Goal: Task Accomplishment & Management: Complete application form

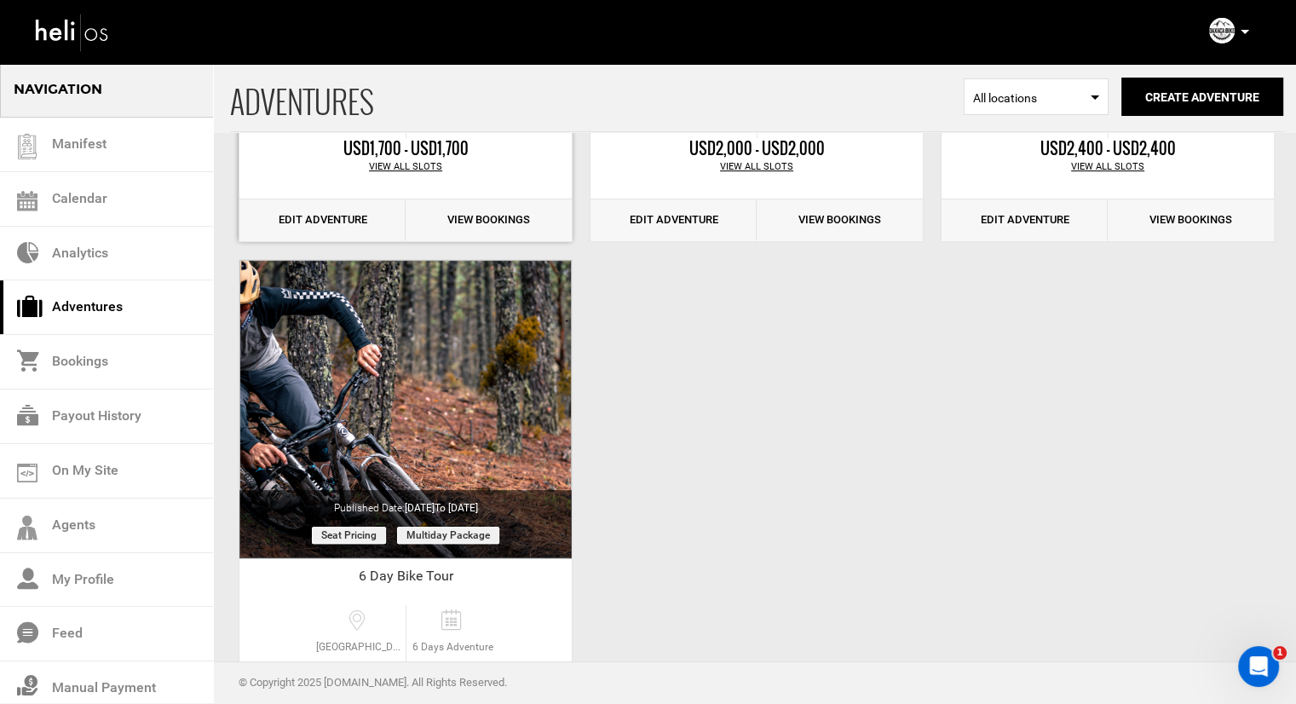
scroll to position [511, 0]
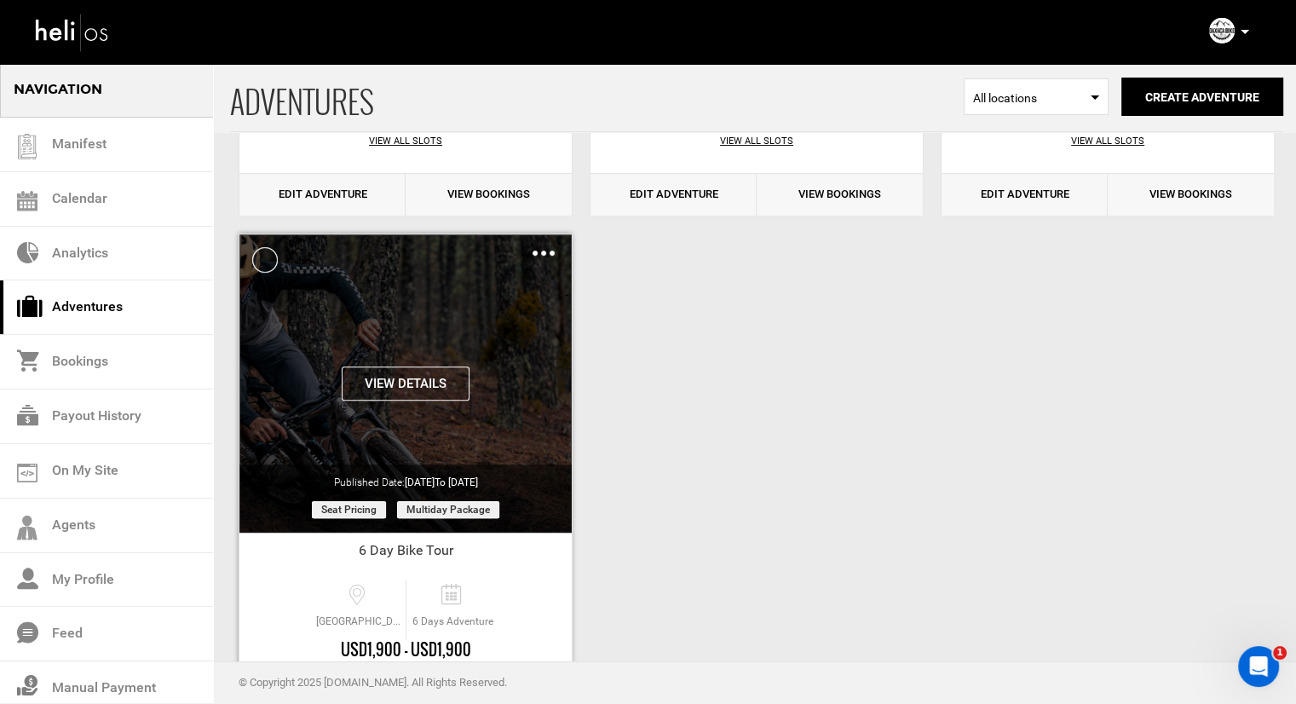
click at [548, 244] on div "Clone De-Activate Share Delete" at bounding box center [543, 253] width 22 height 20
click at [543, 255] on img at bounding box center [543, 252] width 22 height 5
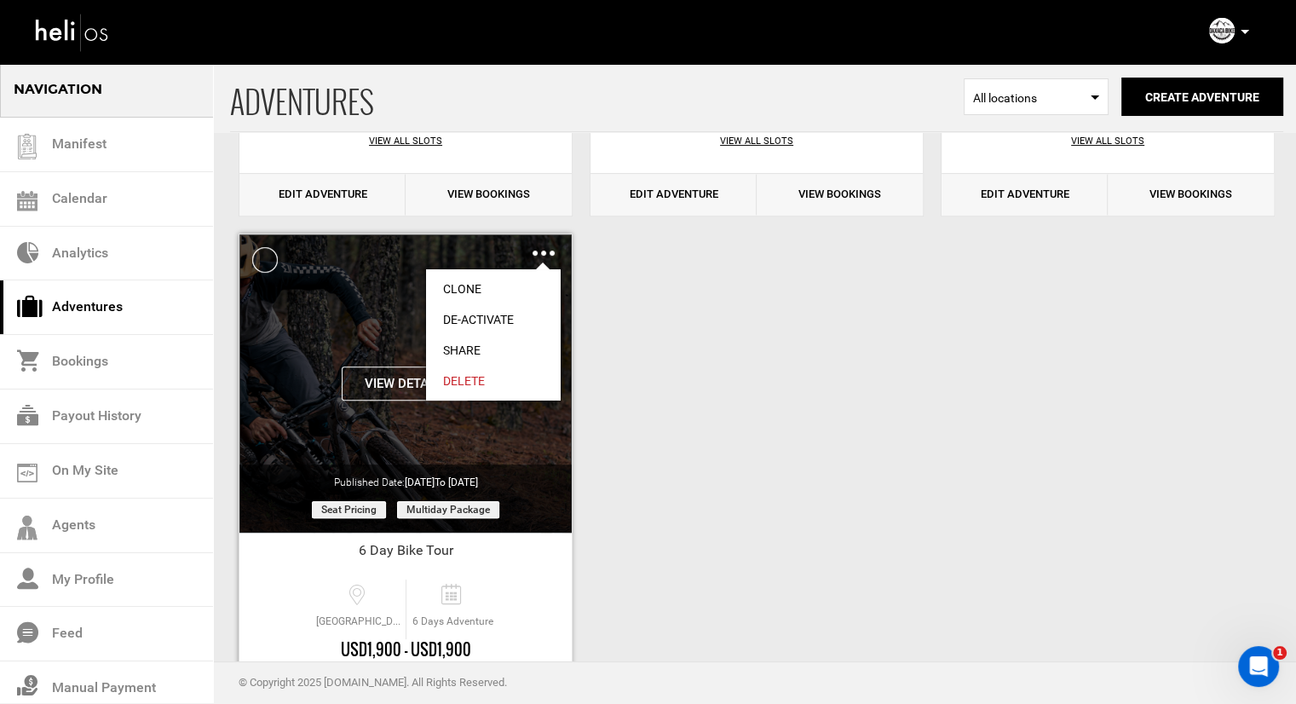
click at [499, 293] on link "Clone" at bounding box center [493, 288] width 135 height 31
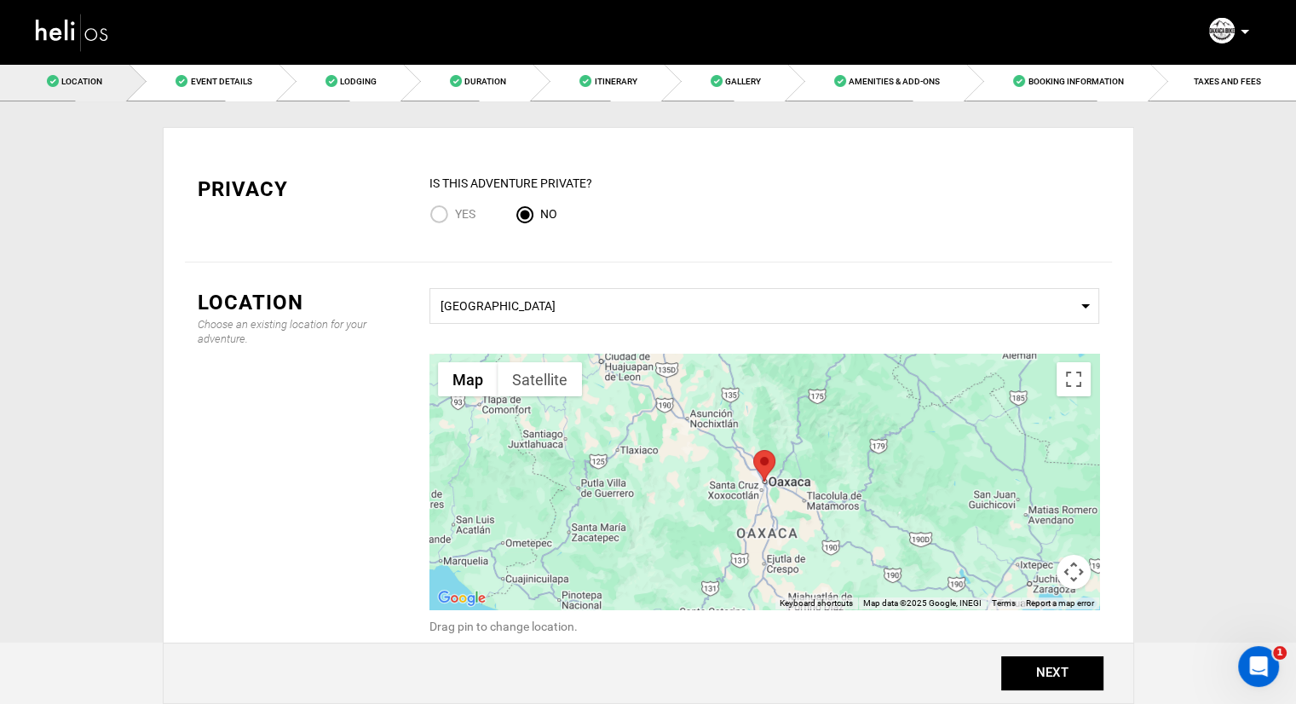
click at [442, 212] on input "Yes" at bounding box center [442, 215] width 26 height 23
radio input "true"
radio input "false"
click at [1043, 662] on button "NEXT" at bounding box center [1052, 673] width 102 height 34
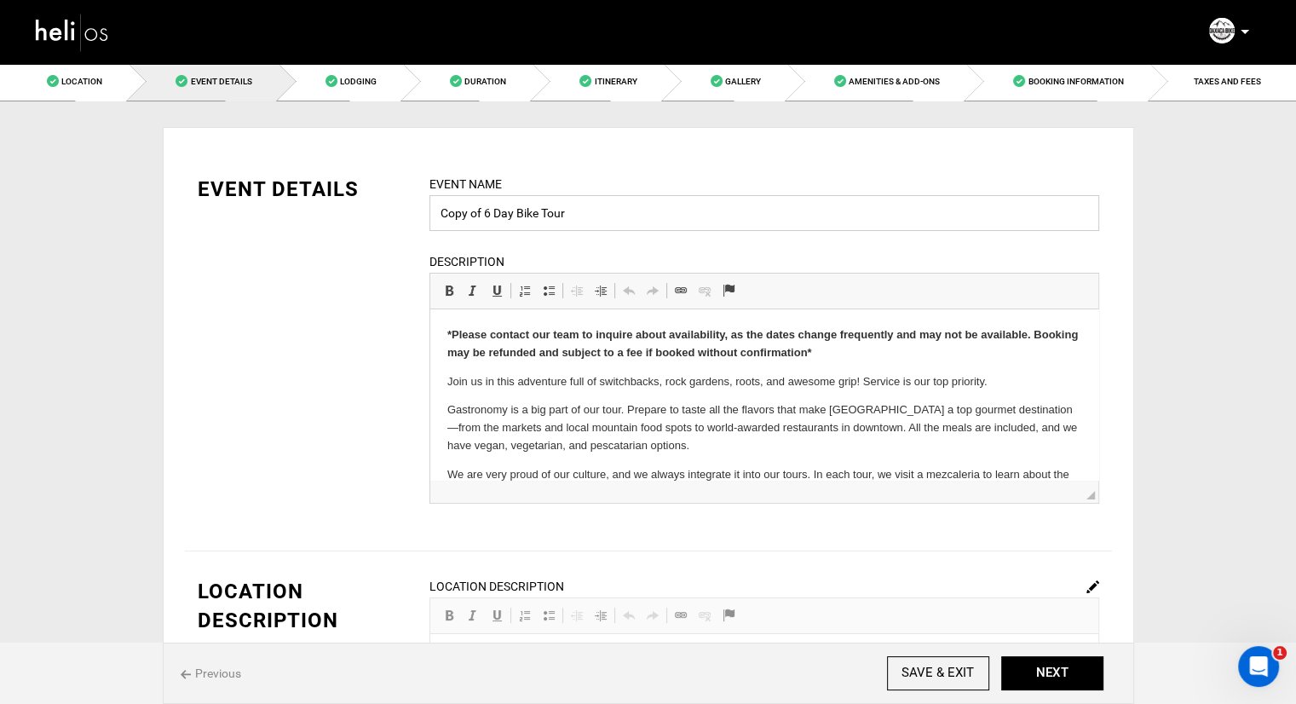
drag, startPoint x: 484, startPoint y: 209, endPoint x: 419, endPoint y: 212, distance: 64.8
click at [419, 212] on div "Event Name Copy of 6 Day Bike Tour Event name can not be less than 3 characters…" at bounding box center [764, 350] width 695 height 350
click at [586, 221] on input "6 Day Bike Tour" at bounding box center [764, 213] width 670 height 36
click at [688, 226] on input "6 Day Dia De Los Muertos Bike Tour -" at bounding box center [764, 213] width 670 height 36
type input "6 Day Dia De Los Muertos Bike Tour - Jacob Schou"
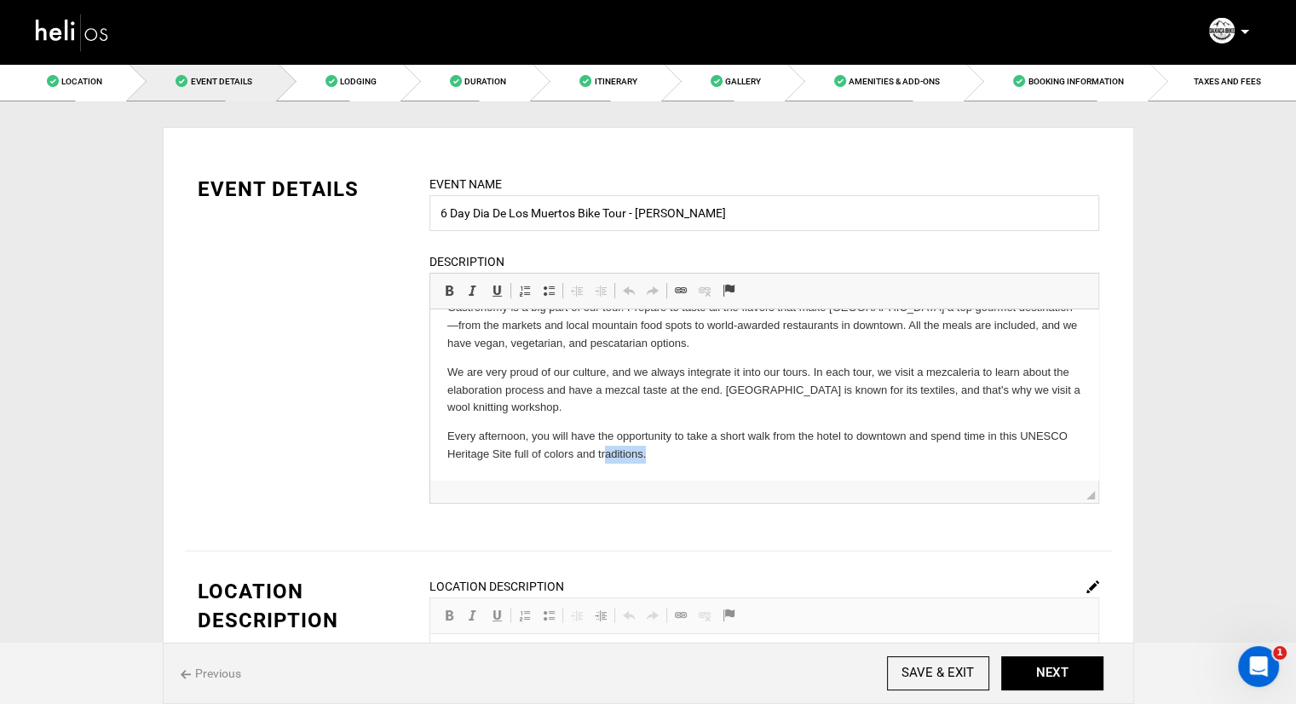
scroll to position [102, 0]
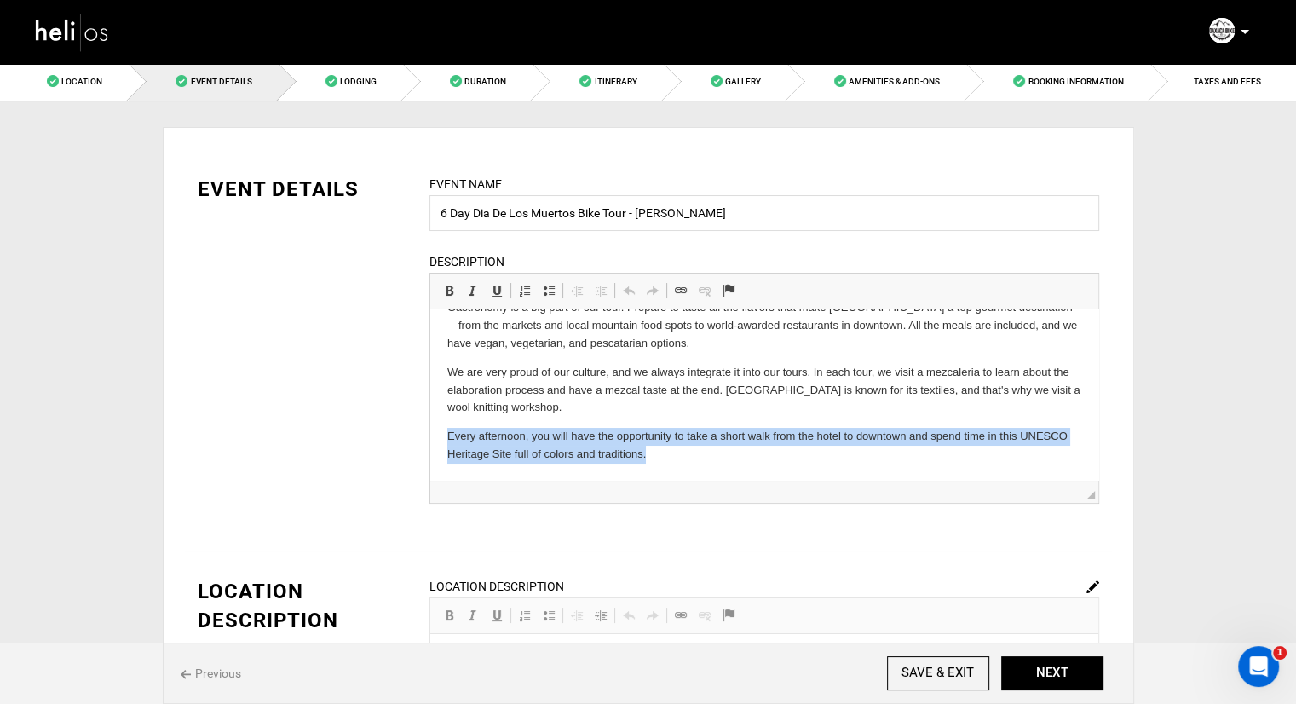
drag, startPoint x: 1093, startPoint y: 360, endPoint x: 857, endPoint y: 746, distance: 452.3
click at [429, 438] on html "*Please contact our team to inquire about availability, as the dates change fre…" at bounding box center [763, 343] width 668 height 273
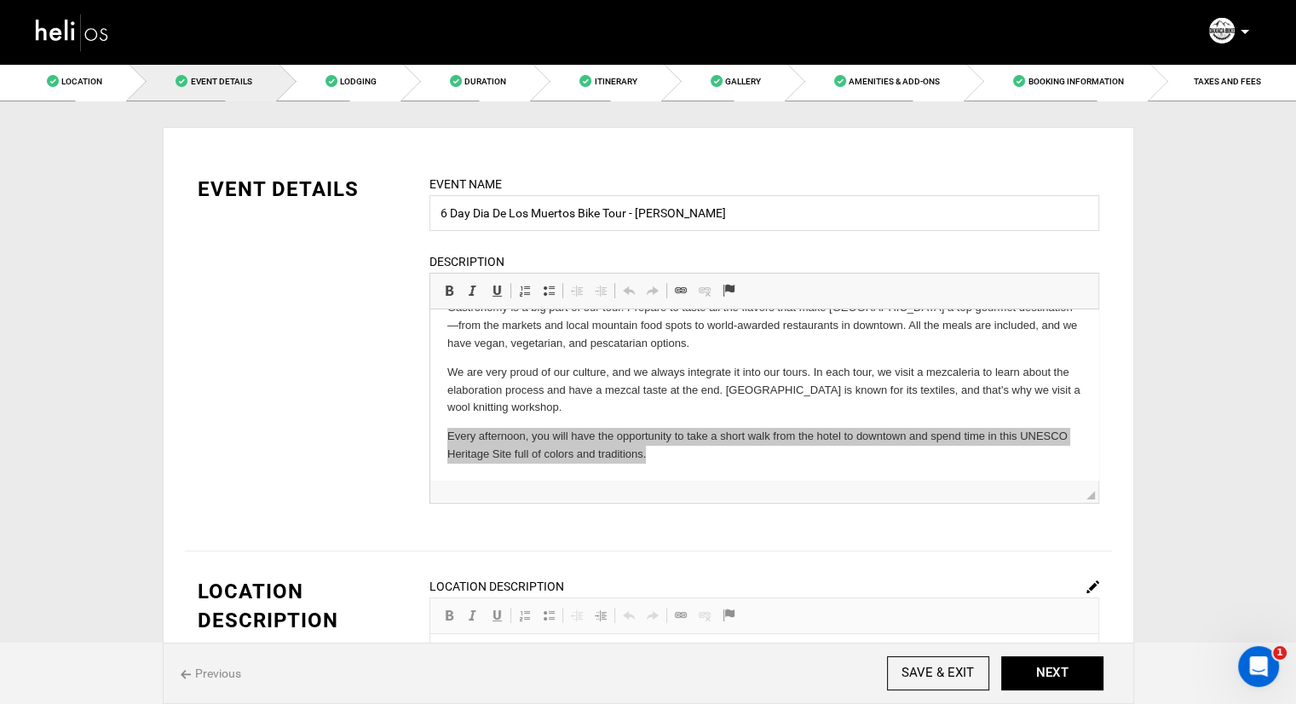
scroll to position [0, 0]
click at [503, 503] on span "Paste" at bounding box center [519, 501] width 53 height 25
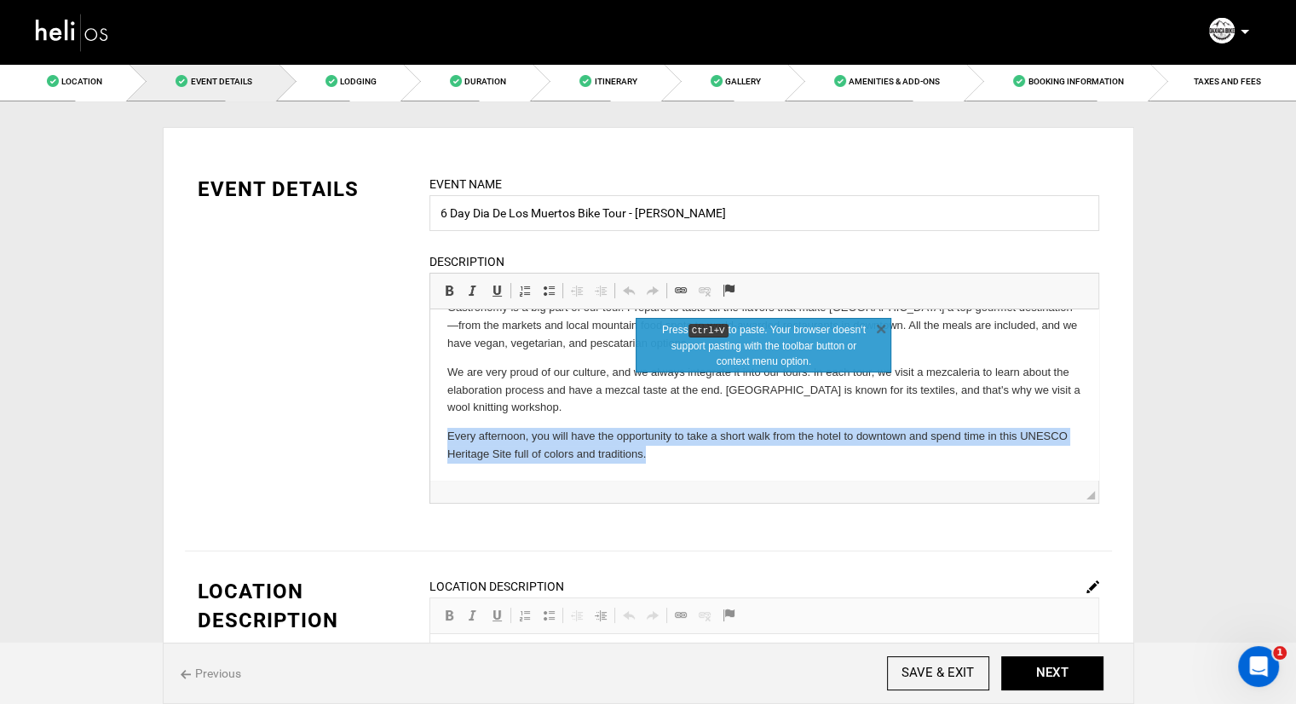
click at [535, 438] on p "Every afternoon, you will have the opportunity to take a short walk from the ho…" at bounding box center [763, 446] width 634 height 36
drag, startPoint x: 681, startPoint y: 455, endPoint x: 851, endPoint y: 749, distance: 339.3
click at [429, 440] on html "*Please contact our team to inquire about availability, as the dates change fre…" at bounding box center [763, 343] width 668 height 273
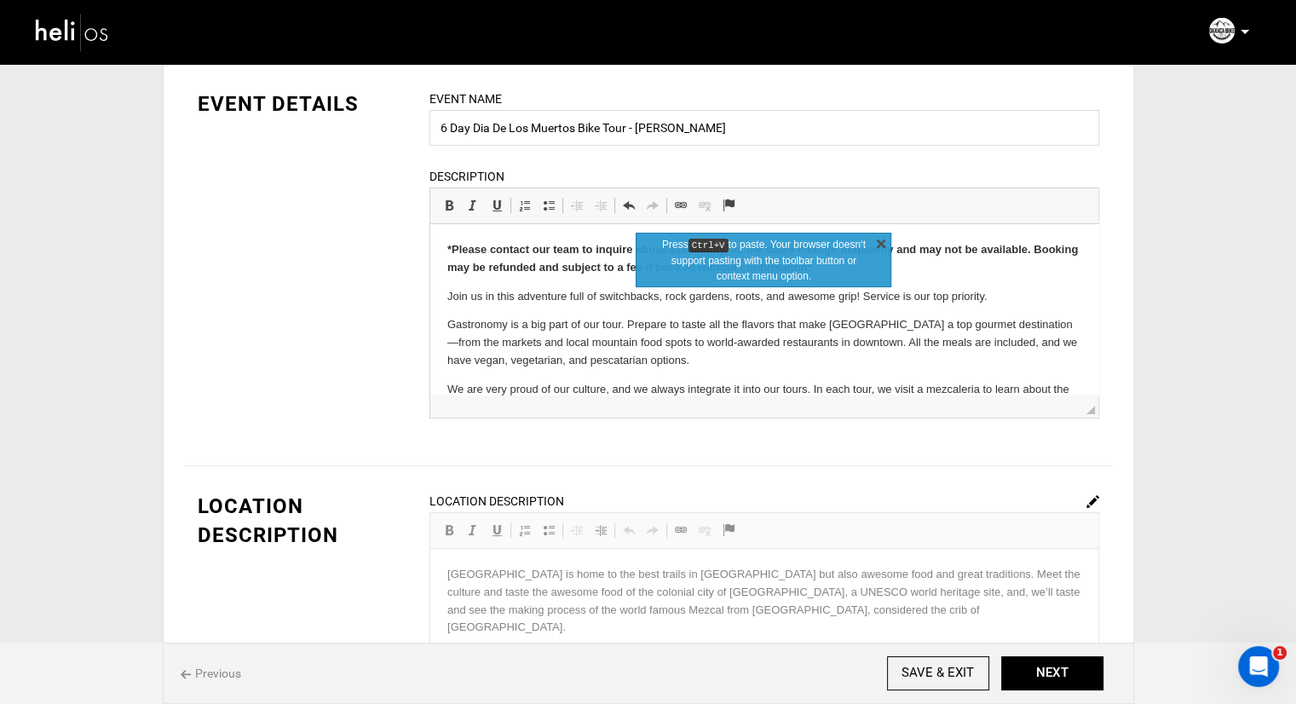
click at [883, 244] on link "X" at bounding box center [880, 242] width 17 height 17
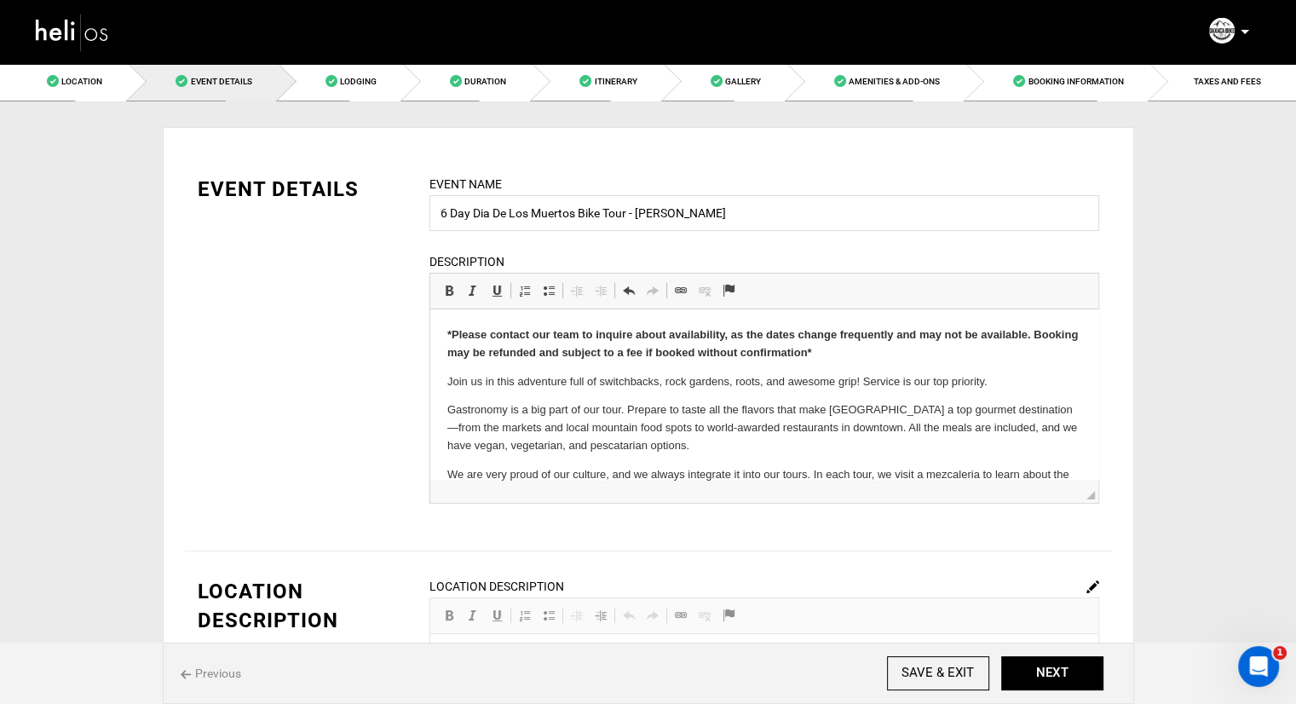
click at [449, 383] on p "Join us in this adventure full of switchbacks, rock gardens, roots, and awesome…" at bounding box center [763, 382] width 634 height 18
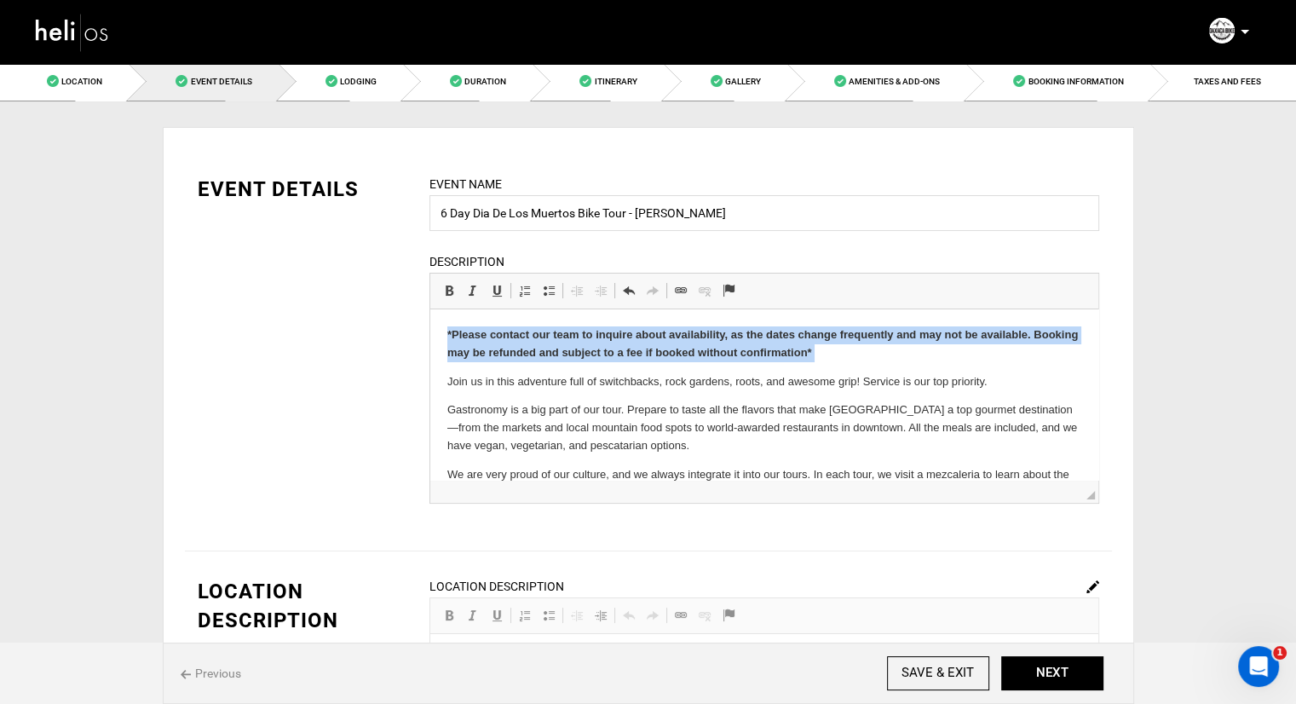
drag, startPoint x: 446, startPoint y: 383, endPoint x: 440, endPoint y: 334, distance: 49.7
click at [440, 334] on html "*Please contact our team to inquire about availability, as the dates change fre…" at bounding box center [763, 468] width 668 height 319
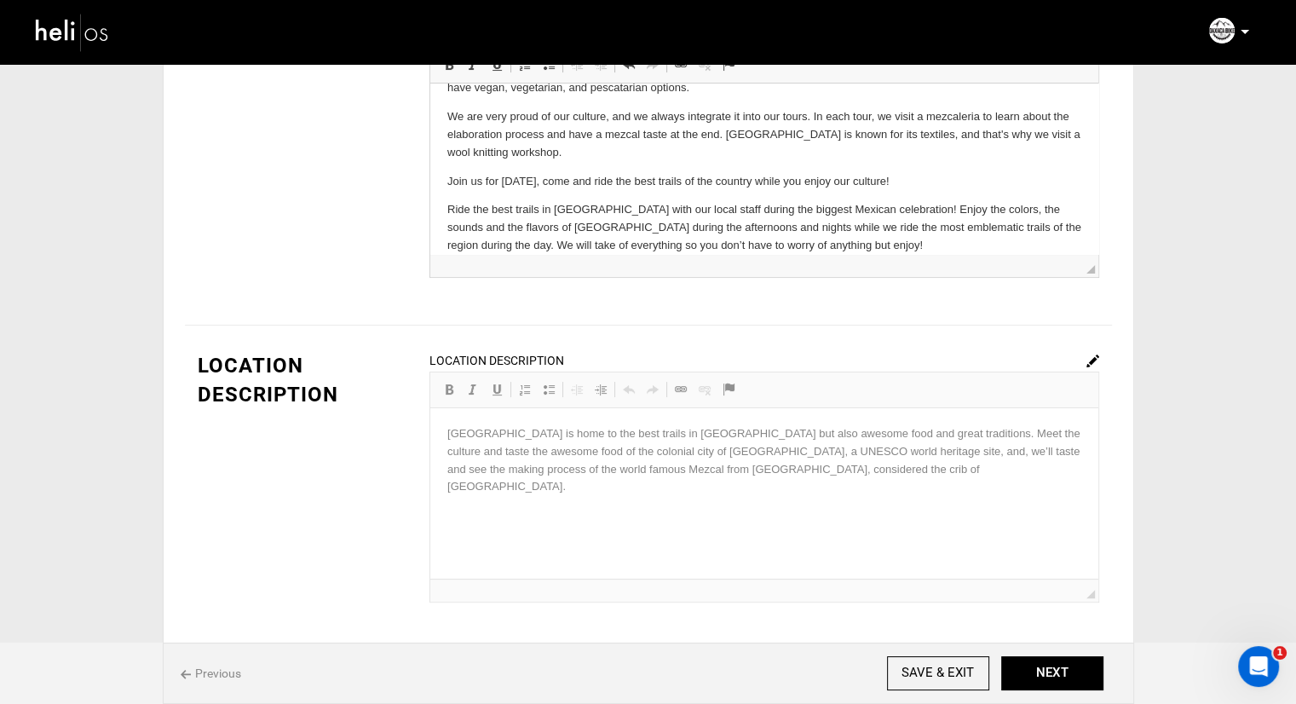
scroll to position [256, 0]
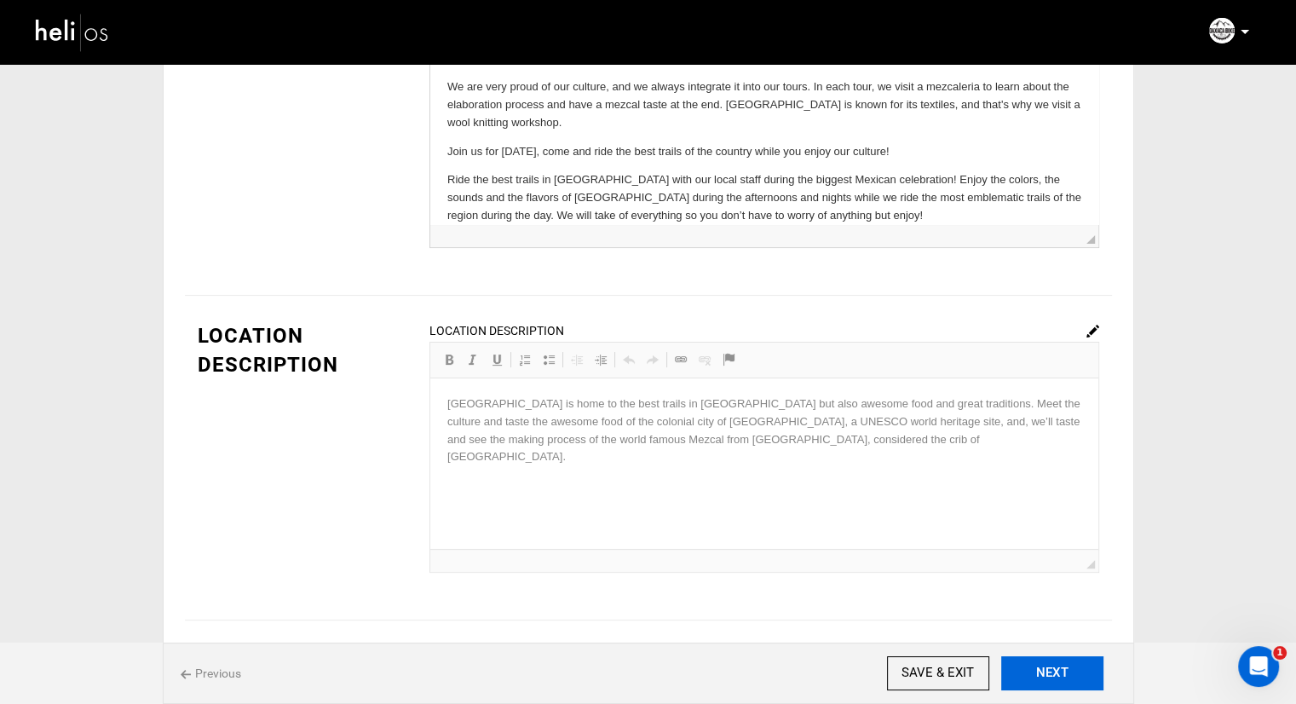
click at [1037, 667] on button "NEXT" at bounding box center [1052, 673] width 102 height 34
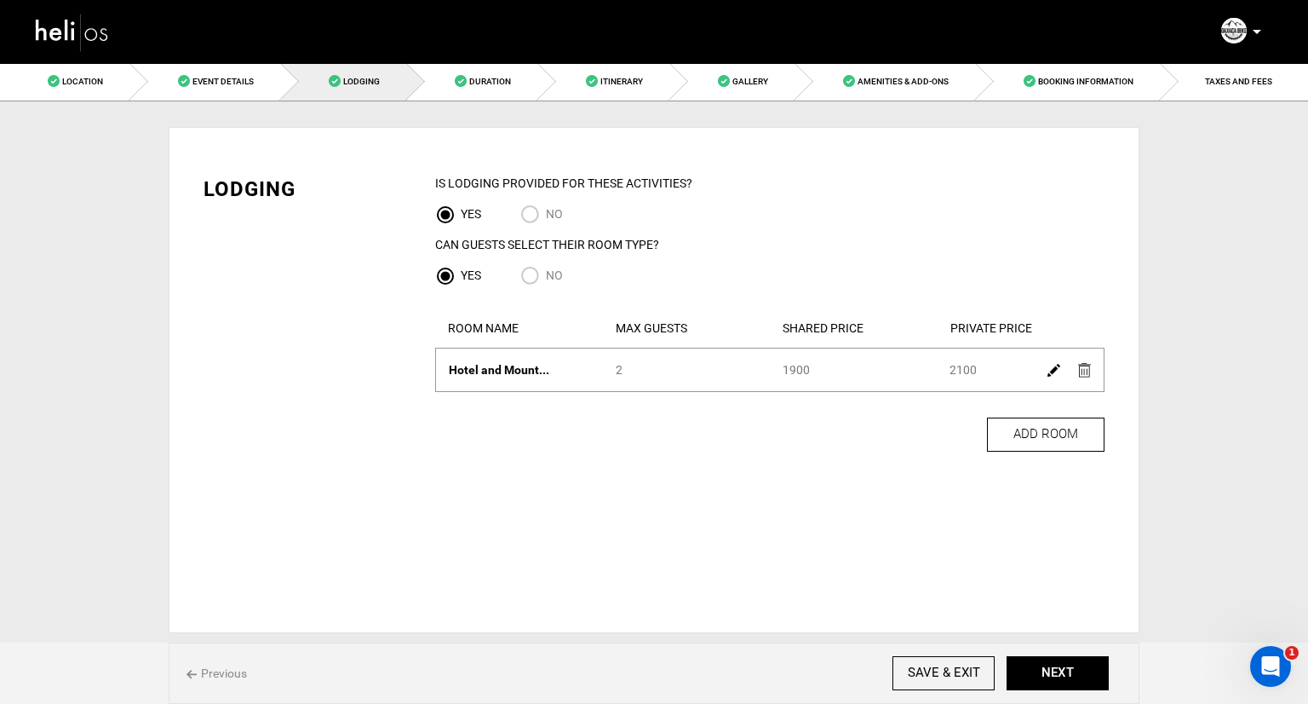
click at [1056, 371] on img at bounding box center [1054, 370] width 13 height 13
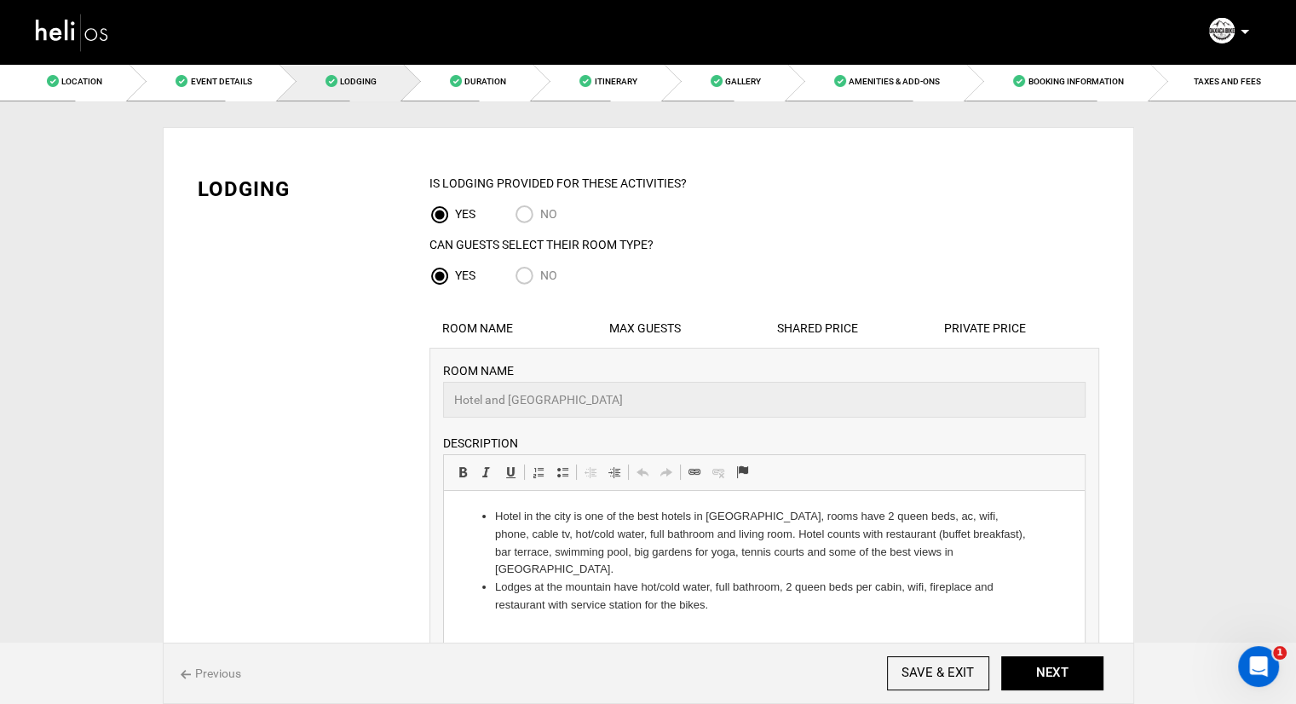
click at [520, 273] on input "No" at bounding box center [528, 277] width 26 height 23
radio input "true"
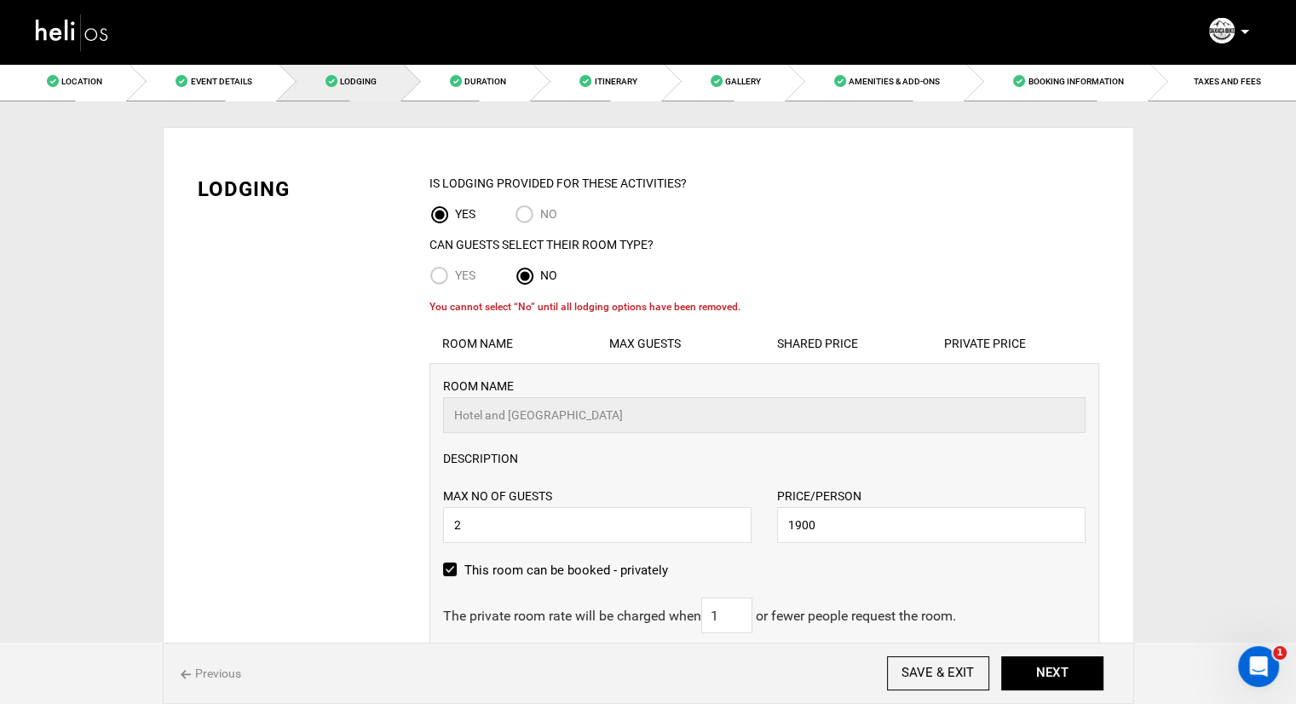
radio input "true"
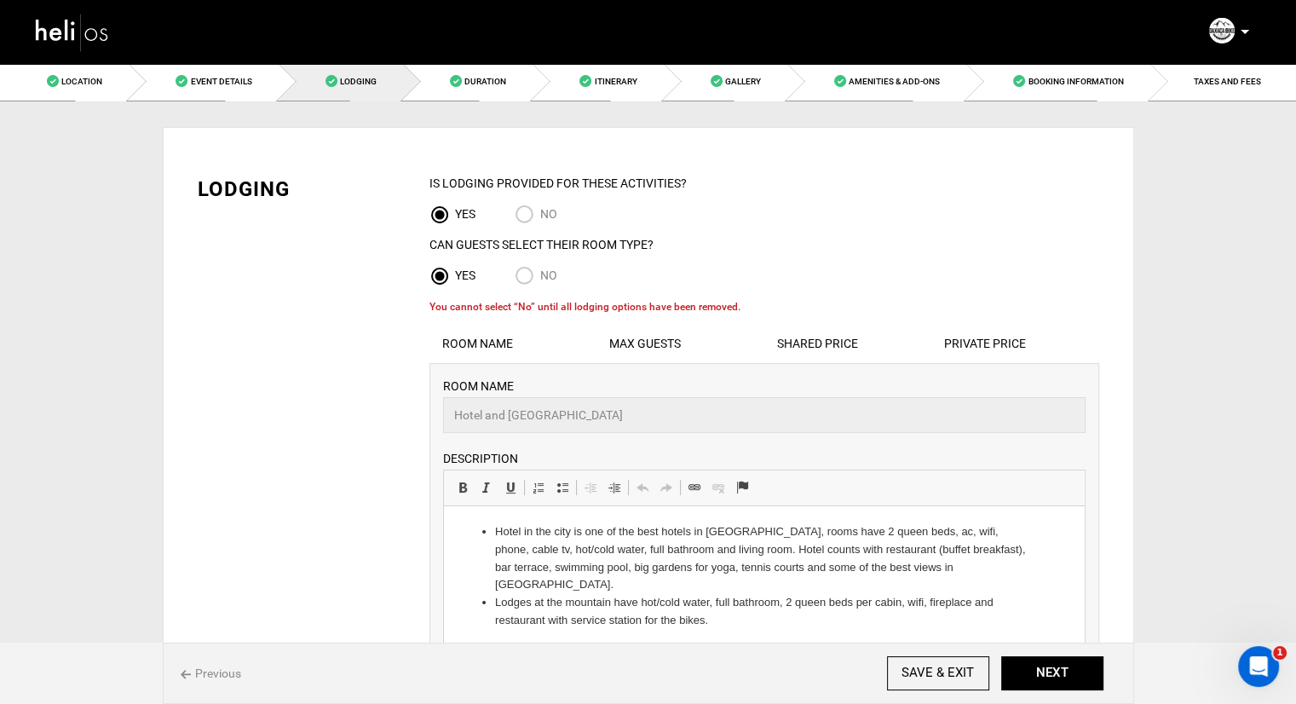
click at [522, 282] on input "No" at bounding box center [528, 277] width 26 height 23
radio input "true"
click at [528, 271] on input "No" at bounding box center [528, 277] width 26 height 23
radio input "true"
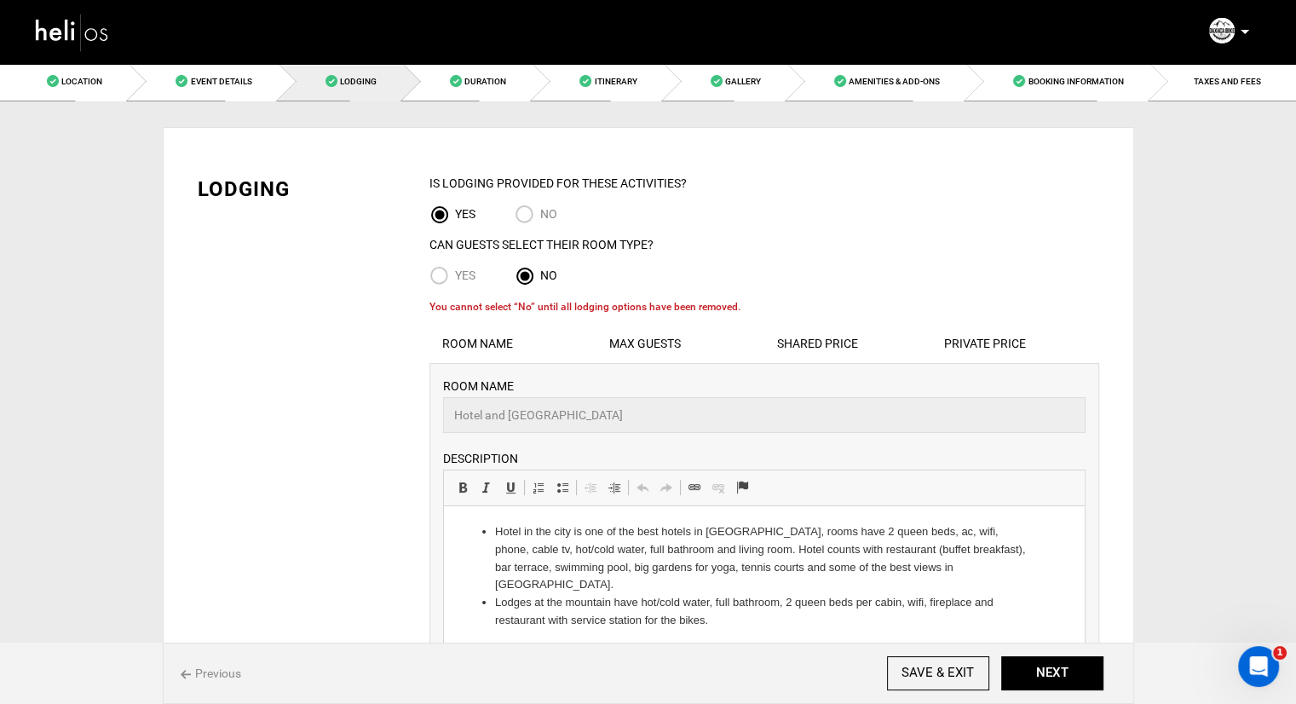
radio input "true"
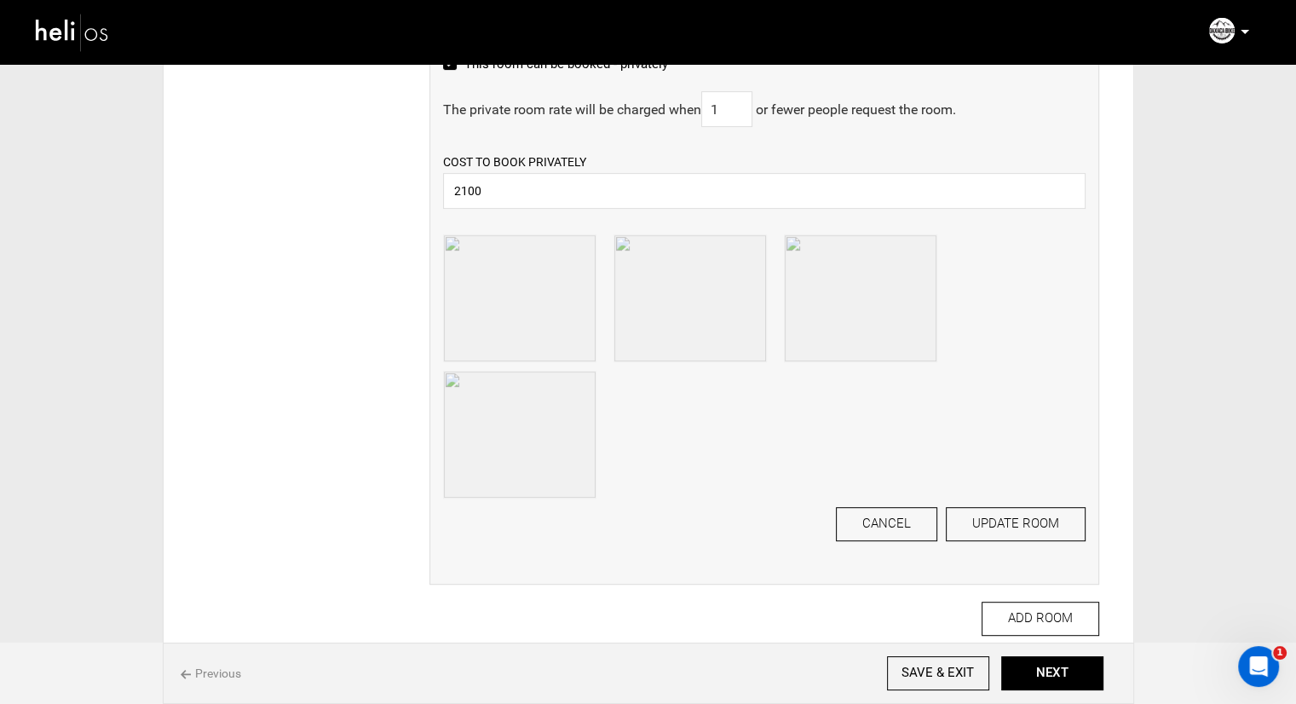
scroll to position [867, 0]
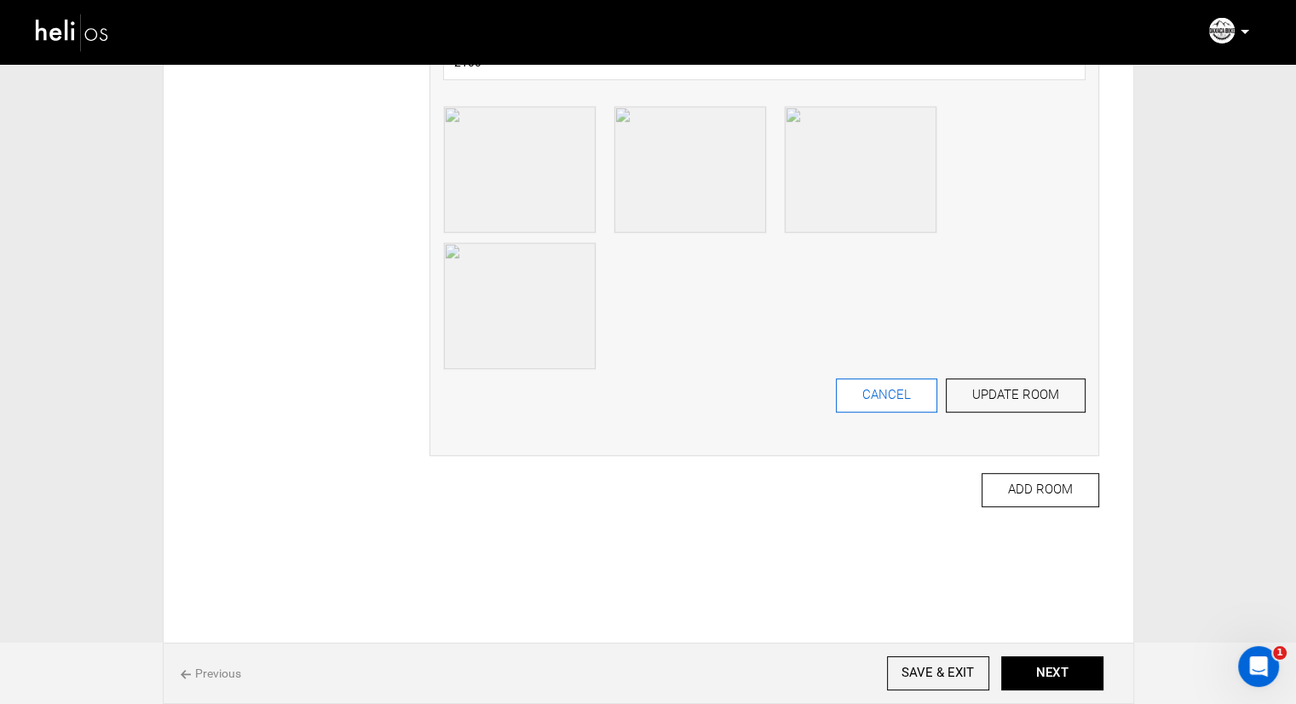
click at [906, 399] on button "CANCEL" at bounding box center [886, 395] width 101 height 34
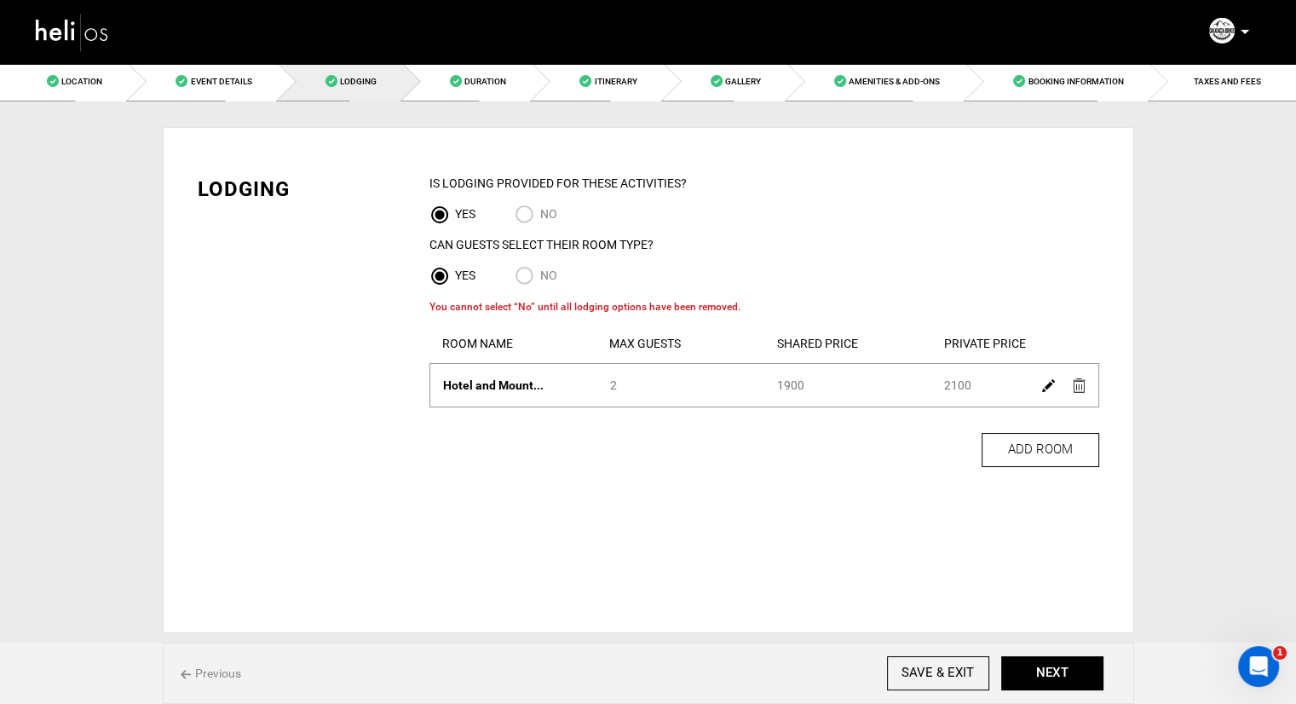
scroll to position [0, 0]
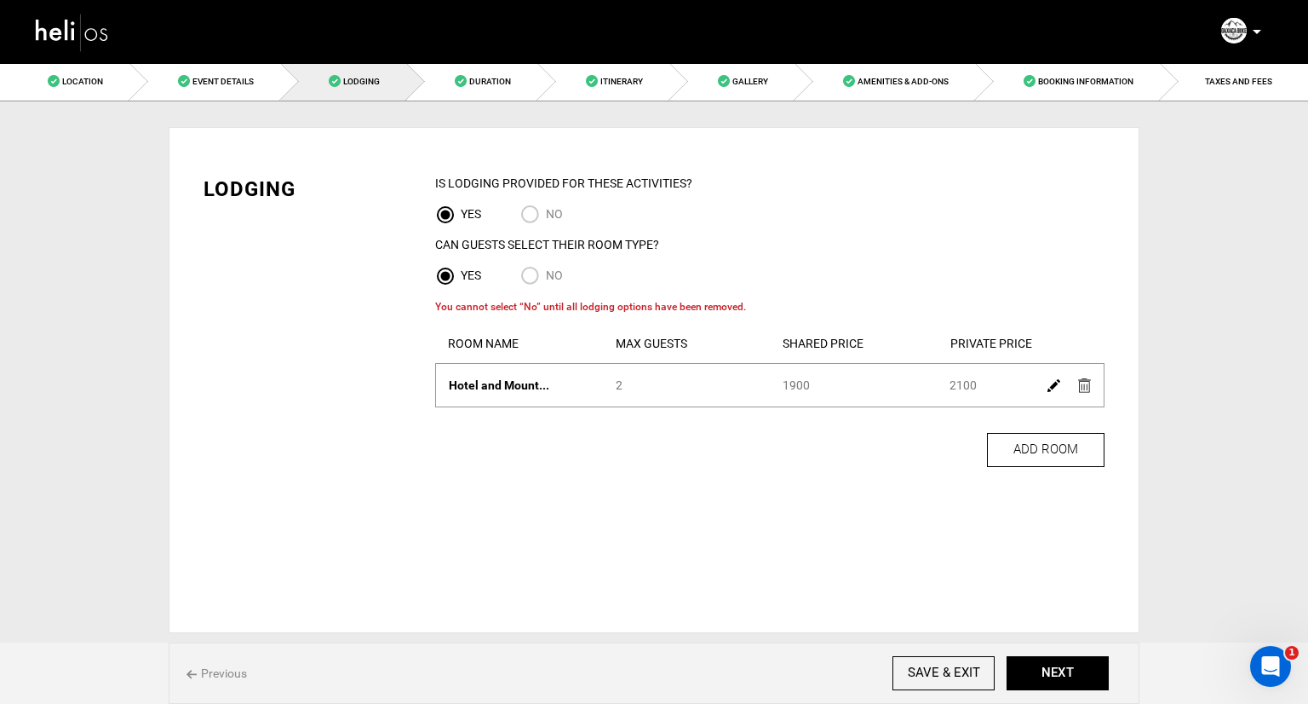
click at [1087, 393] on link at bounding box center [1084, 384] width 13 height 25
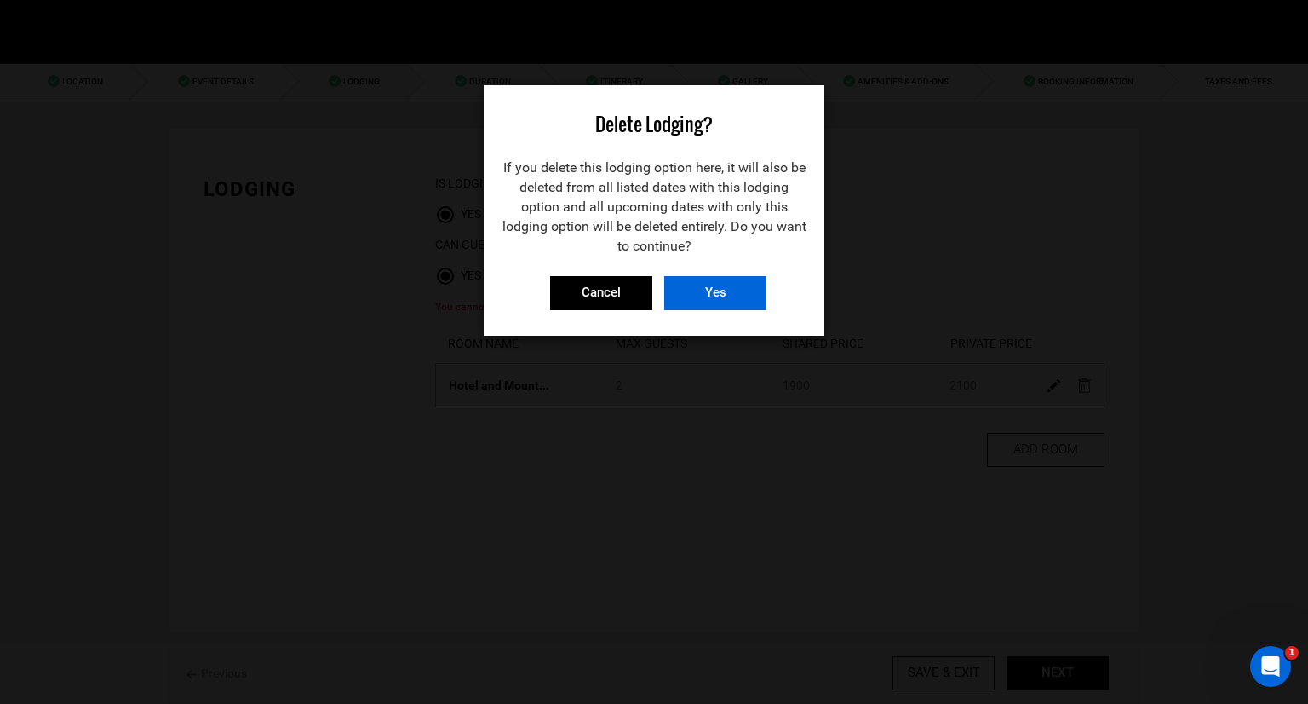
click at [722, 296] on input "Yes" at bounding box center [715, 293] width 102 height 34
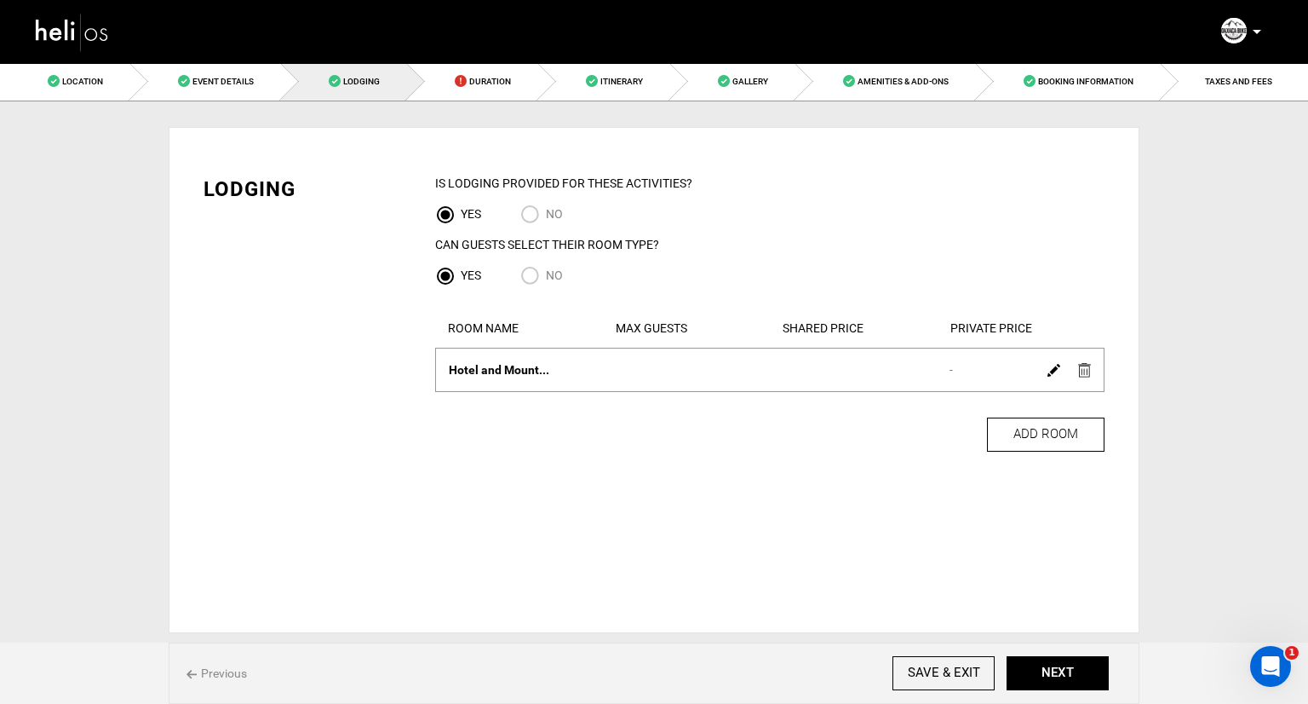
click at [541, 273] on input "No" at bounding box center [533, 277] width 26 height 23
radio input "true"
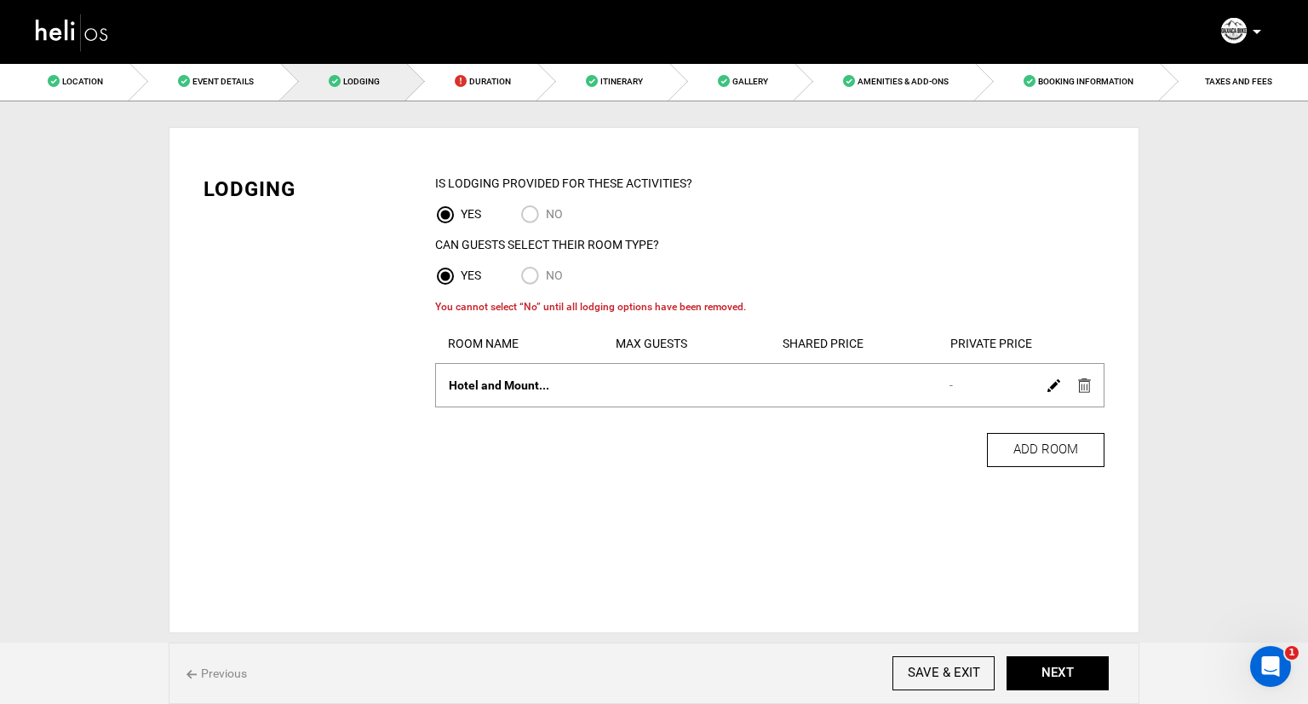
click at [532, 284] on input "No" at bounding box center [533, 277] width 26 height 23
radio input "true"
click at [1089, 389] on img at bounding box center [1084, 385] width 13 height 14
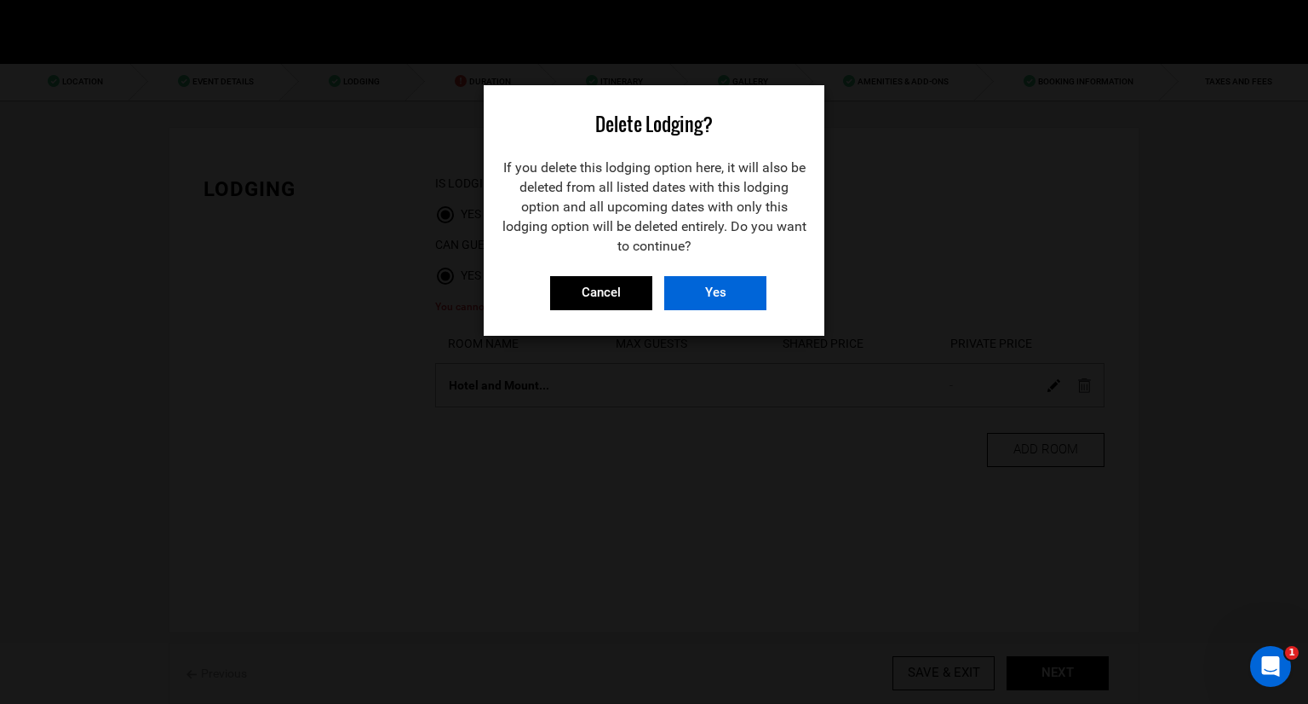
click at [709, 291] on input "Yes" at bounding box center [715, 293] width 102 height 34
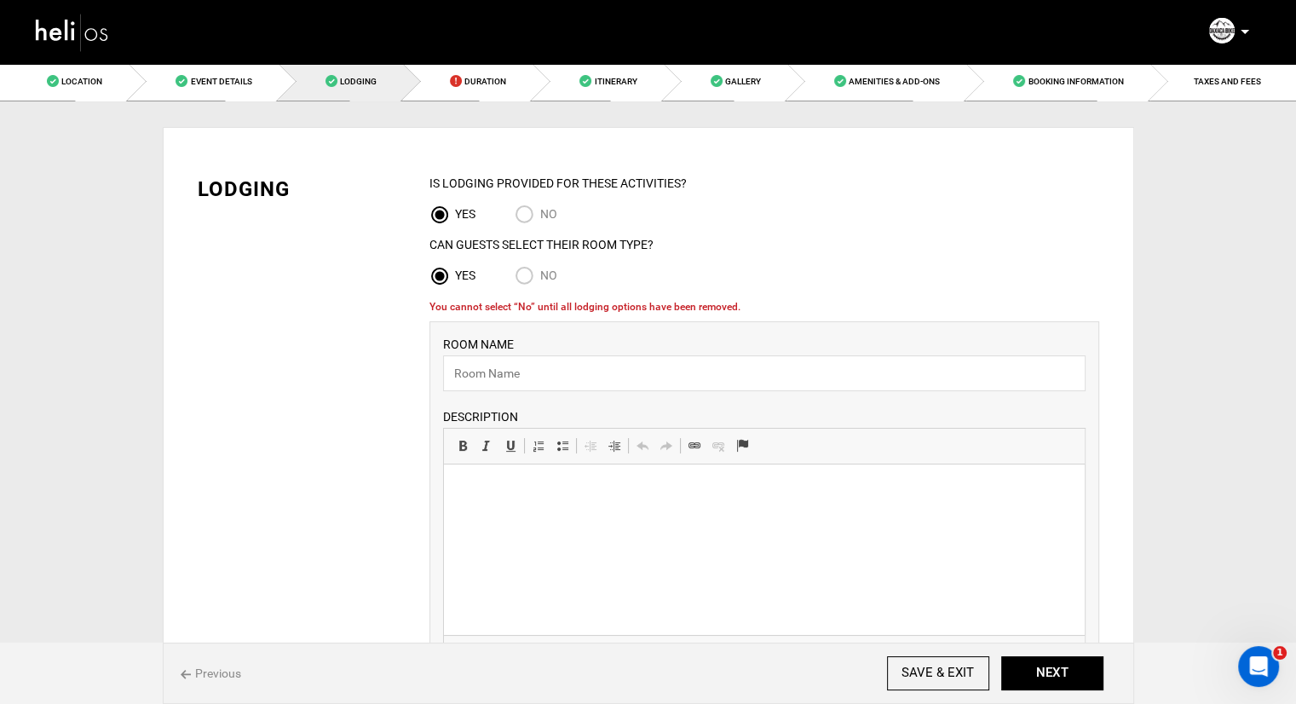
click at [525, 276] on input "No" at bounding box center [528, 277] width 26 height 23
radio input "true"
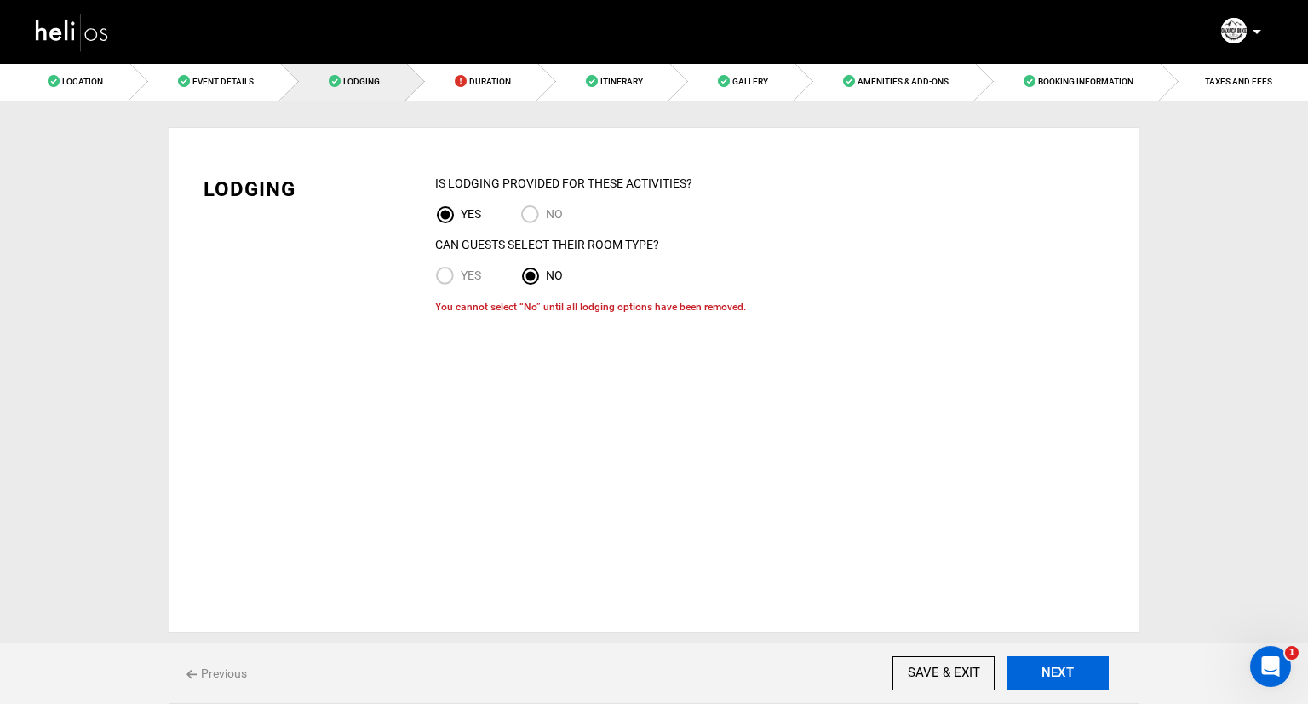
click at [1070, 676] on button "NEXT" at bounding box center [1058, 673] width 102 height 34
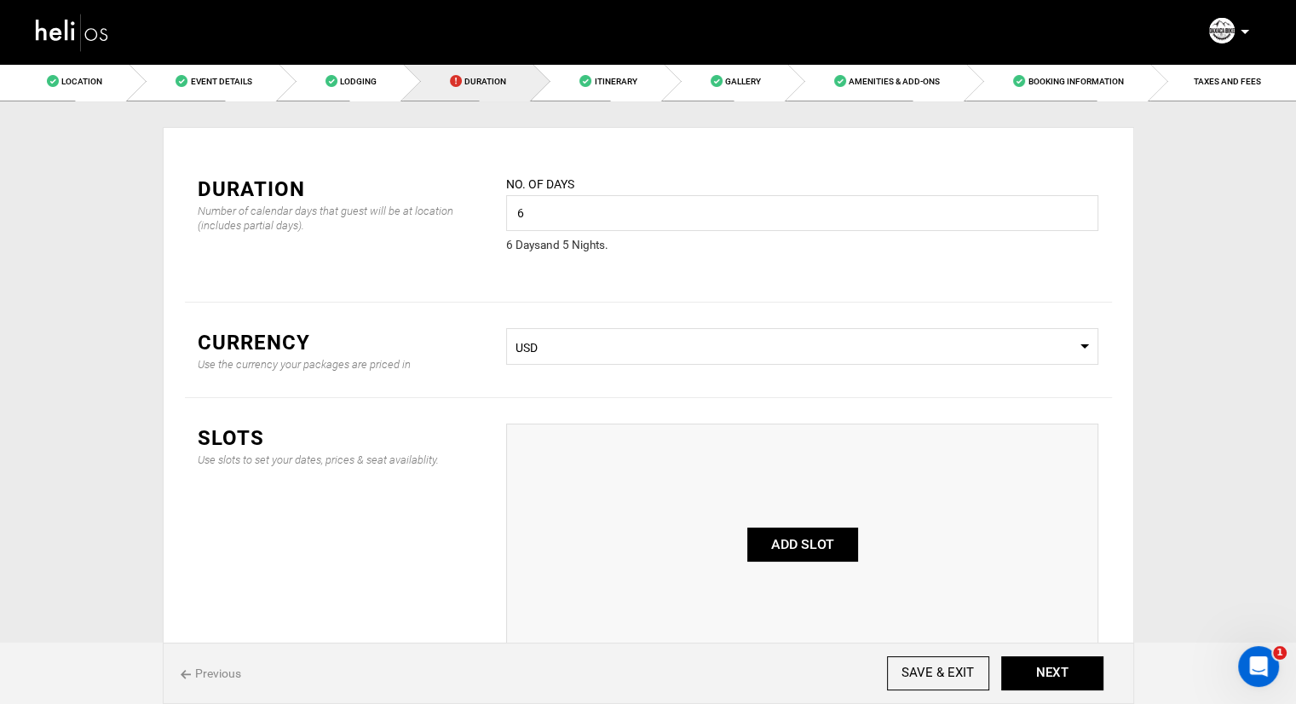
scroll to position [85, 0]
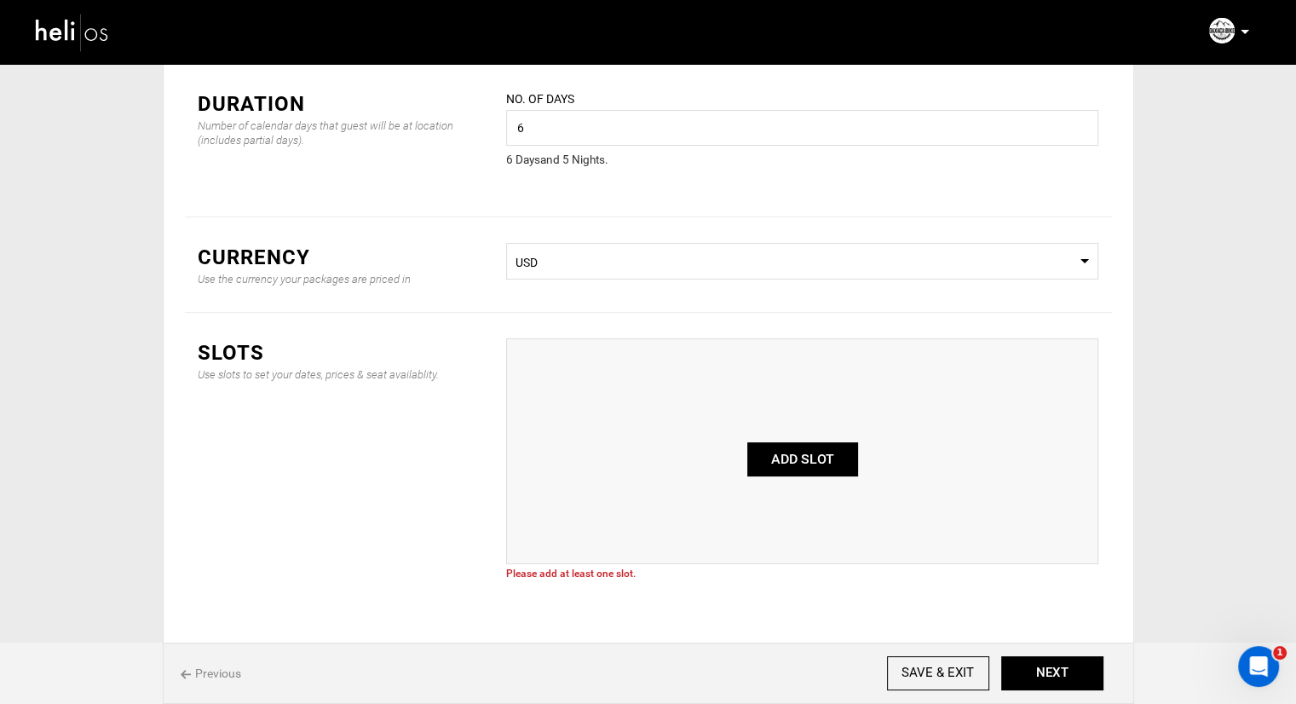
click at [797, 467] on button "ADD SLOT" at bounding box center [802, 459] width 111 height 34
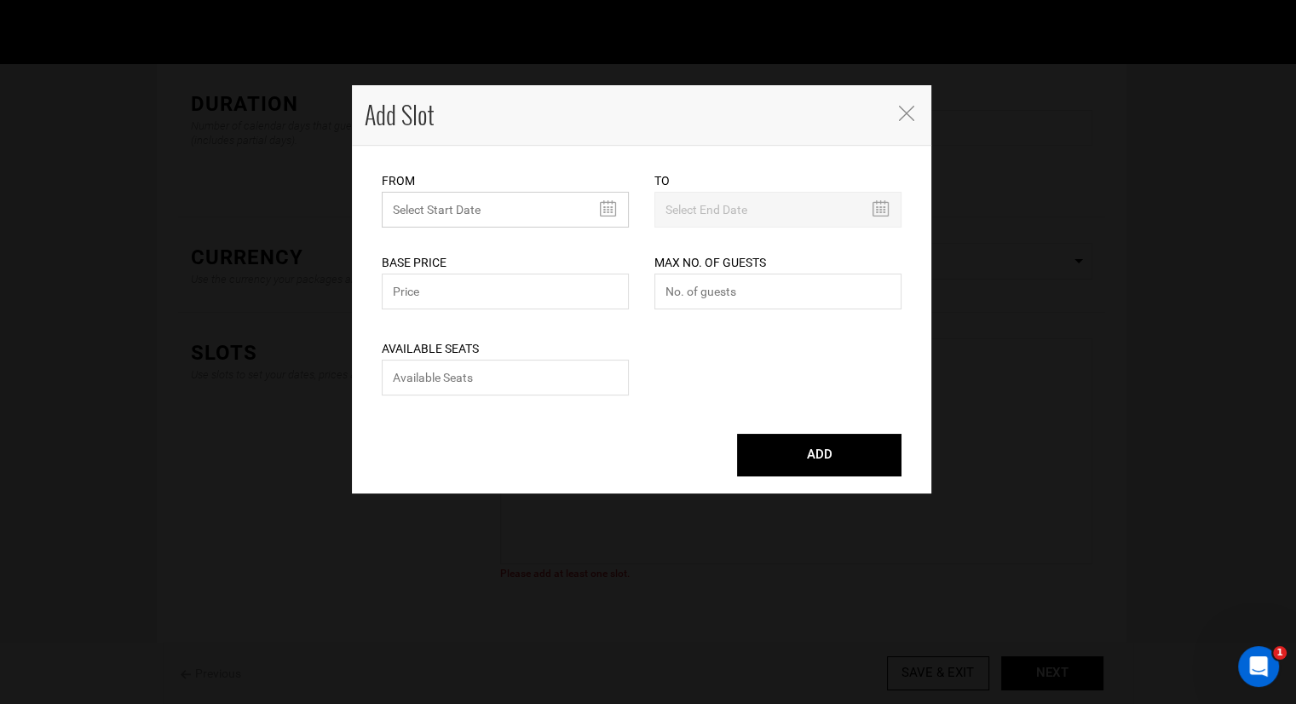
click at [599, 208] on input "text" at bounding box center [505, 210] width 247 height 36
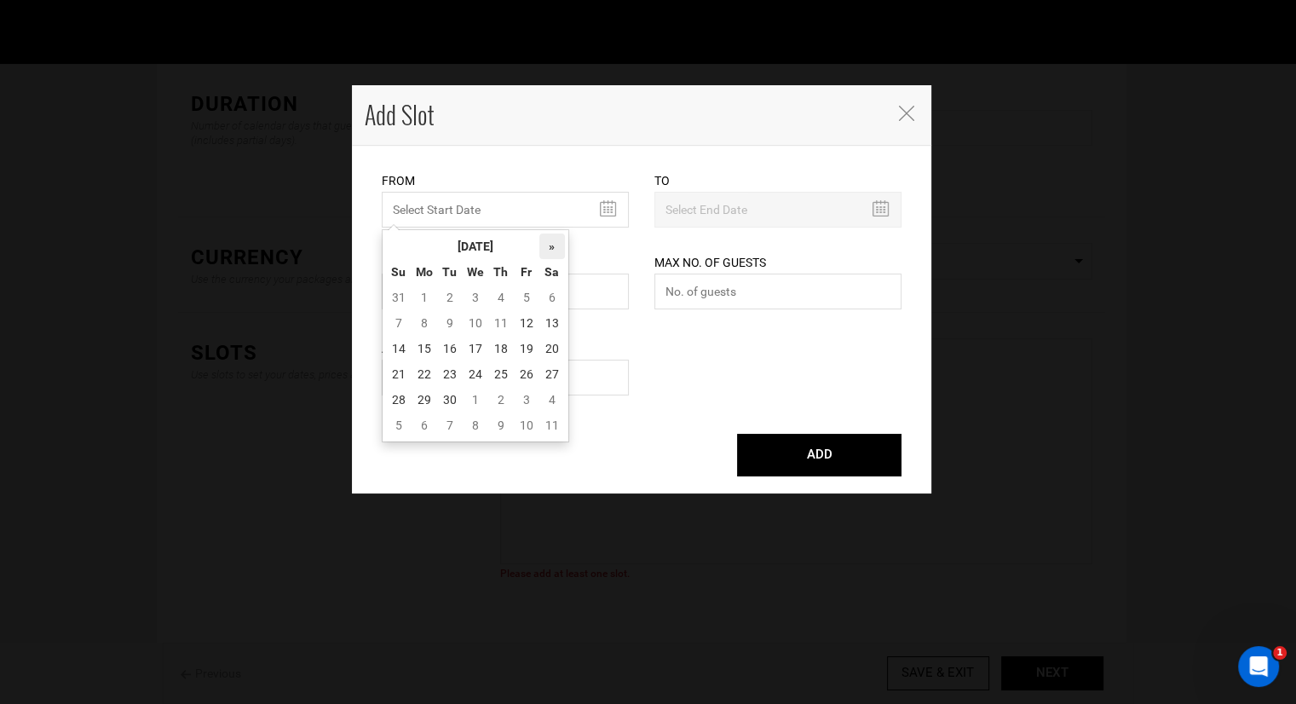
click at [549, 247] on th "»" at bounding box center [552, 246] width 26 height 26
click at [547, 296] on td "1" at bounding box center [552, 298] width 26 height 26
type input "11/01/2025"
type input "11/05/2025"
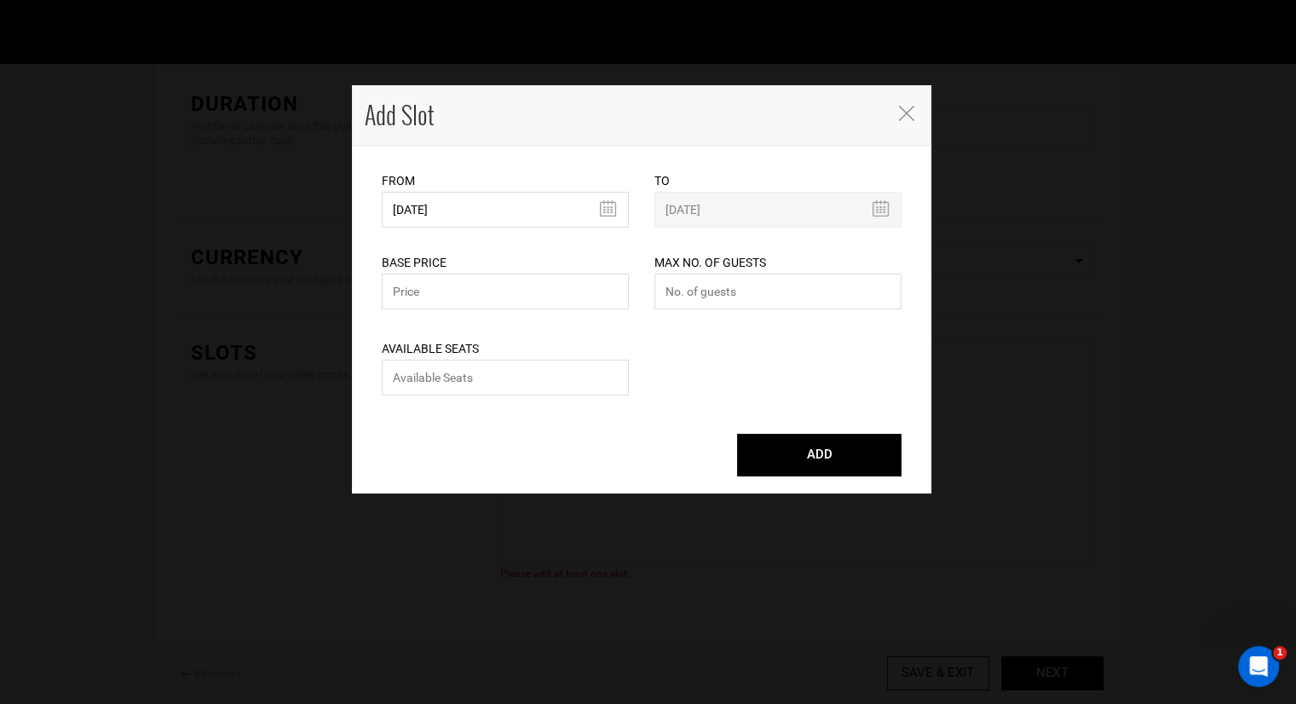
click at [877, 204] on icon at bounding box center [880, 208] width 17 height 16
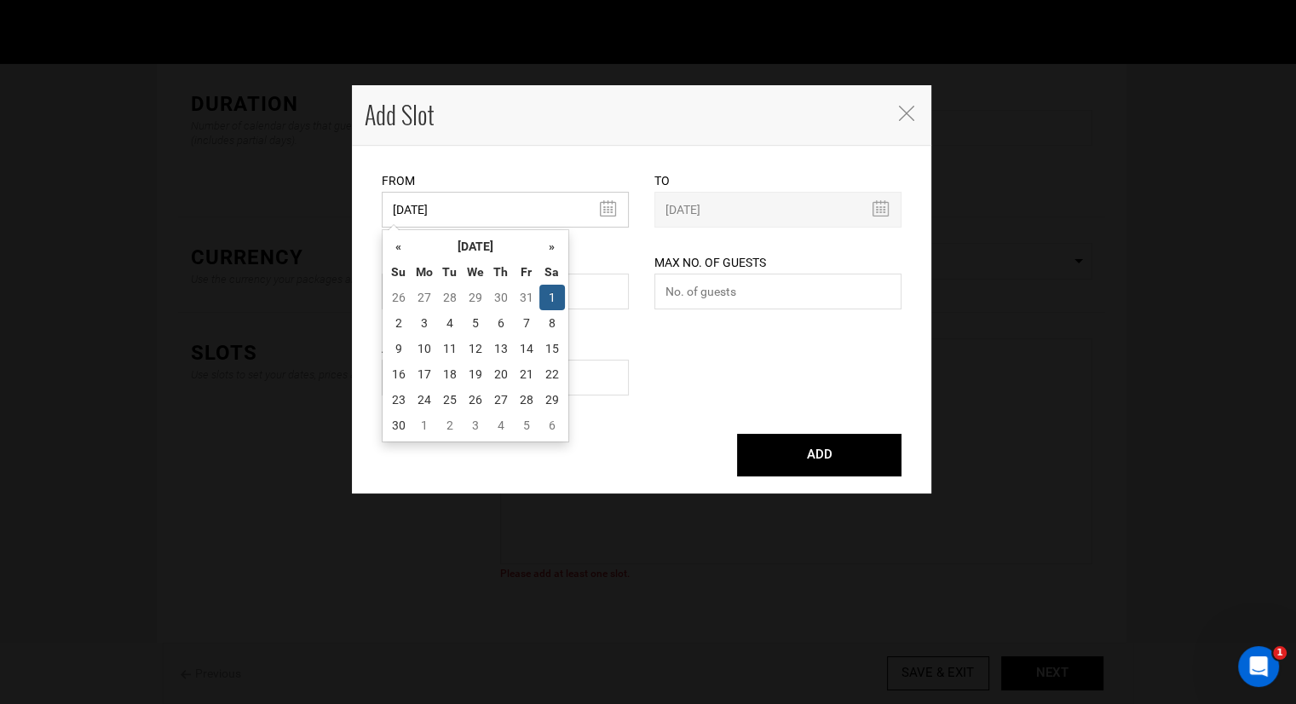
click at [611, 204] on input "11/01/2025" at bounding box center [505, 210] width 247 height 36
click at [610, 206] on input "11/01/2025" at bounding box center [505, 210] width 247 height 36
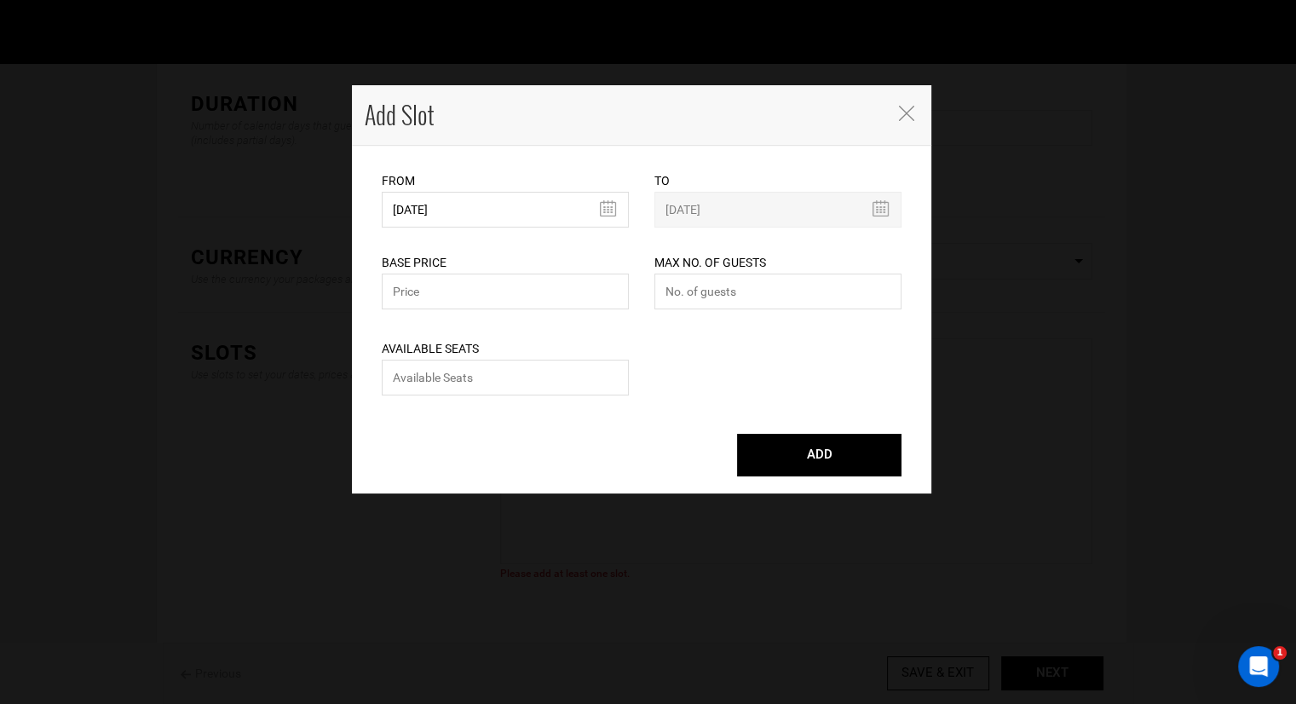
click at [613, 164] on div "From 11/01/2025 Please select start date. Start date already exists, please sel…" at bounding box center [505, 187] width 247 height 82
click at [912, 106] on icon "Close" at bounding box center [906, 113] width 15 height 15
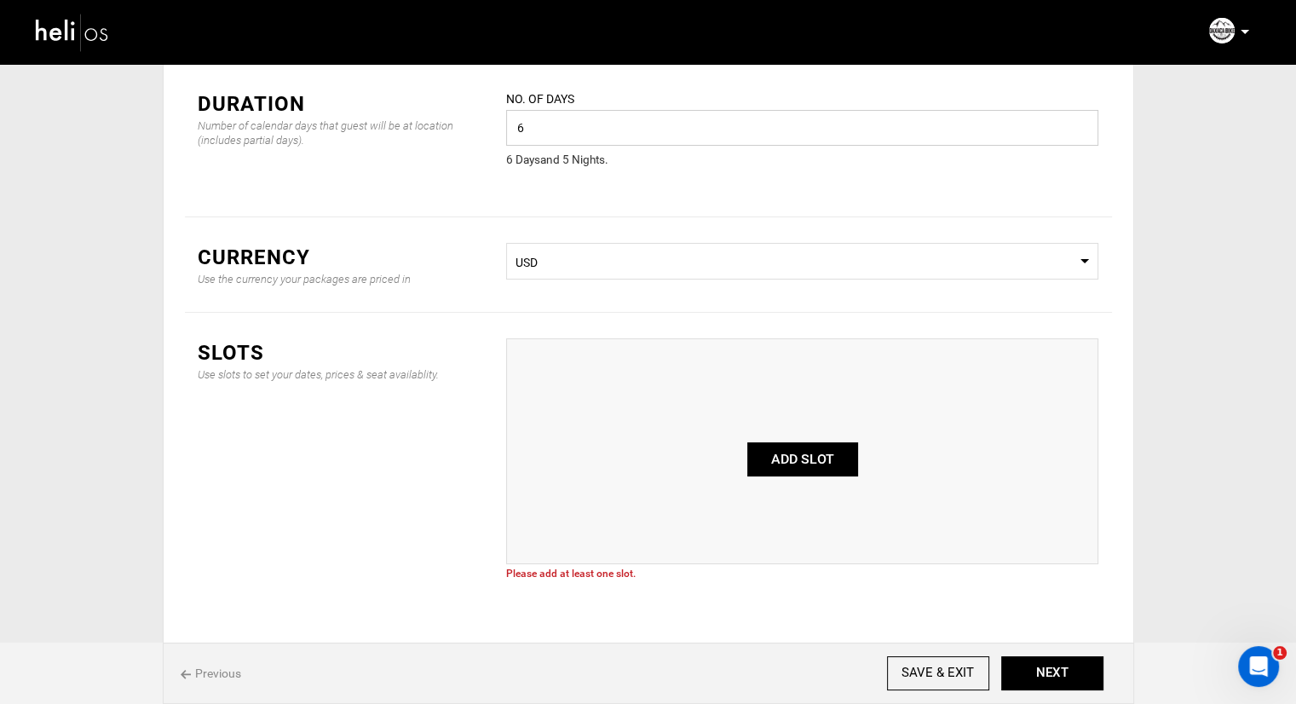
click at [665, 142] on input "6" at bounding box center [802, 128] width 592 height 36
click at [665, 141] on input "6" at bounding box center [802, 128] width 592 height 36
click at [612, 120] on input "6" at bounding box center [802, 128] width 592 height 36
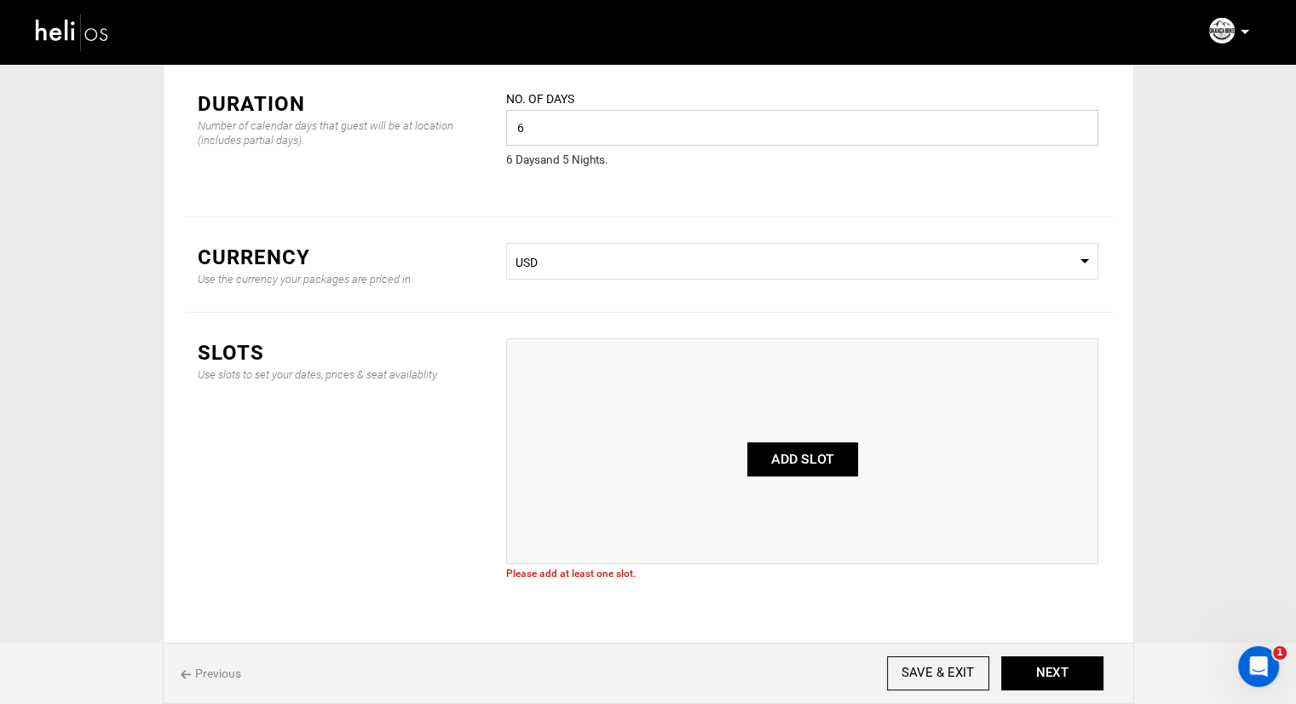
click at [612, 120] on input "6" at bounding box center [802, 128] width 592 height 36
type input "7"
click at [785, 447] on button "ADD SLOT" at bounding box center [802, 459] width 111 height 34
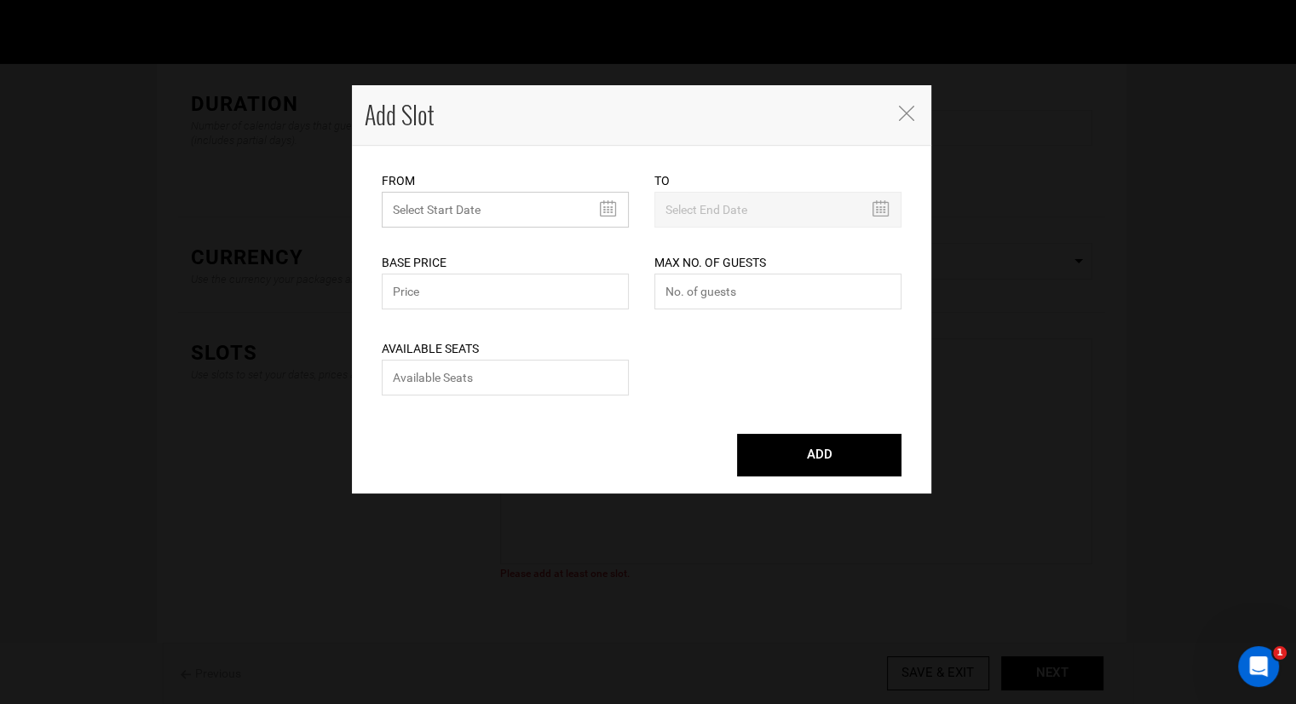
click at [537, 207] on input "MINIMUM NUMBER OF NIGHTS" at bounding box center [505, 210] width 247 height 36
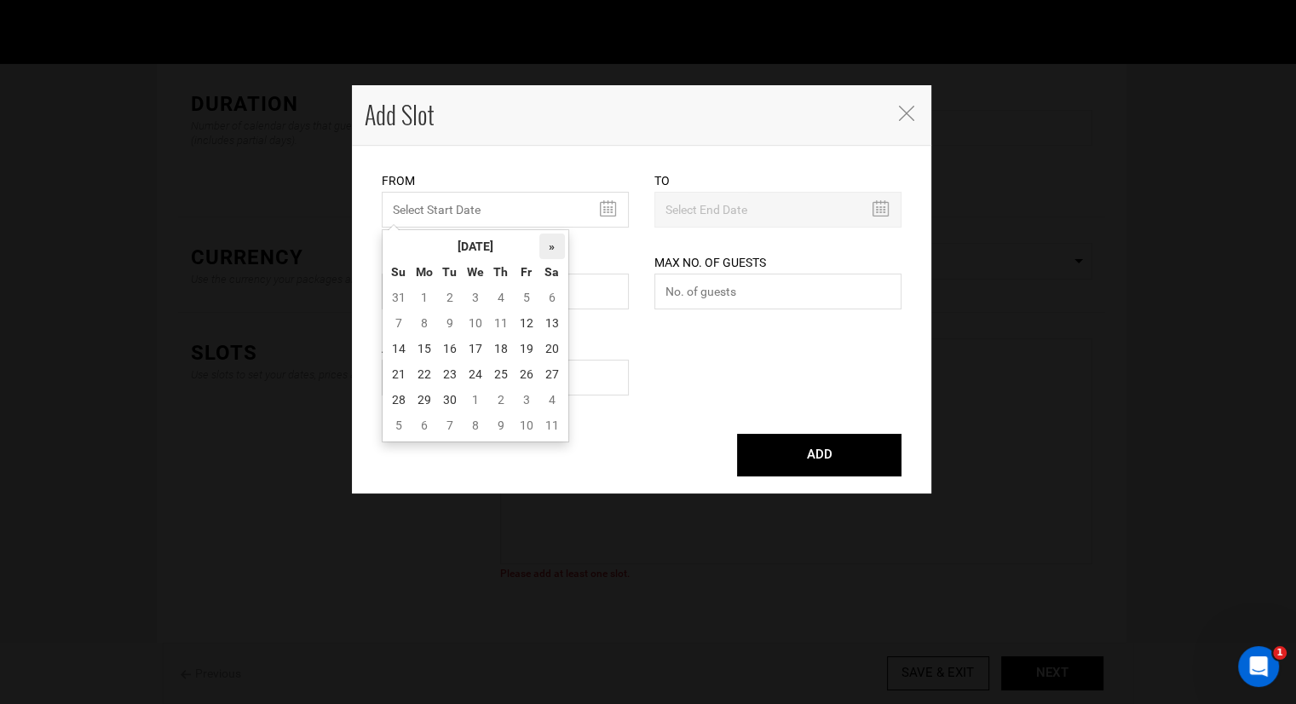
click at [549, 251] on th "»" at bounding box center [552, 246] width 26 height 26
click at [399, 245] on th "«" at bounding box center [399, 246] width 26 height 26
click at [546, 297] on td "1" at bounding box center [552, 298] width 26 height 26
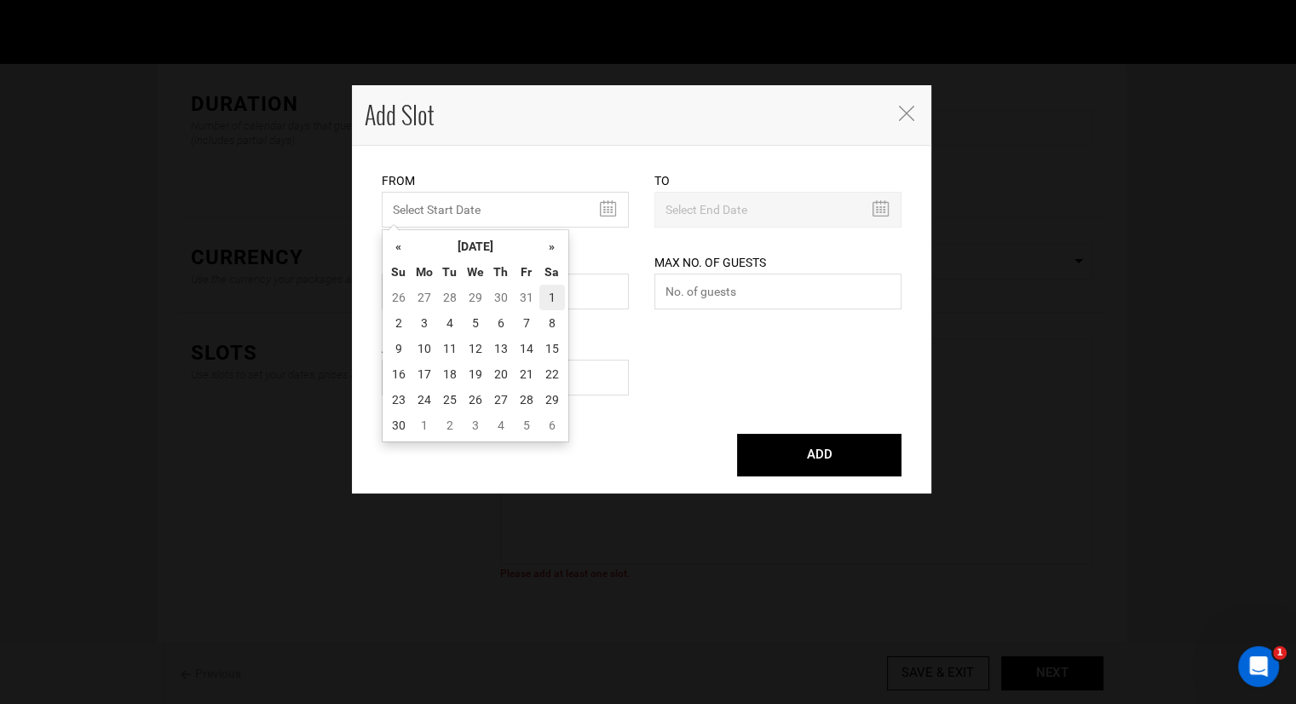
type input "11/01/2025"
type input "11/06/2025"
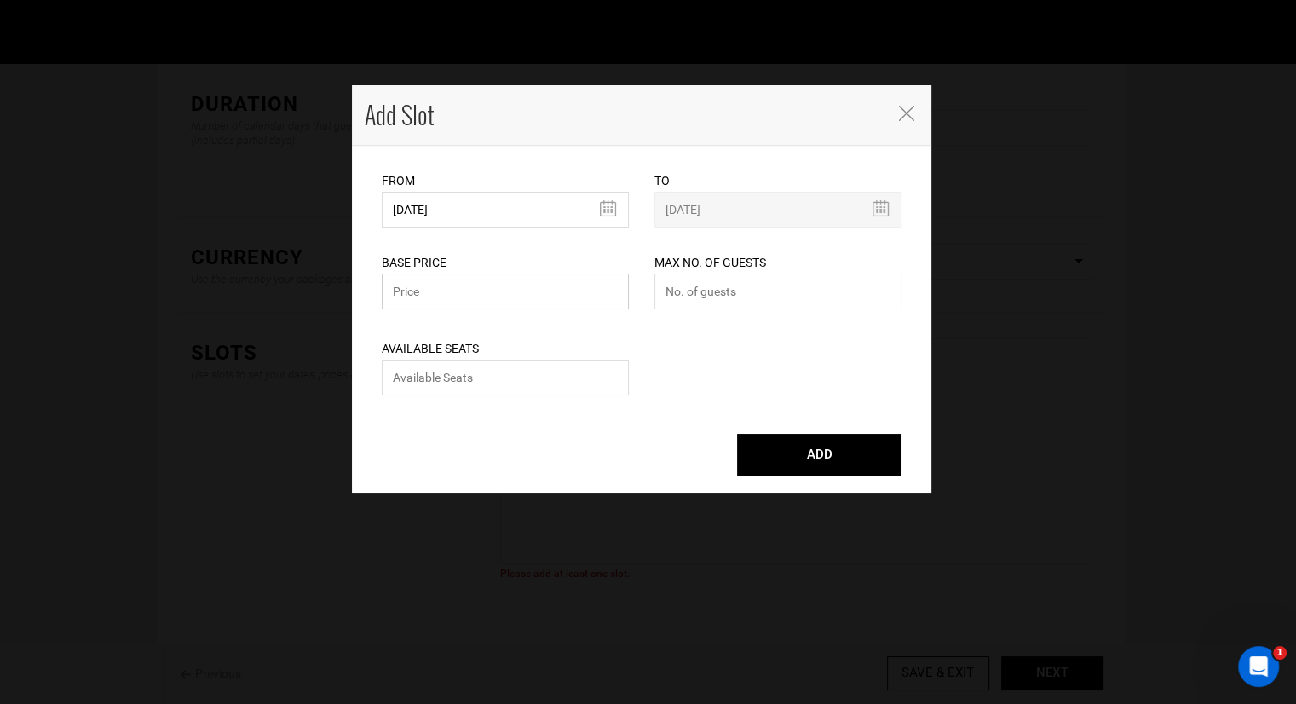
click at [508, 289] on input "text" at bounding box center [505, 291] width 247 height 36
type input "2200"
click at [729, 285] on input "number" at bounding box center [777, 291] width 247 height 36
type input "1"
click at [538, 376] on input "number" at bounding box center [505, 377] width 247 height 36
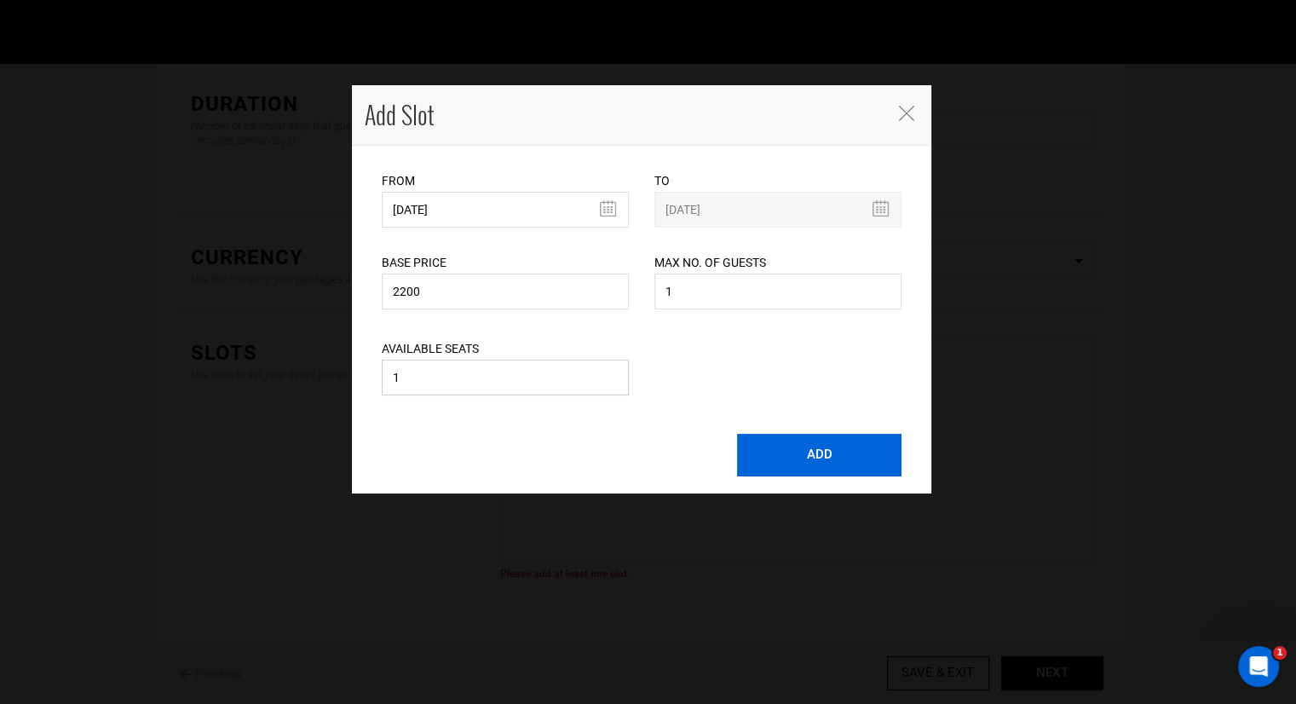
type input "1"
click at [773, 452] on button "ADD" at bounding box center [819, 455] width 164 height 43
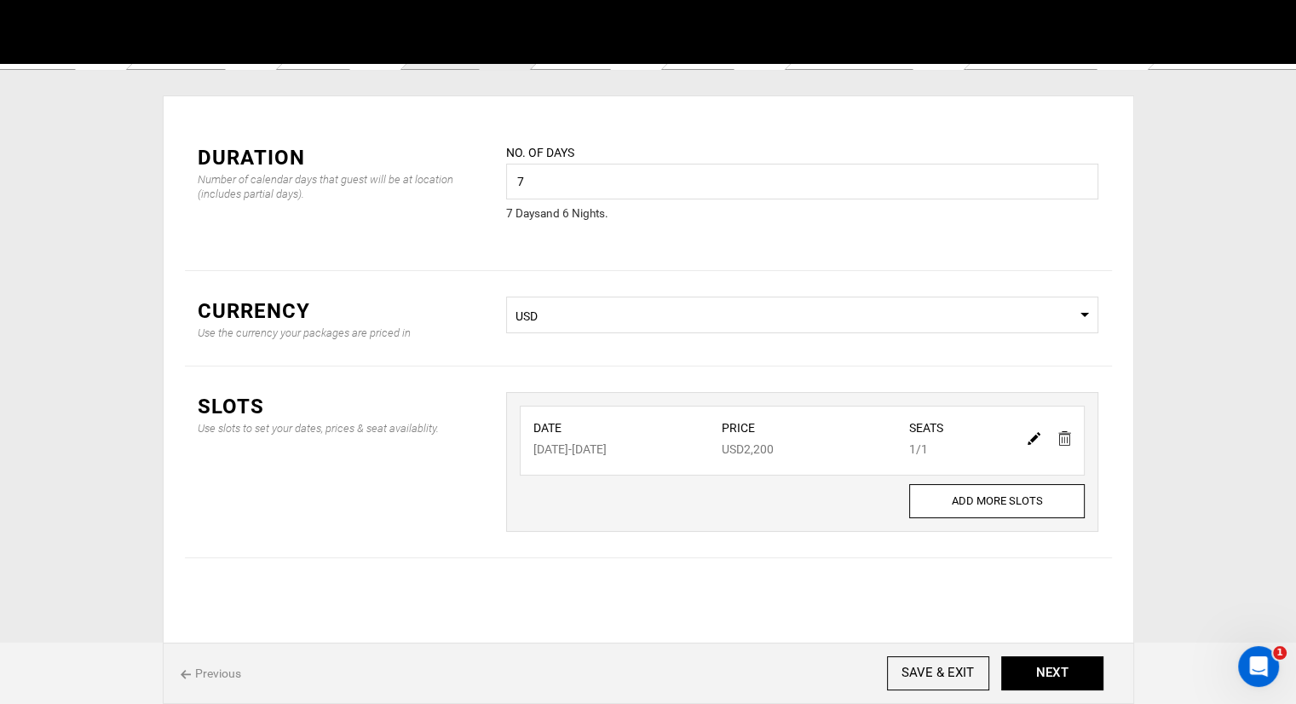
scroll to position [31, 0]
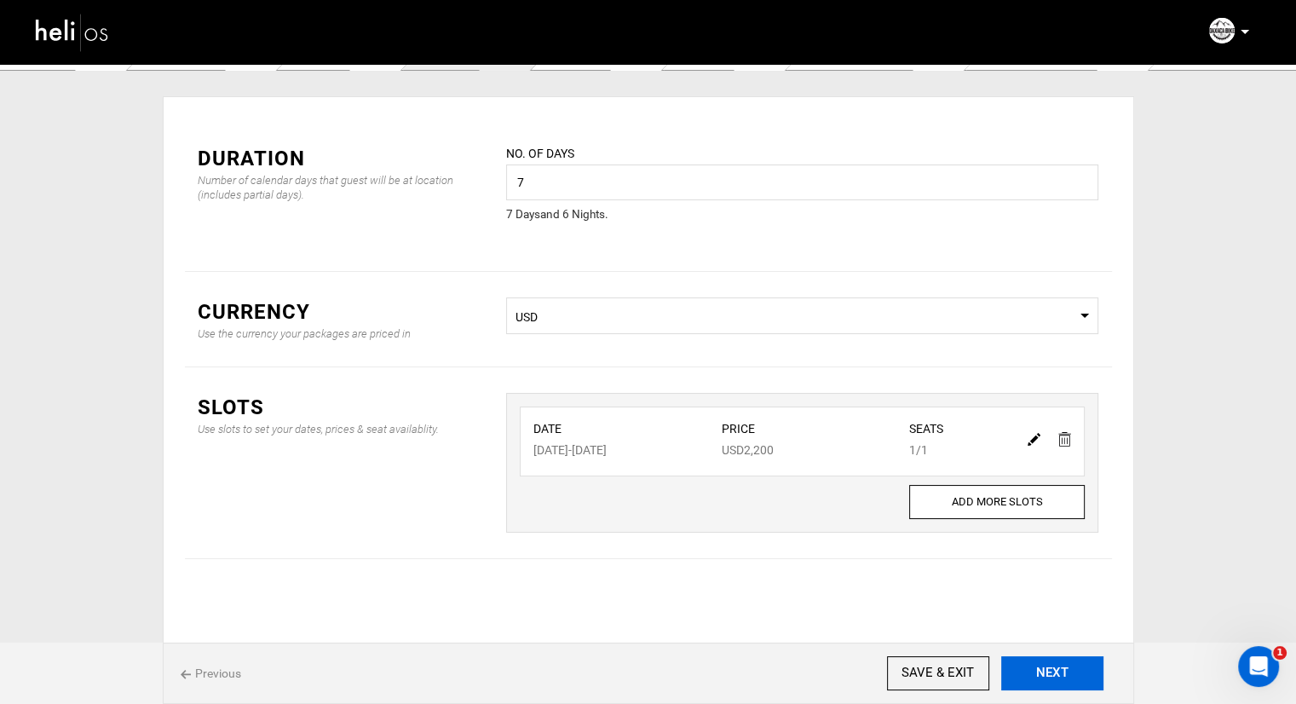
click at [1036, 665] on button "NEXT" at bounding box center [1052, 673] width 102 height 34
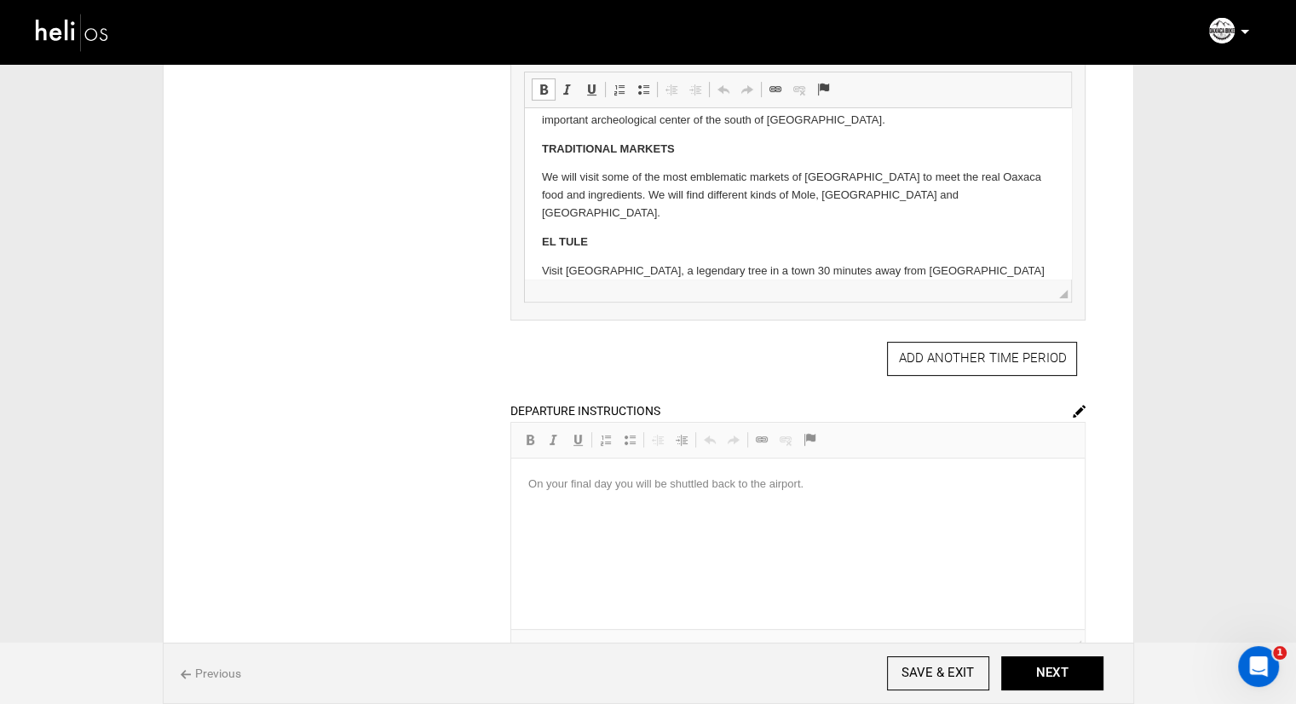
scroll to position [596, 0]
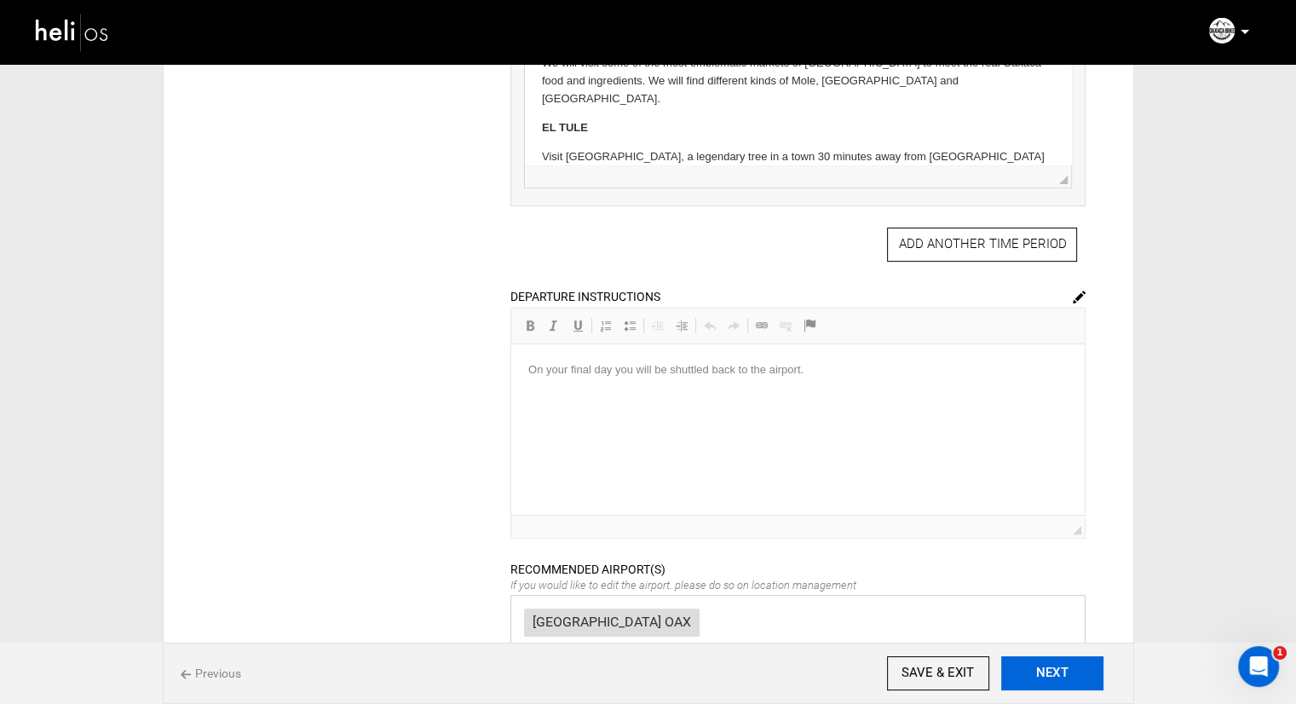
click at [1035, 668] on button "NEXT" at bounding box center [1052, 673] width 102 height 34
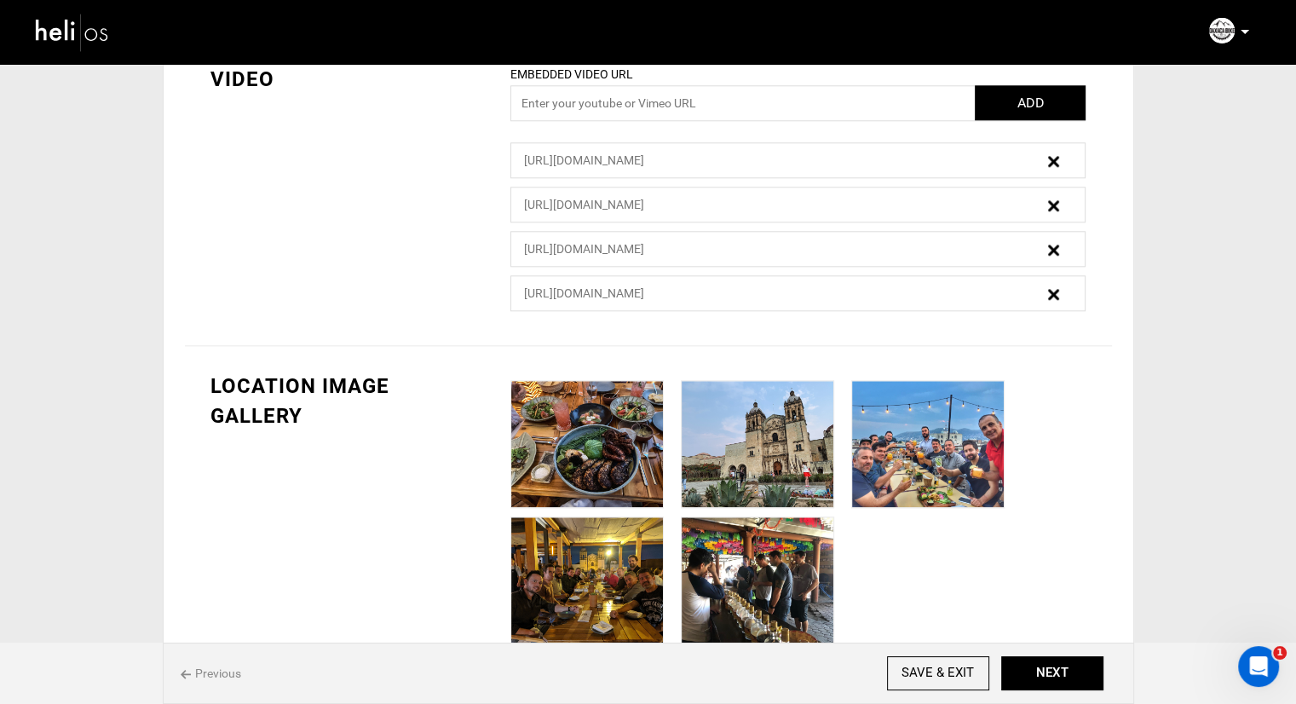
scroll to position [1862, 0]
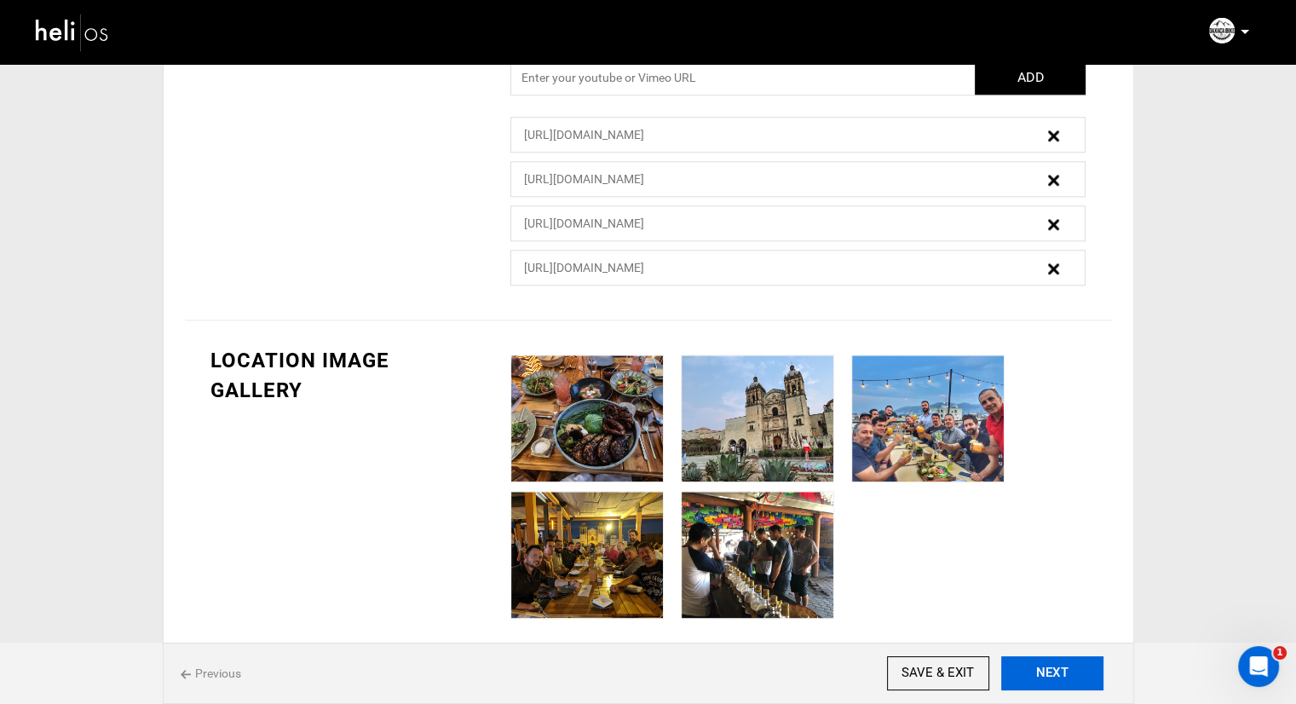
click at [1029, 669] on button "NEXT" at bounding box center [1052, 673] width 102 height 34
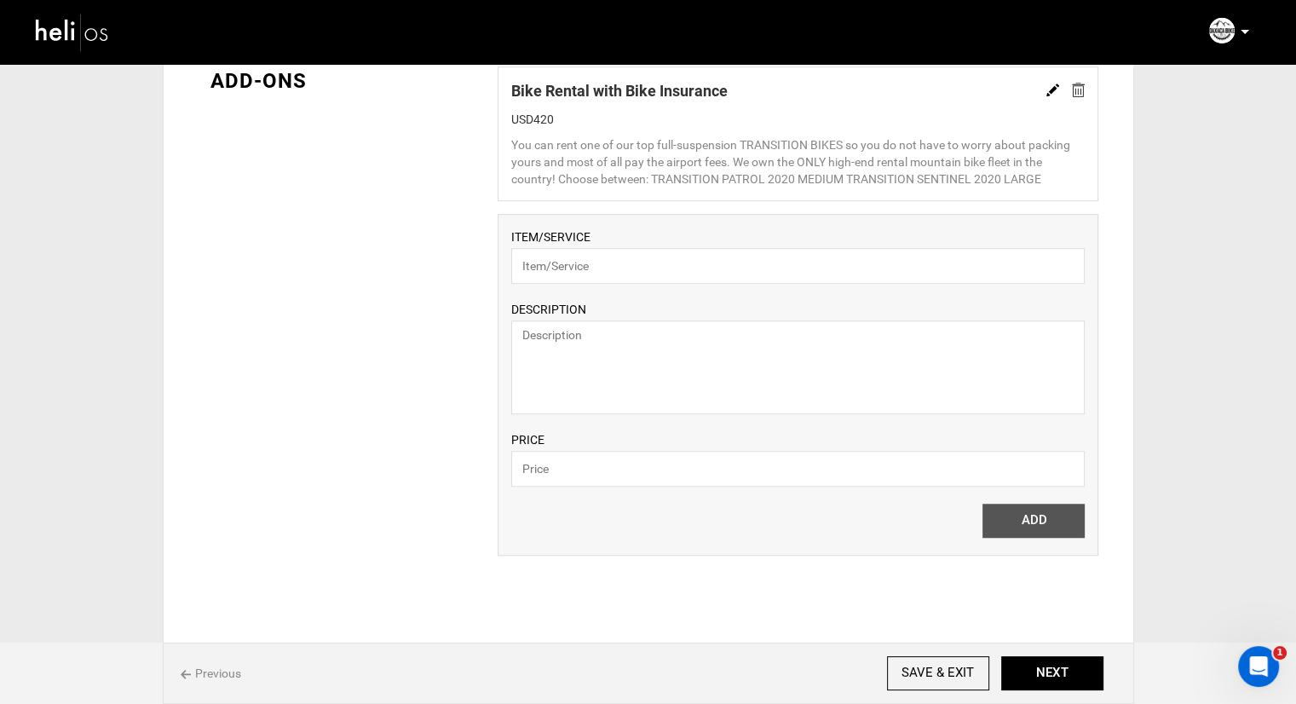
scroll to position [1278, 0]
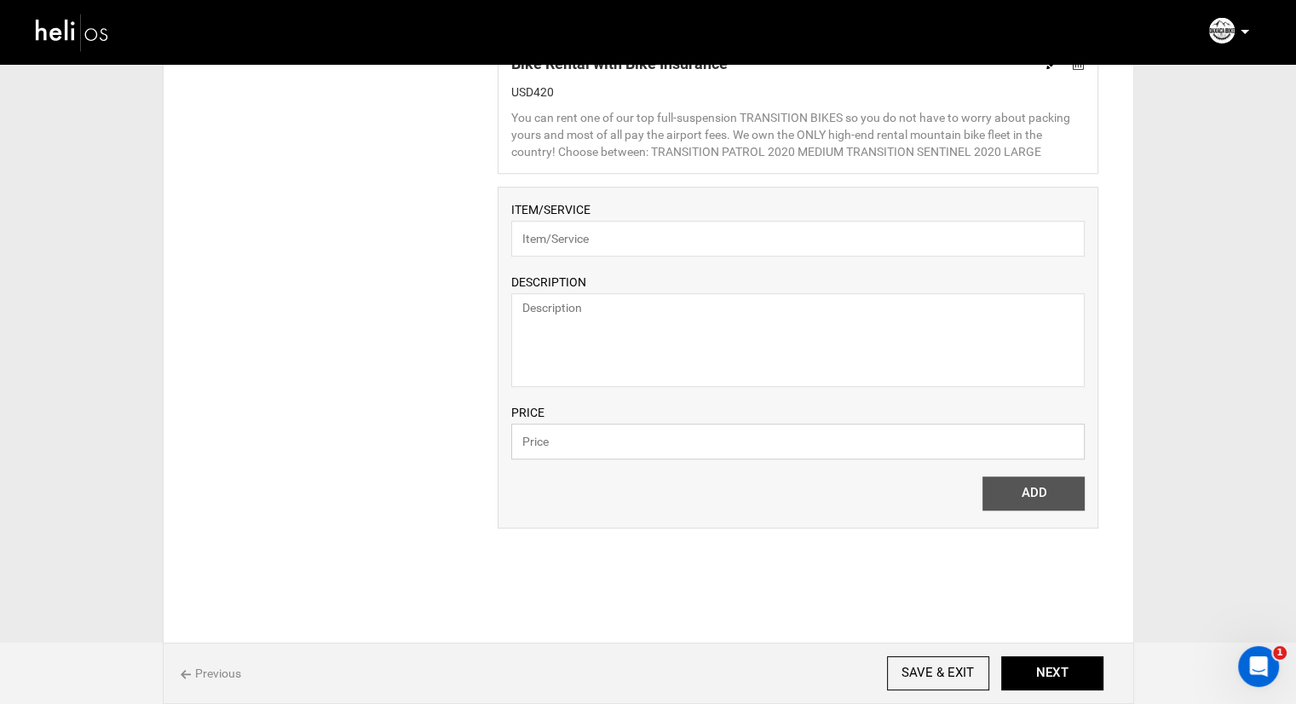
click at [779, 448] on input "text" at bounding box center [797, 441] width 573 height 36
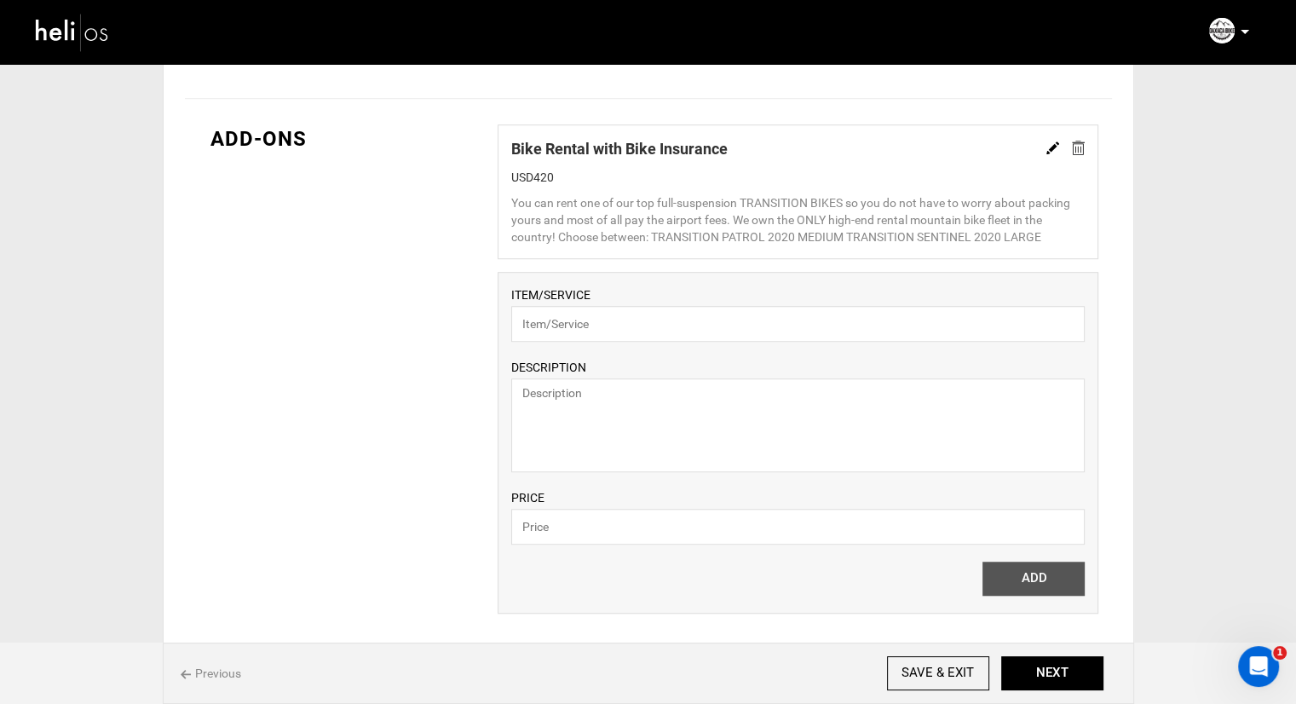
click at [1056, 151] on img at bounding box center [1052, 147] width 13 height 13
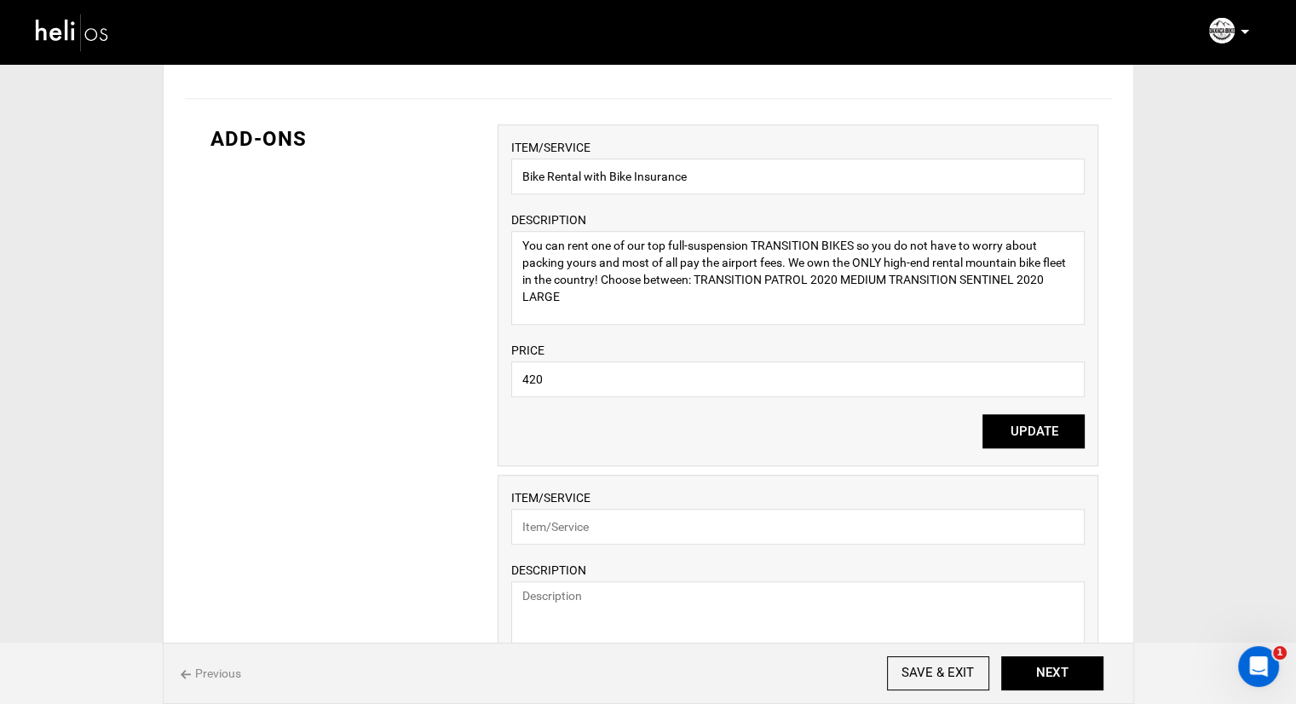
click at [960, 120] on div "ADD-ONS ITEM/SERVICE Bike Rental with Bike Insurance DESCRIPTION You can rent o…" at bounding box center [648, 504] width 927 height 811
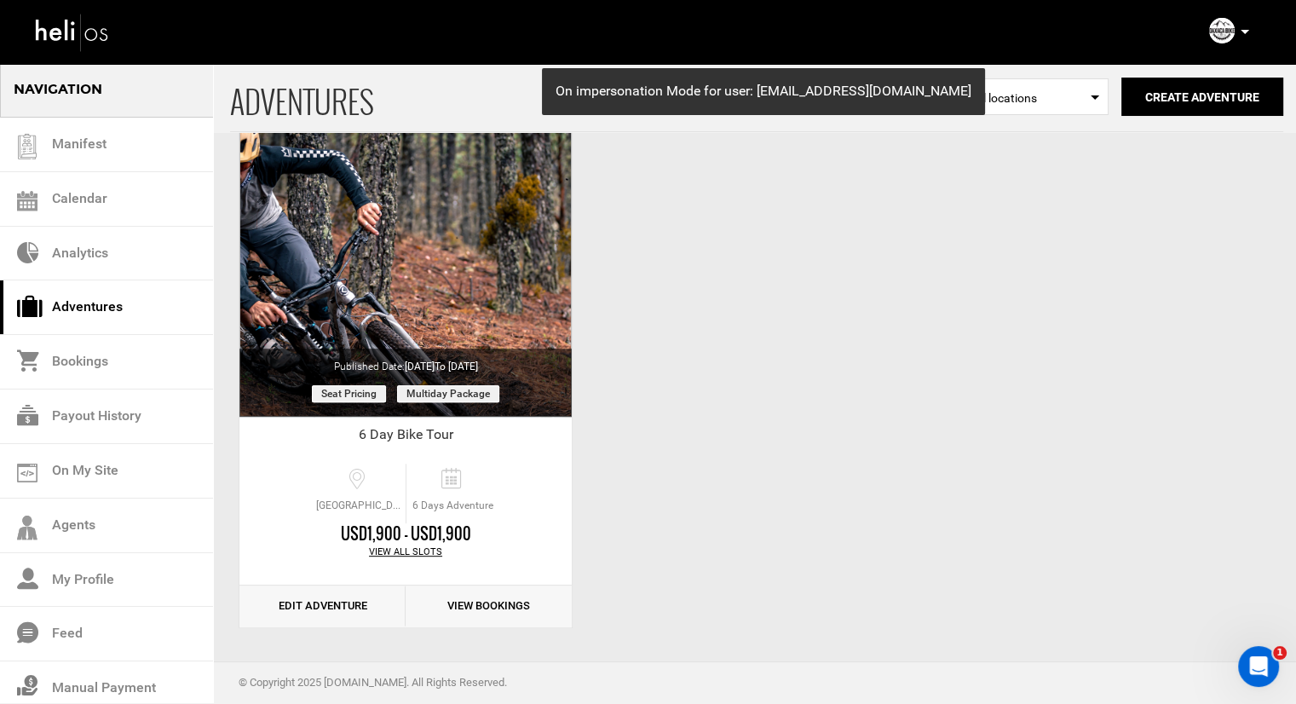
scroll to position [542, 0]
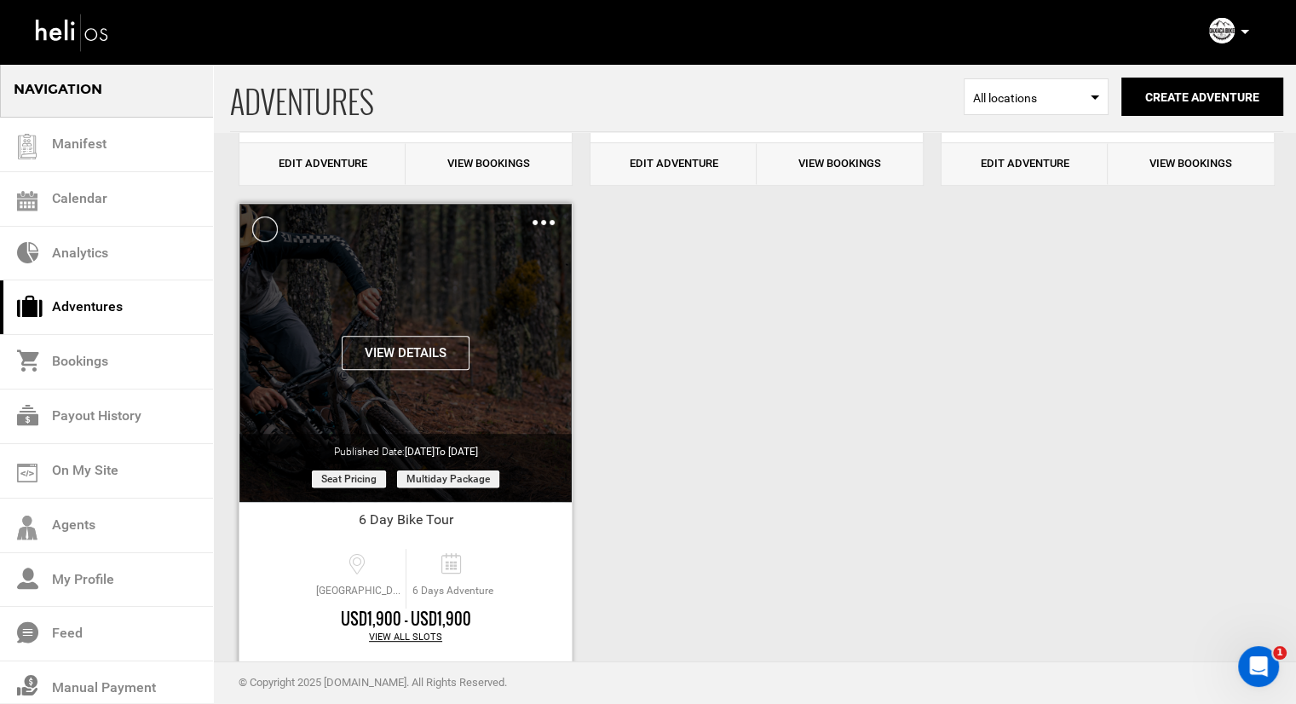
click at [538, 221] on img at bounding box center [543, 222] width 22 height 5
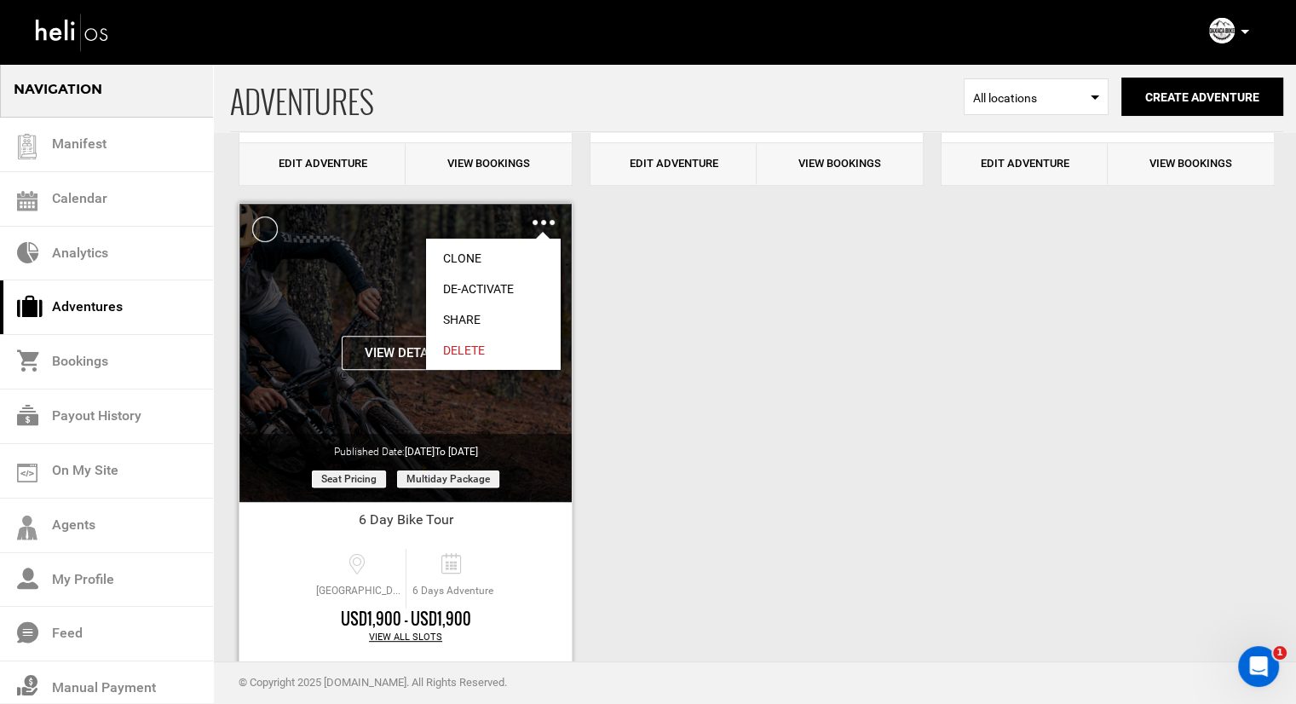
scroll to position [0, 0]
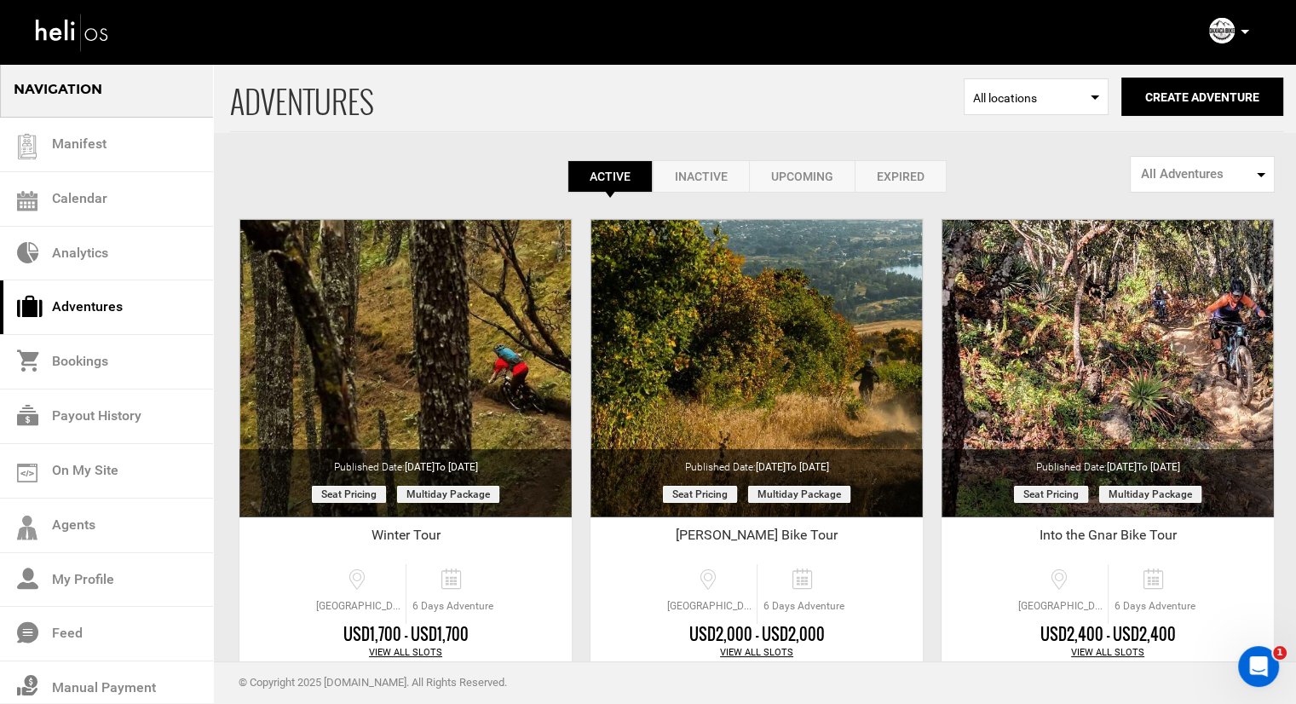
drag, startPoint x: 705, startPoint y: 155, endPoint x: 695, endPoint y: 175, distance: 22.1
click at [705, 156] on div "Active Inactive Upcoming Expired Active Active Inactive Upcoming Expired Active…" at bounding box center [756, 127] width 1053 height 130
click at [695, 175] on link "Inactive" at bounding box center [701, 176] width 96 height 32
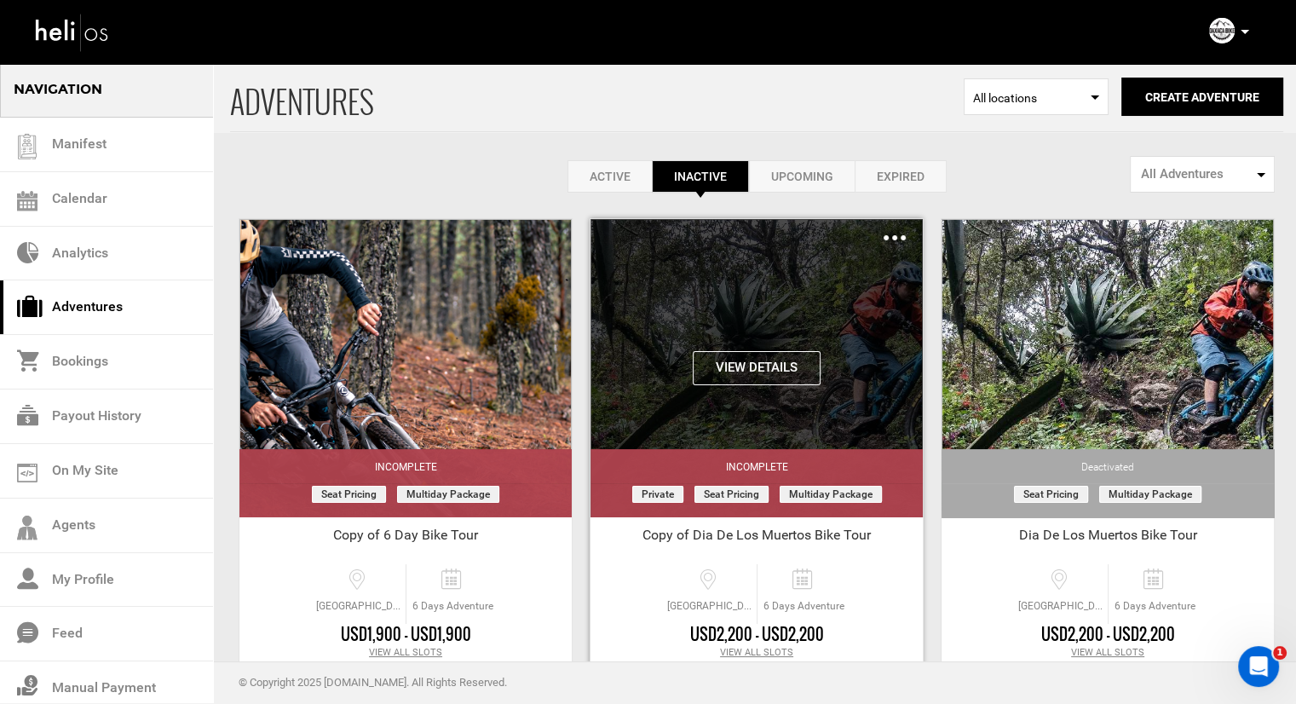
click at [888, 236] on img at bounding box center [894, 237] width 22 height 5
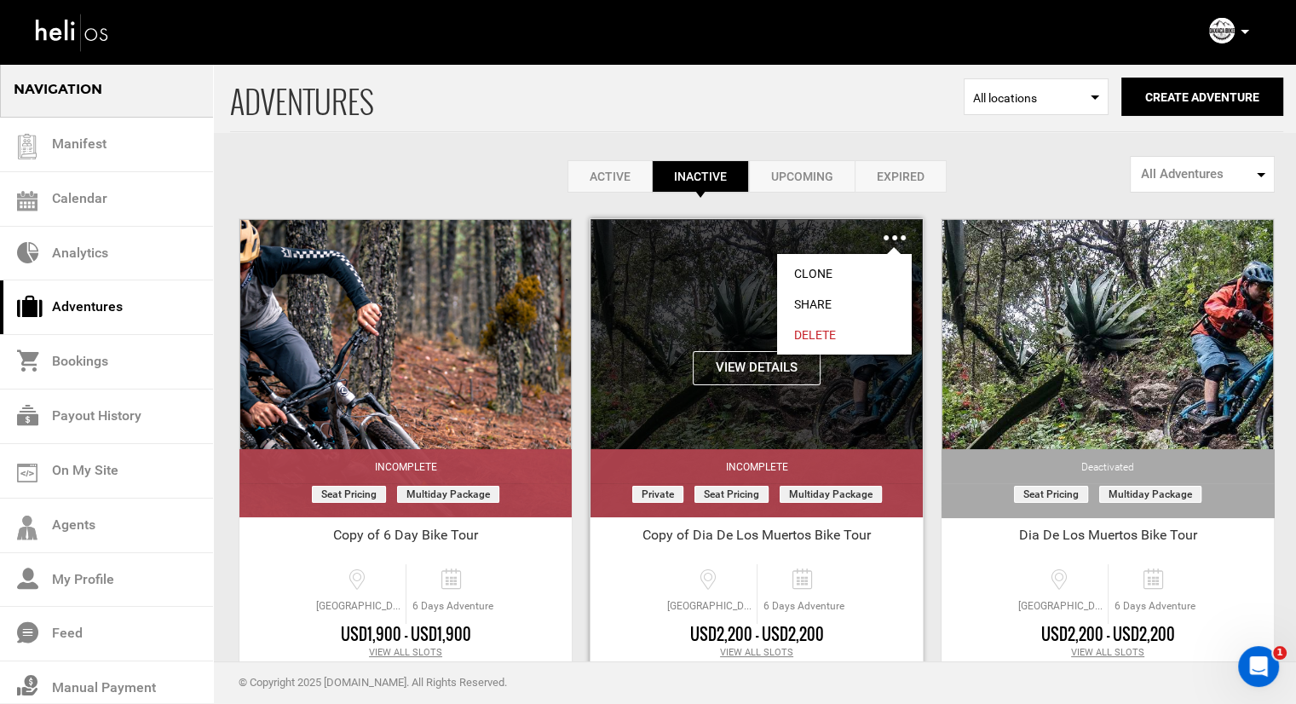
click at [857, 270] on link "Clone" at bounding box center [844, 273] width 135 height 31
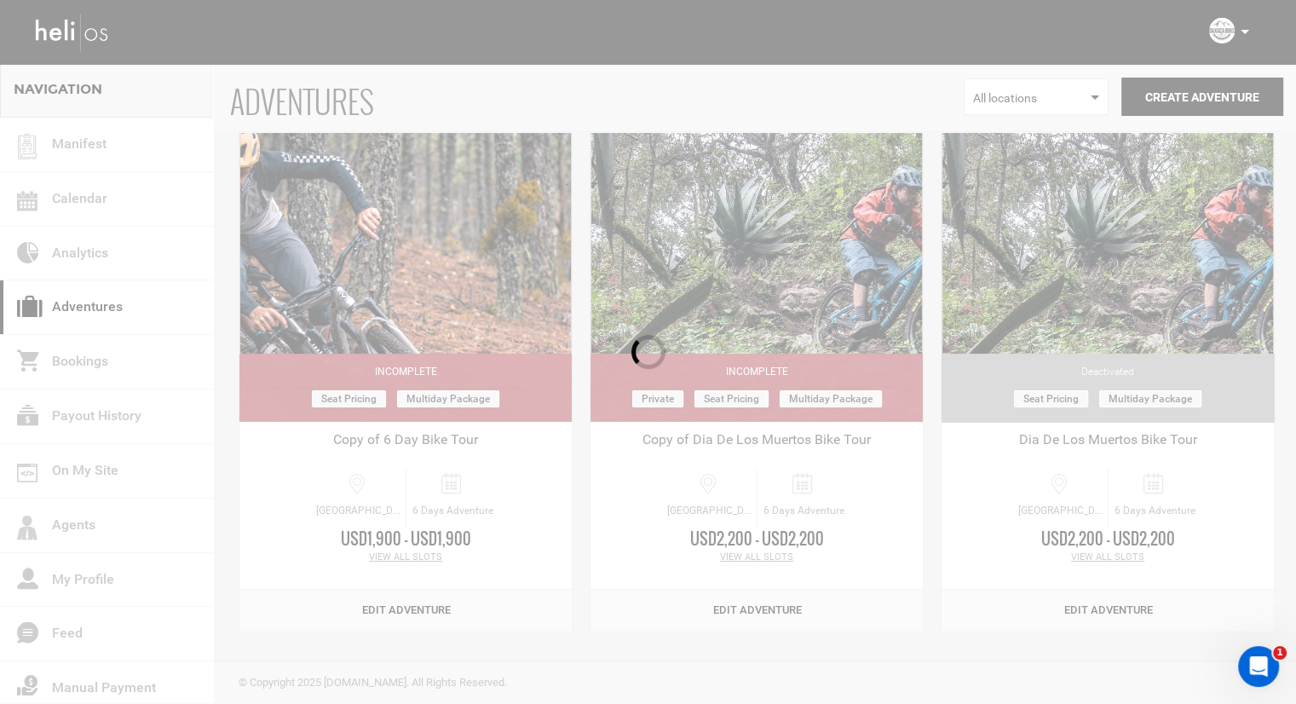
scroll to position [101, 0]
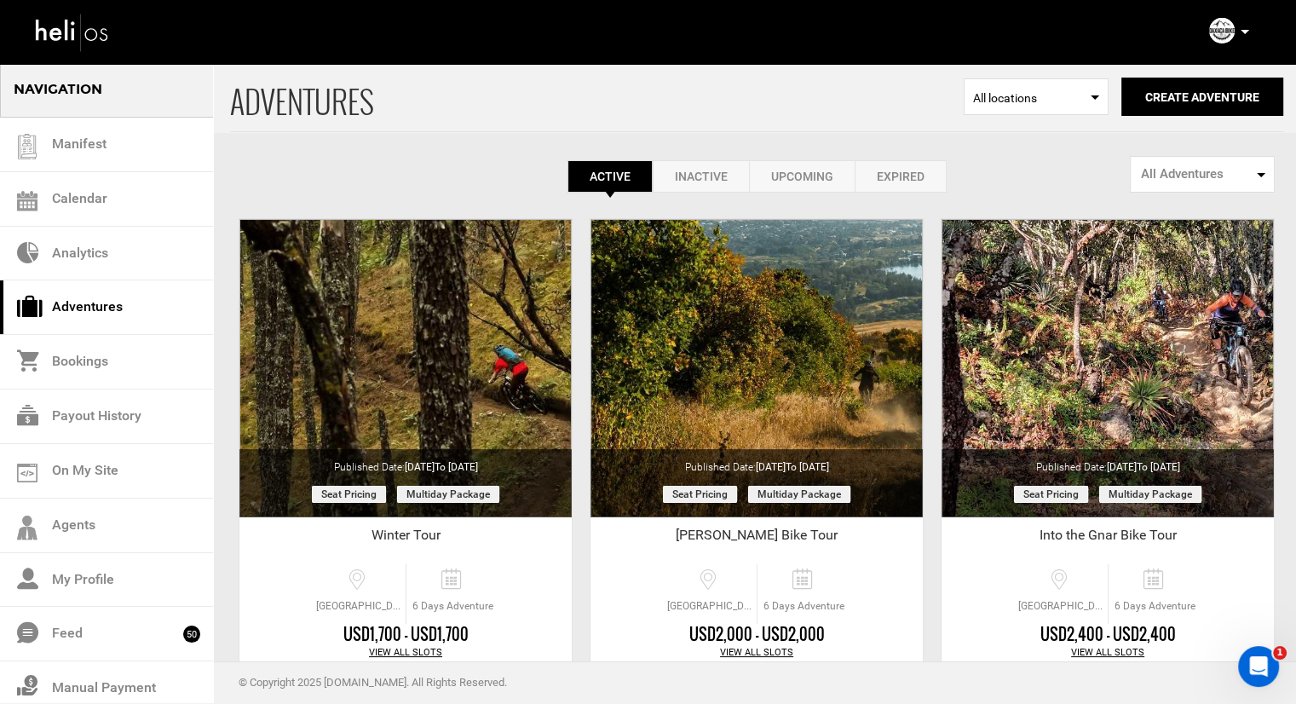
click at [702, 162] on link "Inactive" at bounding box center [701, 176] width 96 height 32
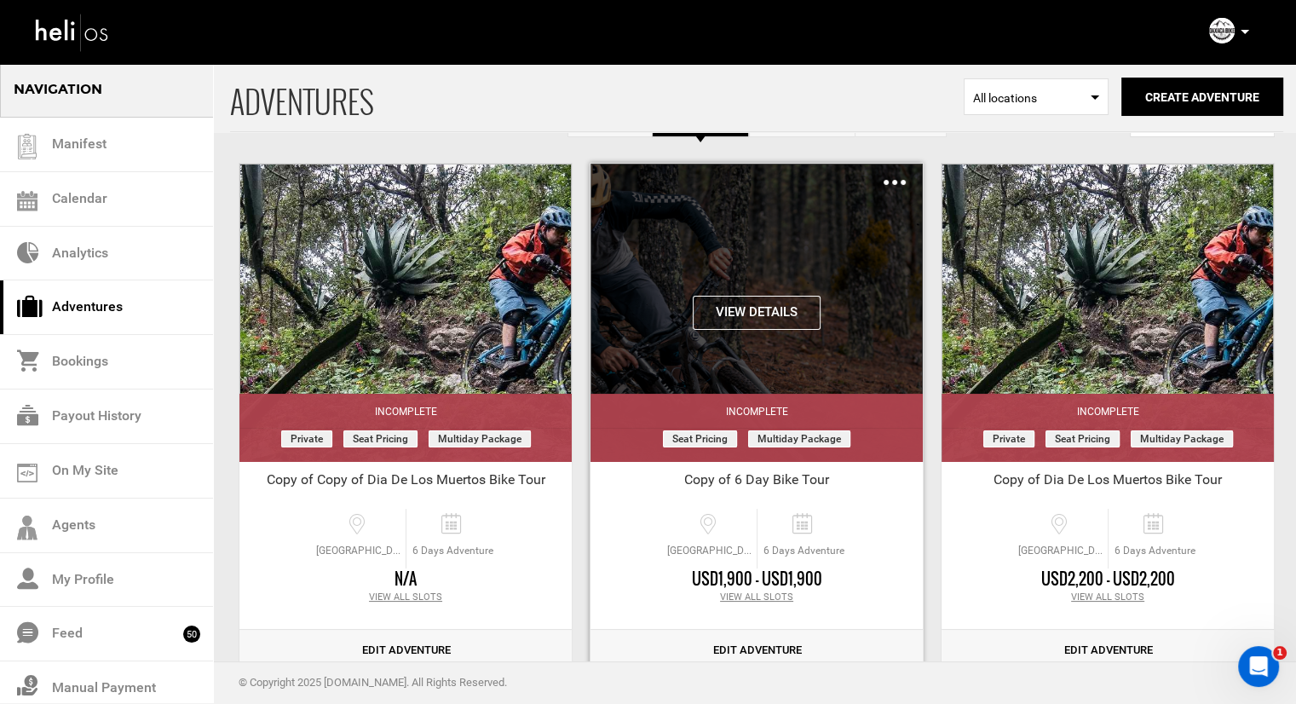
scroll to position [85, 0]
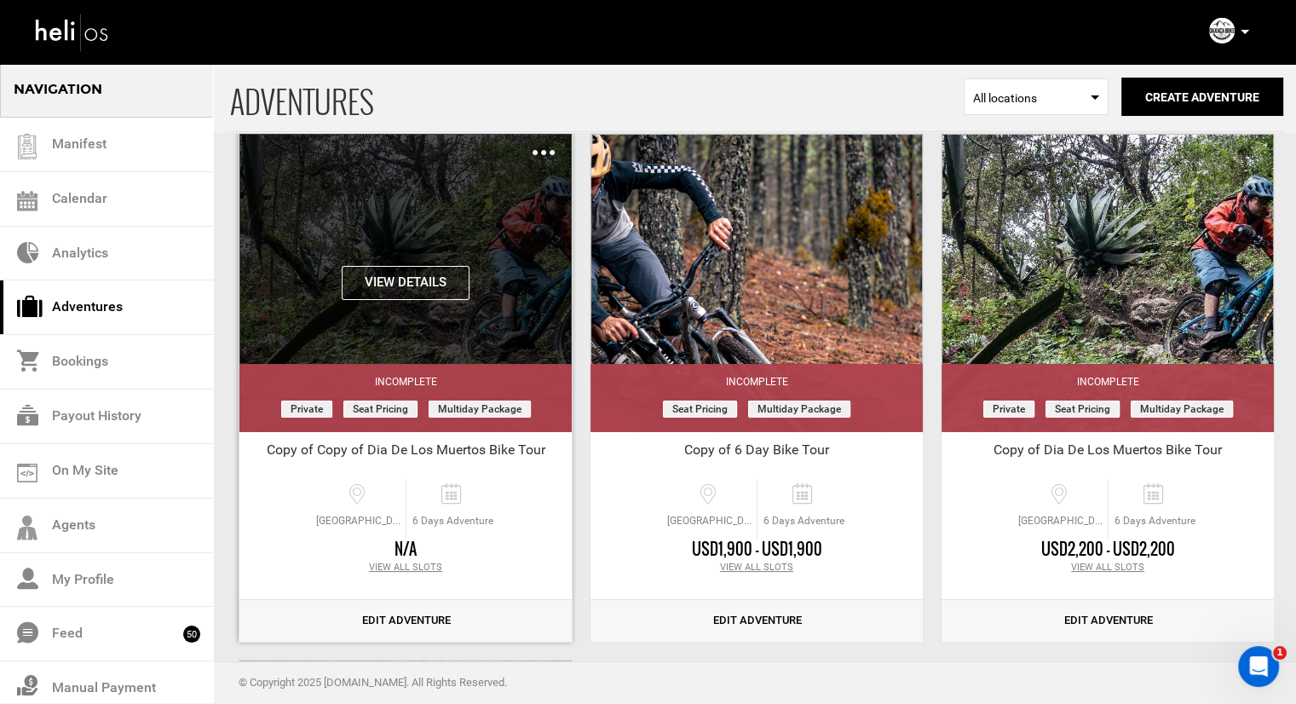
click at [543, 153] on img at bounding box center [543, 152] width 22 height 5
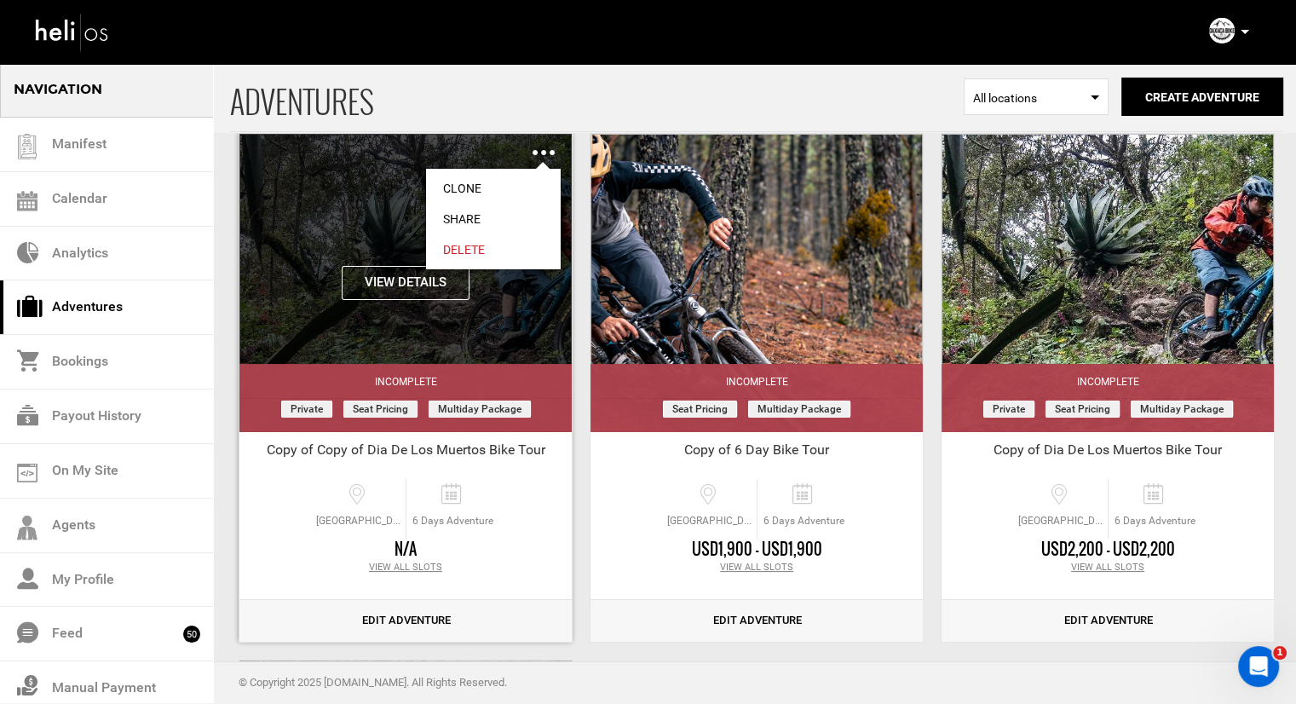
click at [477, 243] on link "Delete" at bounding box center [493, 249] width 135 height 31
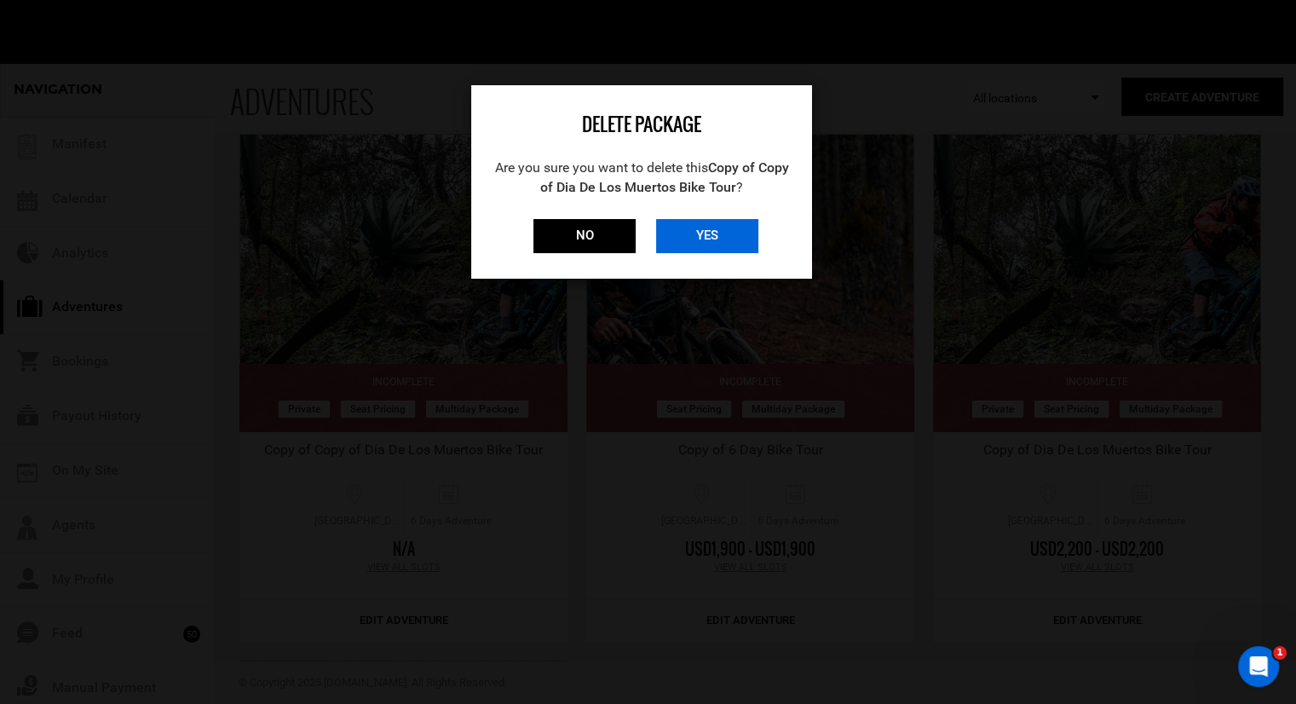
click at [680, 233] on input "YES" at bounding box center [707, 236] width 102 height 34
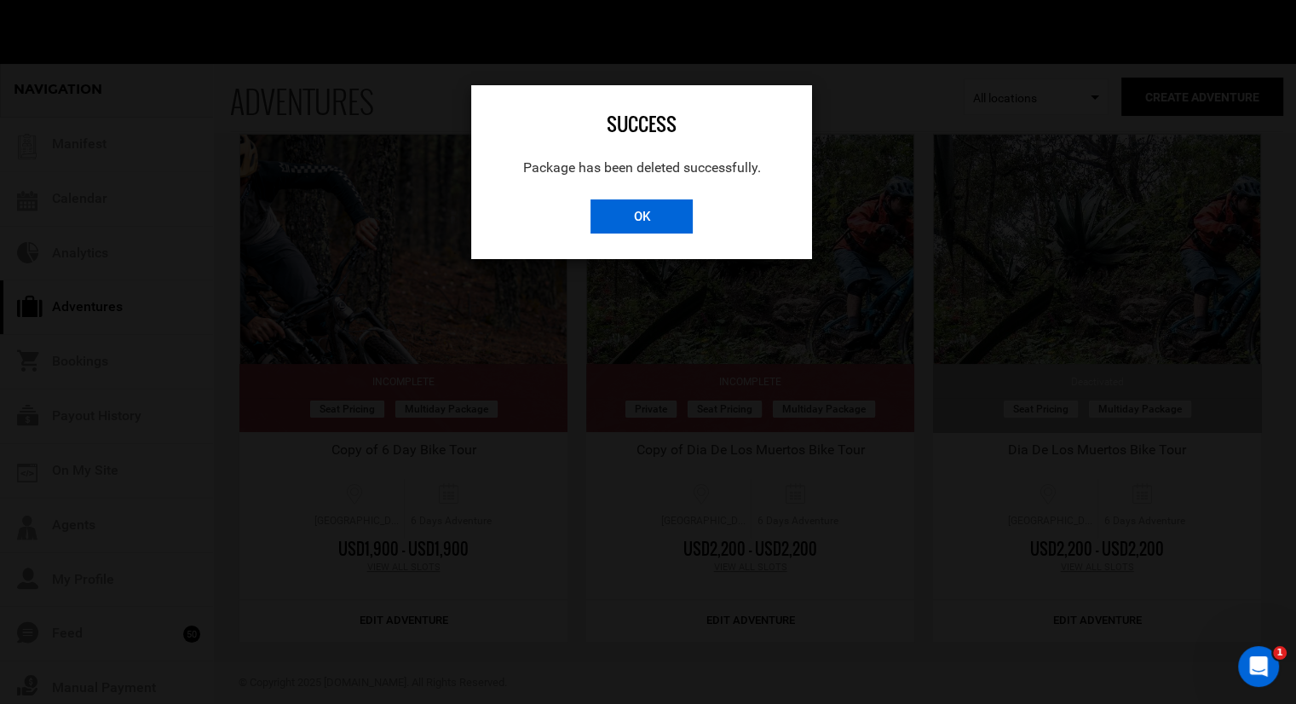
click at [678, 228] on input "OK" at bounding box center [641, 216] width 102 height 34
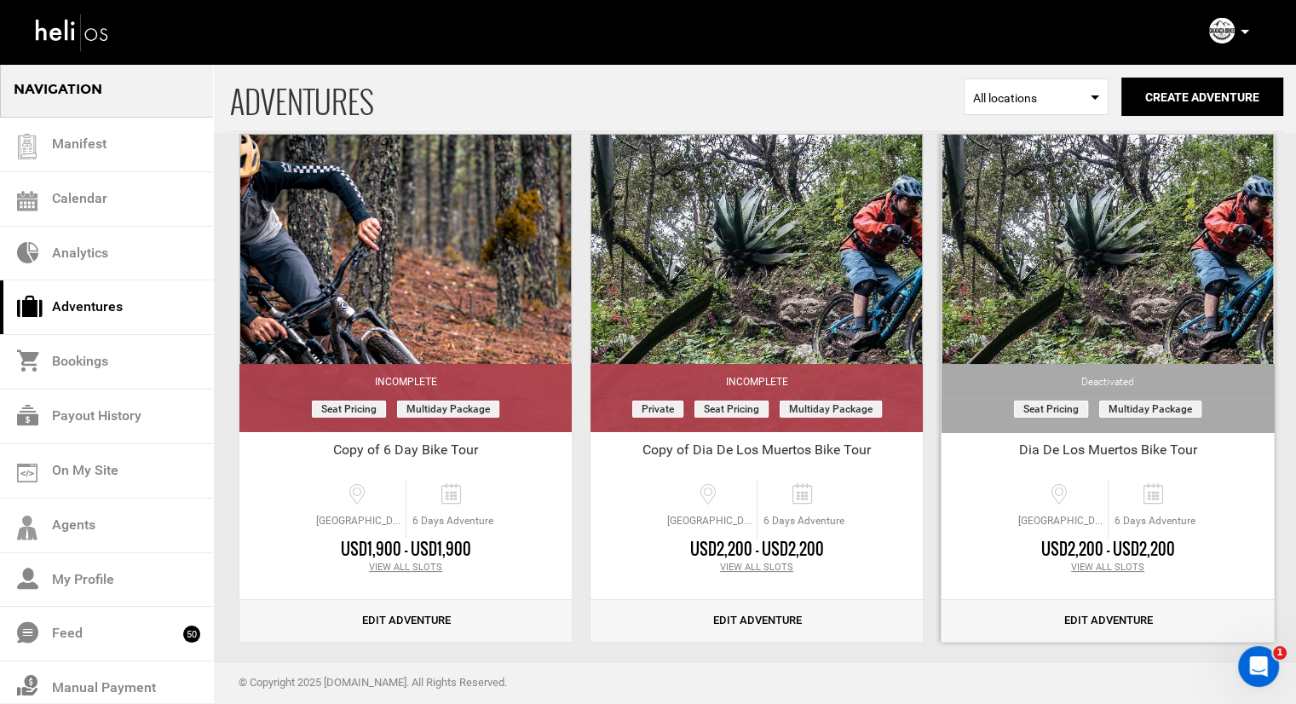
click at [1074, 611] on link "Edit Adventure" at bounding box center [1107, 621] width 332 height 42
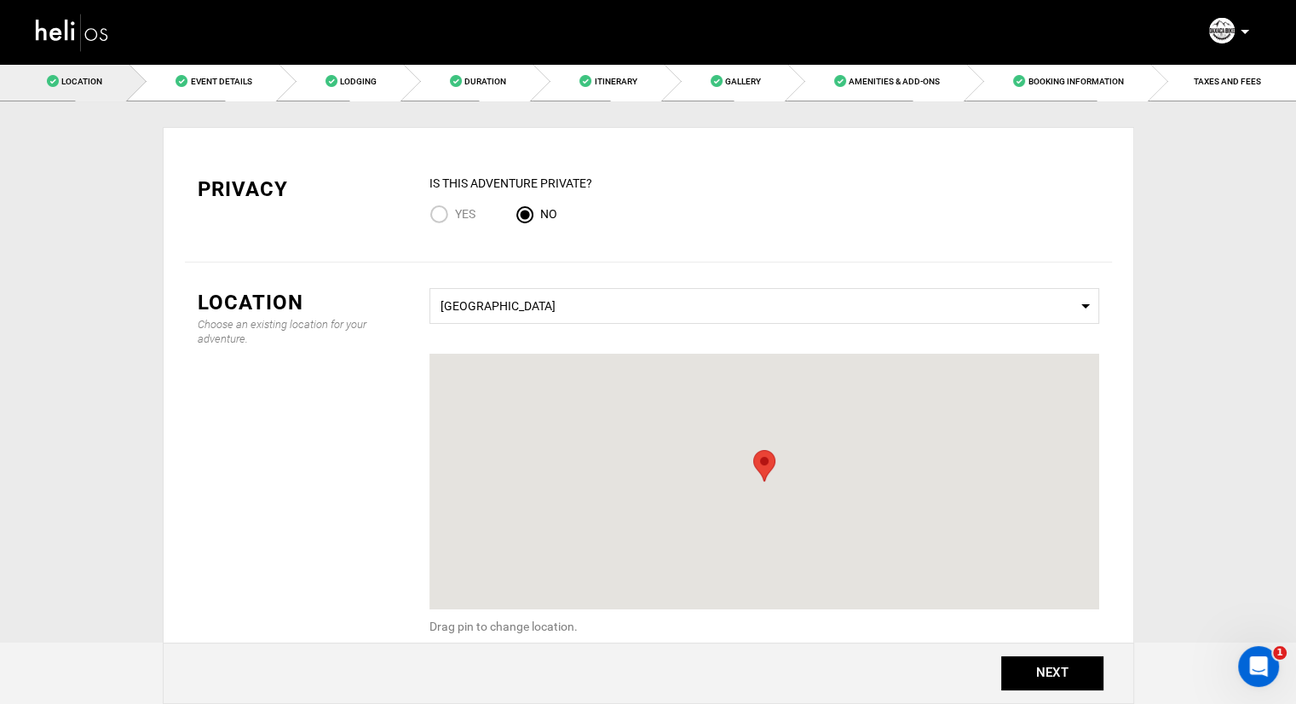
click at [446, 210] on input "Yes" at bounding box center [442, 215] width 26 height 23
radio input "true"
radio input "false"
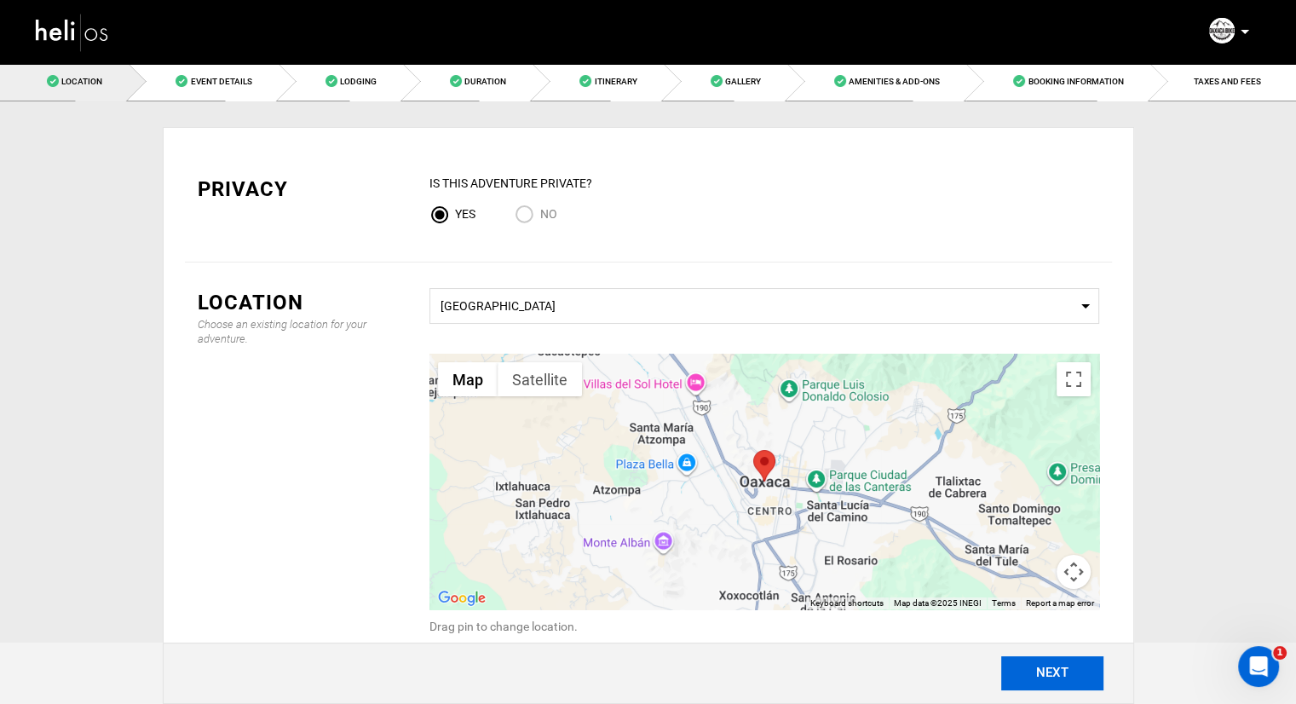
click at [1019, 679] on button "NEXT" at bounding box center [1052, 673] width 102 height 34
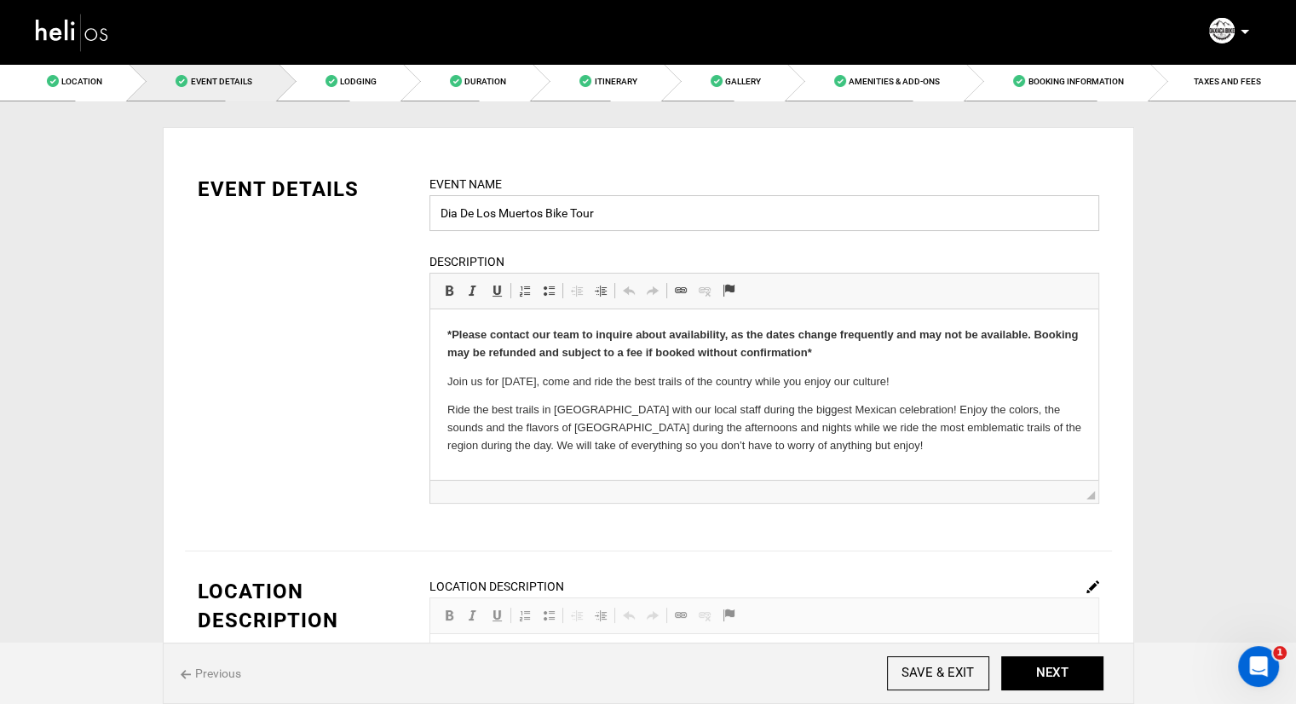
click at [655, 220] on input "Dia De Los Muertos Bike Tour" at bounding box center [764, 213] width 670 height 36
click at [699, 209] on input "Dia De Los Muertos Bike Tour - Jacob Scho" at bounding box center [764, 213] width 670 height 36
type input "Dia De Los Muertos Bike Tour - [PERSON_NAME]"
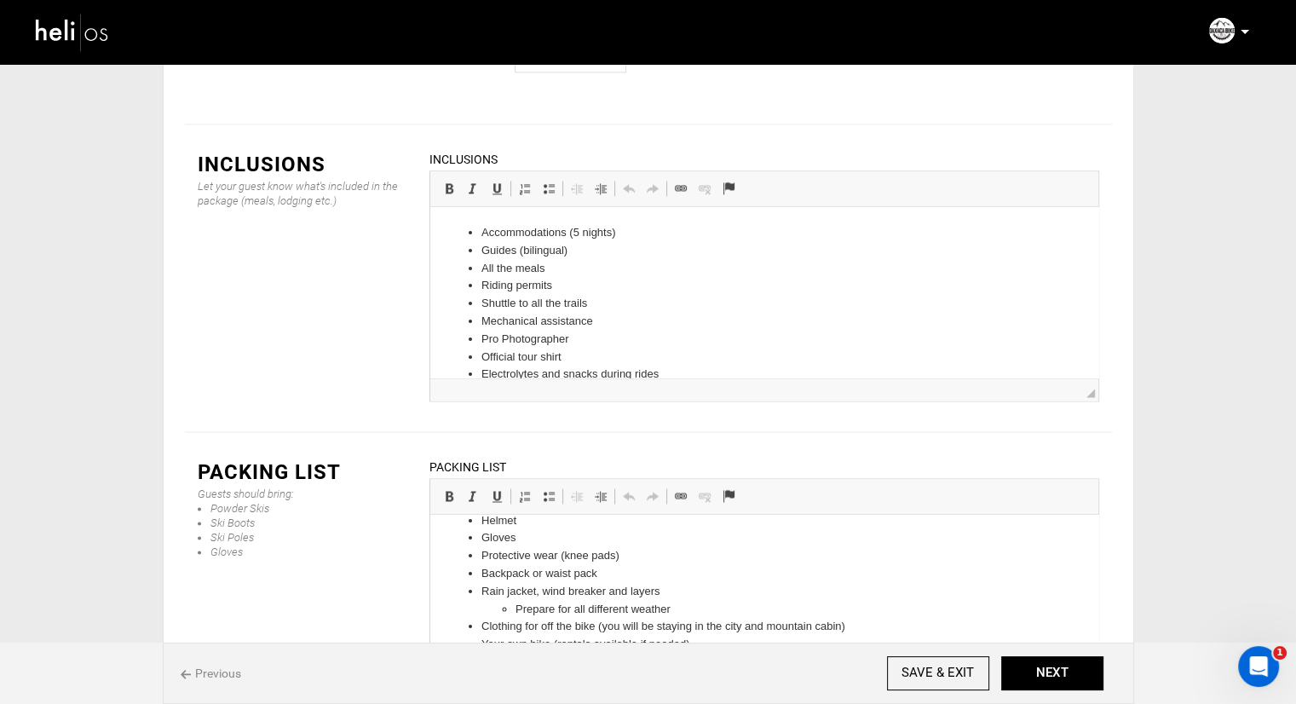
scroll to position [85, 0]
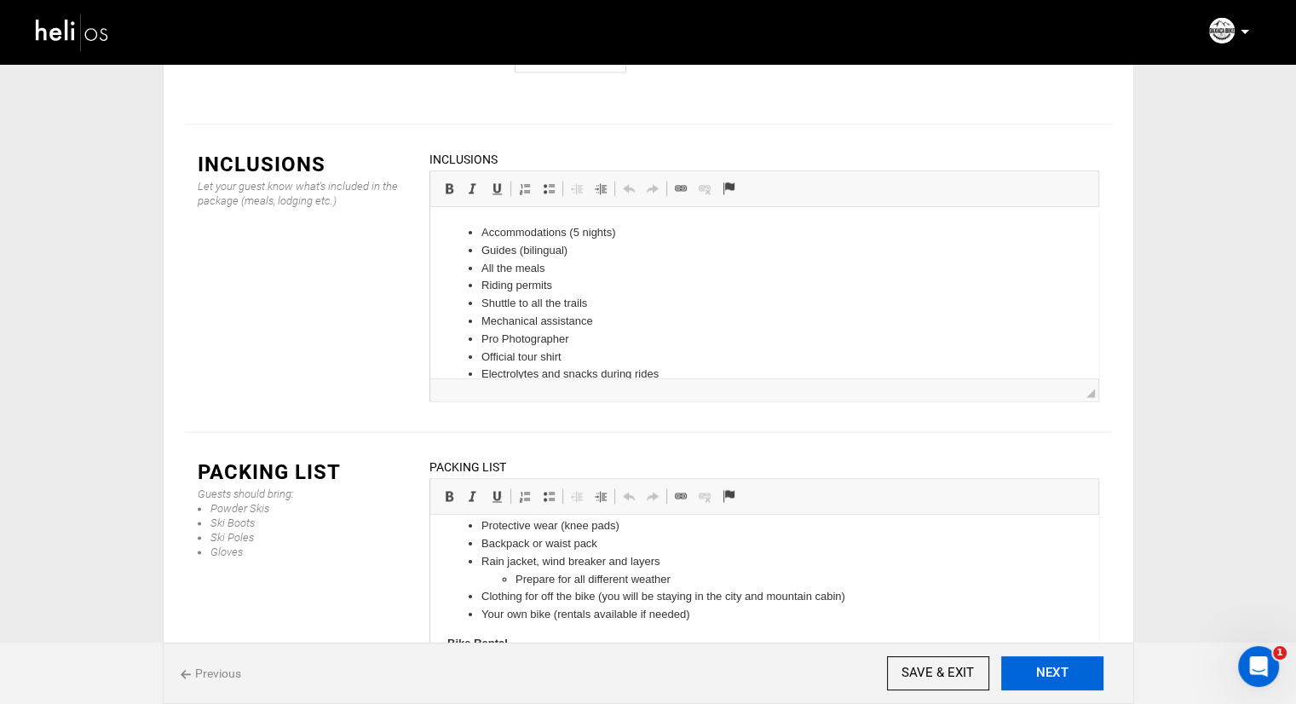
click at [1027, 687] on button "NEXT" at bounding box center [1052, 673] width 102 height 34
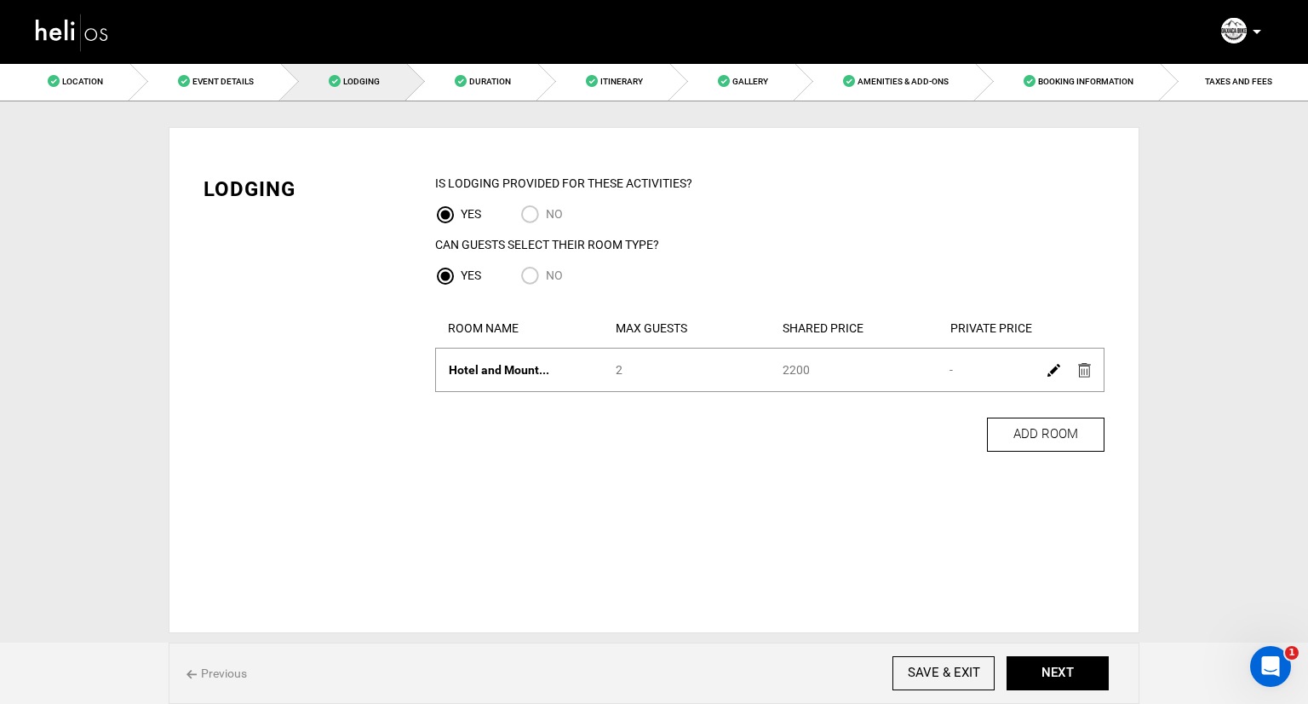
click at [1057, 370] on img at bounding box center [1054, 370] width 13 height 13
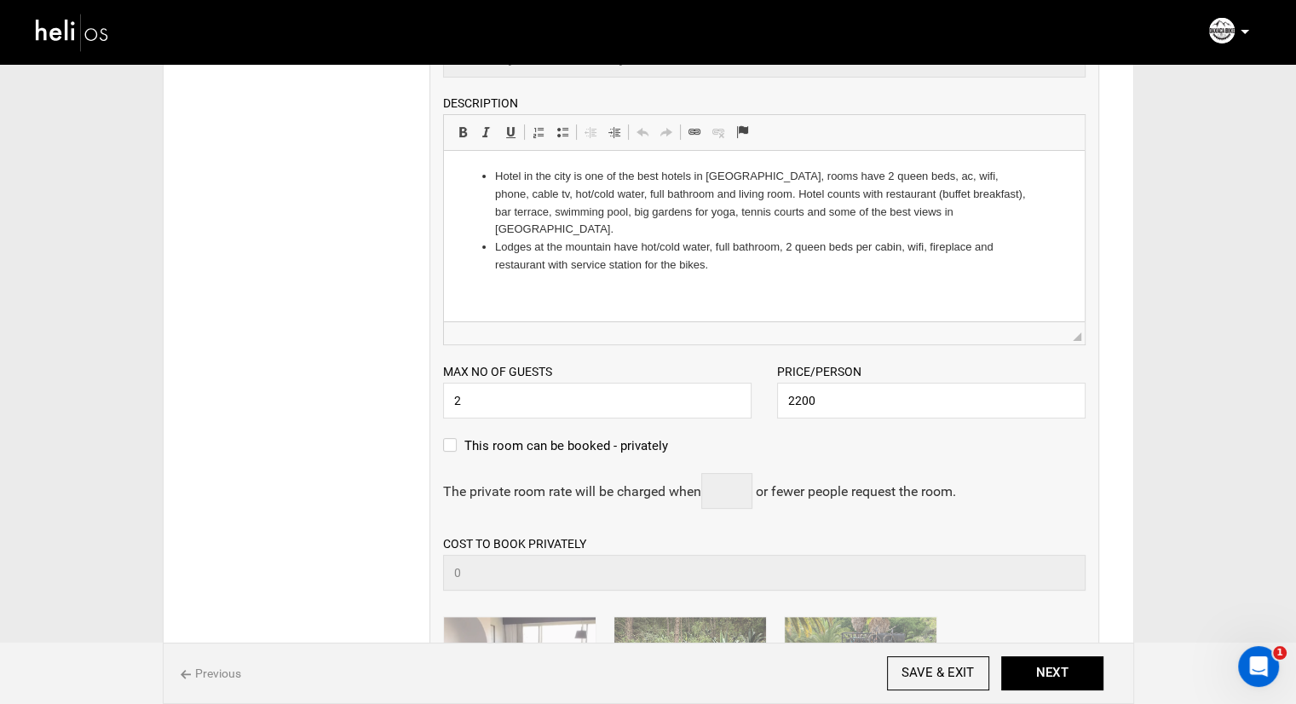
scroll to position [341, 0]
click at [590, 447] on label "This room can be booked - privately" at bounding box center [555, 444] width 225 height 20
click at [454, 447] on input "This room can be booked - privately" at bounding box center [448, 452] width 11 height 37
checkbox input "true"
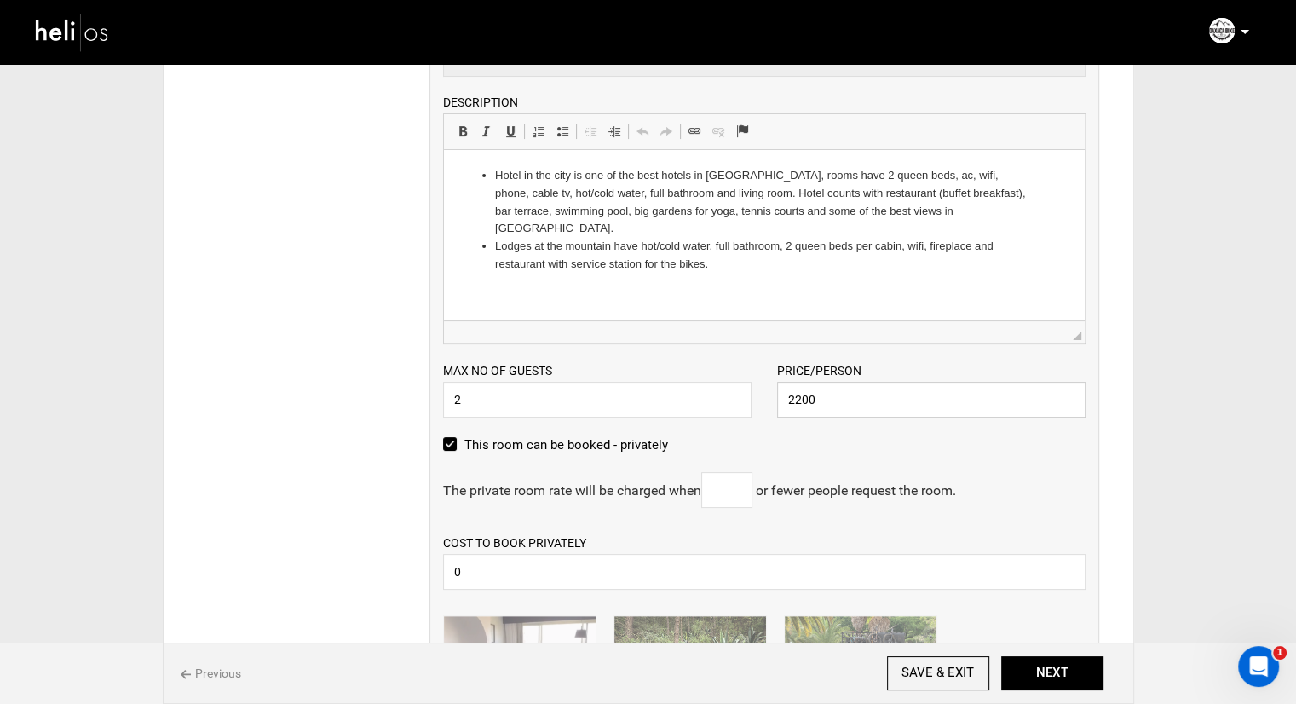
click at [803, 386] on input "2200" at bounding box center [931, 400] width 308 height 36
click at [842, 408] on input "2500" at bounding box center [931, 400] width 308 height 36
type input "2200"
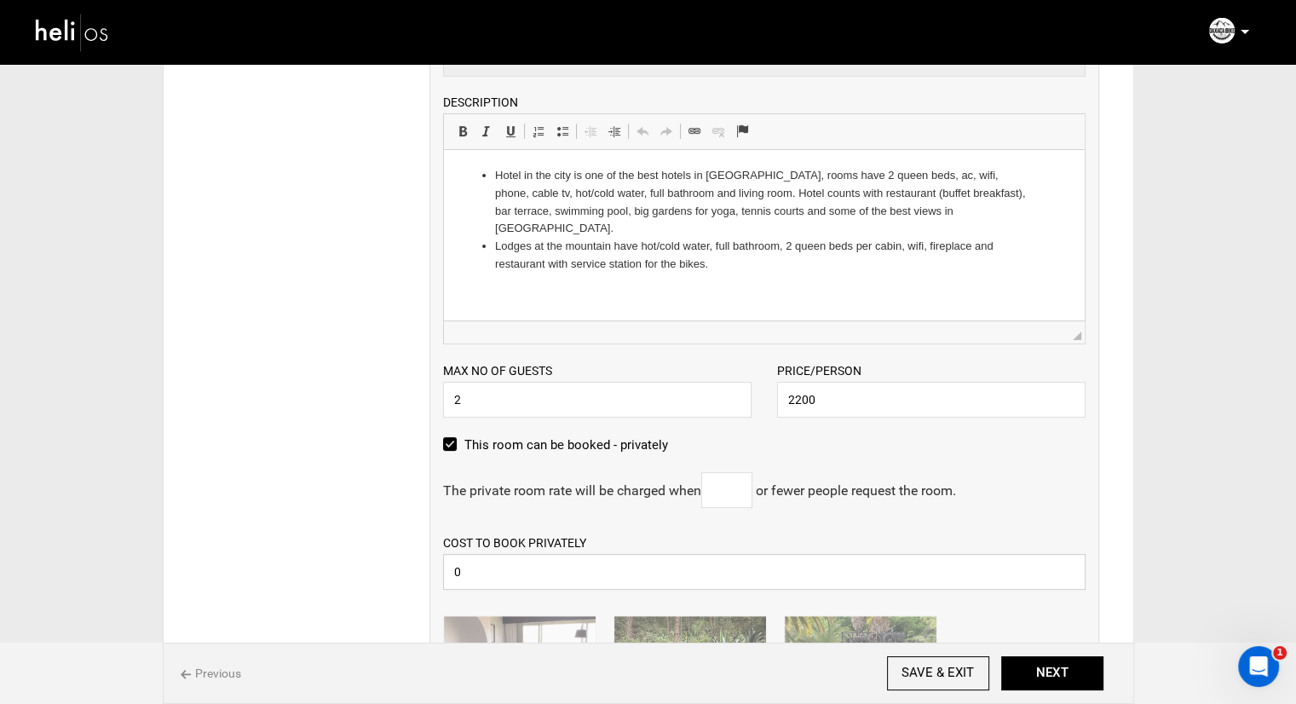
click at [584, 572] on input "0" at bounding box center [764, 572] width 642 height 36
type input "2500"
click at [724, 485] on input "text" at bounding box center [726, 490] width 51 height 36
click at [411, 453] on div "Lodging IS Lodging Provided for These activities? YES NO Can Guests Select Thei…" at bounding box center [648, 437] width 927 height 1259
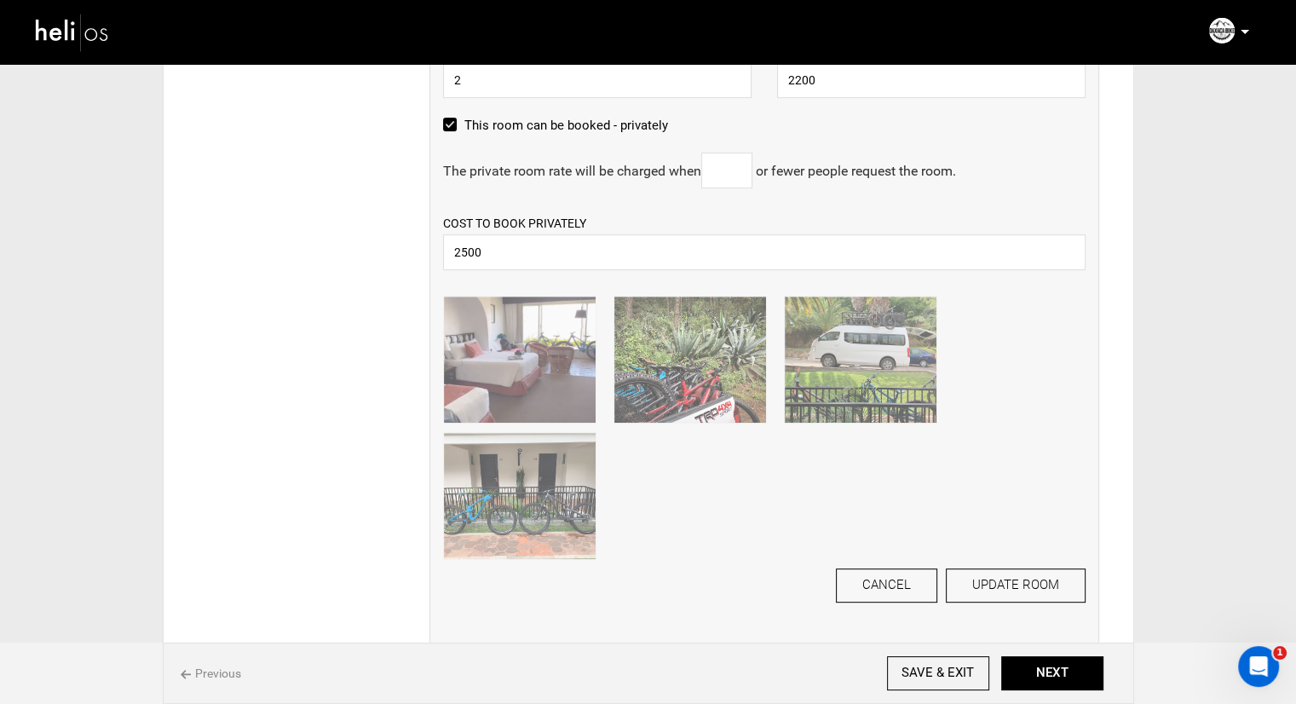
scroll to position [681, 0]
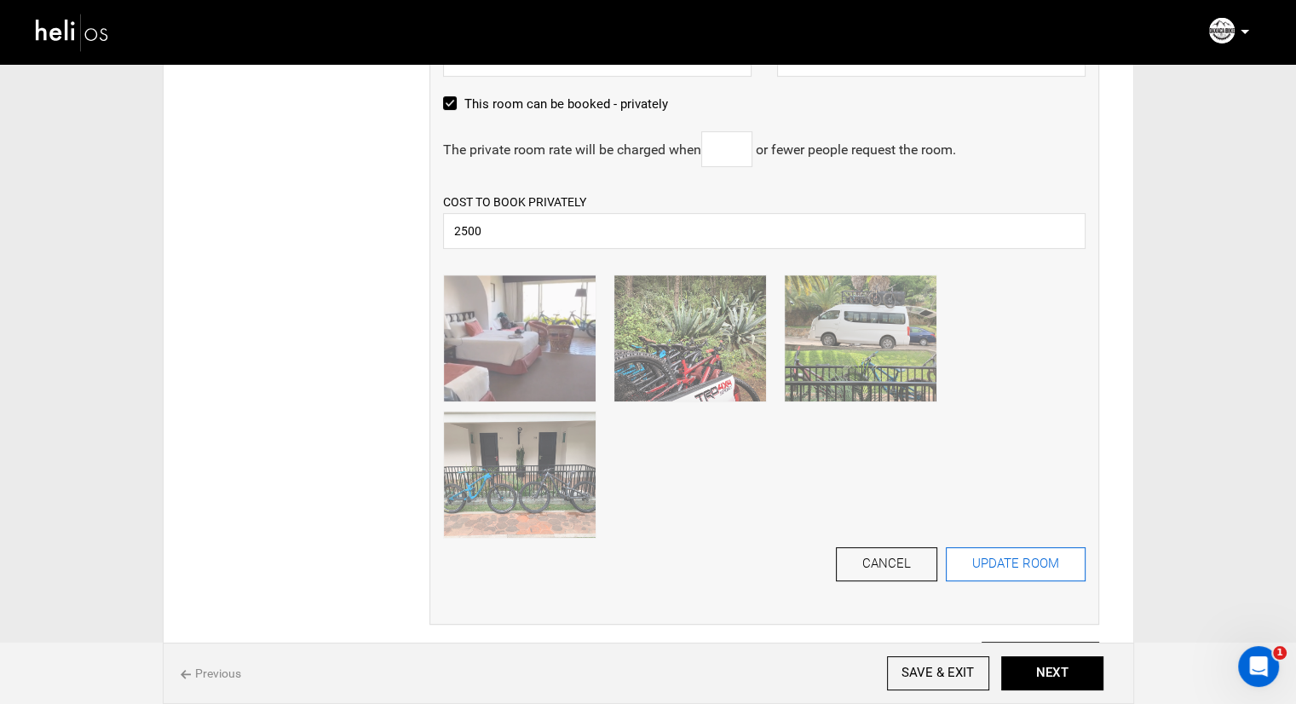
click at [981, 562] on button "UPDATE ROOM" at bounding box center [1016, 564] width 140 height 34
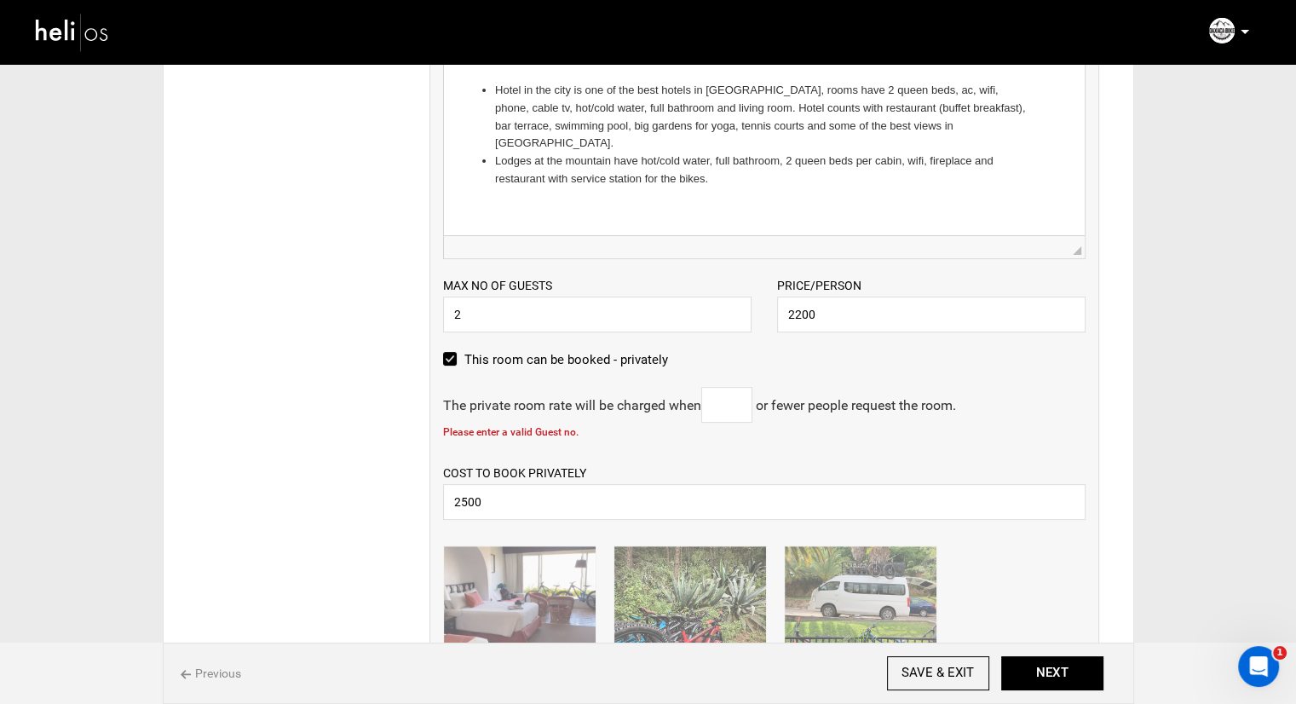
scroll to position [341, 0]
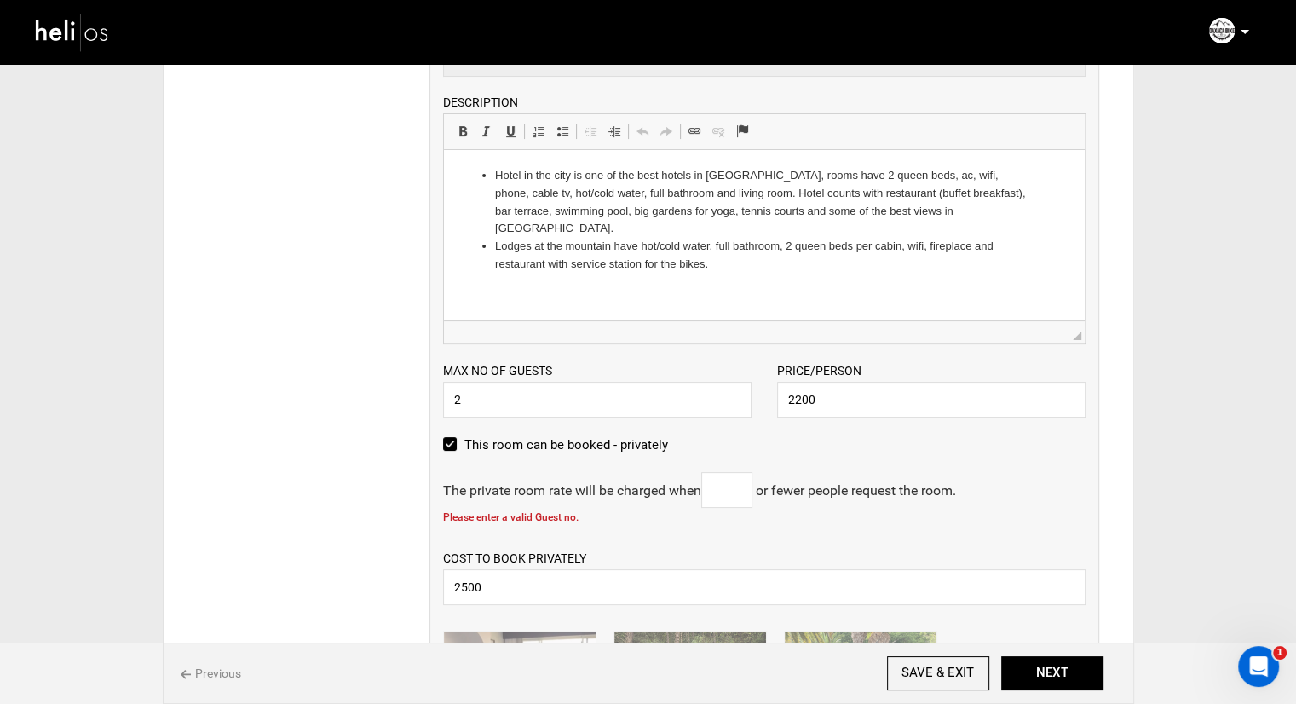
click at [737, 485] on input "text" at bounding box center [726, 490] width 51 height 36
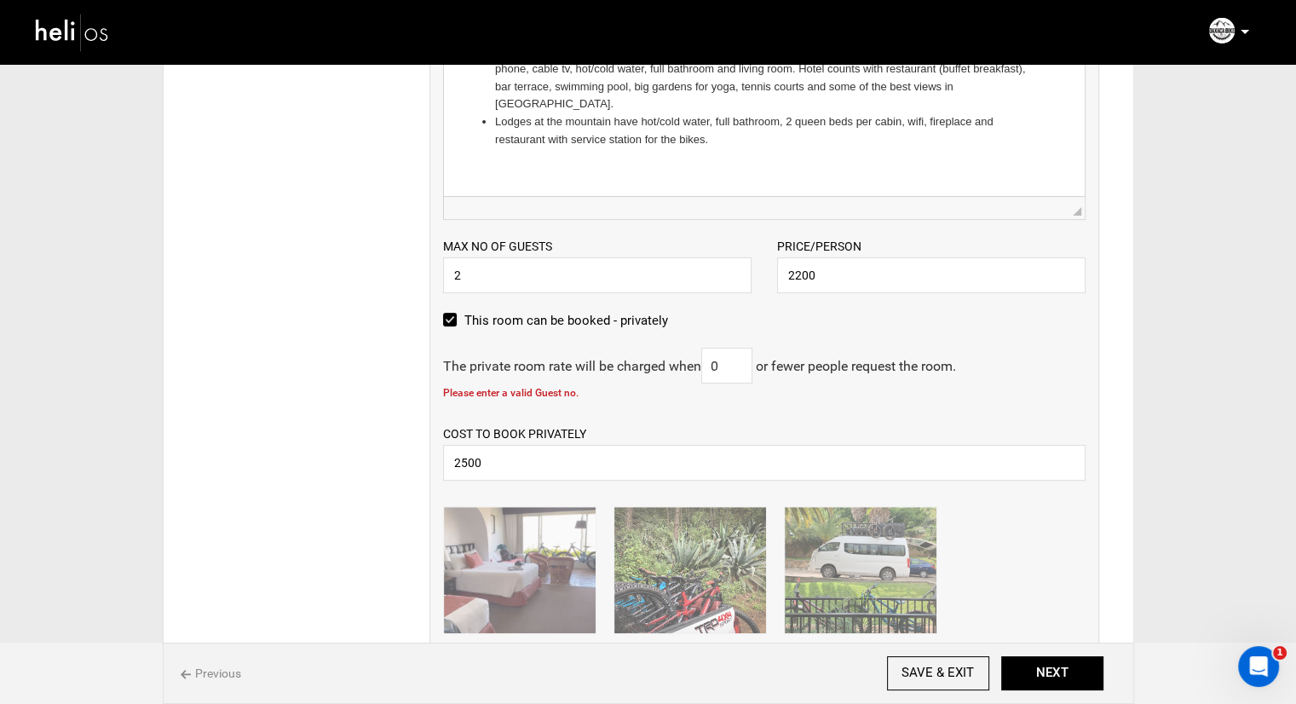
scroll to position [681, 0]
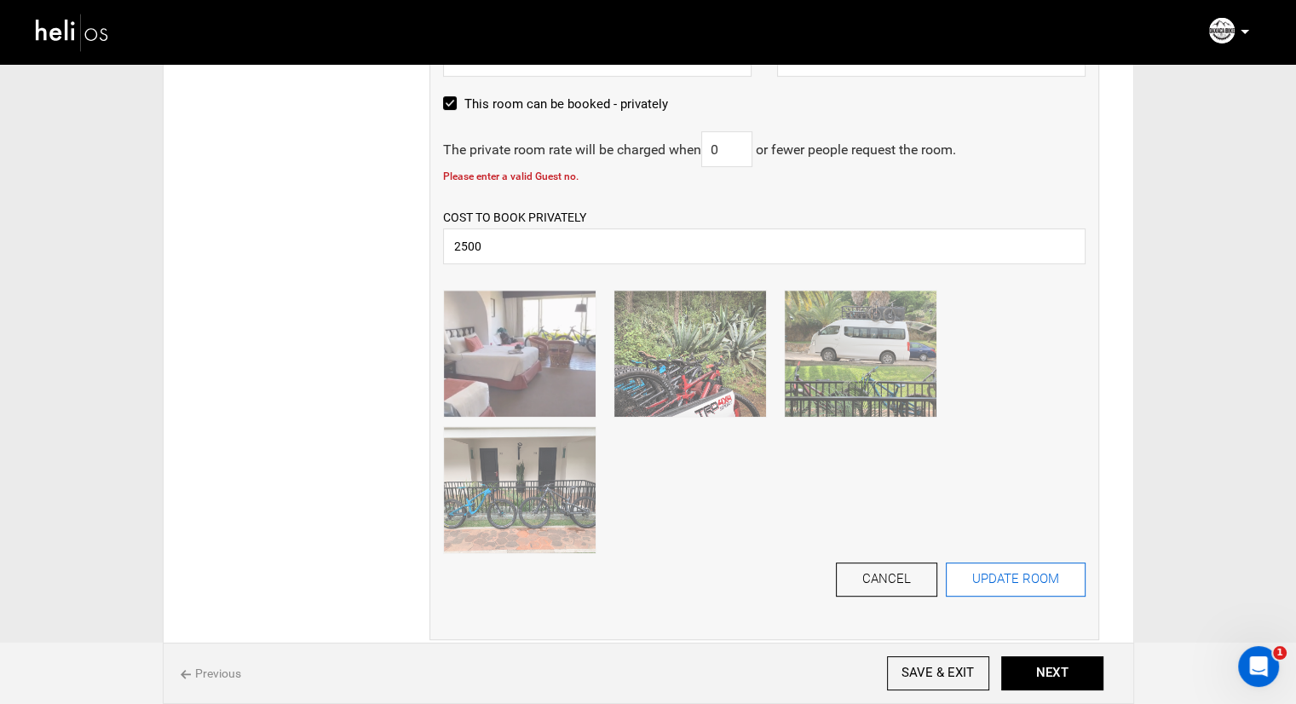
type input "0"
click at [998, 582] on button "UPDATE ROOM" at bounding box center [1016, 579] width 140 height 34
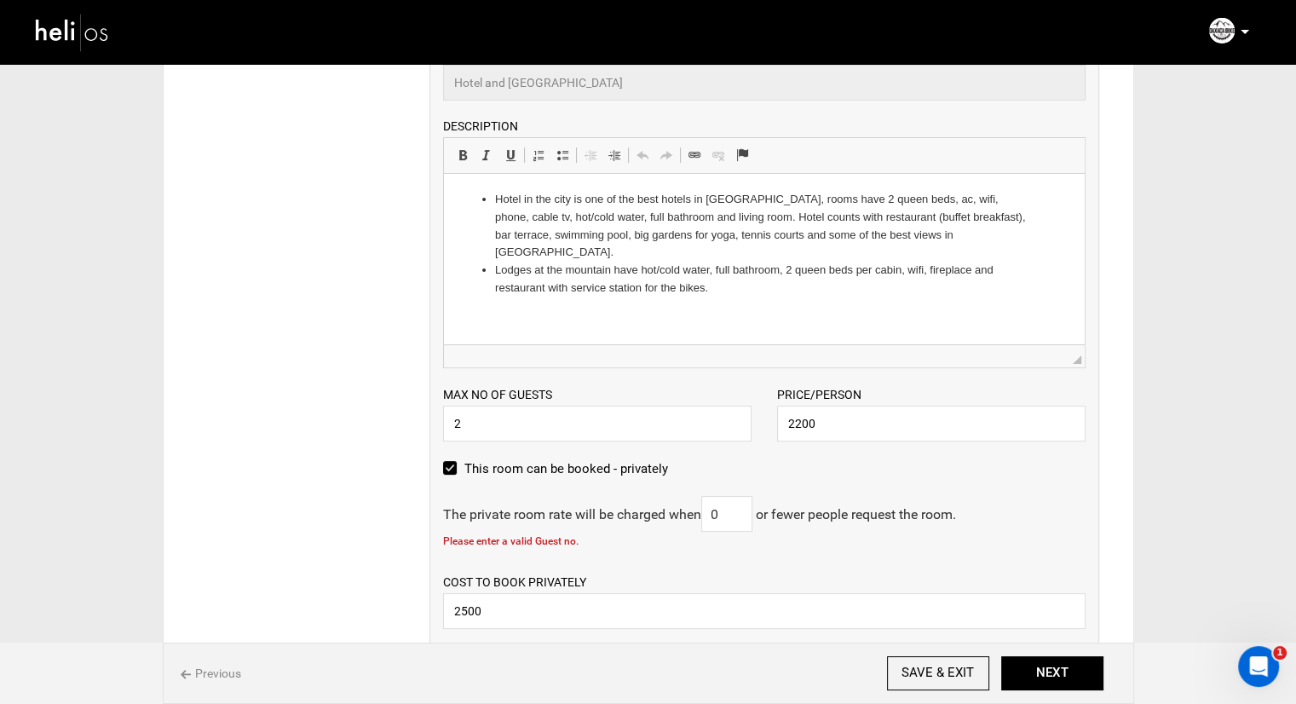
scroll to position [341, 0]
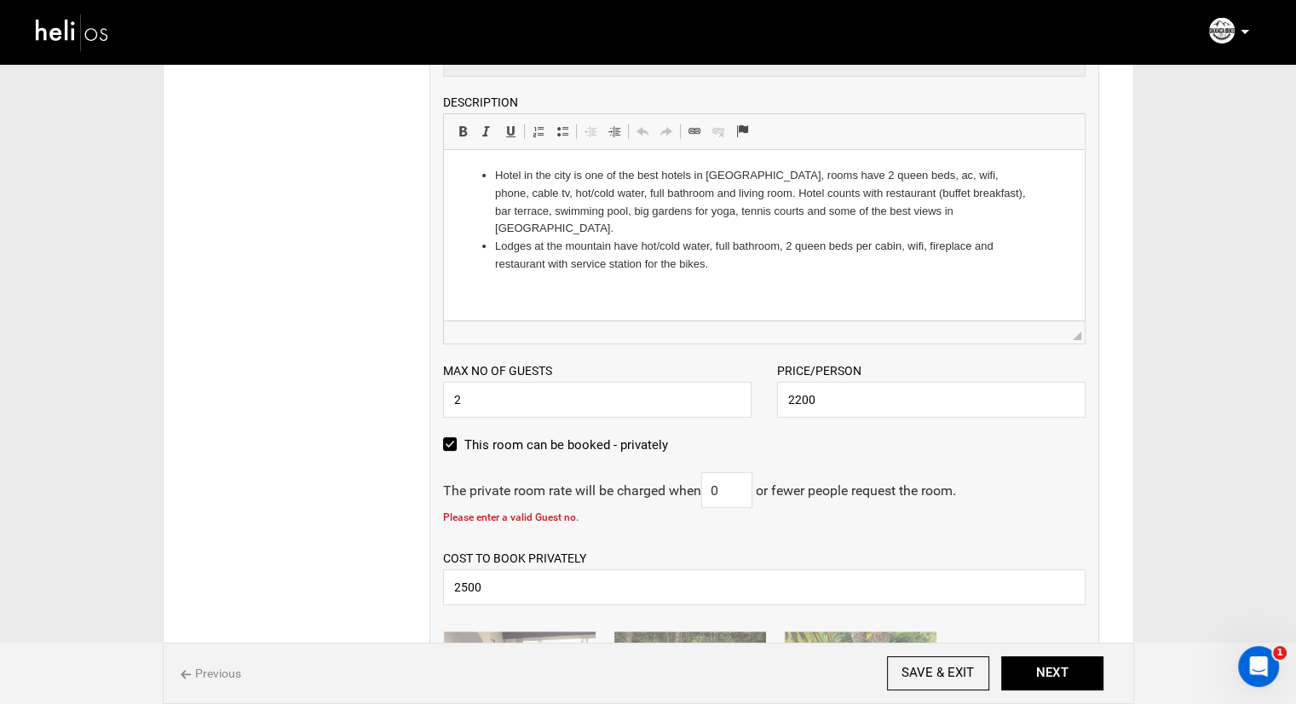
click at [456, 452] on label "This room can be booked - privately" at bounding box center [555, 444] width 225 height 20
click at [454, 452] on input "This room can be booked - privately" at bounding box center [448, 452] width 11 height 37
checkbox input "false"
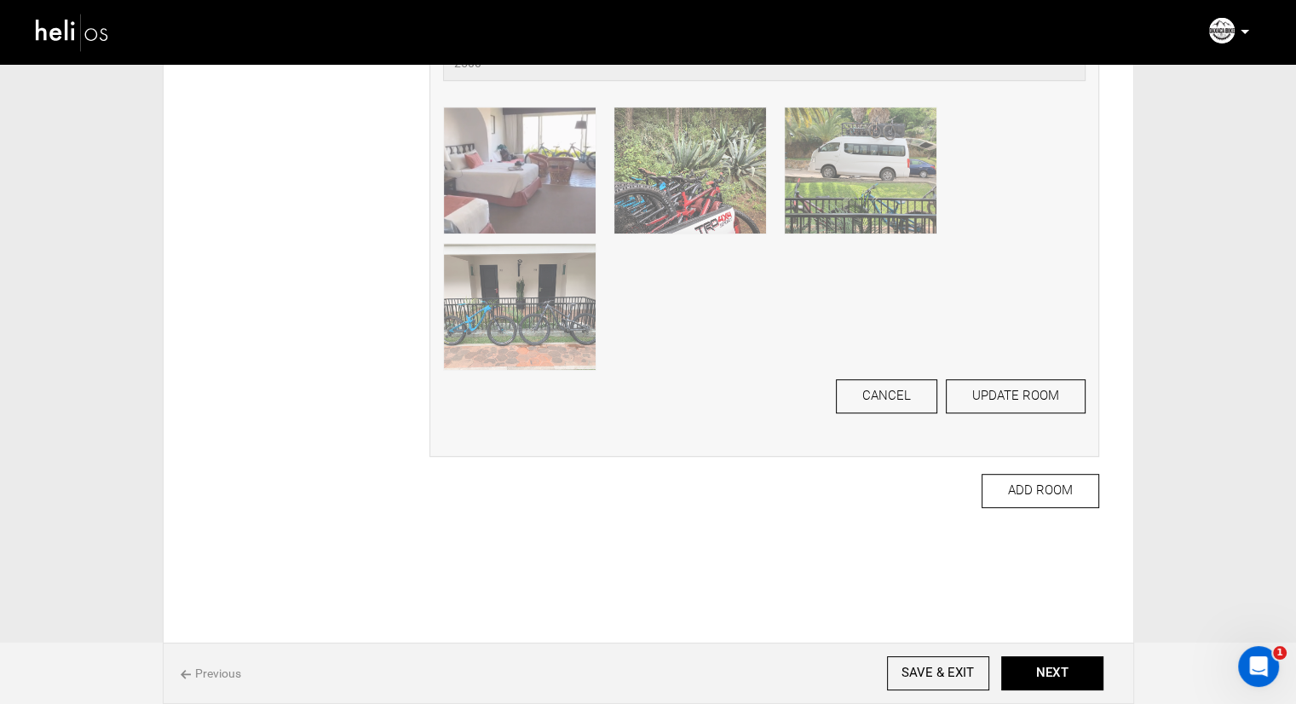
scroll to position [852, 0]
click at [997, 398] on button "UPDATE ROOM" at bounding box center [1016, 395] width 140 height 34
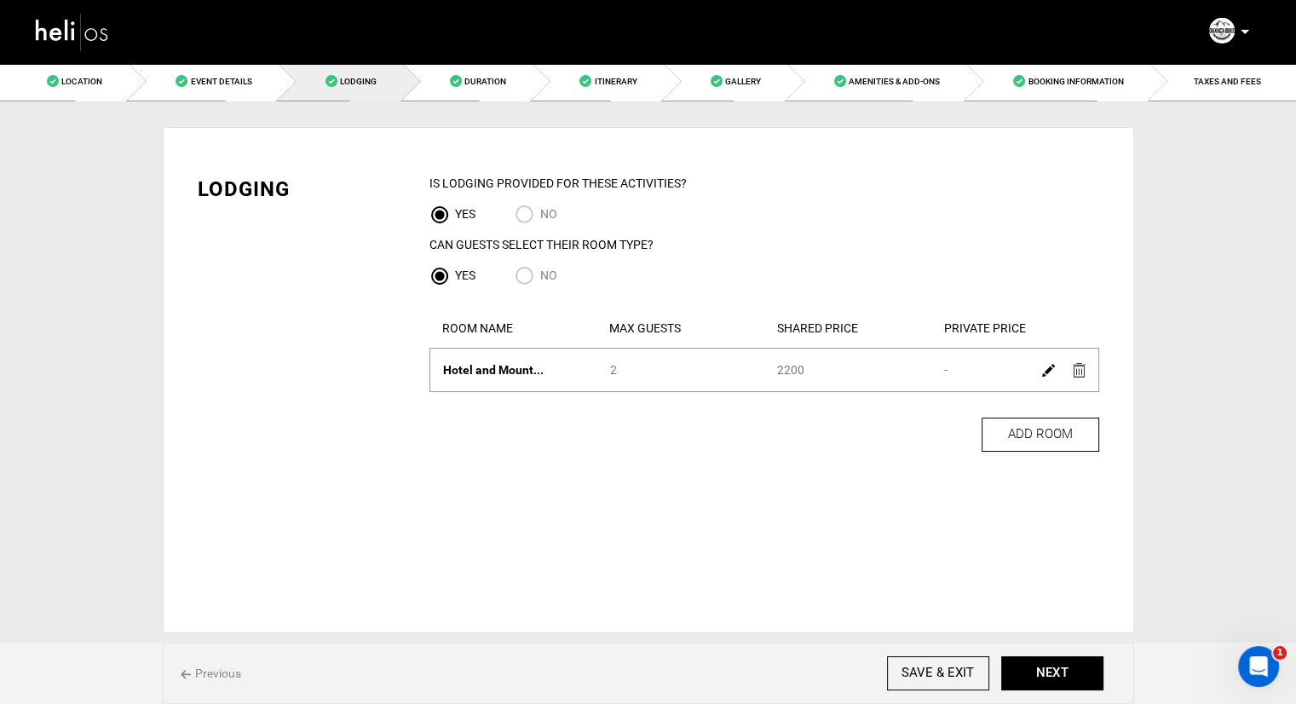
scroll to position [0, 0]
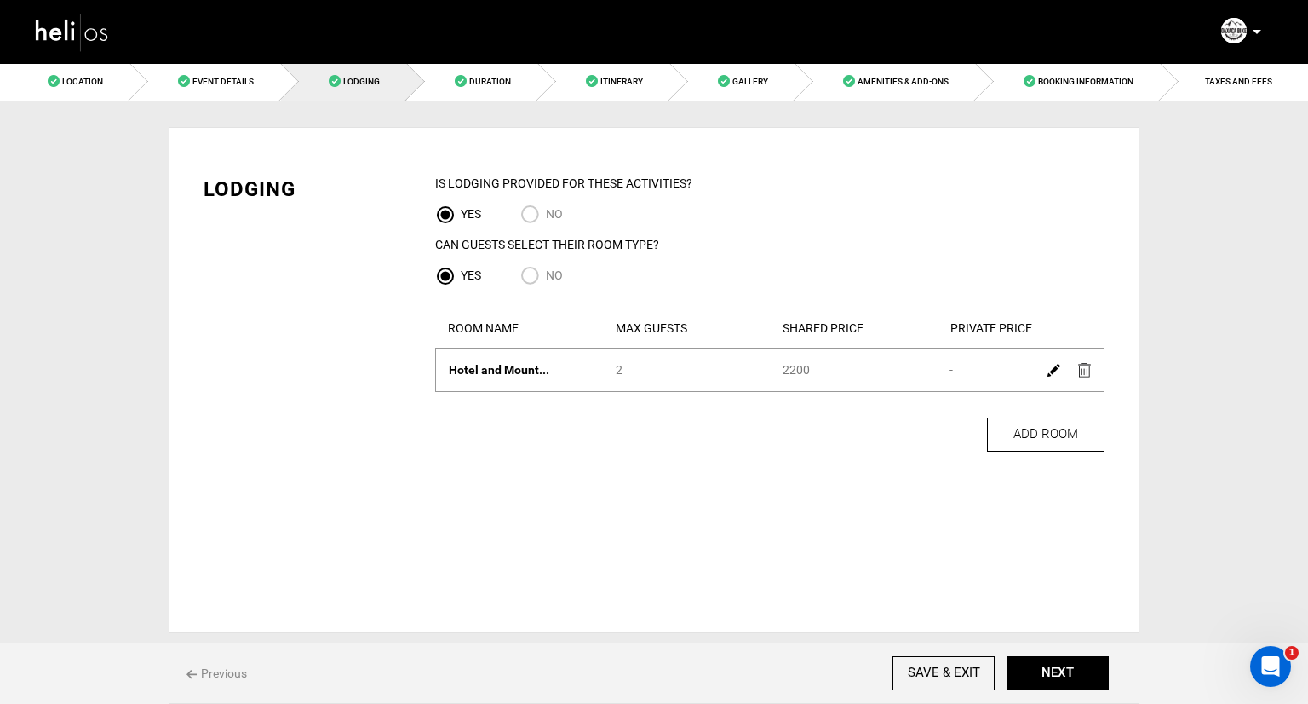
click at [1050, 371] on img at bounding box center [1054, 370] width 13 height 13
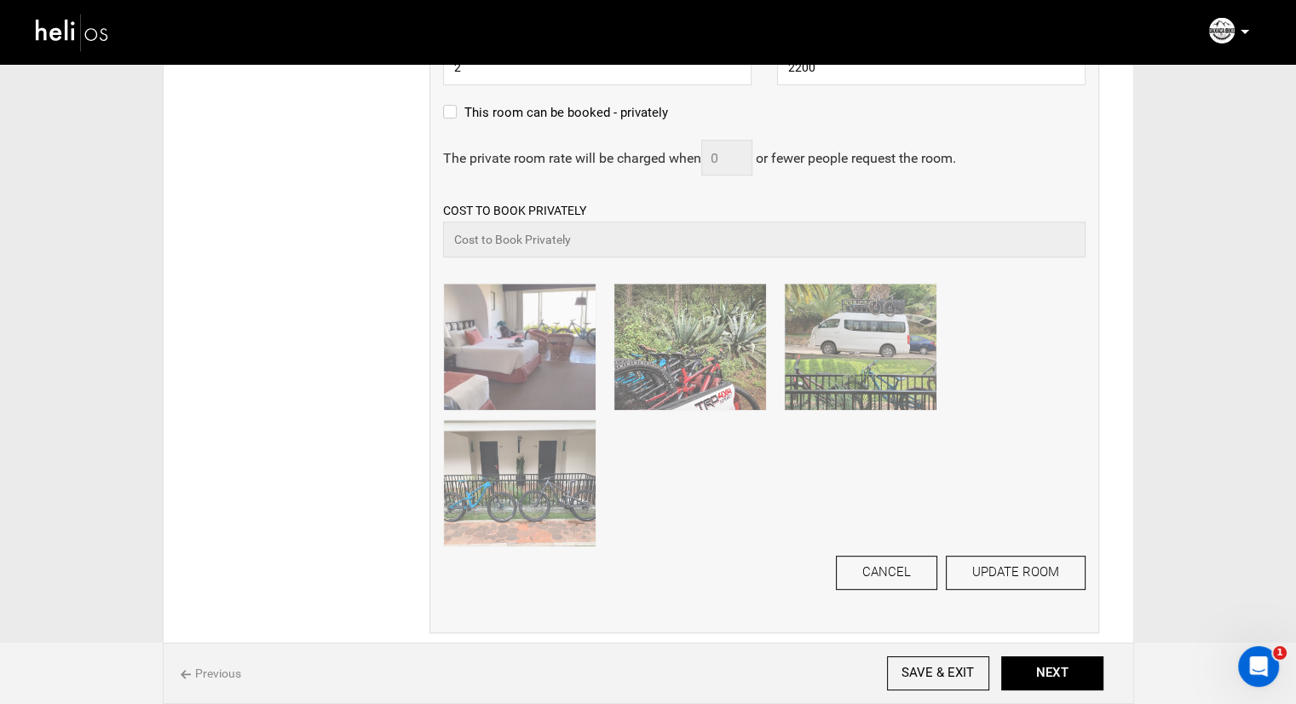
scroll to position [681, 0]
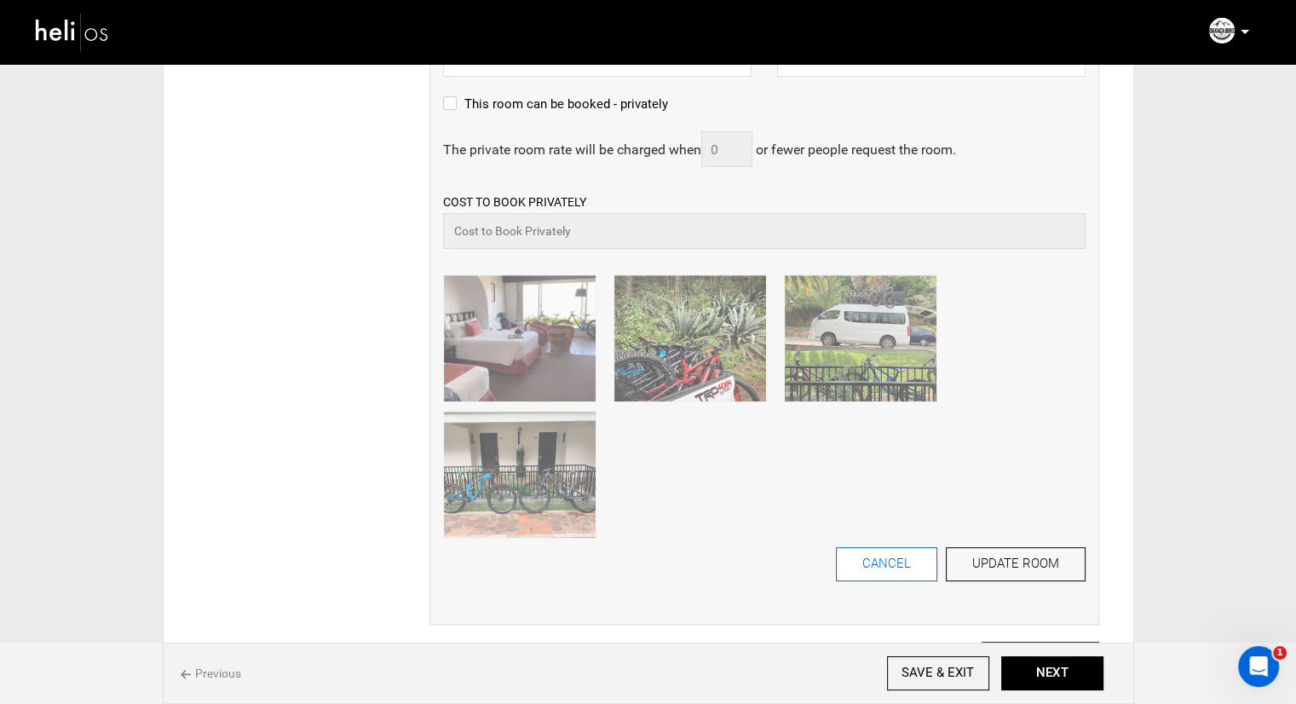
click at [916, 566] on button "CANCEL" at bounding box center [886, 564] width 101 height 34
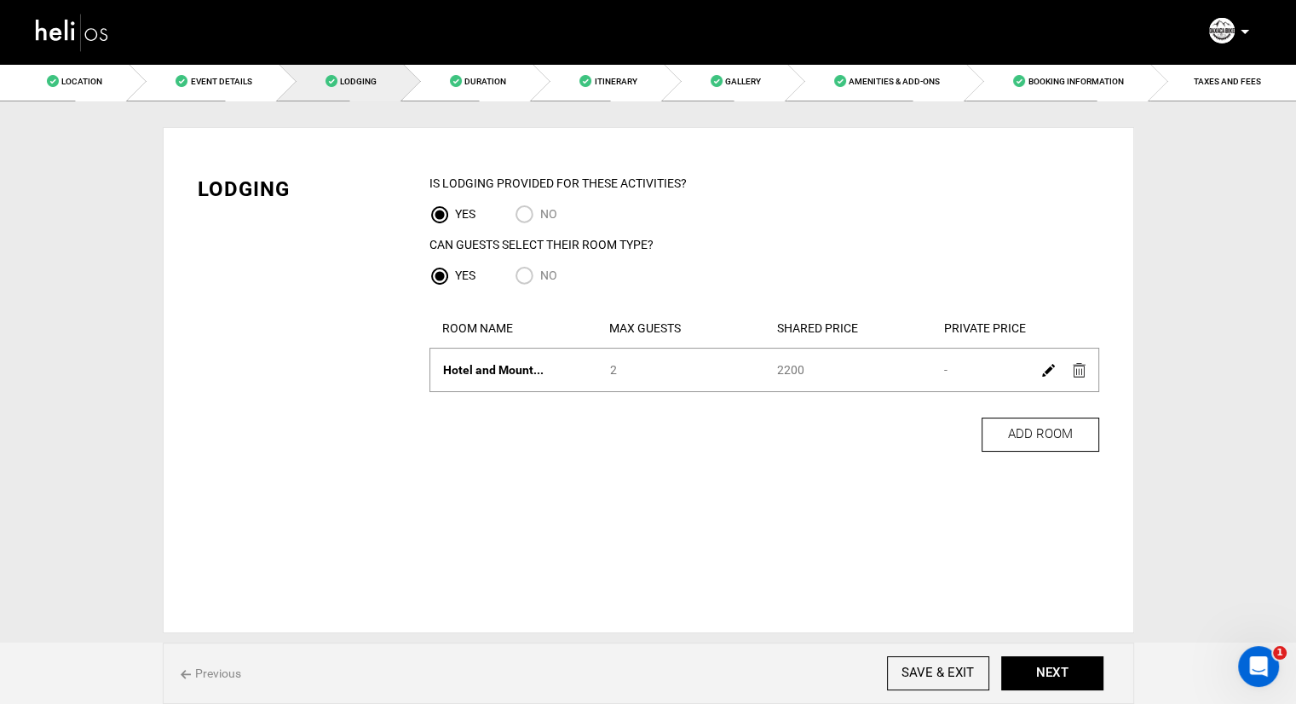
scroll to position [0, 0]
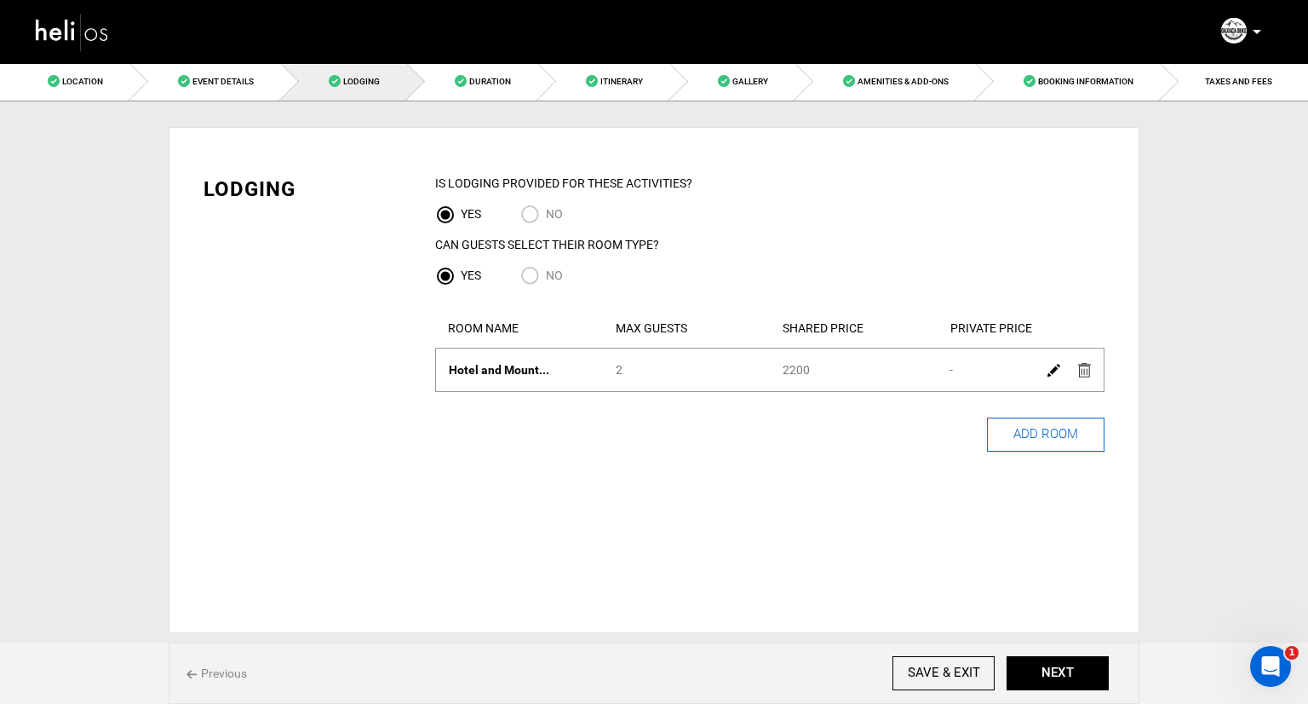
click at [1036, 436] on button "ADD ROOM" at bounding box center [1046, 434] width 118 height 34
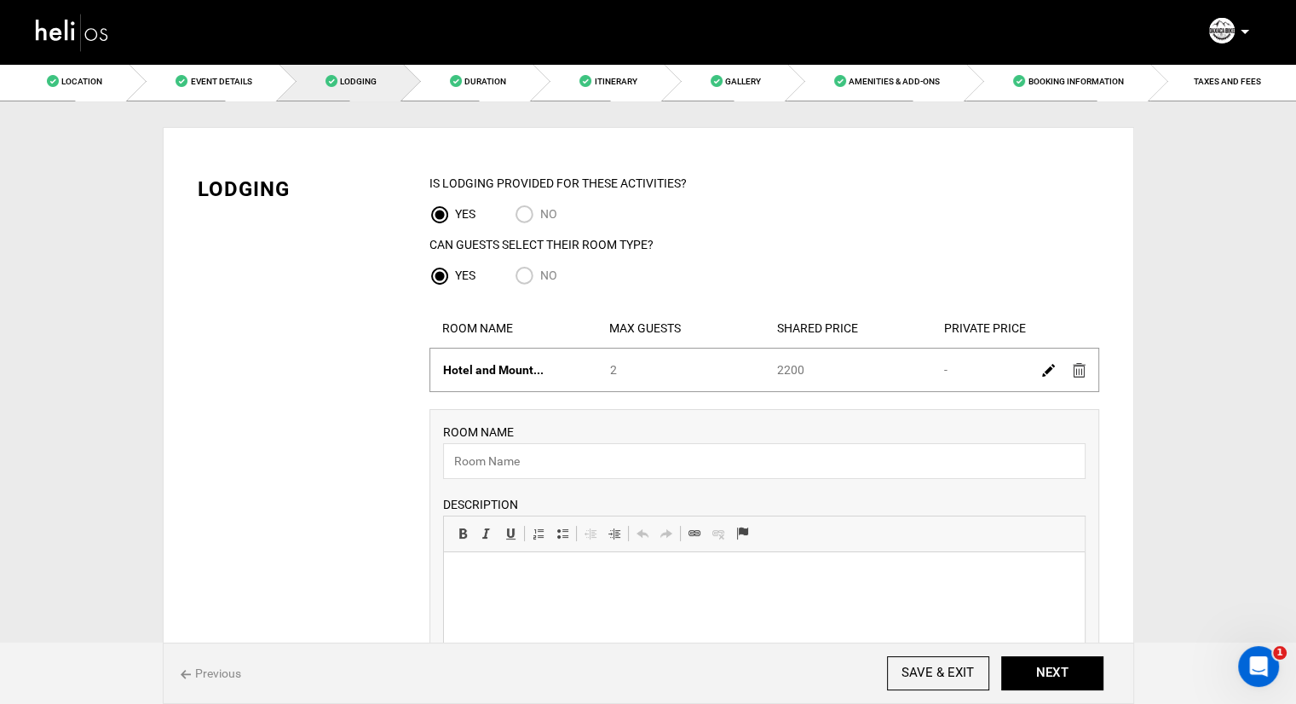
click at [1038, 371] on div at bounding box center [1063, 369] width 59 height 25
click at [1042, 371] on img at bounding box center [1048, 370] width 13 height 13
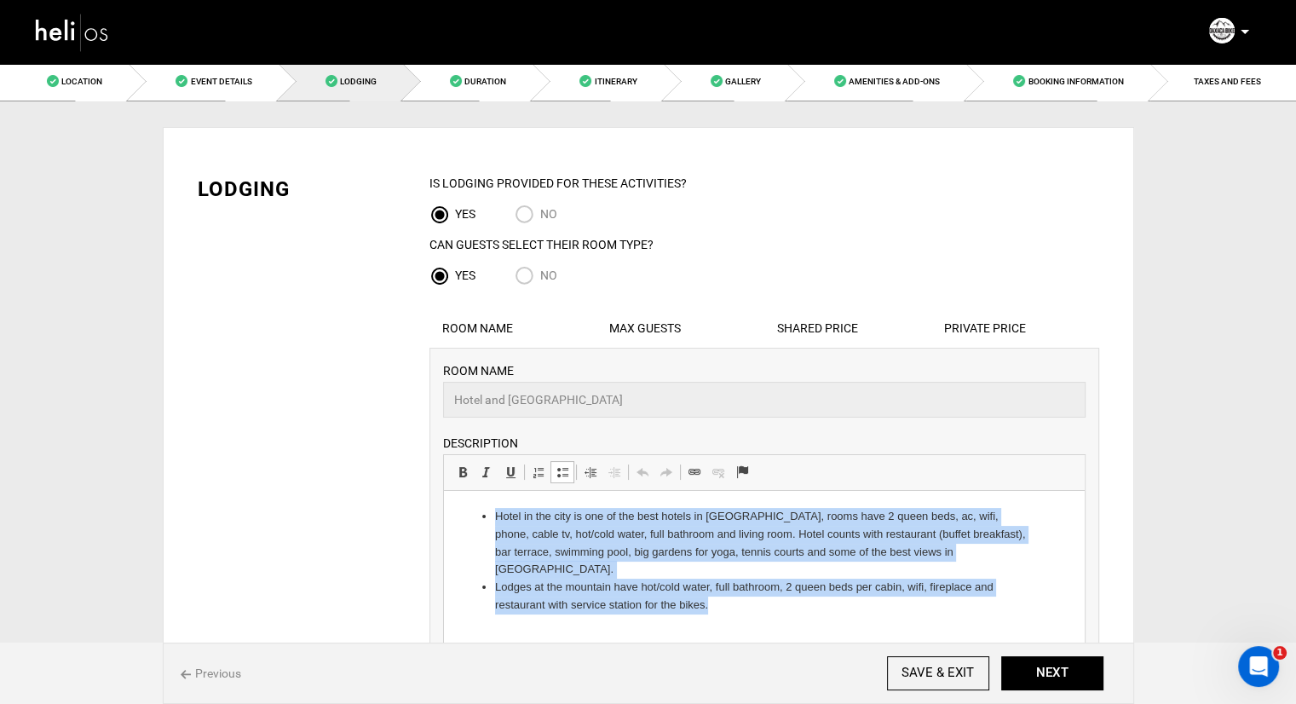
drag, startPoint x: 738, startPoint y: 591, endPoint x: 446, endPoint y: 515, distance: 301.3
click at [446, 515] on html "Hotel in the city is one of the best hotels in oaxaca, rooms have 2 queen beds,…" at bounding box center [763, 561] width 641 height 141
click at [859, 592] on li "Lodges at the mountain have hot/cold water, full bathroom, 2 queen beds per cab…" at bounding box center [763, 596] width 538 height 36
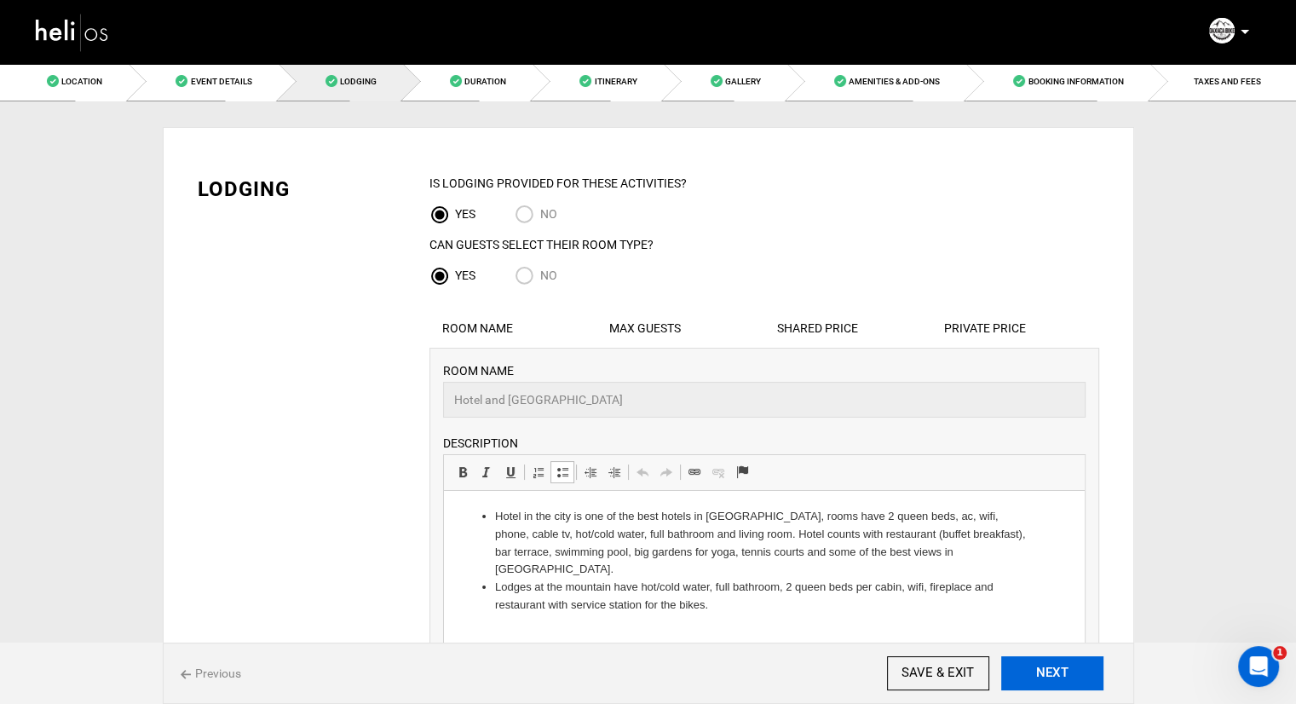
click at [1053, 667] on button "NEXT" at bounding box center [1052, 673] width 102 height 34
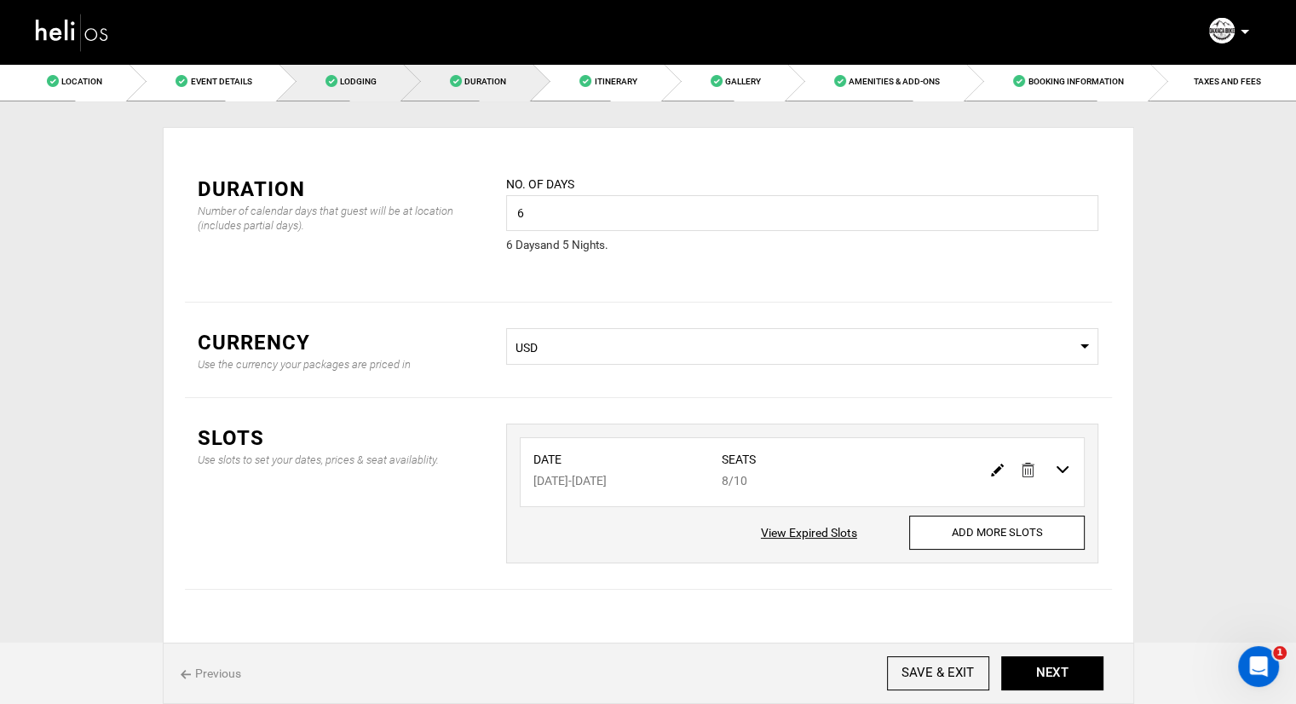
click at [356, 78] on span "Lodging" at bounding box center [358, 81] width 37 height 9
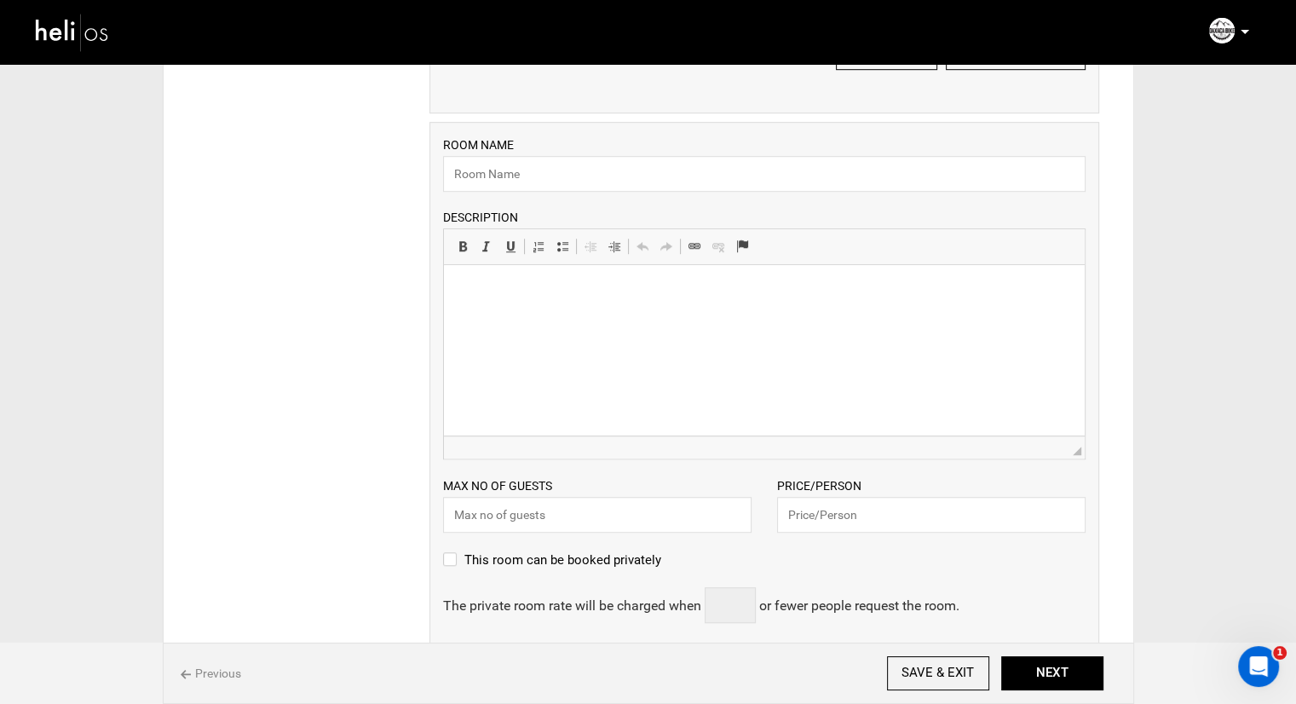
scroll to position [937, 0]
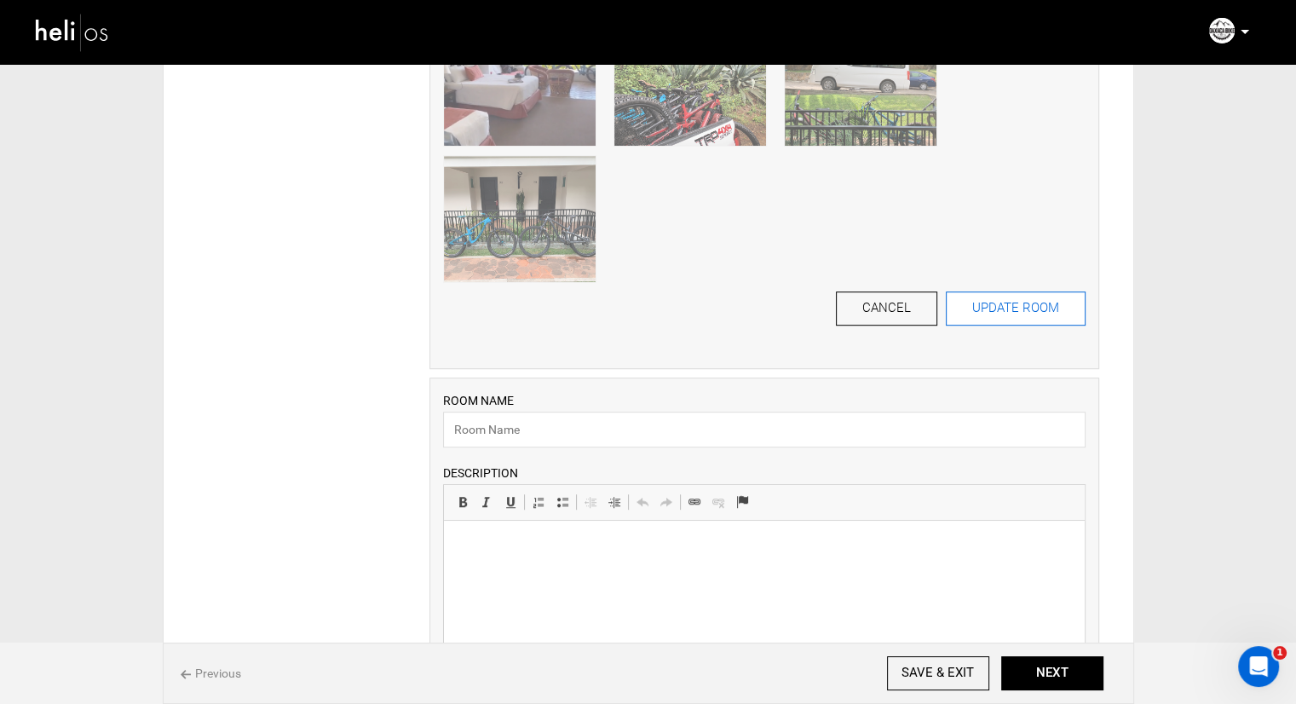
click at [984, 309] on button "UPDATE ROOM" at bounding box center [1016, 308] width 140 height 34
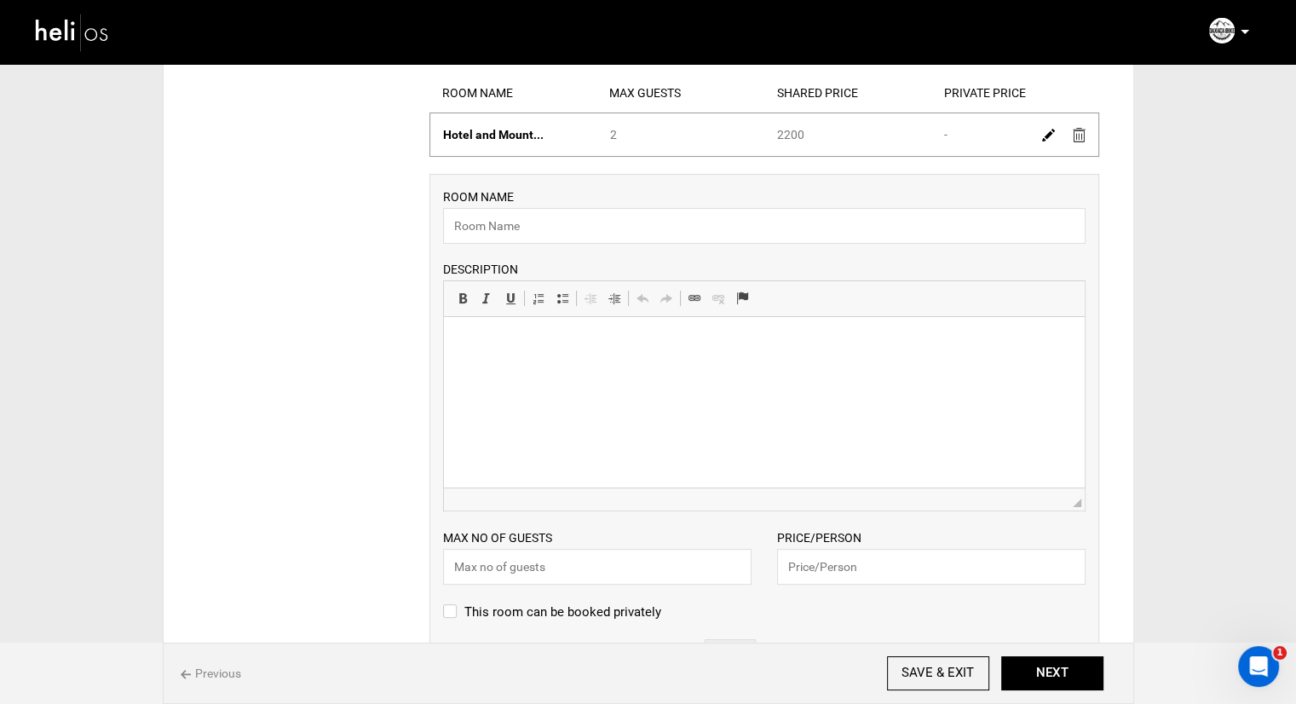
scroll to position [221, 0]
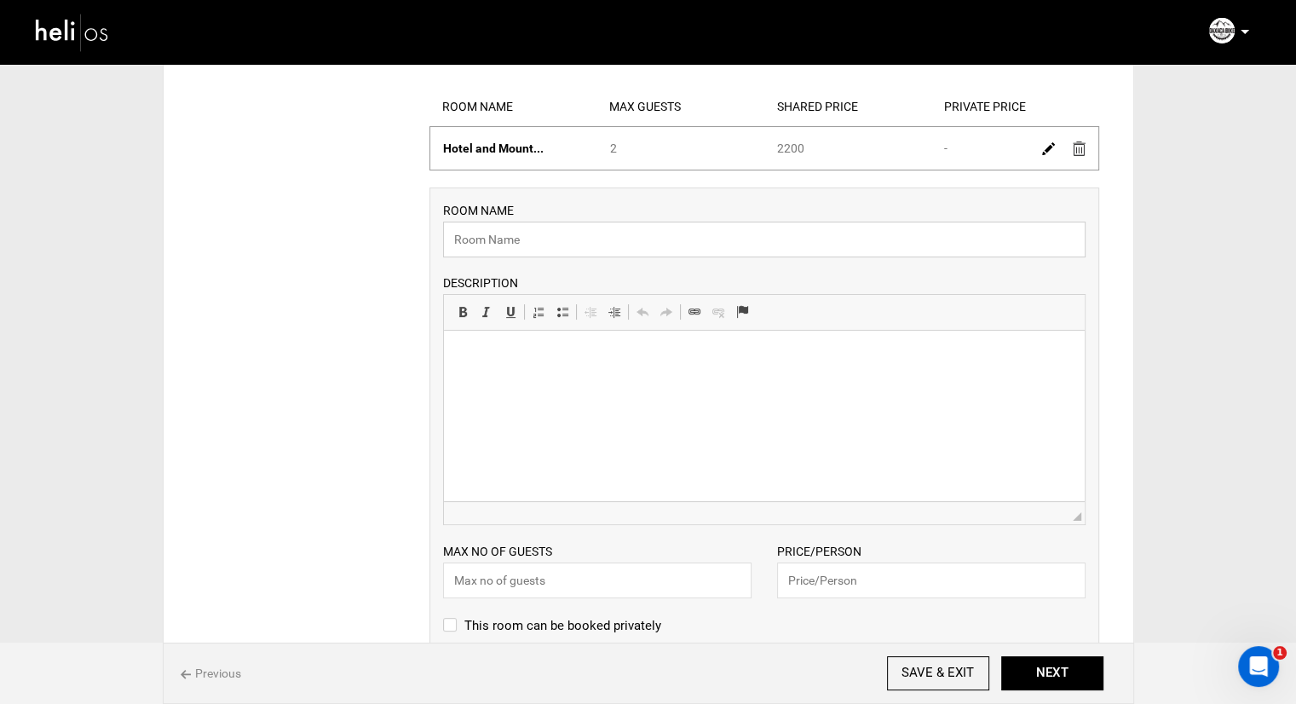
click at [756, 252] on input "text" at bounding box center [764, 239] width 642 height 36
type input "Private Room"
click at [862, 581] on input "text" at bounding box center [931, 580] width 308 height 36
type input "2500"
click at [630, 588] on input "text" at bounding box center [597, 580] width 308 height 36
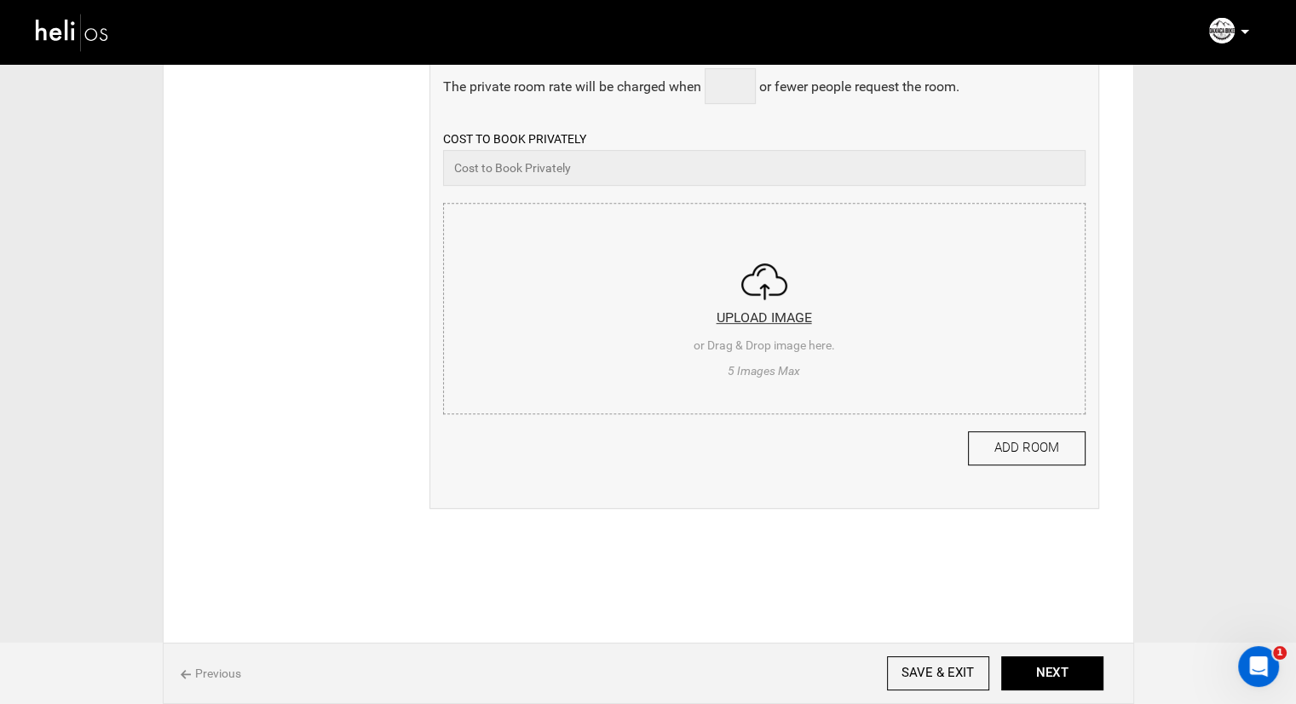
scroll to position [818, 0]
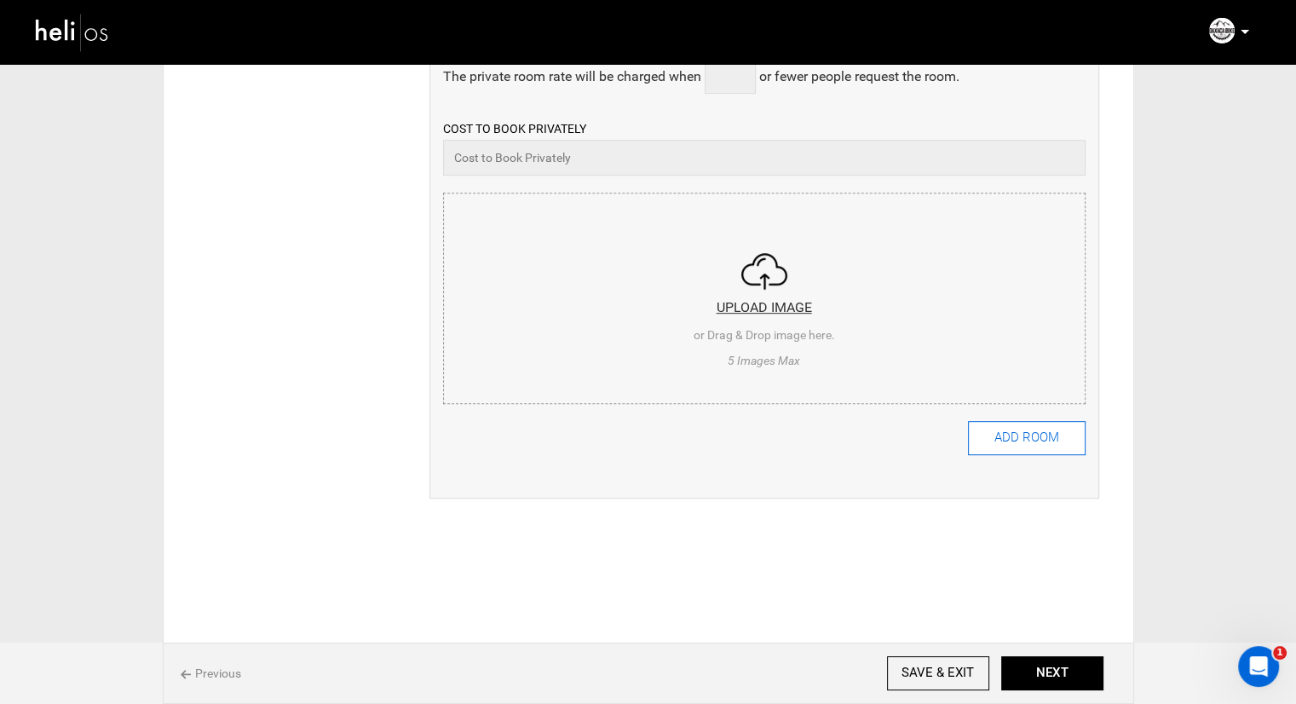
type input "1"
click at [1023, 432] on button "ADD ROOM" at bounding box center [1027, 438] width 118 height 34
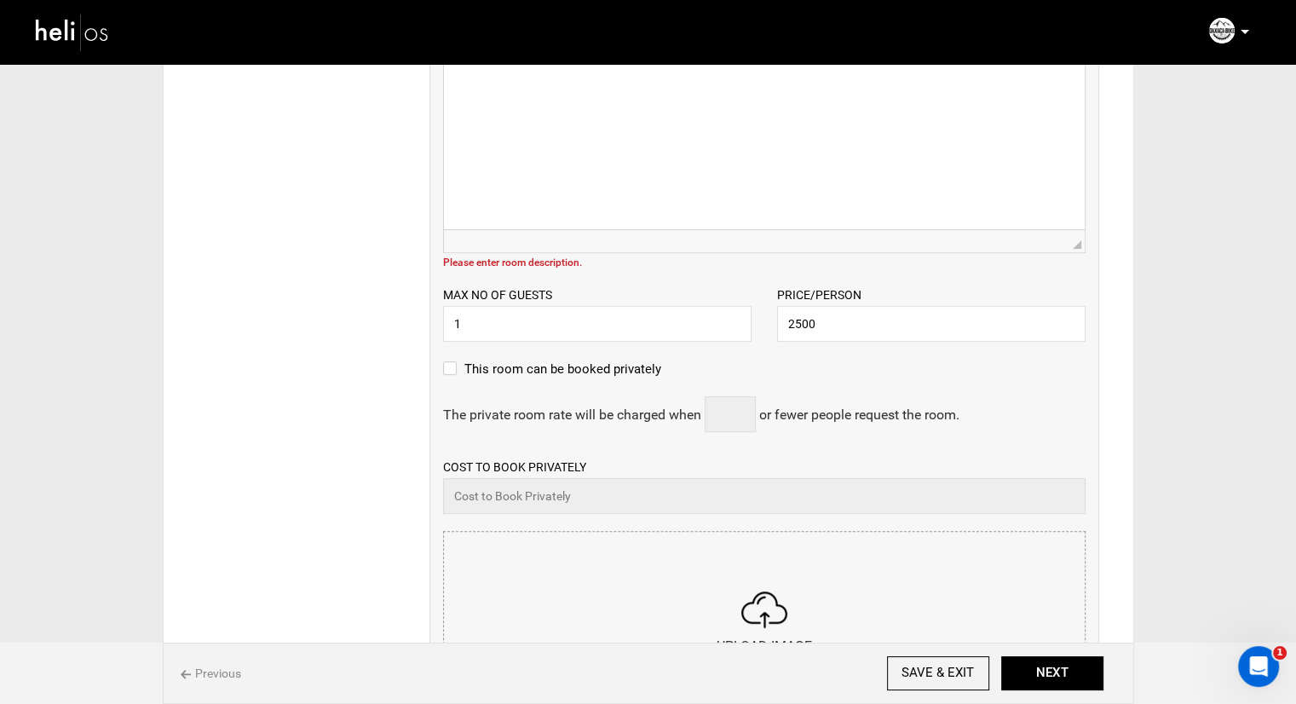
scroll to position [681, 0]
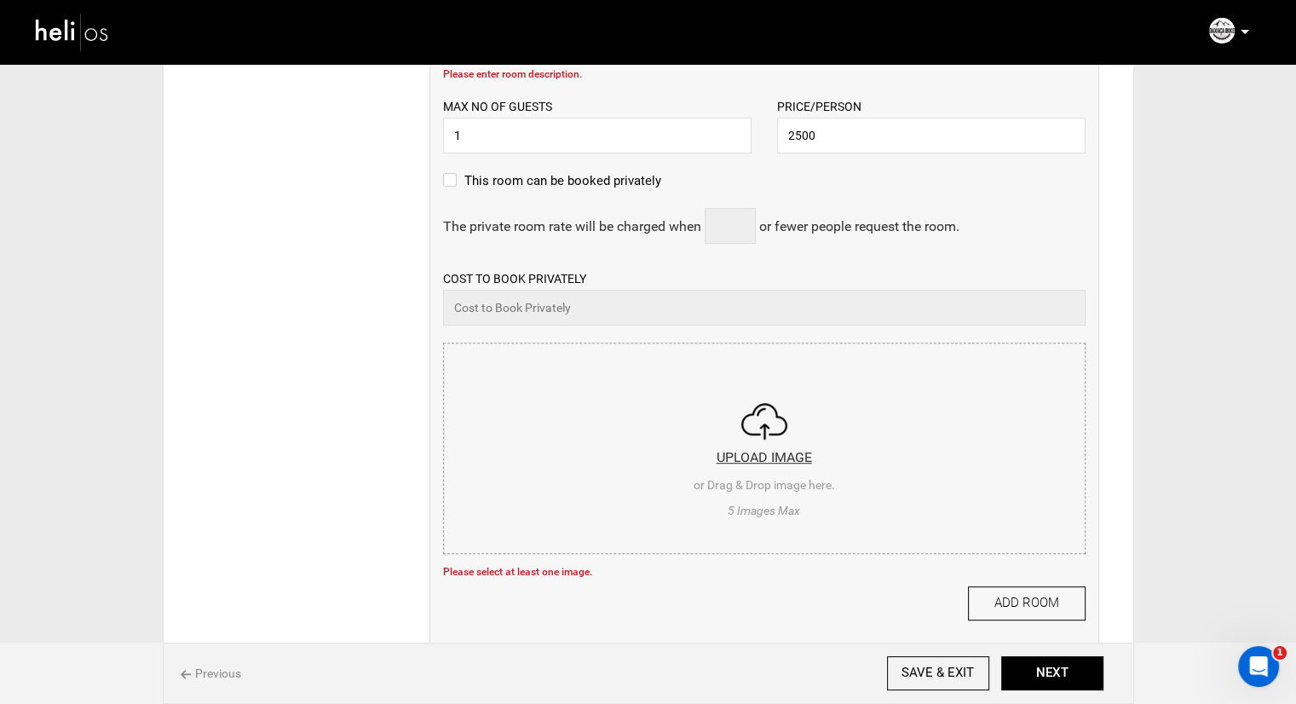
click at [773, 446] on input "file" at bounding box center [764, 445] width 641 height 204
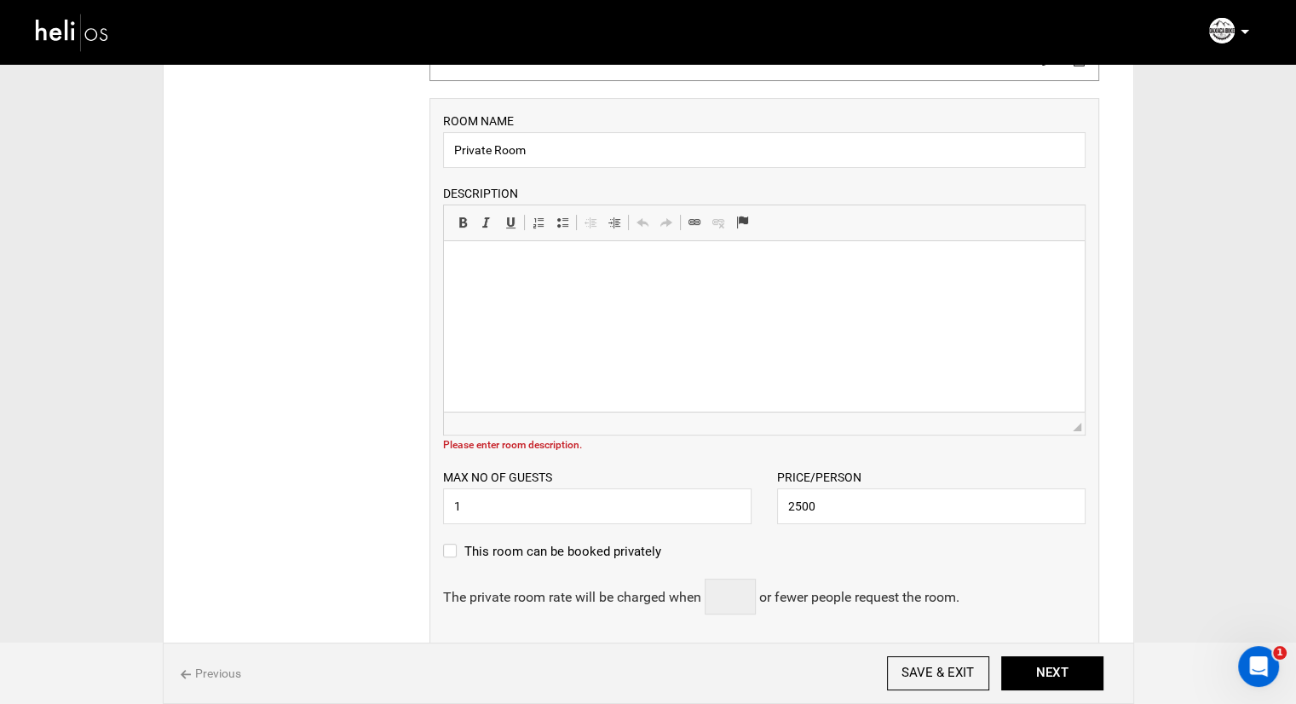
scroll to position [341, 0]
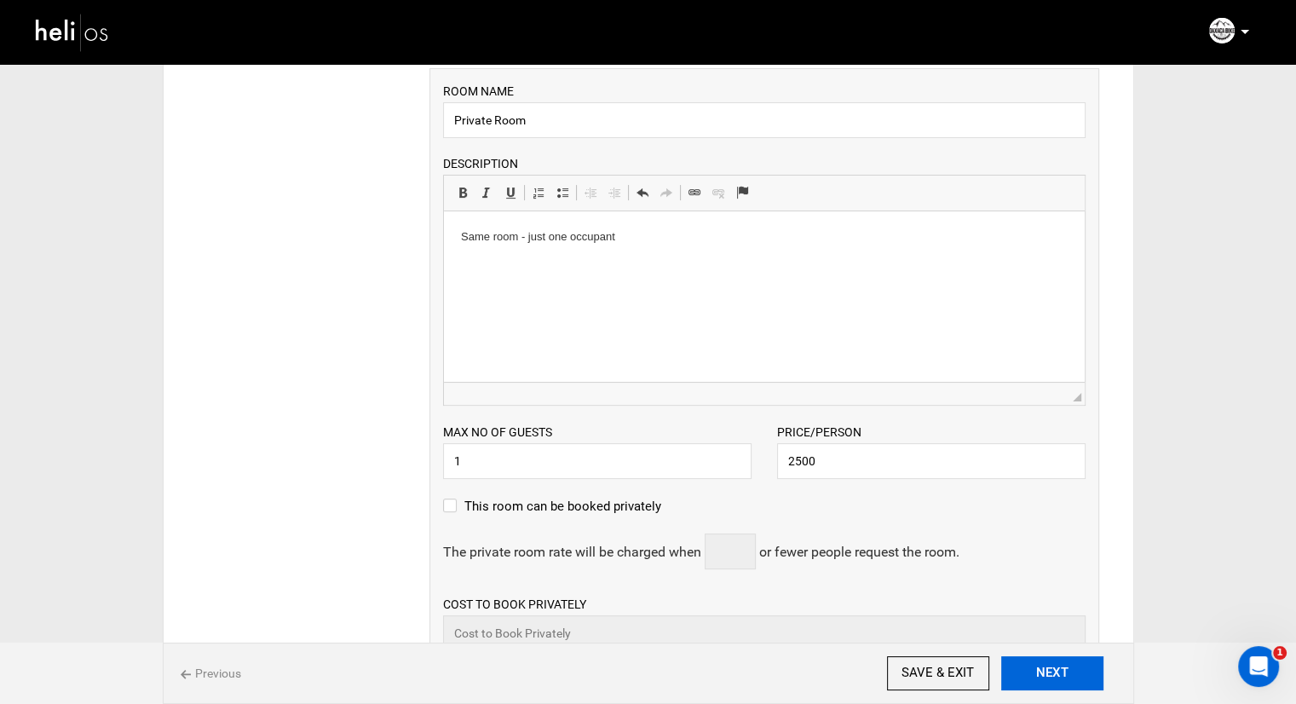
click at [1055, 662] on button "NEXT" at bounding box center [1052, 673] width 102 height 34
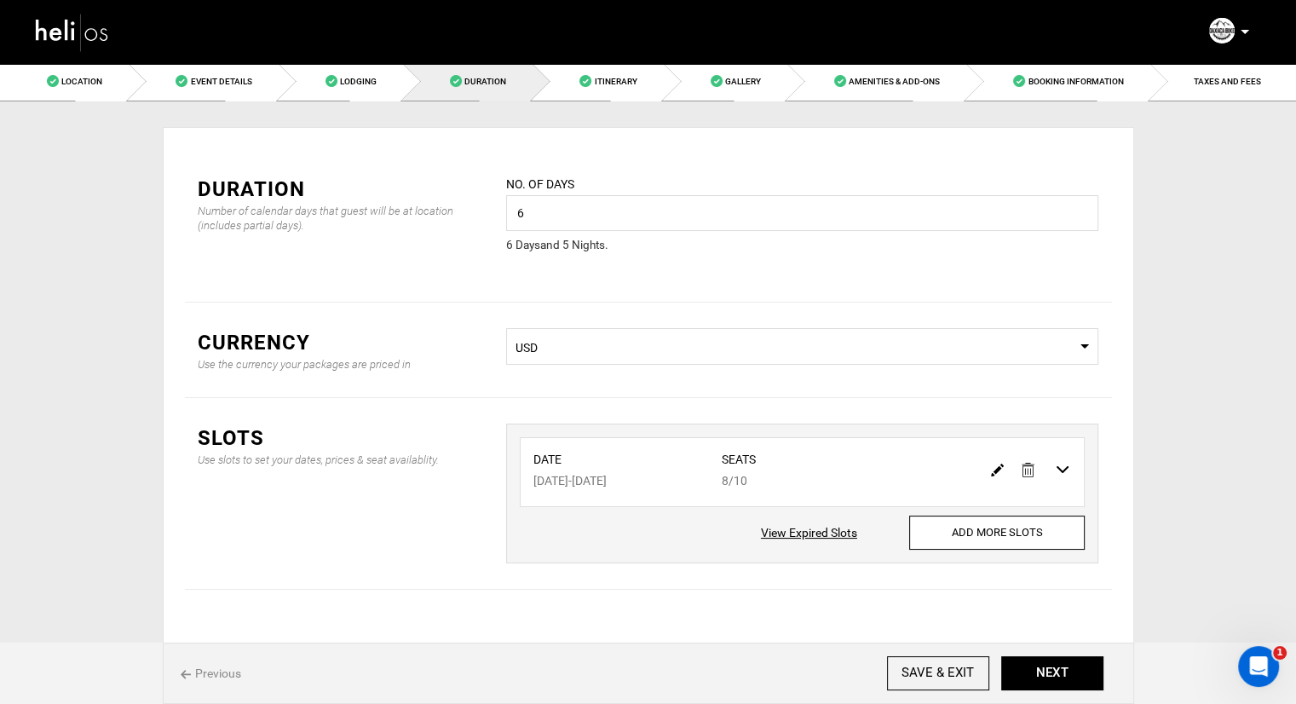
click at [996, 471] on img at bounding box center [997, 469] width 13 height 13
type input "10/26/2026"
type input "10/31/2026"
type input "8"
type input "10"
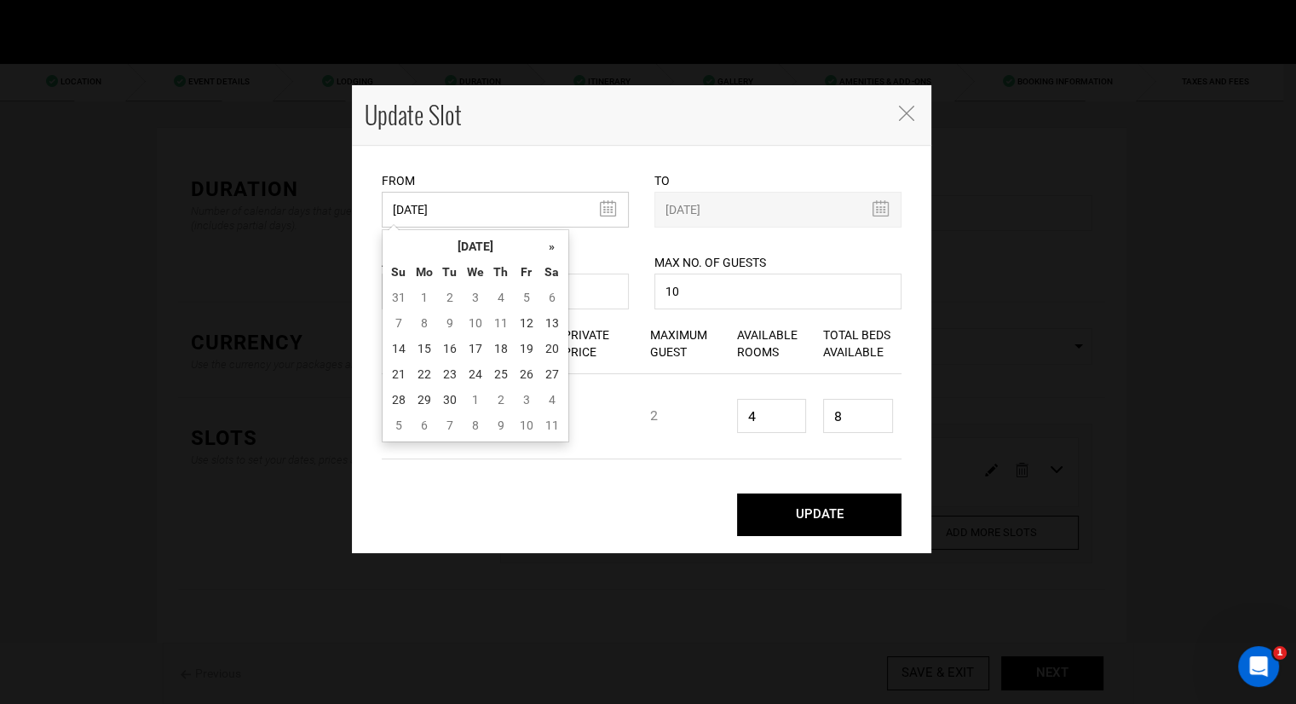
click at [612, 207] on input "10/26/2026" at bounding box center [505, 210] width 247 height 36
click at [558, 249] on th "»" at bounding box center [552, 246] width 26 height 26
click at [557, 249] on th "»" at bounding box center [552, 246] width 26 height 26
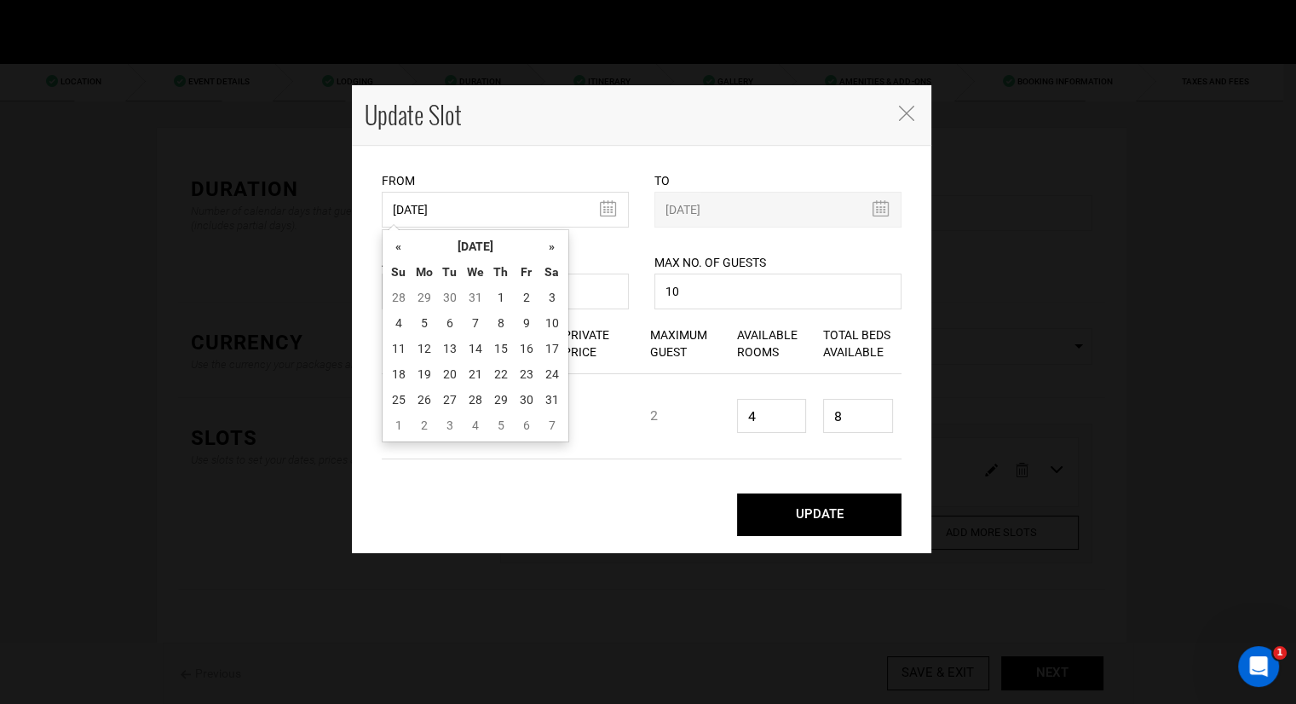
click at [557, 249] on th "»" at bounding box center [552, 246] width 26 height 26
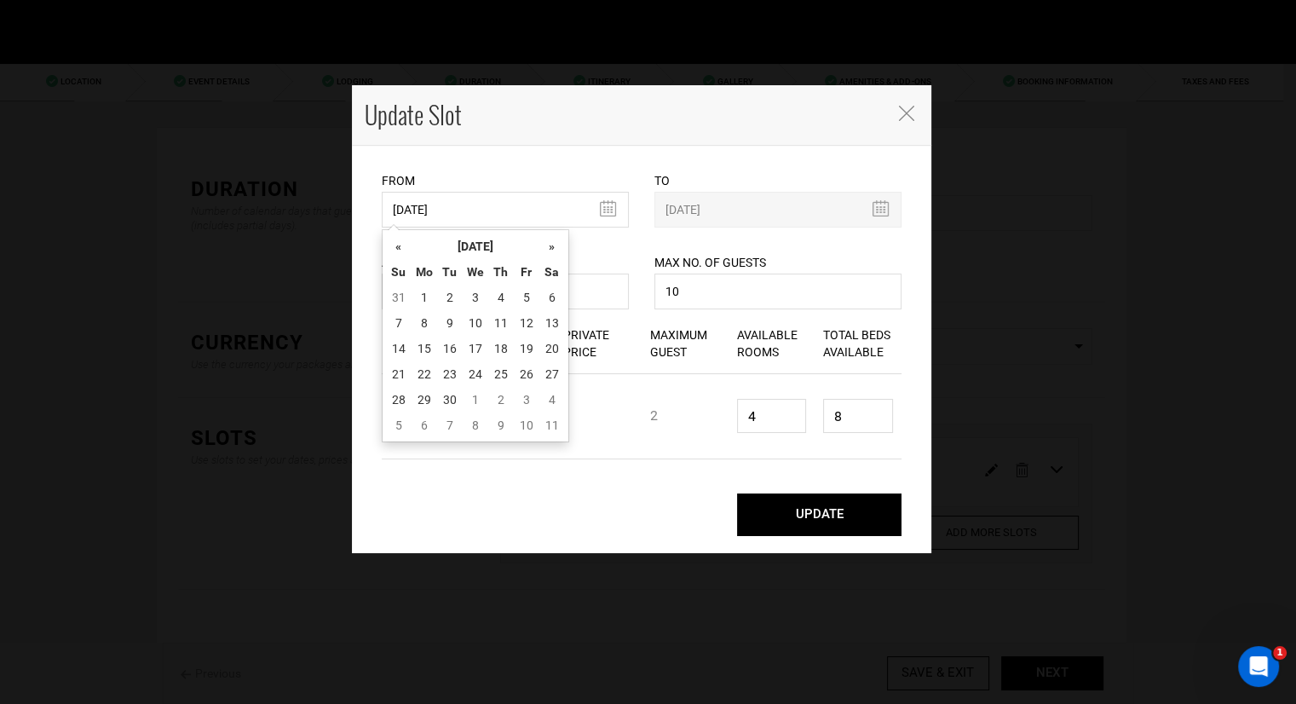
click at [557, 249] on th "»" at bounding box center [552, 246] width 26 height 26
click at [561, 244] on th "»" at bounding box center [552, 246] width 26 height 26
click at [557, 250] on th "»" at bounding box center [552, 246] width 26 height 26
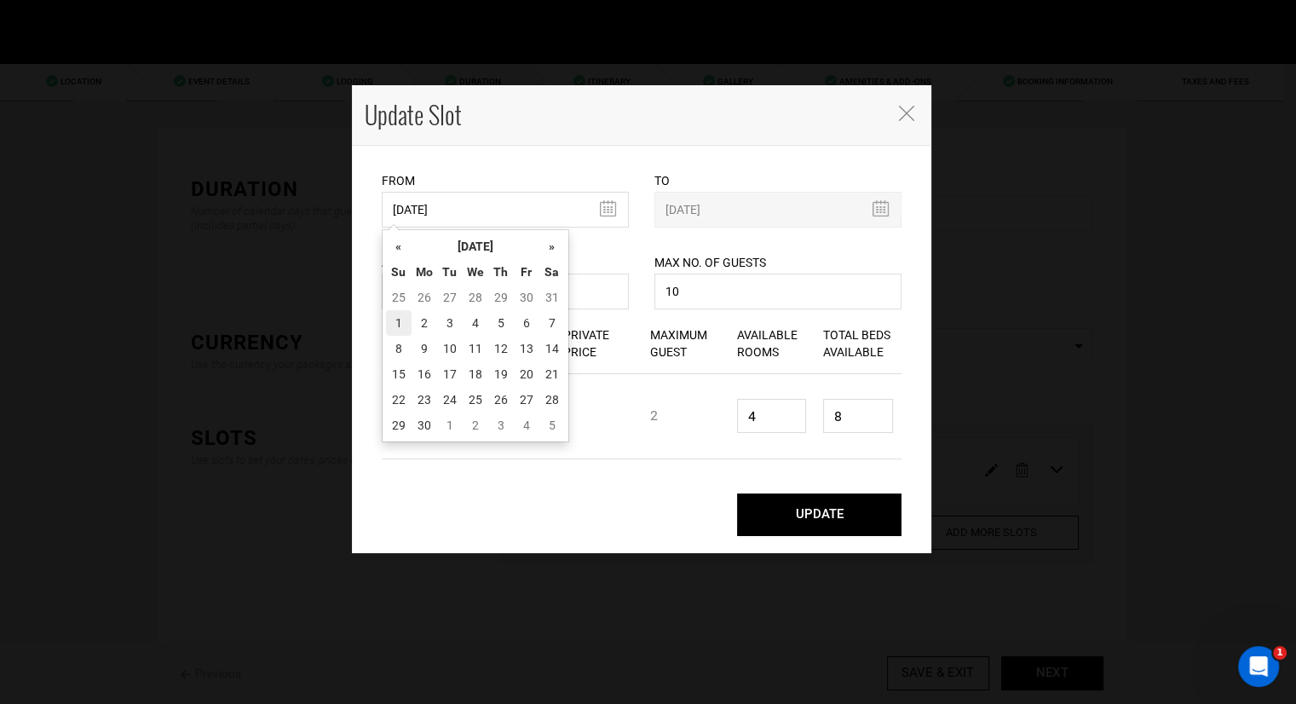
click at [402, 324] on td "1" at bounding box center [399, 323] width 26 height 26
type input "[DATE]"
type input "11/05/2026"
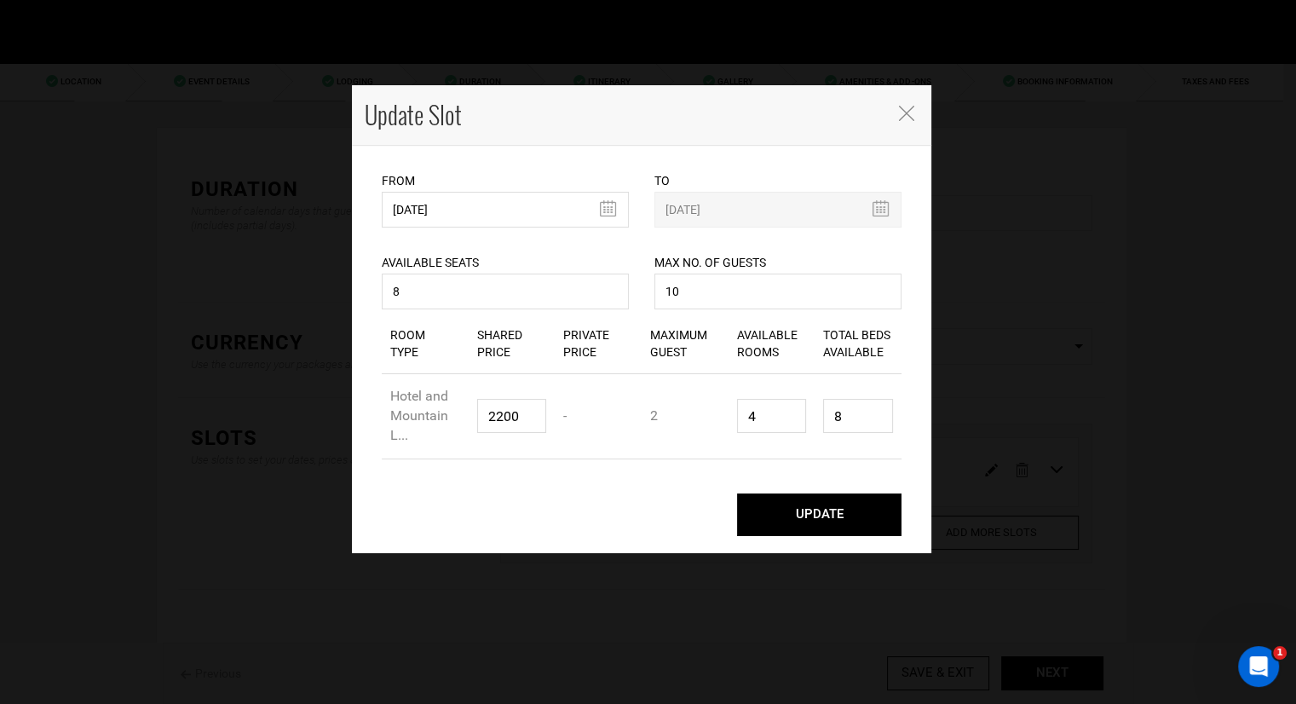
click at [902, 111] on icon "Close" at bounding box center [906, 113] width 15 height 15
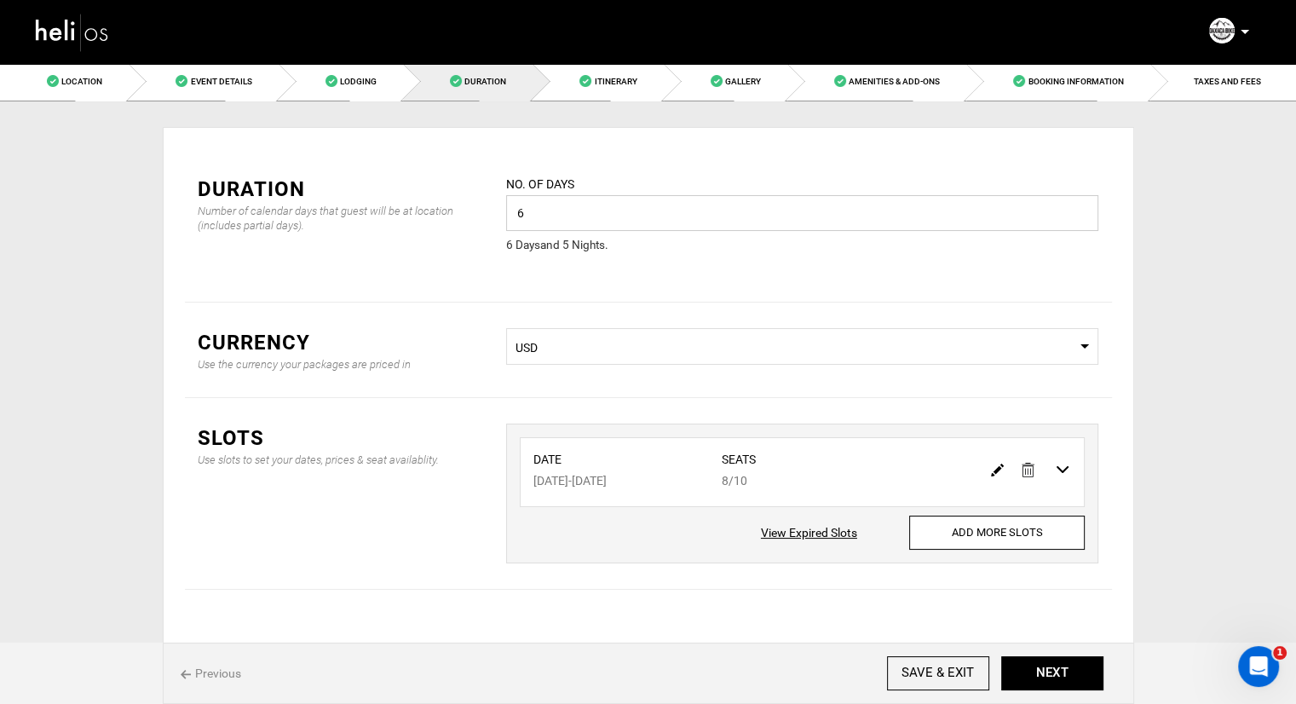
click at [748, 219] on input "6" at bounding box center [802, 213] width 592 height 36
click at [811, 202] on input "6" at bounding box center [802, 213] width 592 height 36
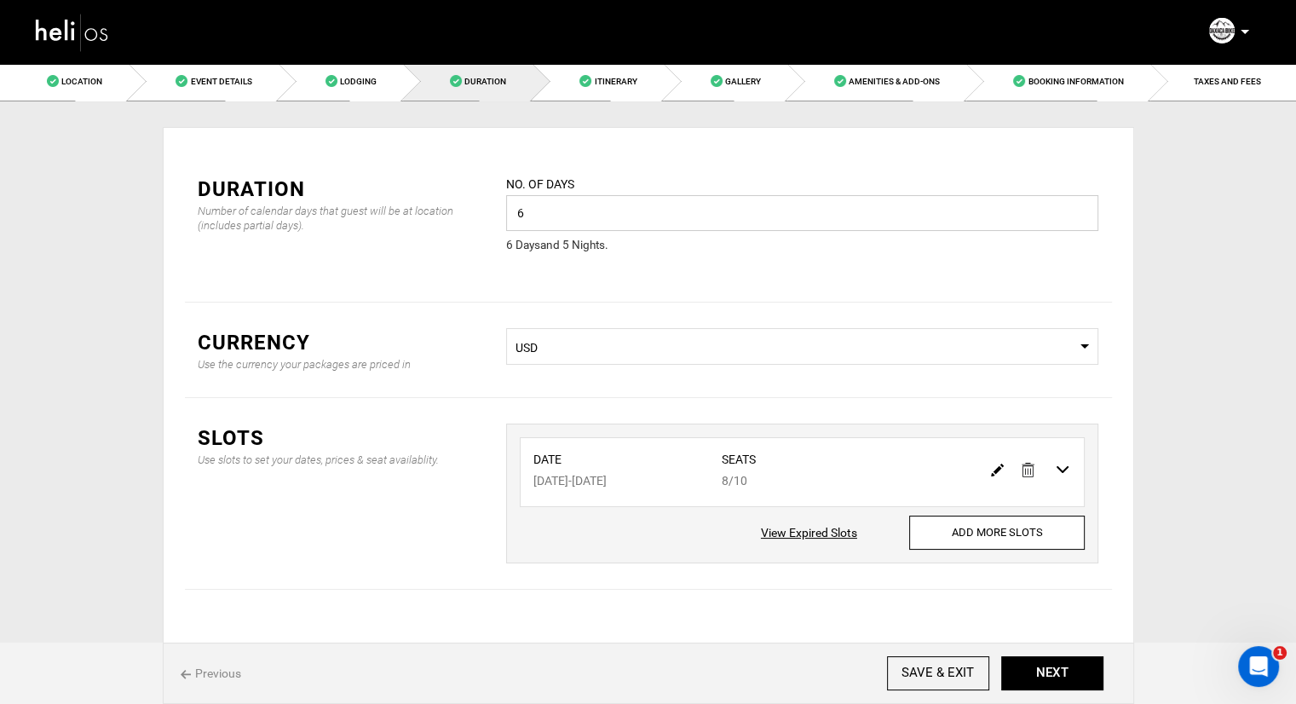
click at [811, 201] on input "6" at bounding box center [802, 213] width 592 height 36
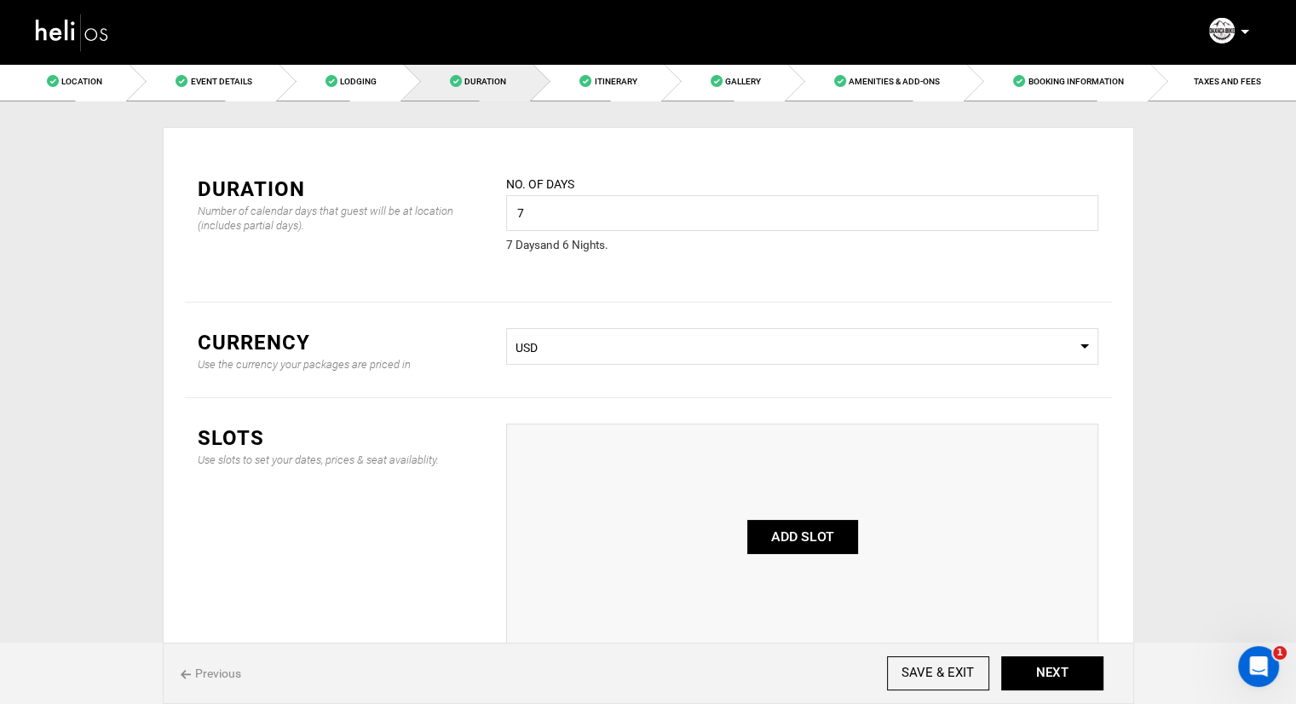
click at [658, 194] on div "No. of days 7 Please enter a valid value. 7 Day s and 6 Night s ." at bounding box center [802, 215] width 592 height 80
click at [650, 212] on input "7" at bounding box center [802, 213] width 592 height 36
type input "6"
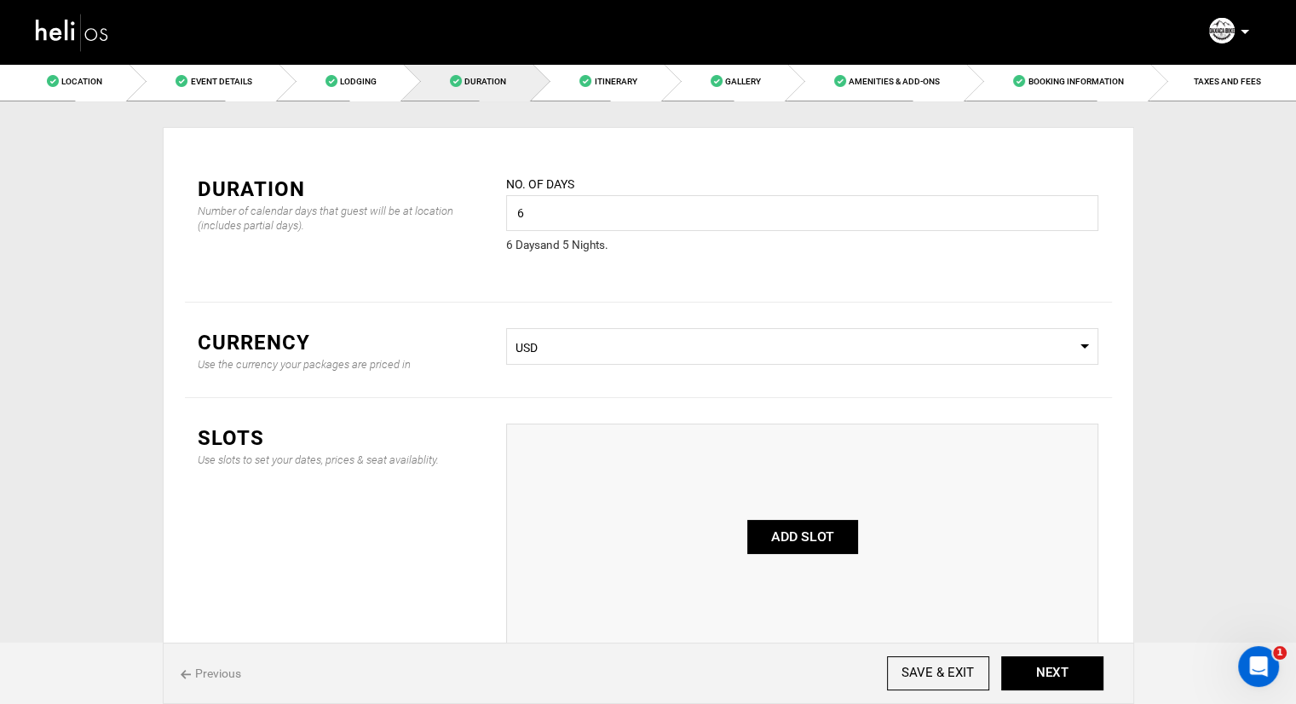
click at [673, 317] on div "Currency Use the currency your packages are priced in Select Currency USD" at bounding box center [648, 349] width 927 height 95
click at [685, 281] on div "Duration Number of calendar days that guest will be at location (includes parti…" at bounding box center [648, 225] width 927 height 153
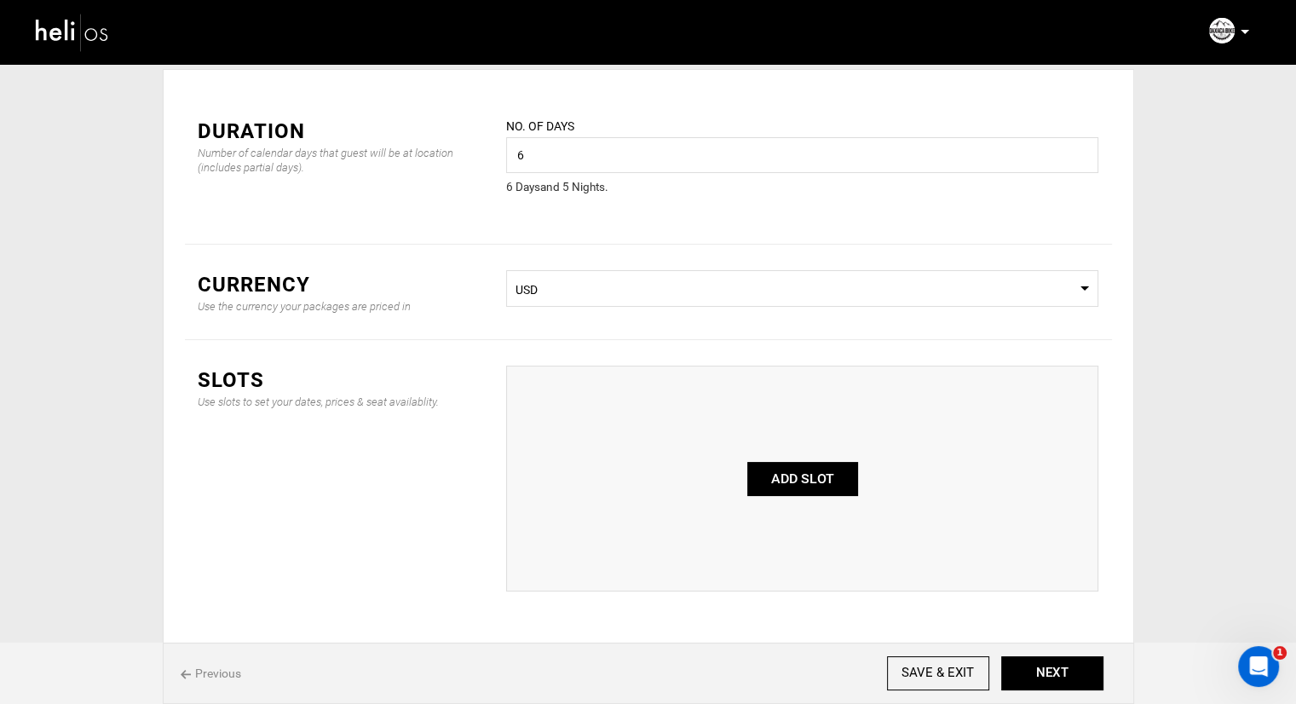
scroll to position [85, 0]
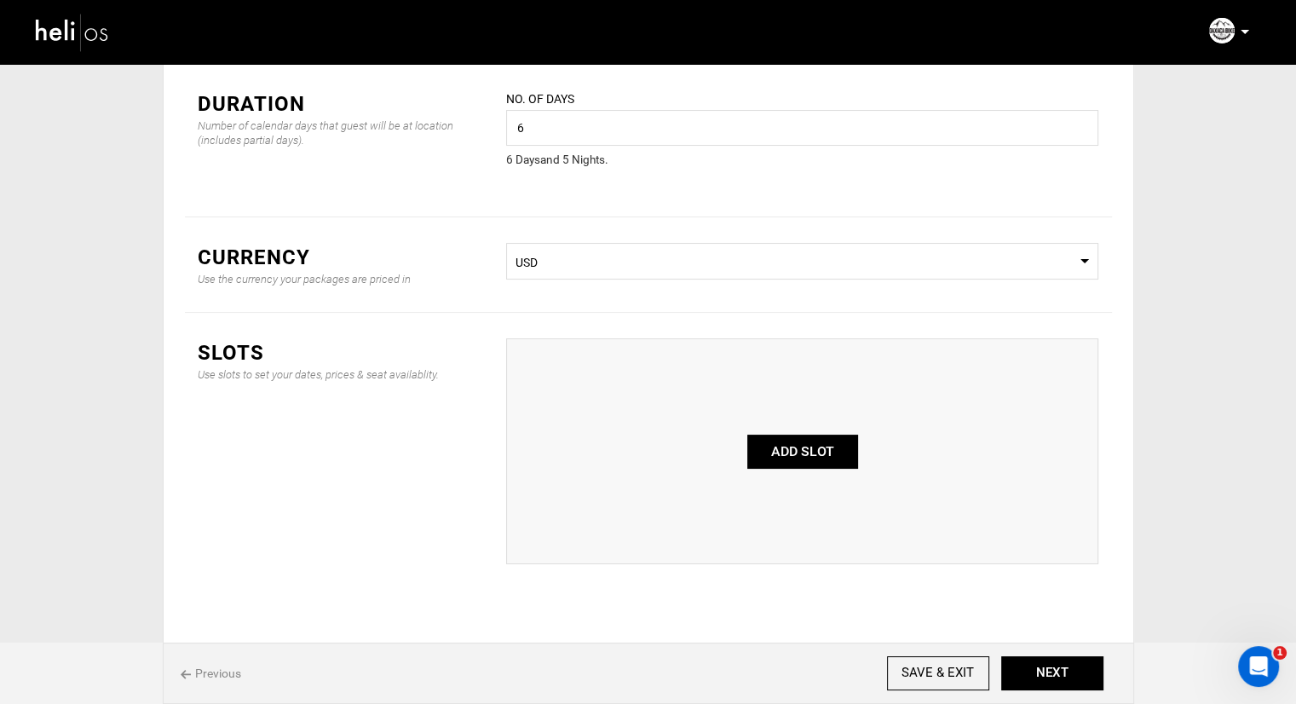
click at [810, 457] on button "ADD SLOT" at bounding box center [802, 451] width 111 height 34
type input "0"
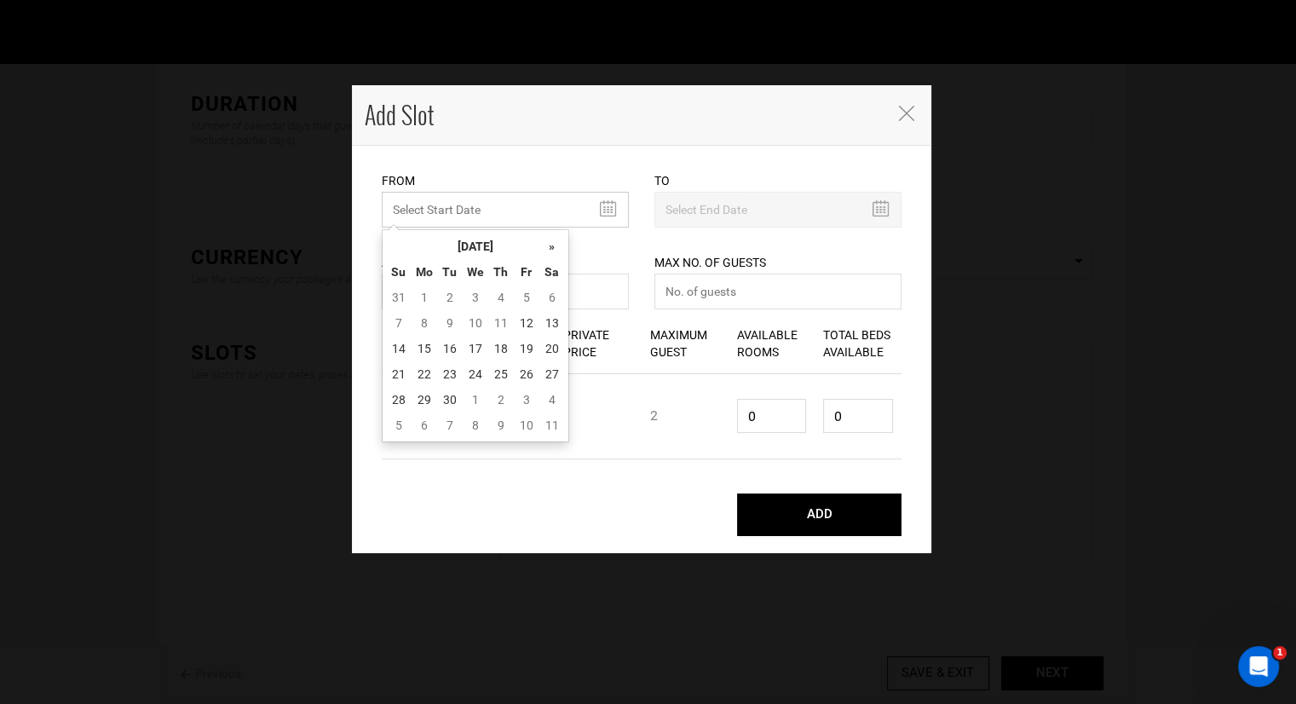
click at [519, 208] on input "MINIMUM NUMBER OF NIGHTS" at bounding box center [505, 210] width 247 height 36
click at [548, 243] on th "»" at bounding box center [552, 246] width 26 height 26
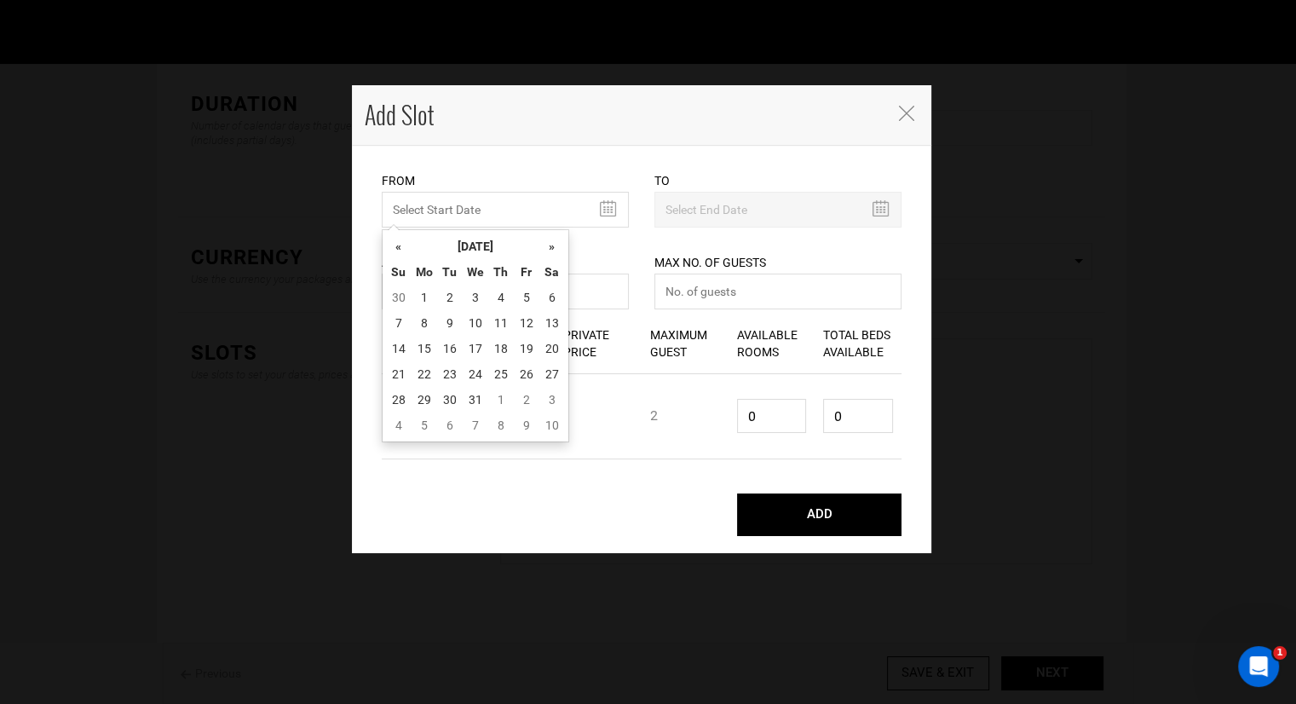
click at [548, 243] on th "»" at bounding box center [552, 246] width 26 height 26
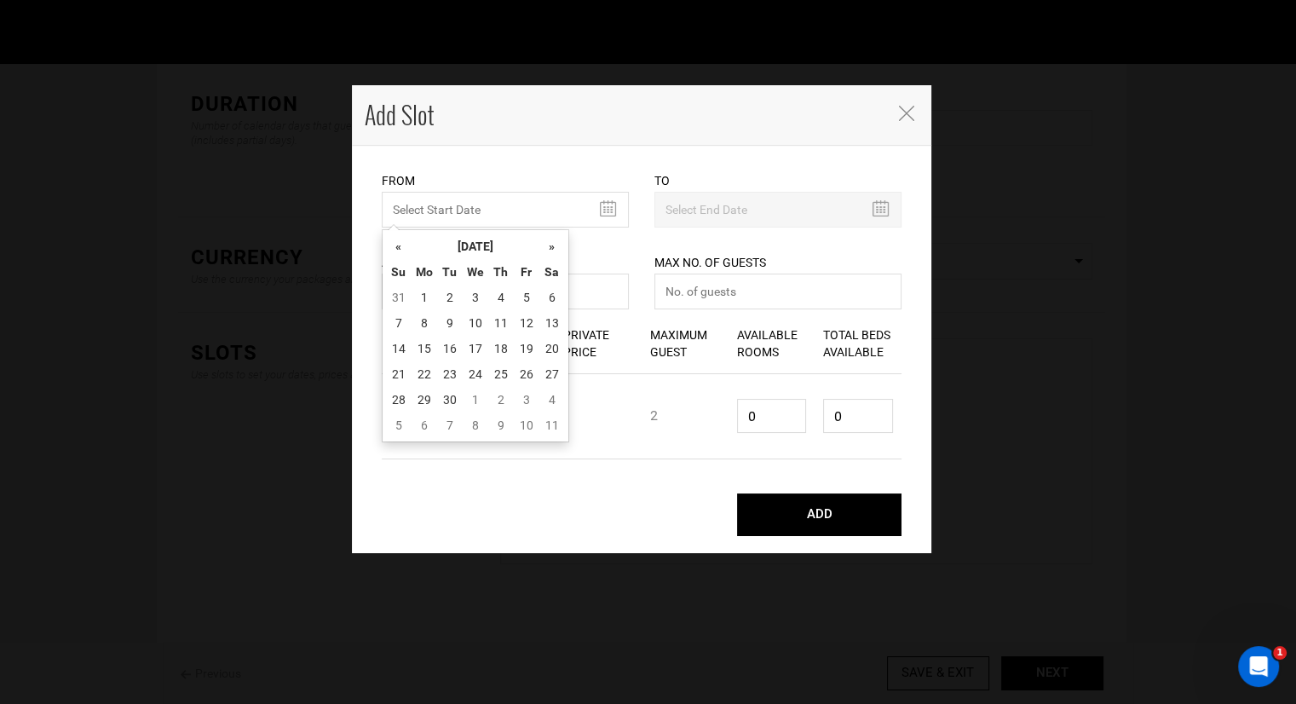
click at [548, 243] on th "»" at bounding box center [552, 246] width 26 height 26
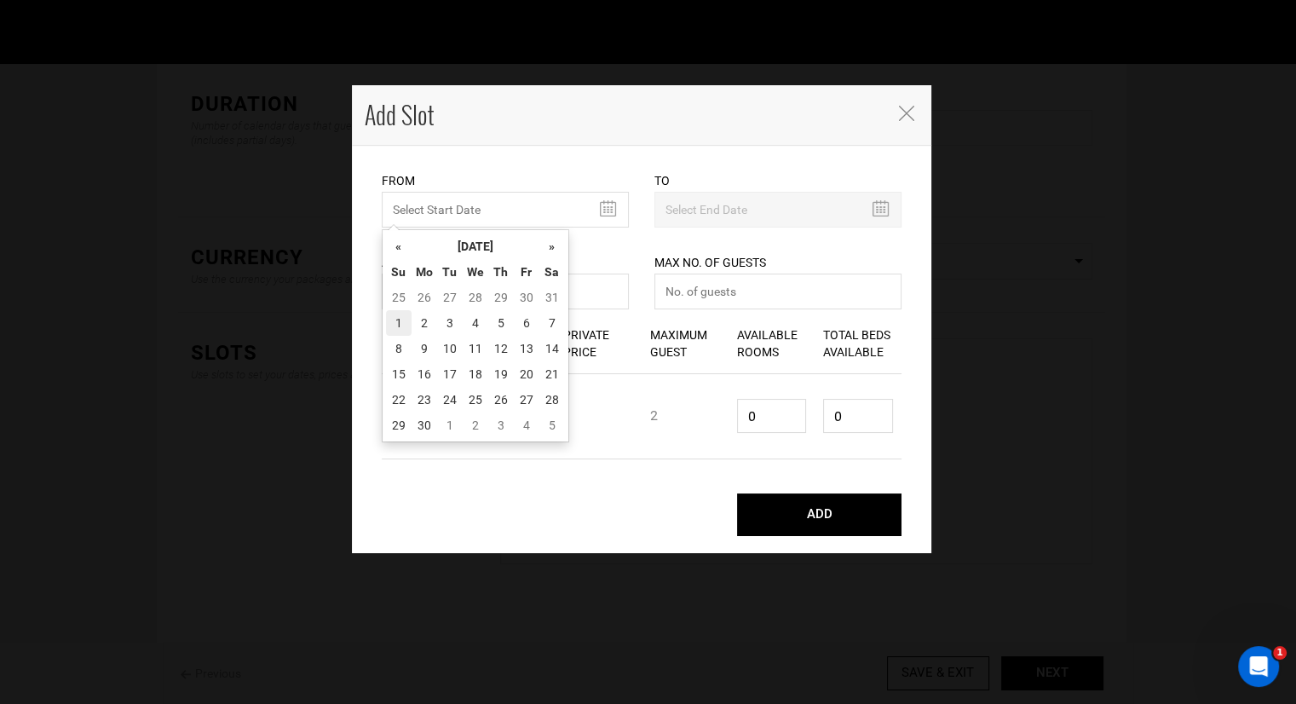
click at [402, 321] on td "1" at bounding box center [399, 323] width 26 height 26
type input "[DATE]"
type input "11/05/2026"
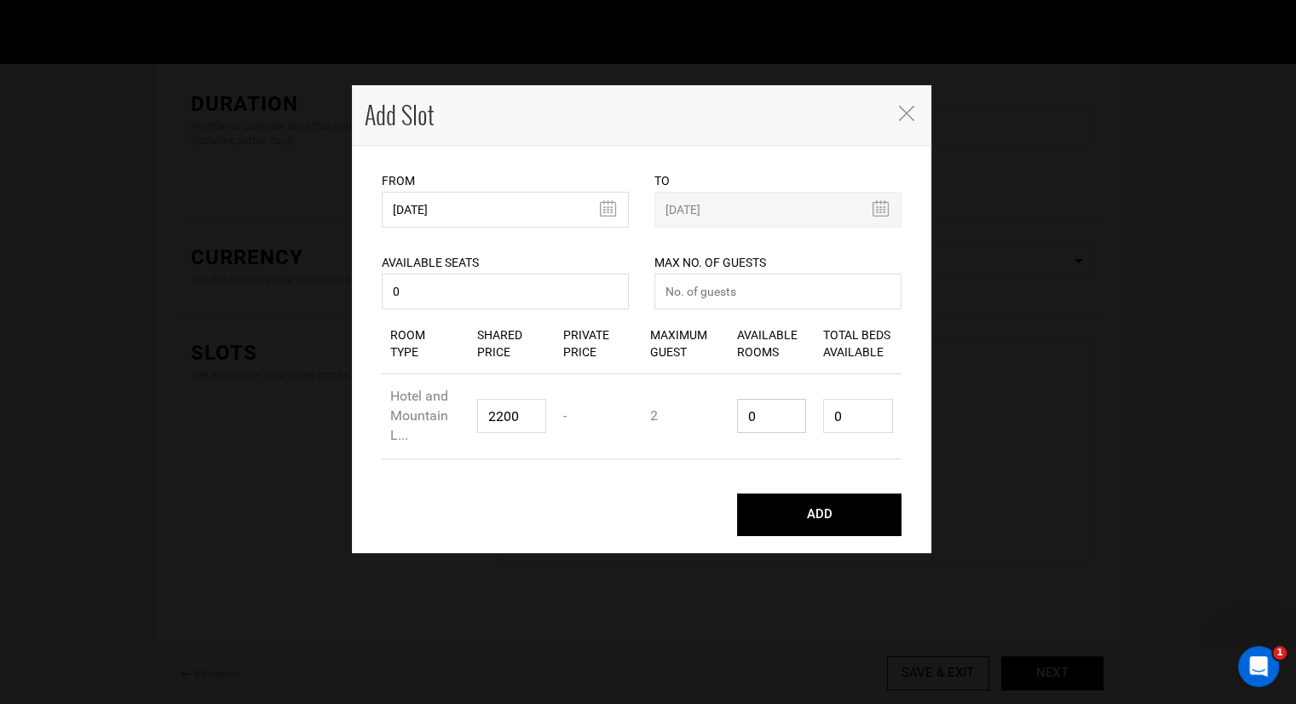
click at [789, 420] on input "0" at bounding box center [772, 416] width 70 height 34
type input "1"
type input "2"
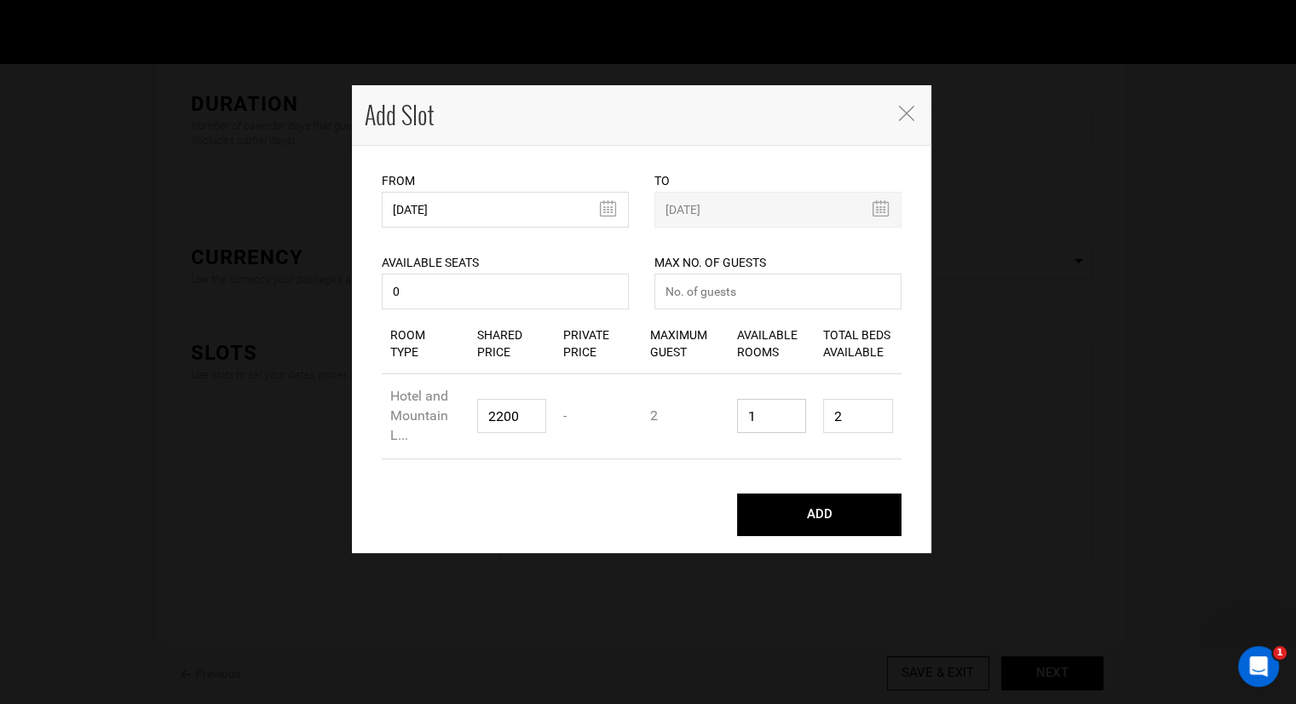
type input "1"
click at [842, 419] on input "2" at bounding box center [858, 416] width 70 height 34
click at [480, 294] on input "0" at bounding box center [505, 291] width 247 height 36
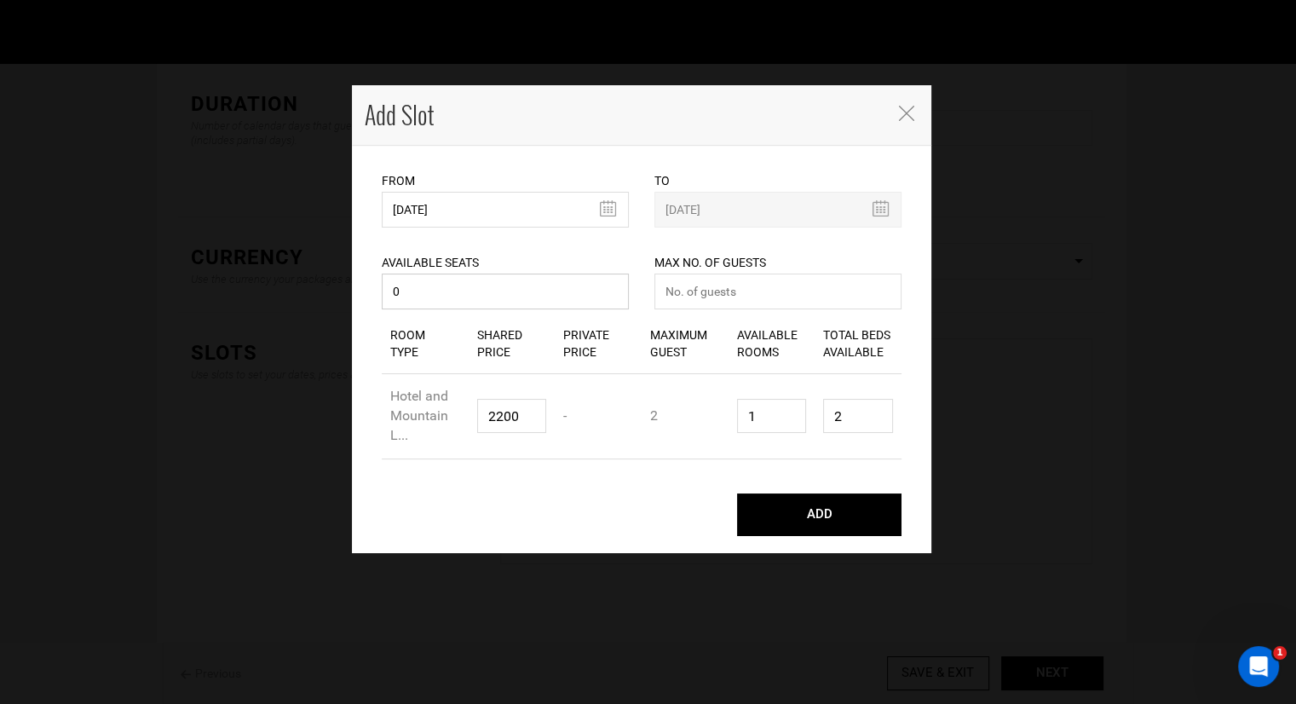
click at [480, 294] on input "0" at bounding box center [505, 291] width 247 height 36
click at [448, 290] on input "01" at bounding box center [505, 291] width 247 height 36
click at [448, 289] on input "01" at bounding box center [505, 291] width 247 height 36
type input "1"
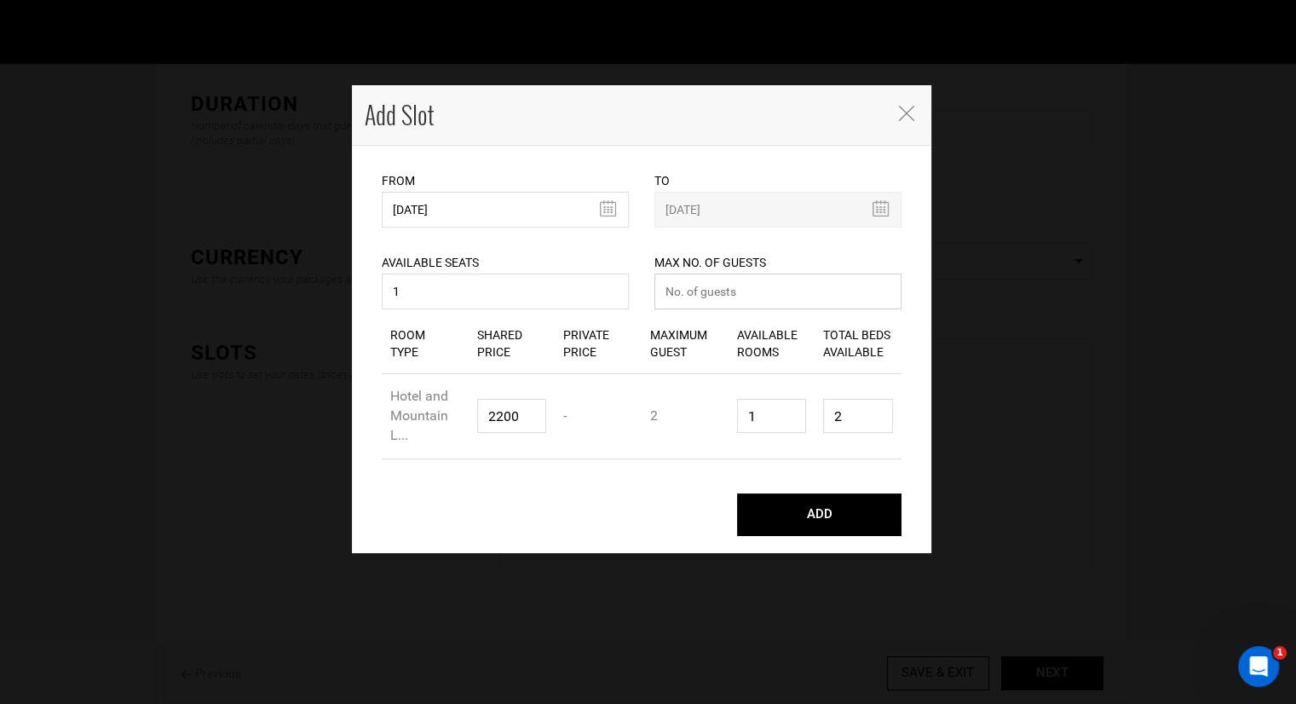
click at [719, 275] on input "number" at bounding box center [777, 291] width 247 height 36
type input "1"
click at [790, 513] on button "ADD" at bounding box center [819, 514] width 164 height 43
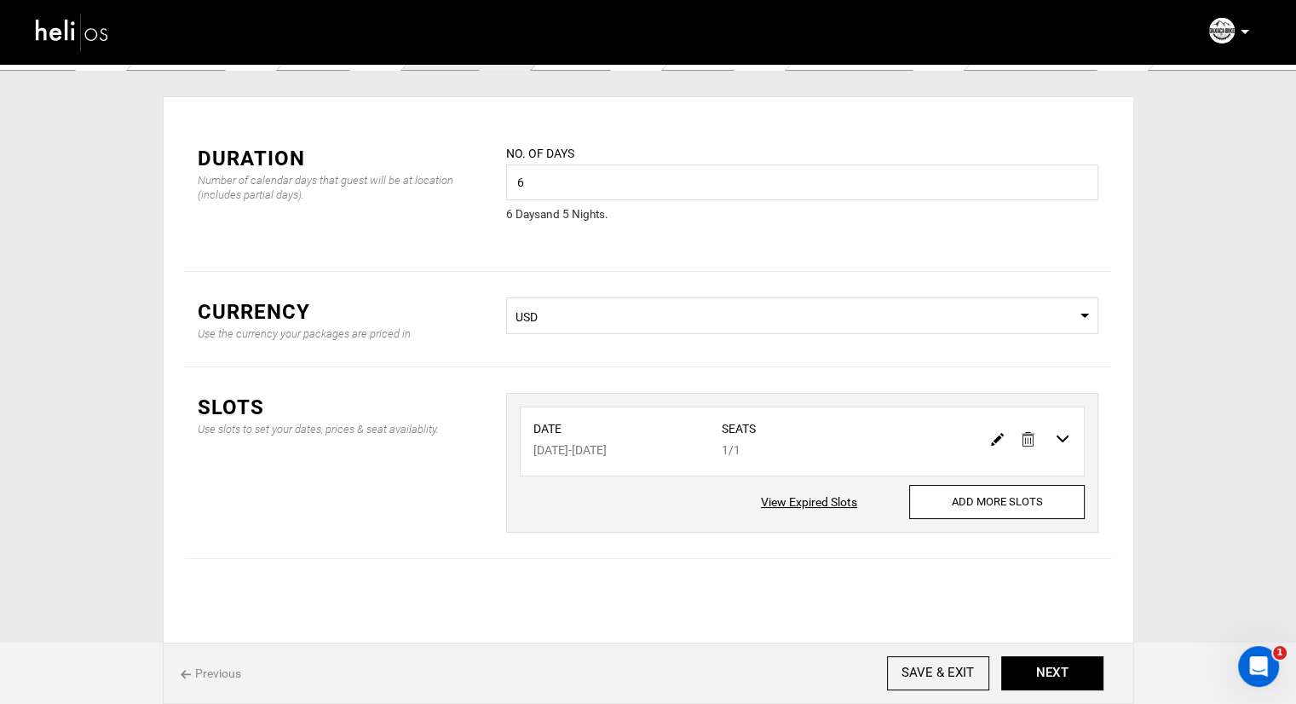
click at [696, 332] on span "Select Currency USD" at bounding box center [802, 315] width 592 height 37
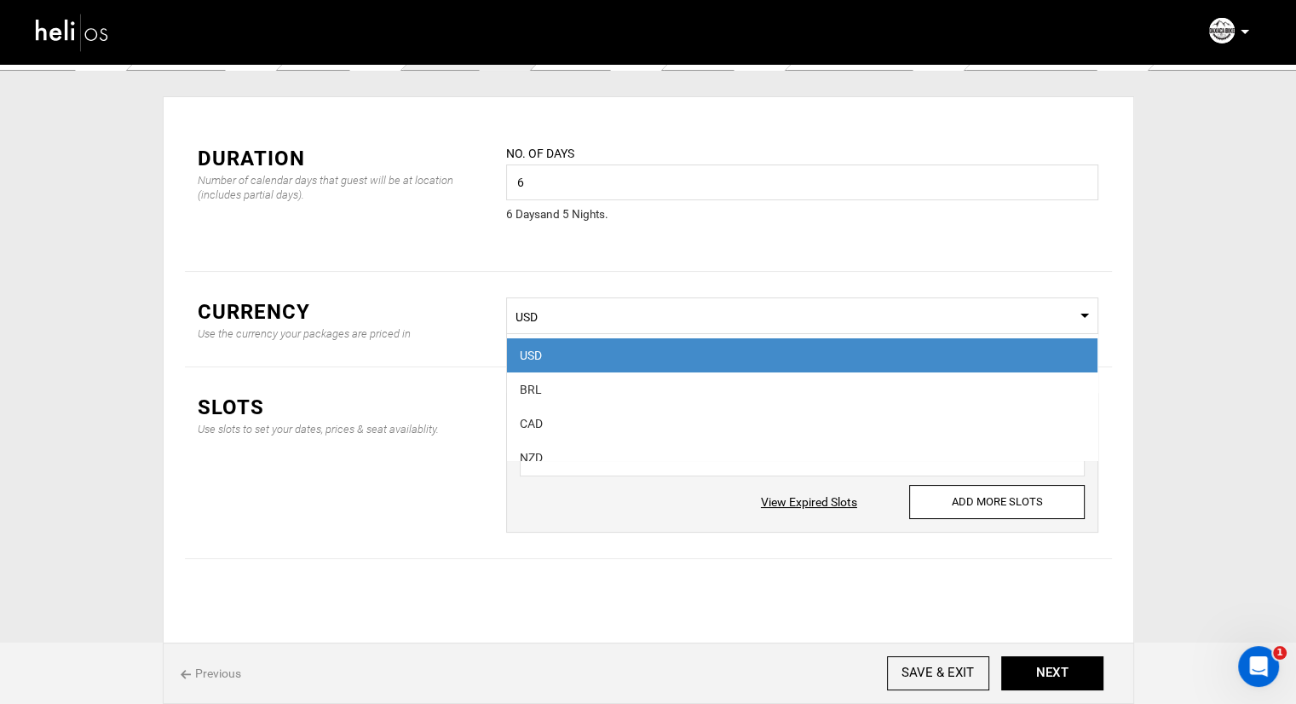
click at [699, 327] on span "Select Currency USD" at bounding box center [802, 315] width 592 height 37
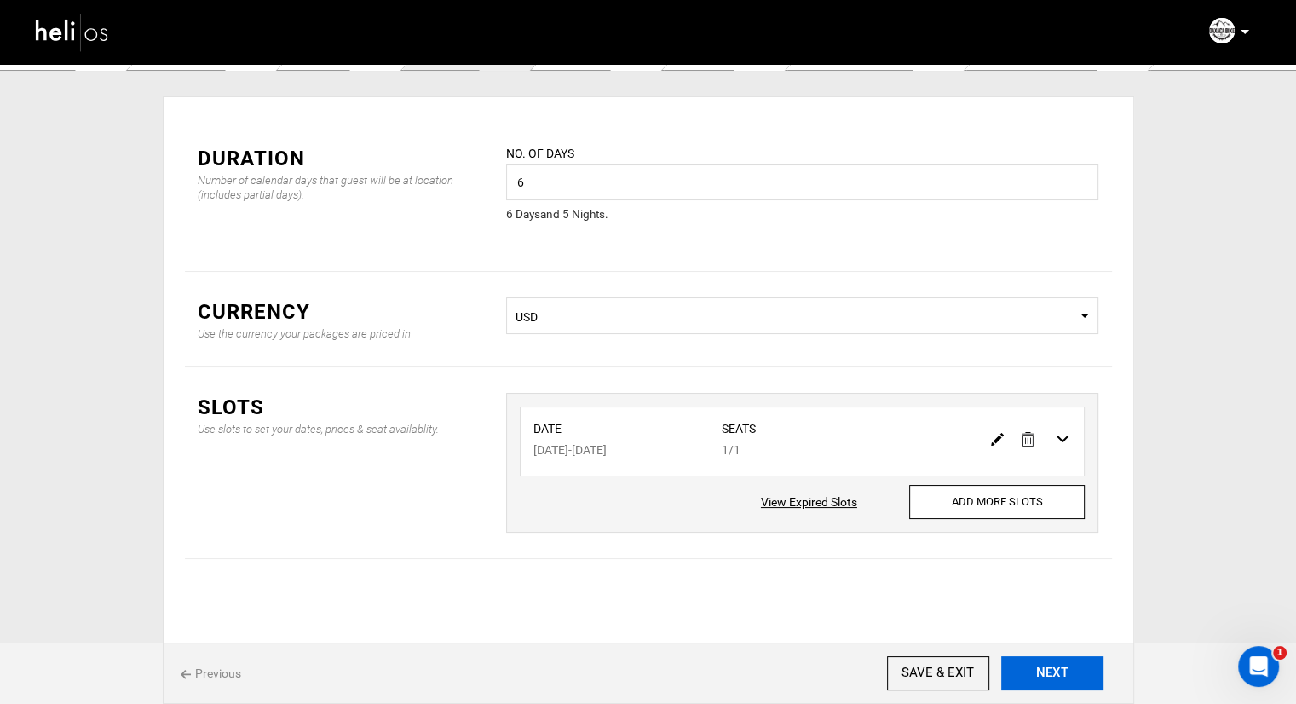
click at [1037, 669] on button "NEXT" at bounding box center [1052, 673] width 102 height 34
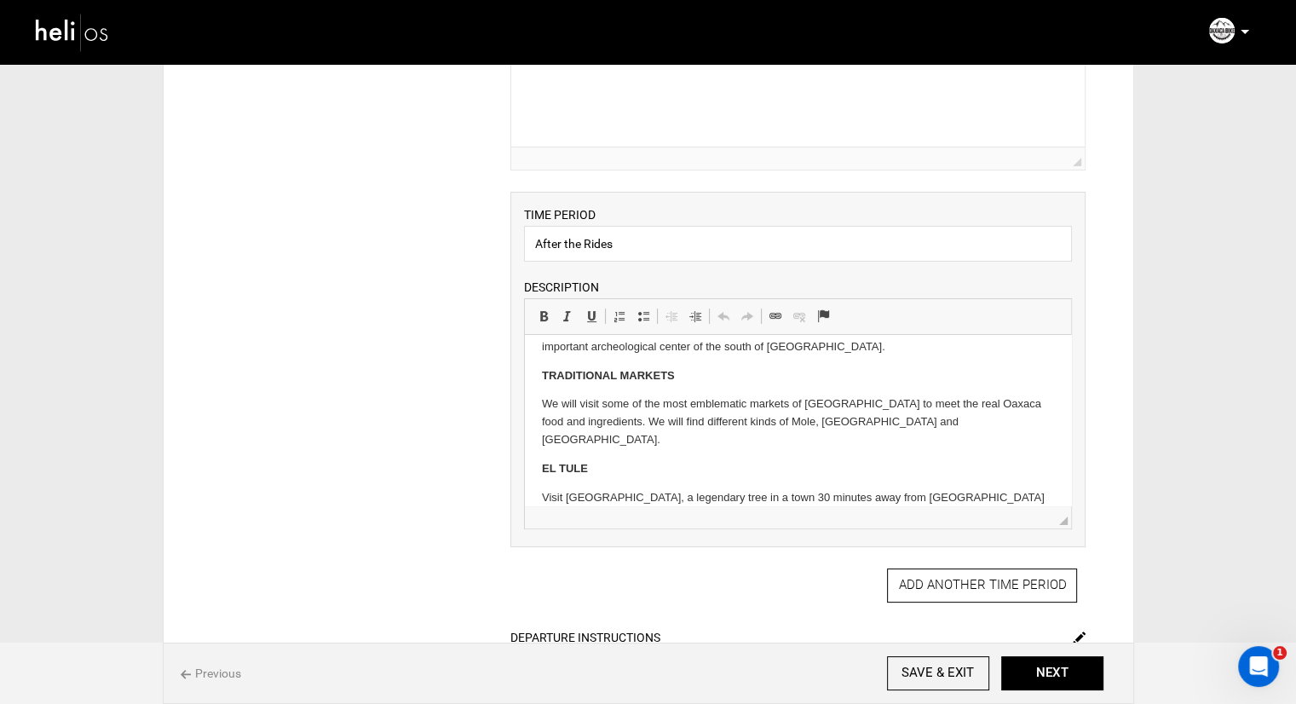
scroll to position [312, 0]
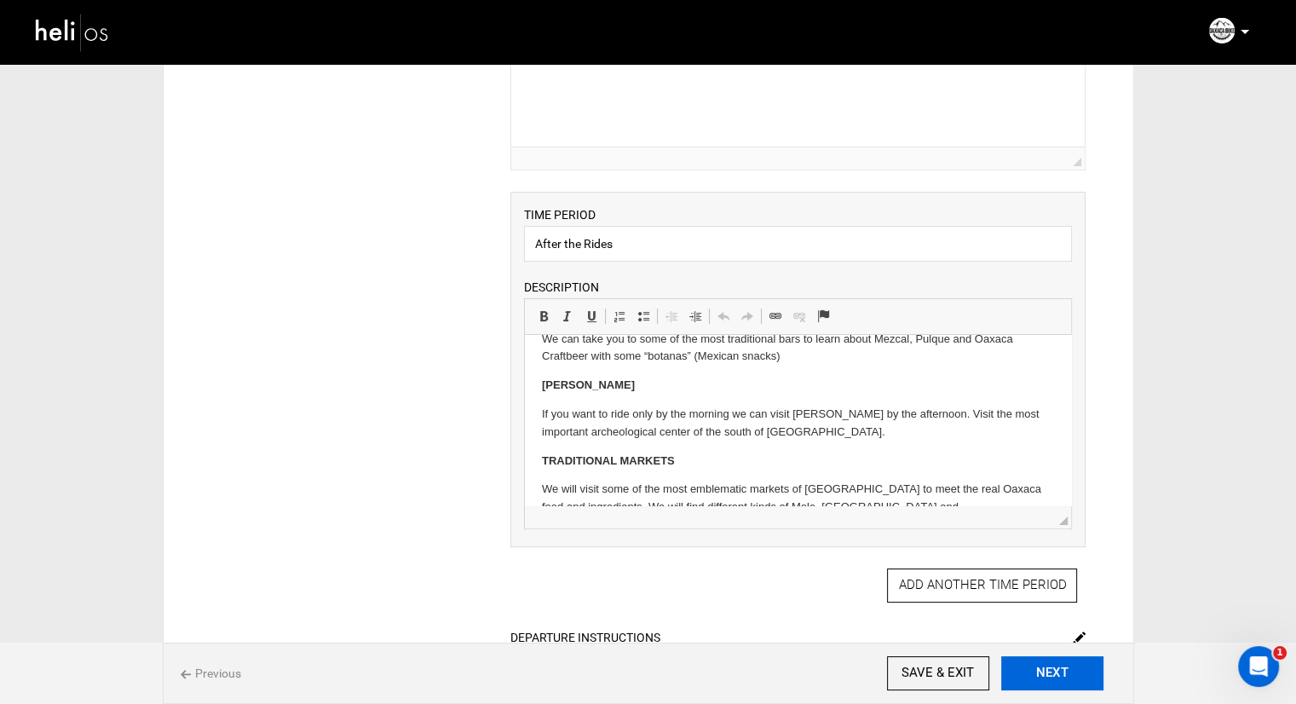
click at [1040, 671] on button "NEXT" at bounding box center [1052, 673] width 102 height 34
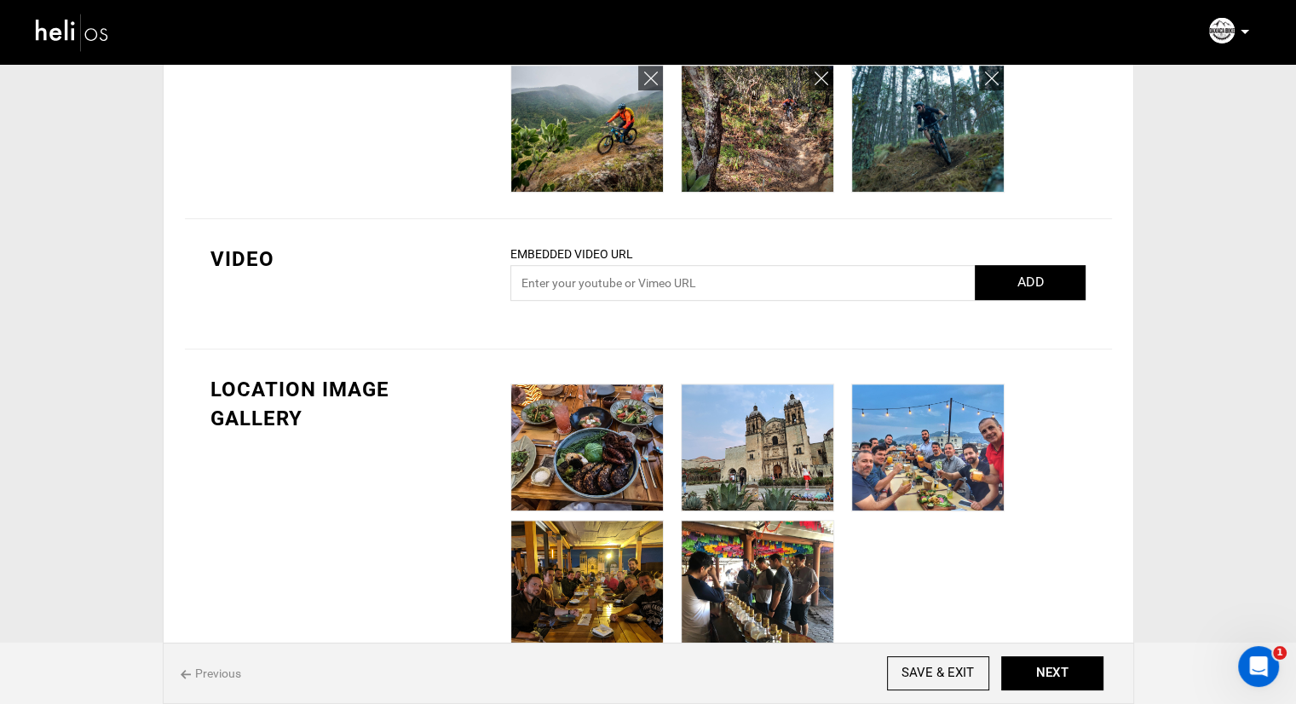
scroll to position [1005, 0]
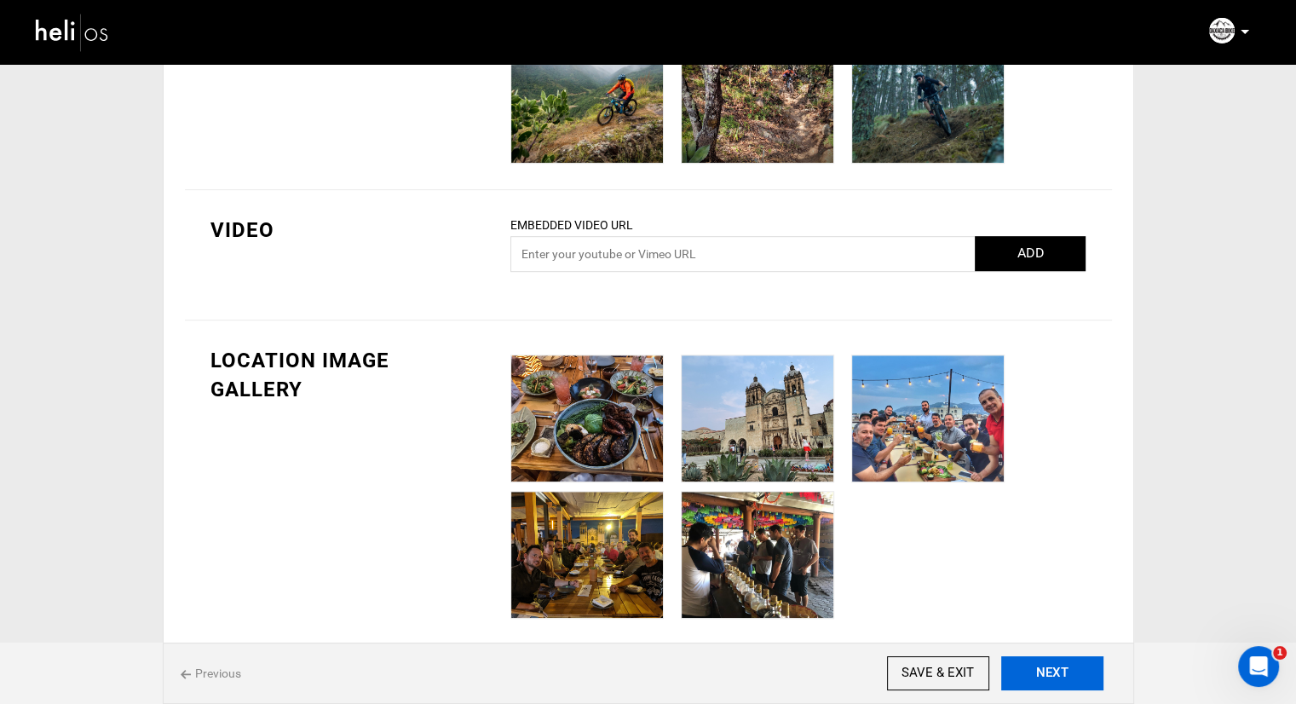
click at [1078, 672] on button "NEXT" at bounding box center [1052, 673] width 102 height 34
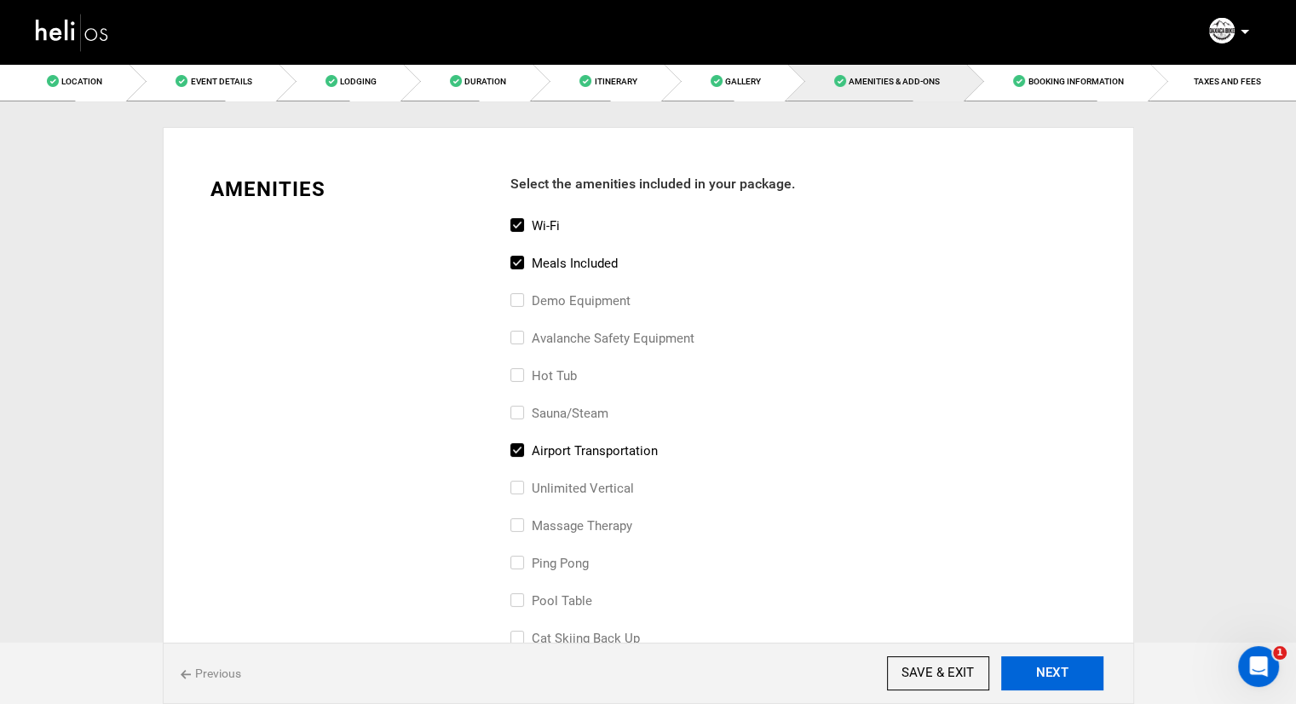
click at [1058, 680] on button "NEXT" at bounding box center [1052, 673] width 102 height 34
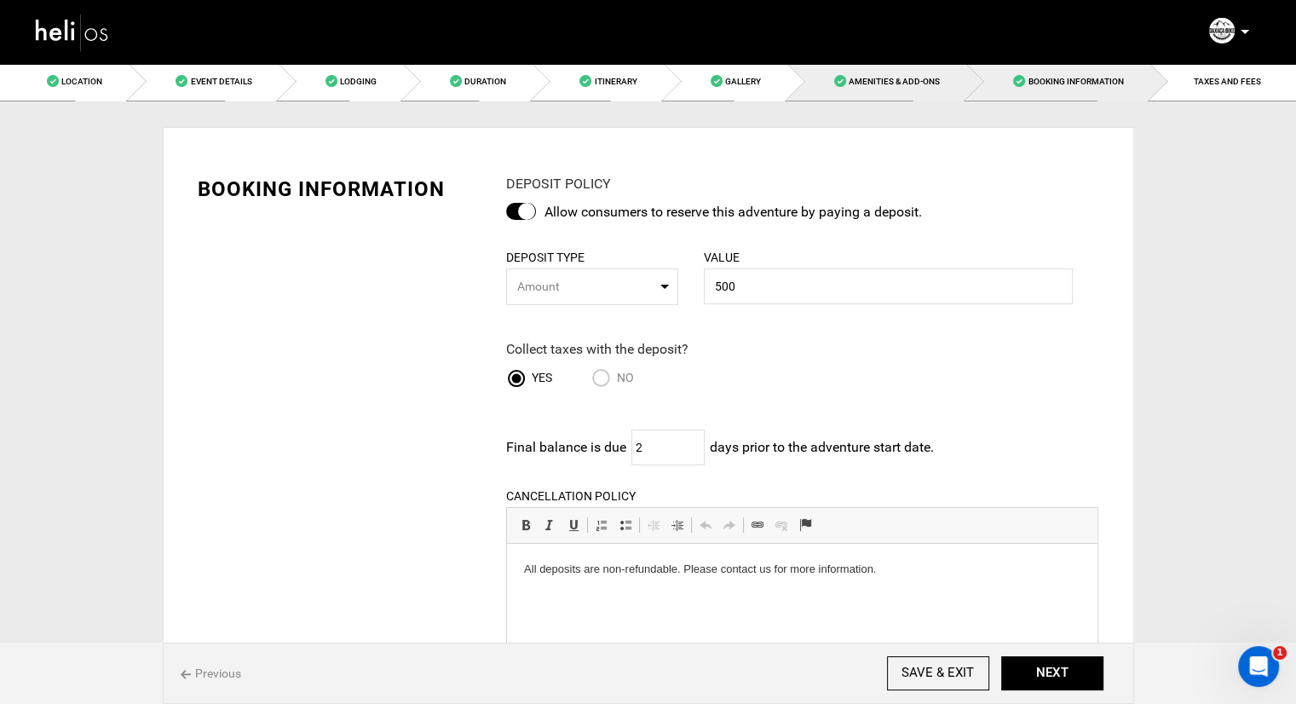
click at [894, 80] on span "Amenities & Add-Ons" at bounding box center [893, 81] width 91 height 9
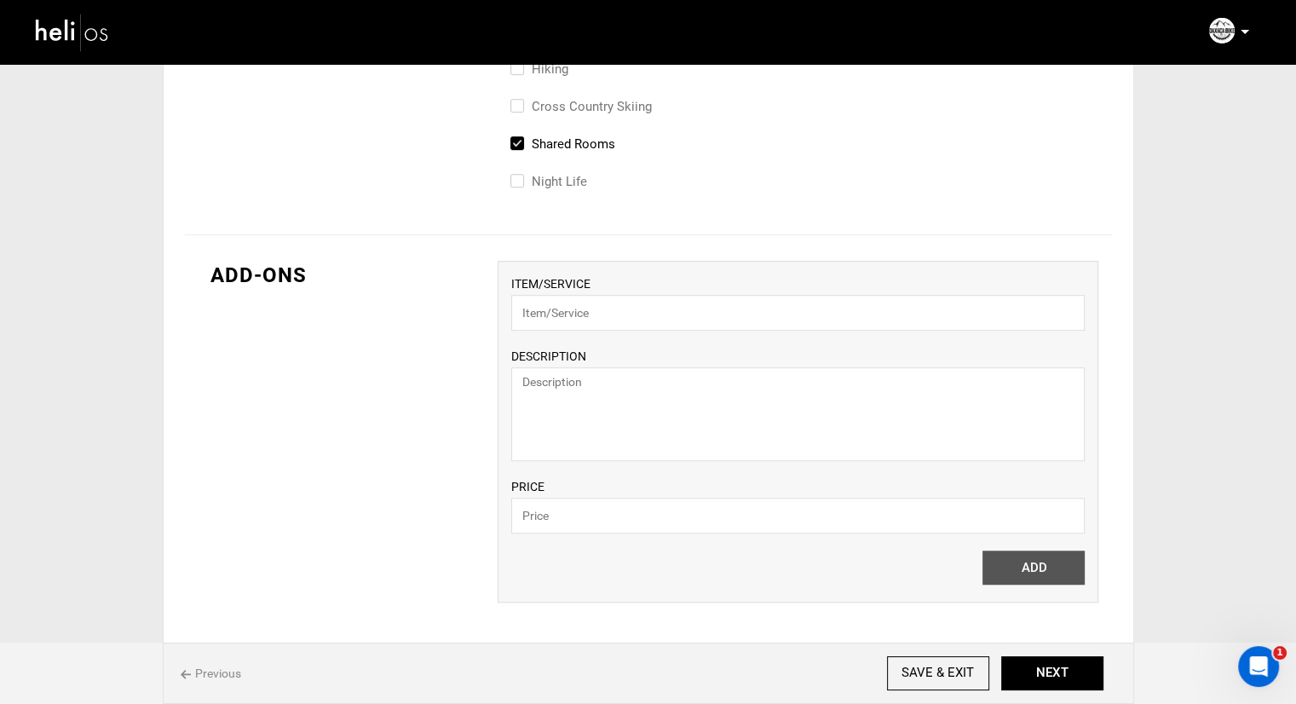
scroll to position [1023, 0]
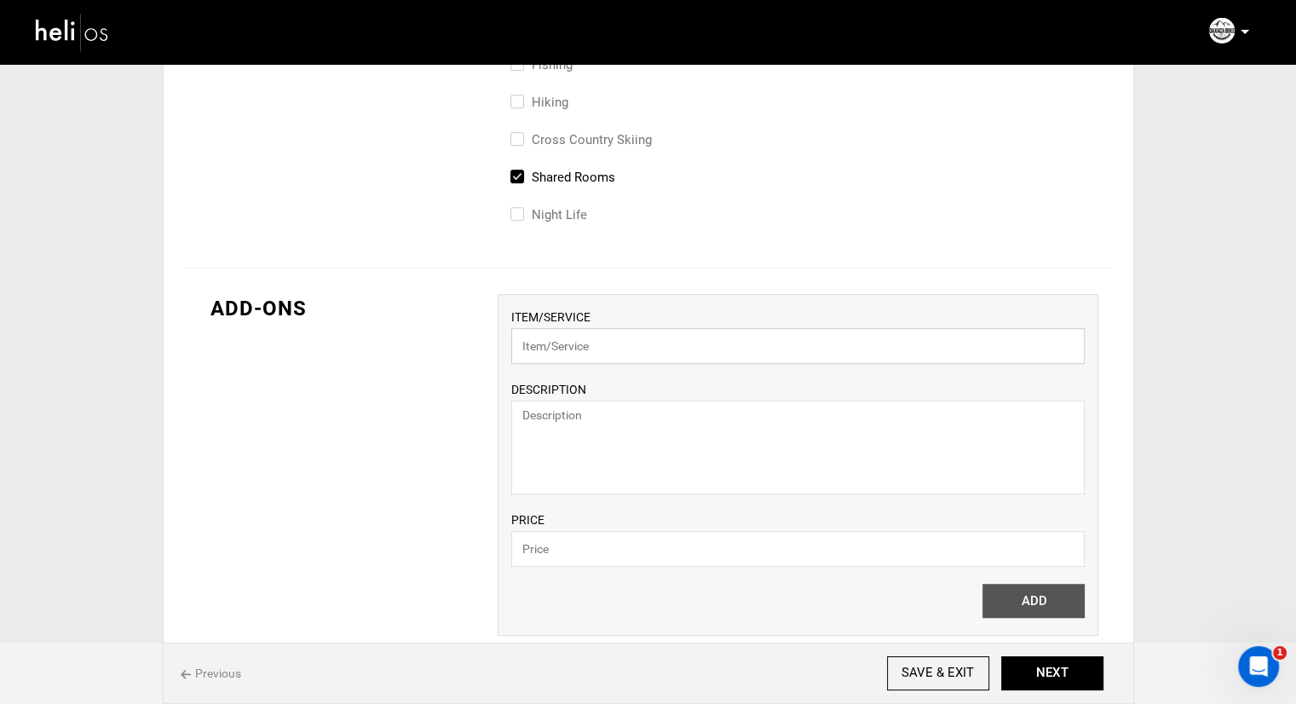
click at [637, 345] on input "text" at bounding box center [797, 346] width 573 height 36
type input "Mountain Bike Rental"
click at [616, 408] on textarea at bounding box center [797, 447] width 573 height 94
click at [660, 419] on textarea at bounding box center [797, 447] width 573 height 94
type textarea "Rental for entire trip - Transition Sentinel in size Medium or Large."
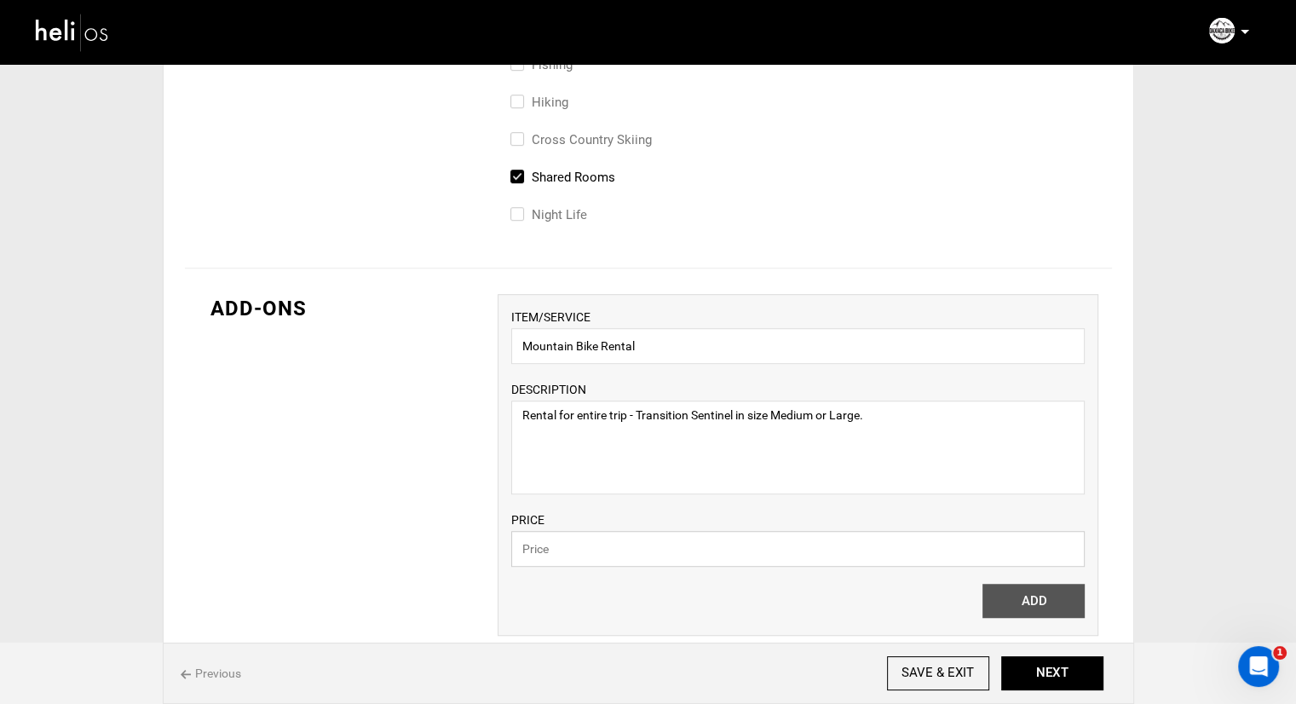
click at [615, 554] on input "text" at bounding box center [797, 549] width 573 height 36
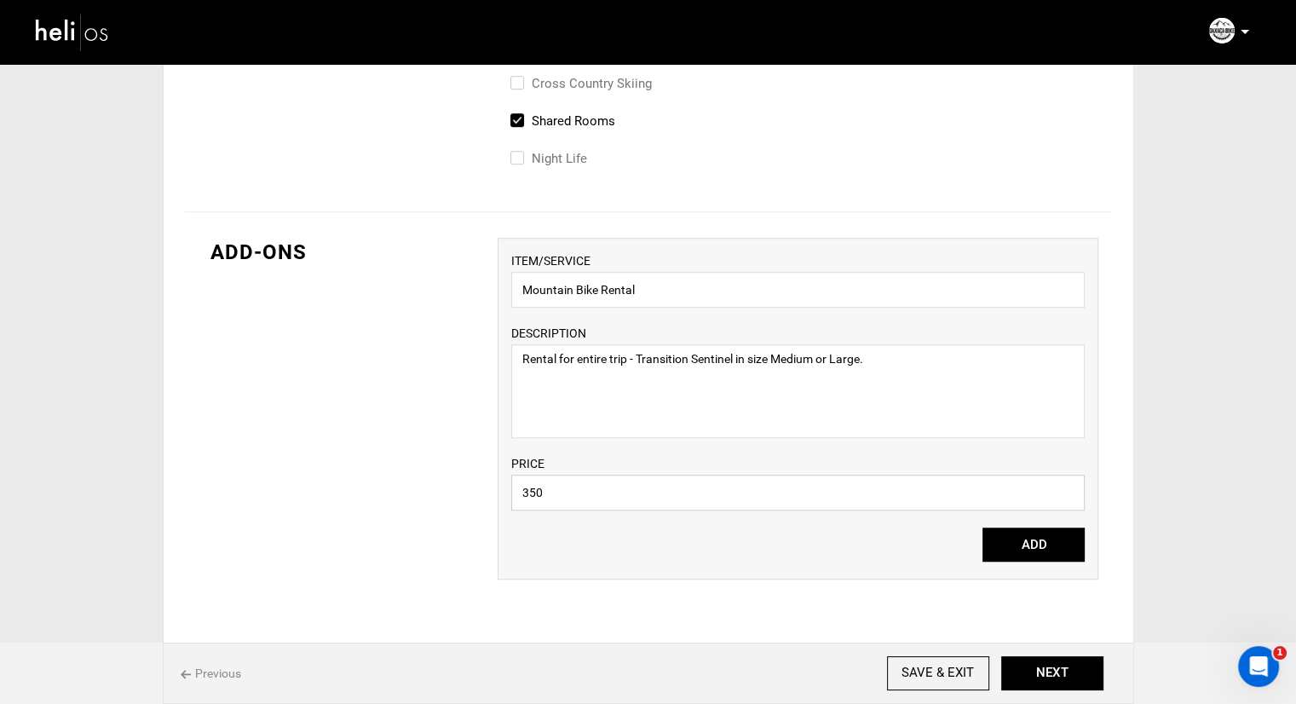
scroll to position [1108, 0]
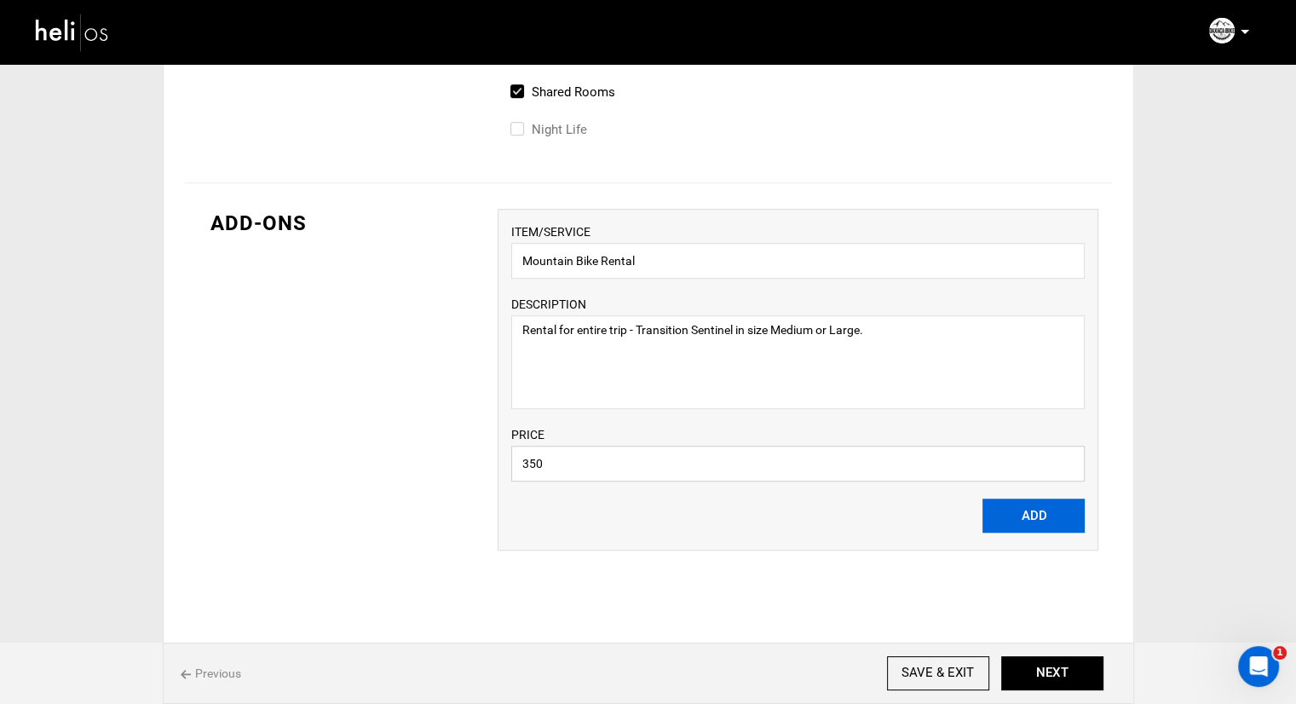
type input "350"
click at [1052, 509] on button "ADD" at bounding box center [1033, 515] width 102 height 34
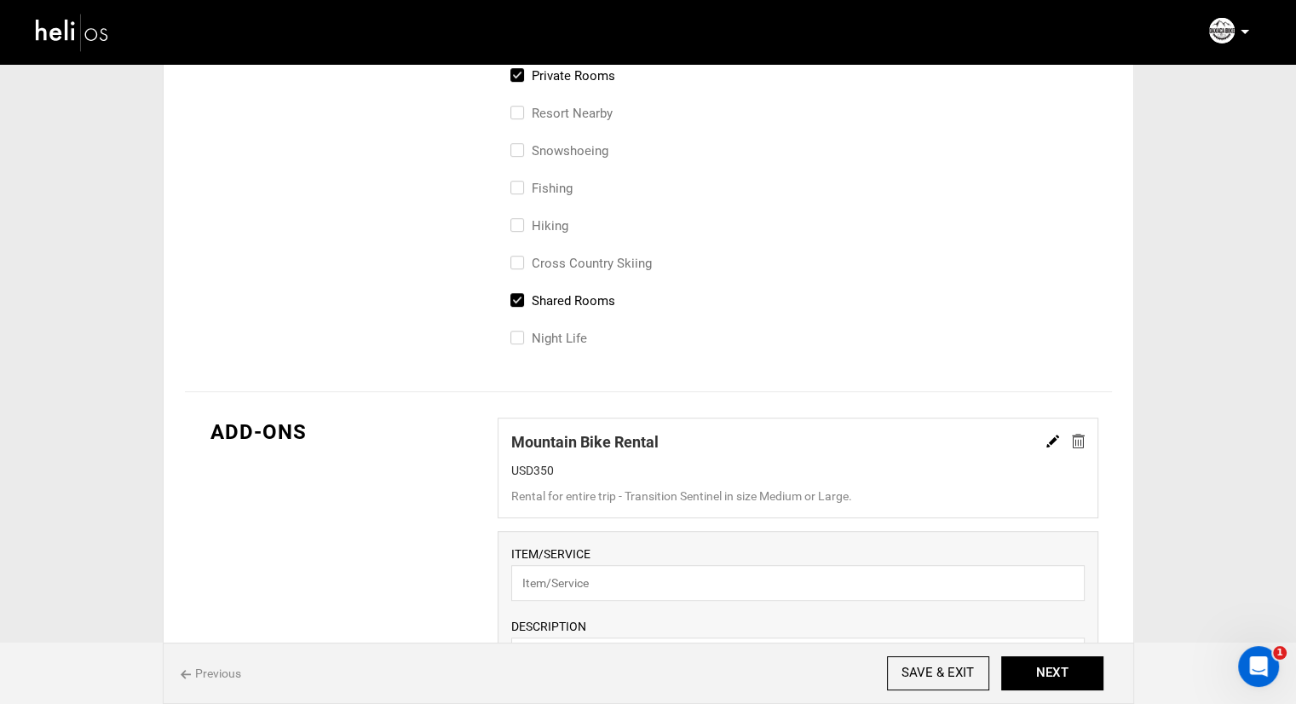
scroll to position [938, 0]
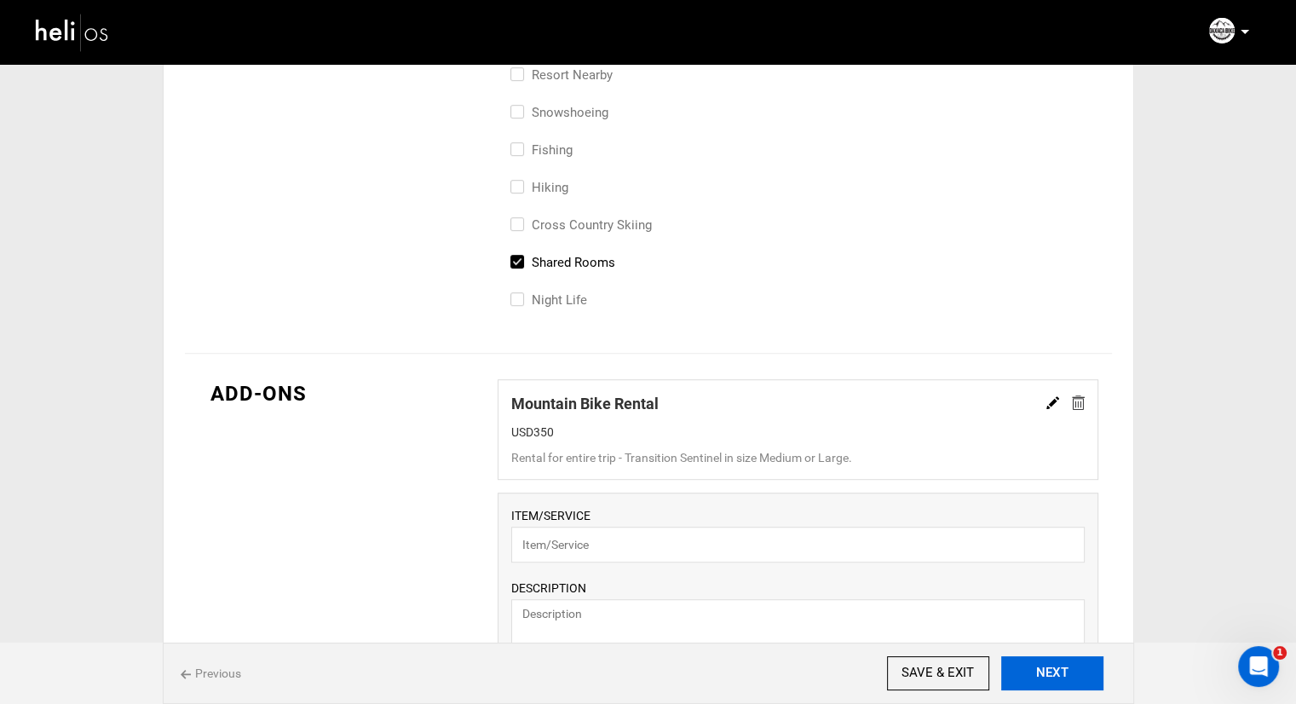
click at [1055, 675] on button "NEXT" at bounding box center [1052, 673] width 102 height 34
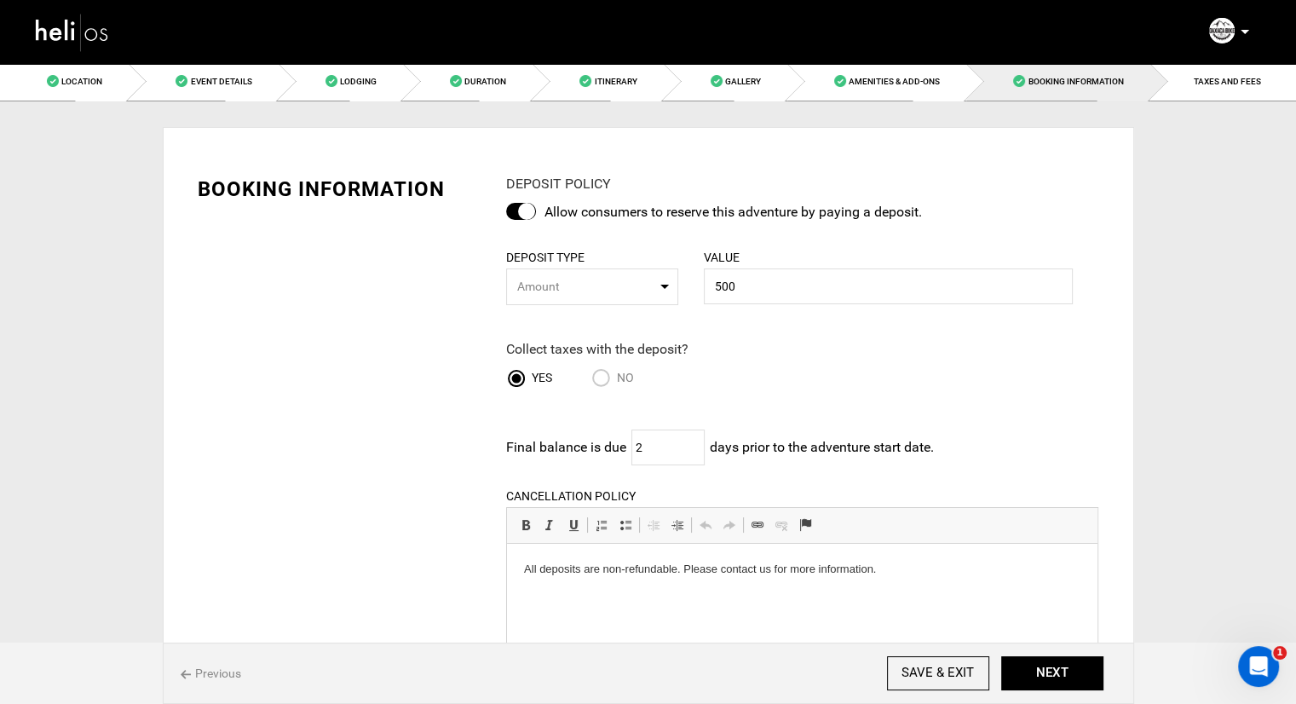
click at [595, 374] on input "No" at bounding box center [604, 379] width 26 height 23
radio input "true"
click at [648, 288] on span "Amount" at bounding box center [586, 286] width 139 height 17
click at [723, 225] on div "Allow consumers to reserve this adventure by paying a deposit." at bounding box center [802, 217] width 592 height 28
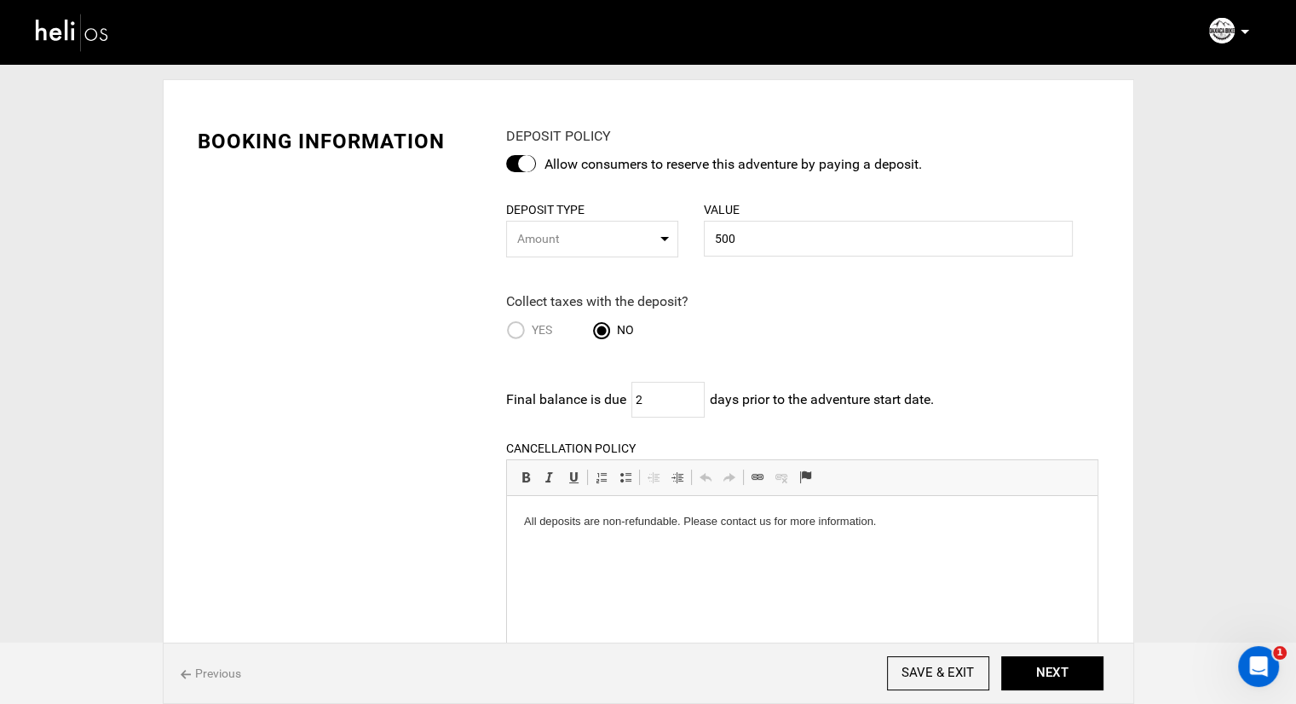
scroll to position [85, 0]
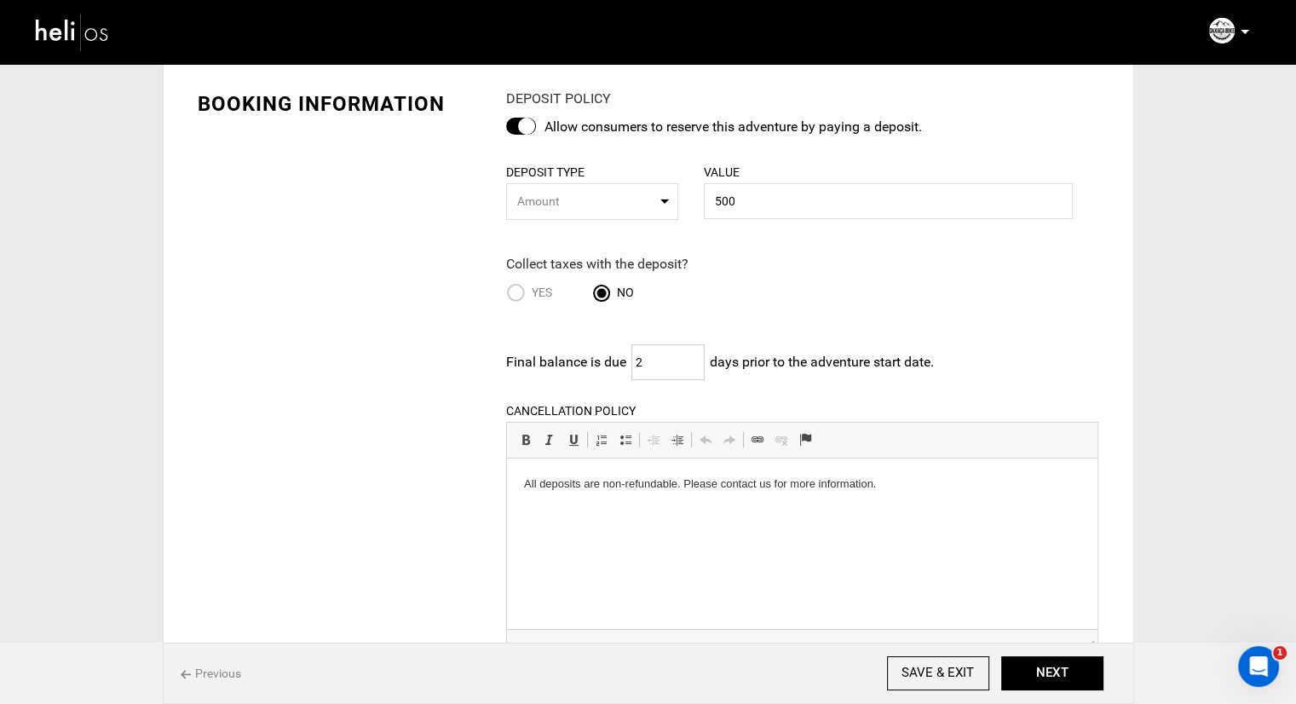
click at [662, 359] on input "2" at bounding box center [667, 362] width 73 height 36
type input "14"
click at [407, 372] on div "BOOKING INFORMATION DEPOSIT POLICY Allow consumers to reserve this adventure by…" at bounding box center [648, 549] width 927 height 971
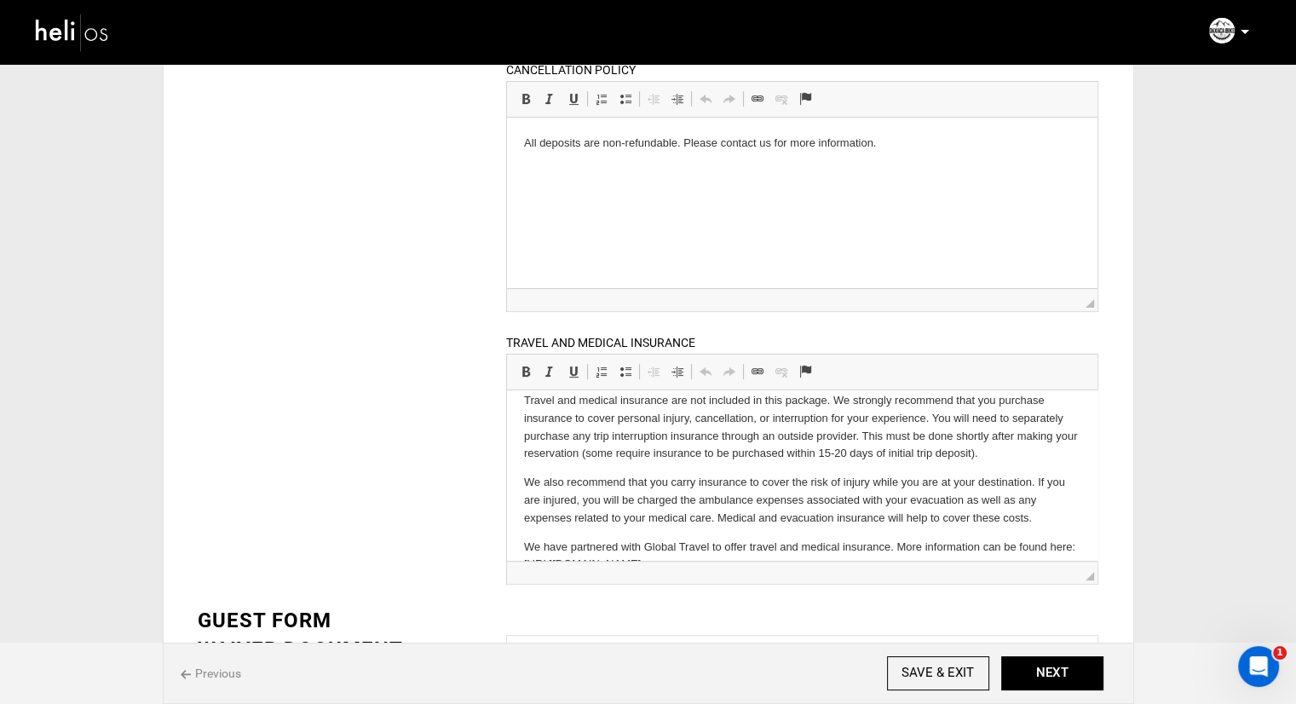
scroll to position [0, 0]
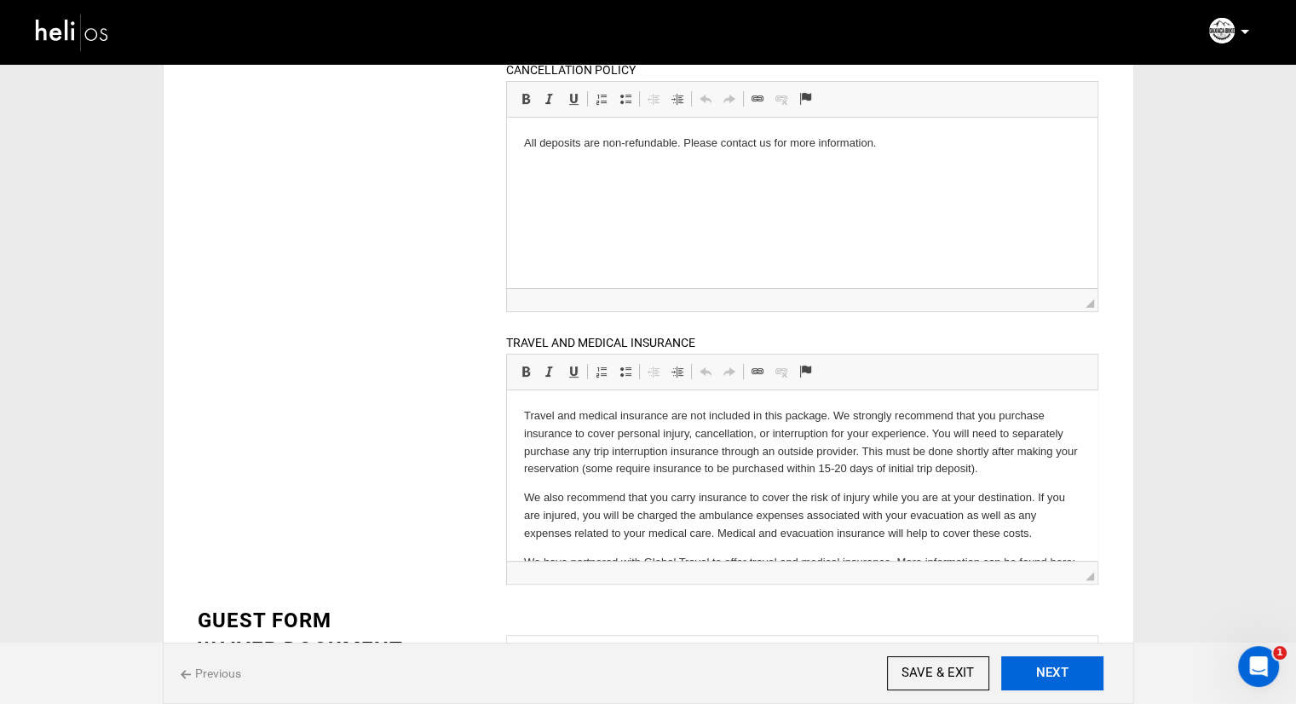
click at [1024, 676] on button "NEXT" at bounding box center [1052, 673] width 102 height 34
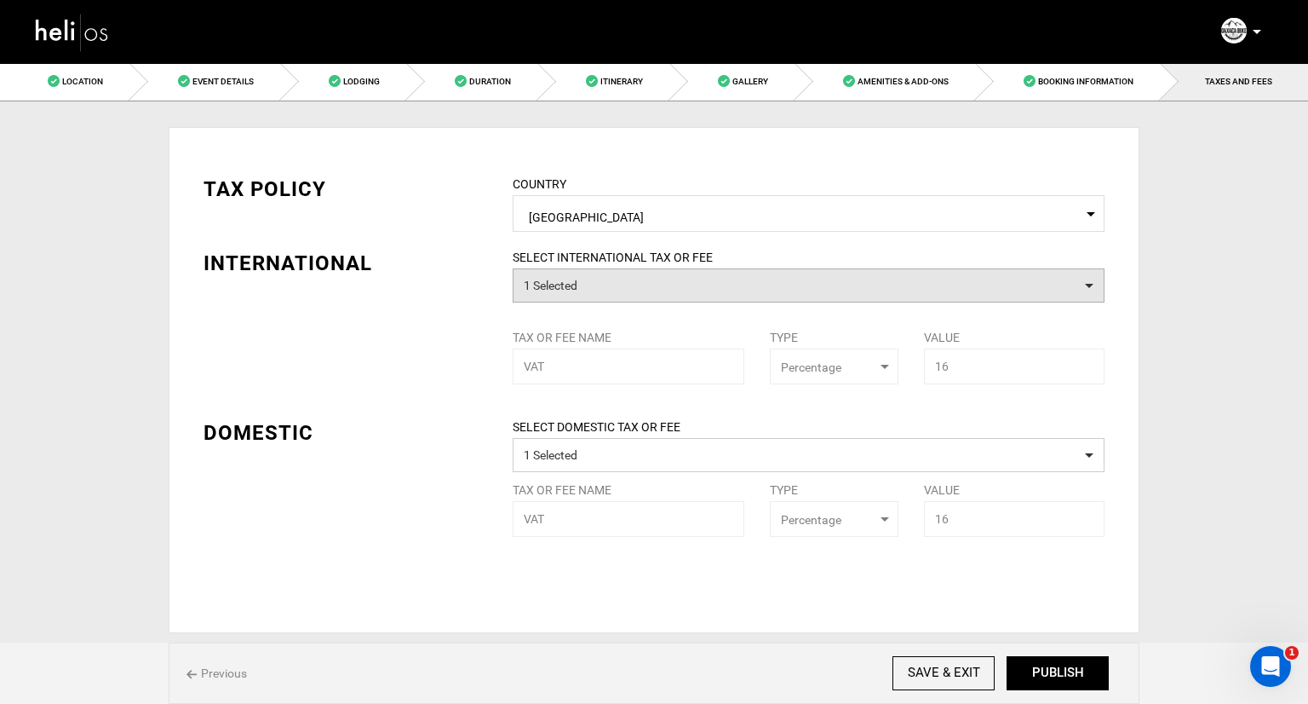
click at [617, 275] on button "1 Selected" at bounding box center [809, 285] width 592 height 34
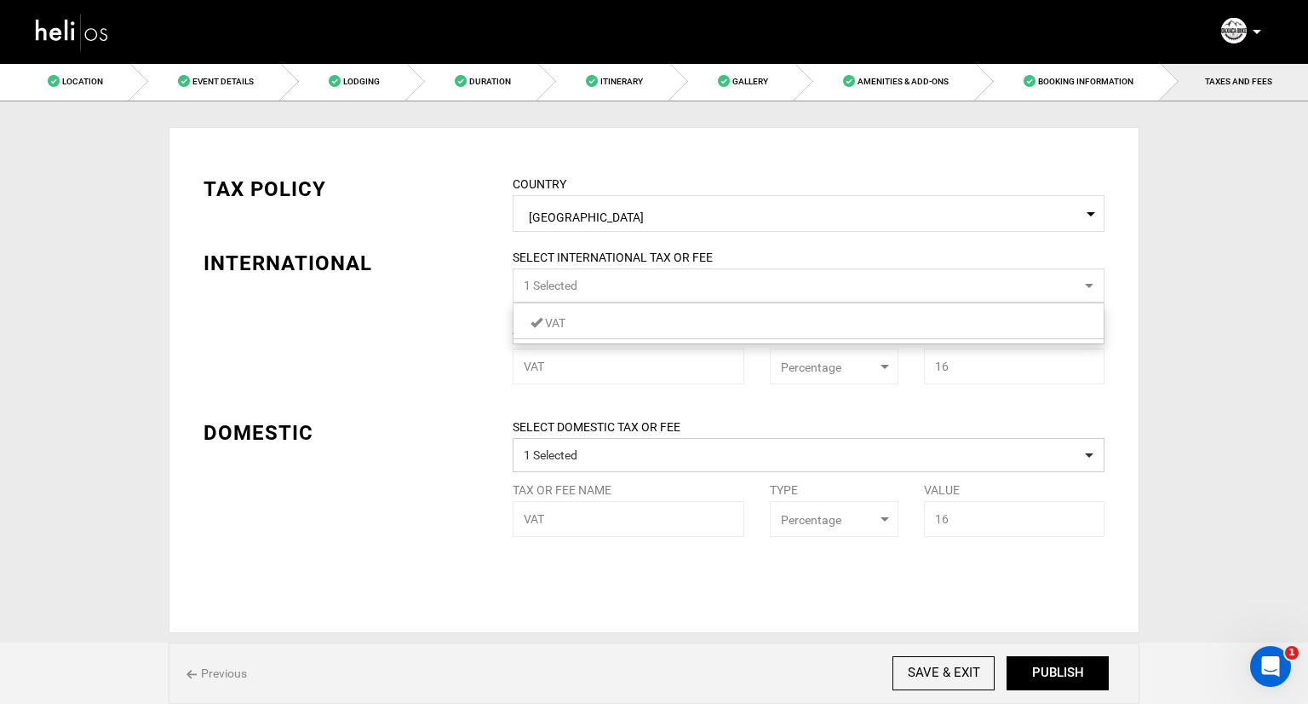
click at [617, 275] on button "1 Selected" at bounding box center [809, 285] width 592 height 34
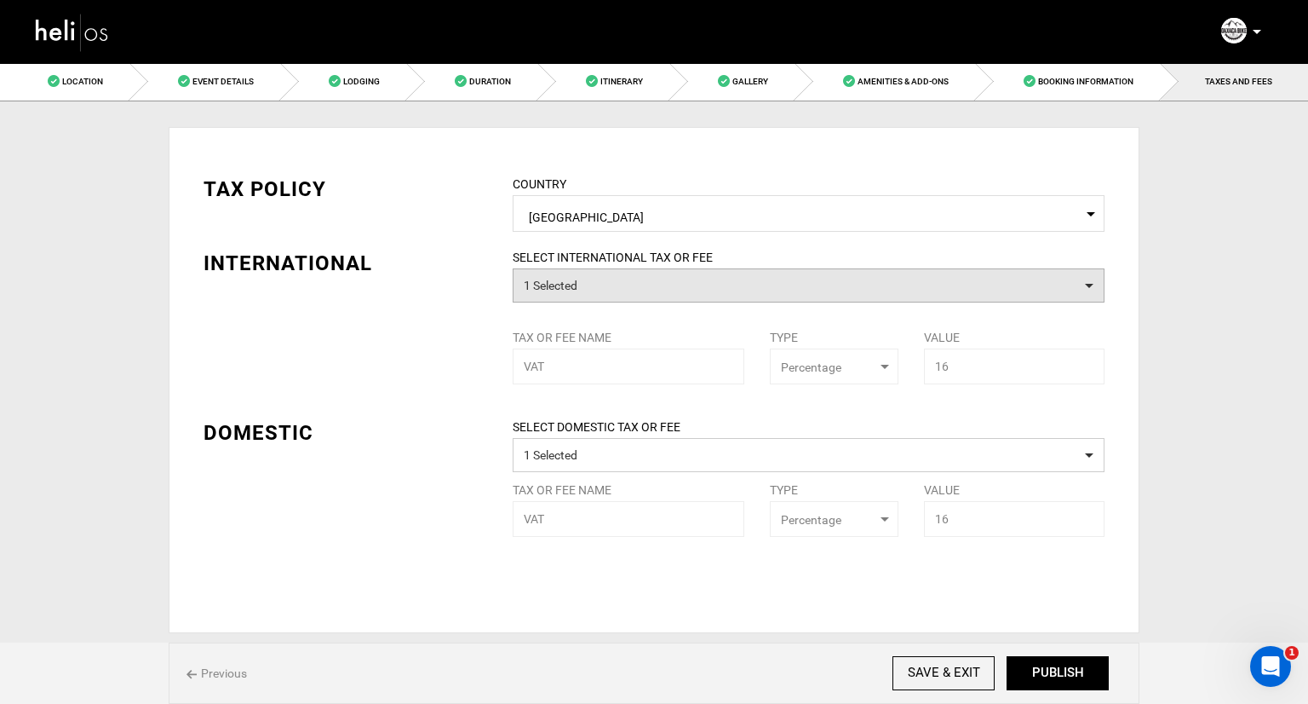
click at [617, 275] on button "1 Selected" at bounding box center [809, 285] width 592 height 34
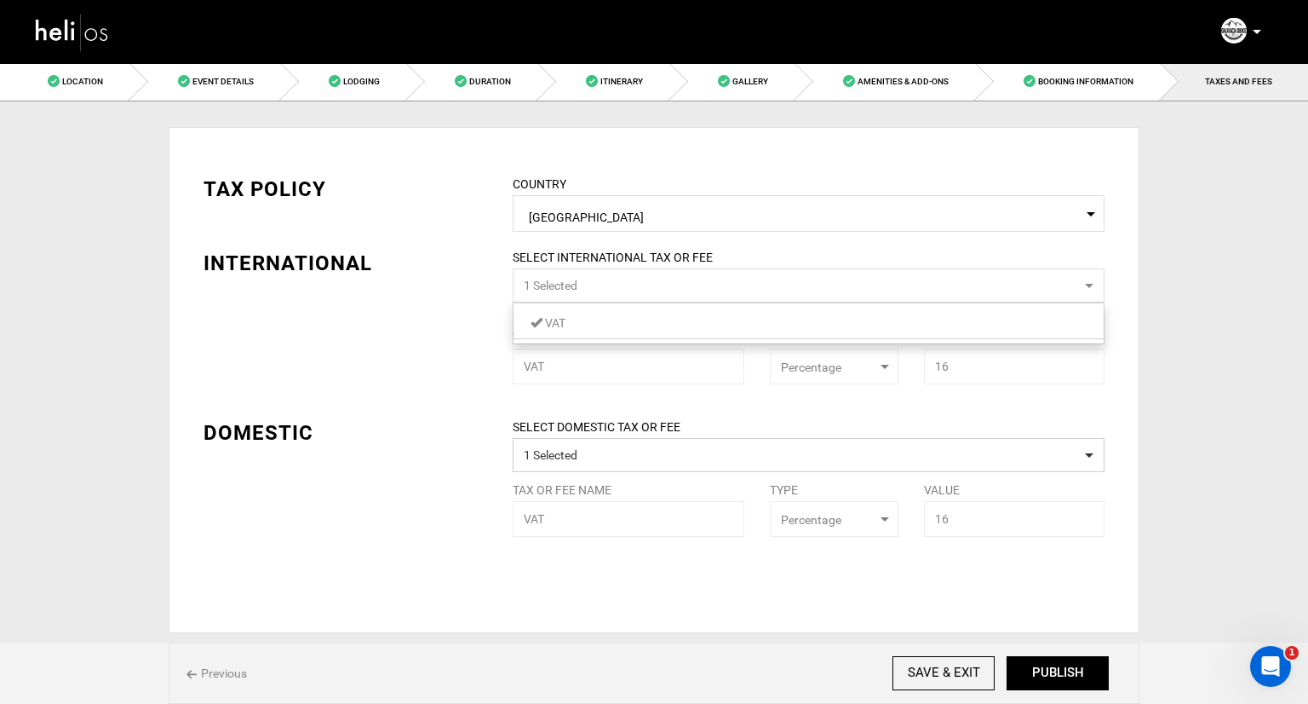
click at [549, 318] on span "VAT" at bounding box center [555, 323] width 20 height 14
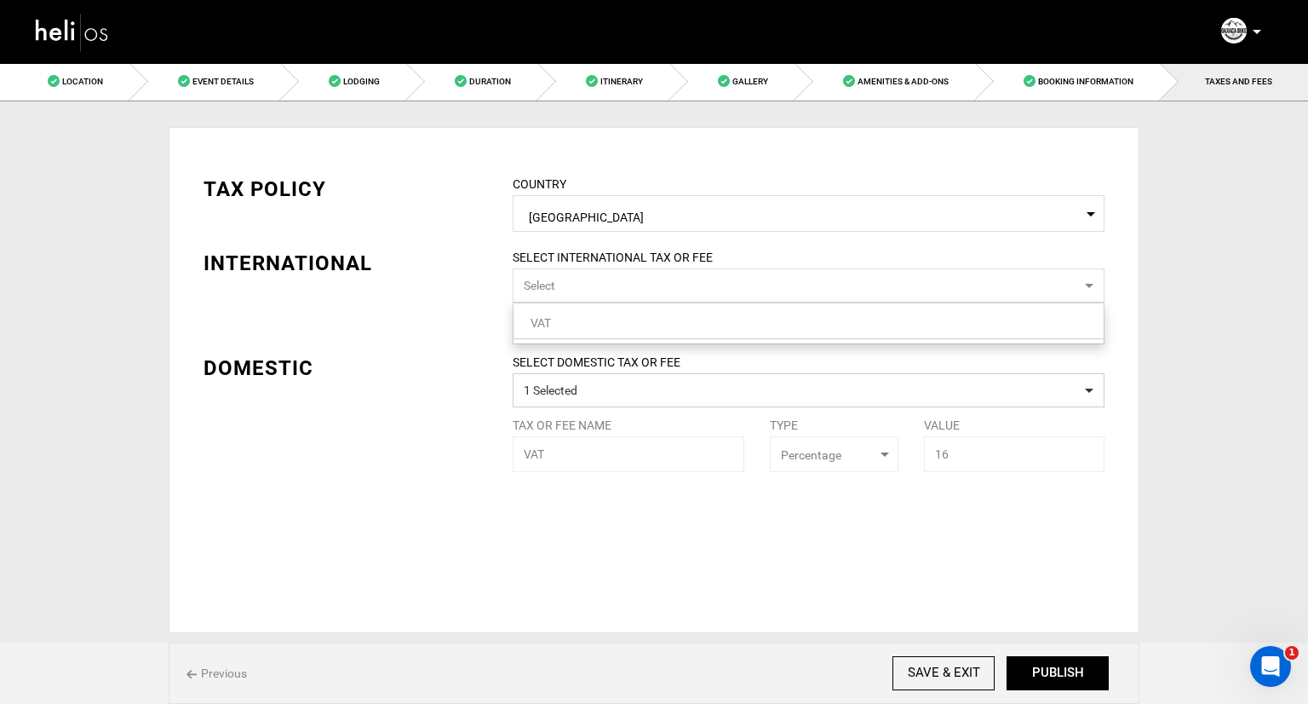
click at [371, 313] on div "TAX POLICY COUNTRY Select Country Mexico Please select a country. INTERNATIONAL…" at bounding box center [654, 310] width 927 height 323
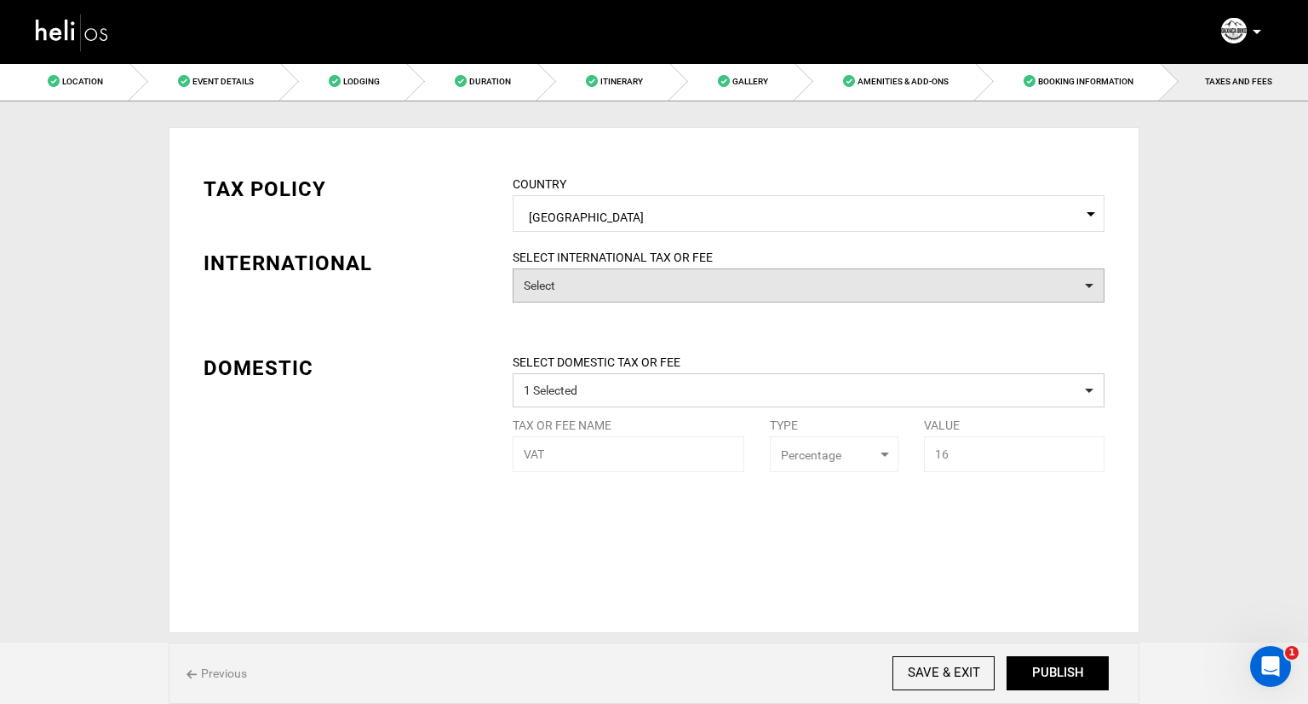
click at [621, 284] on button "Select" at bounding box center [809, 285] width 592 height 34
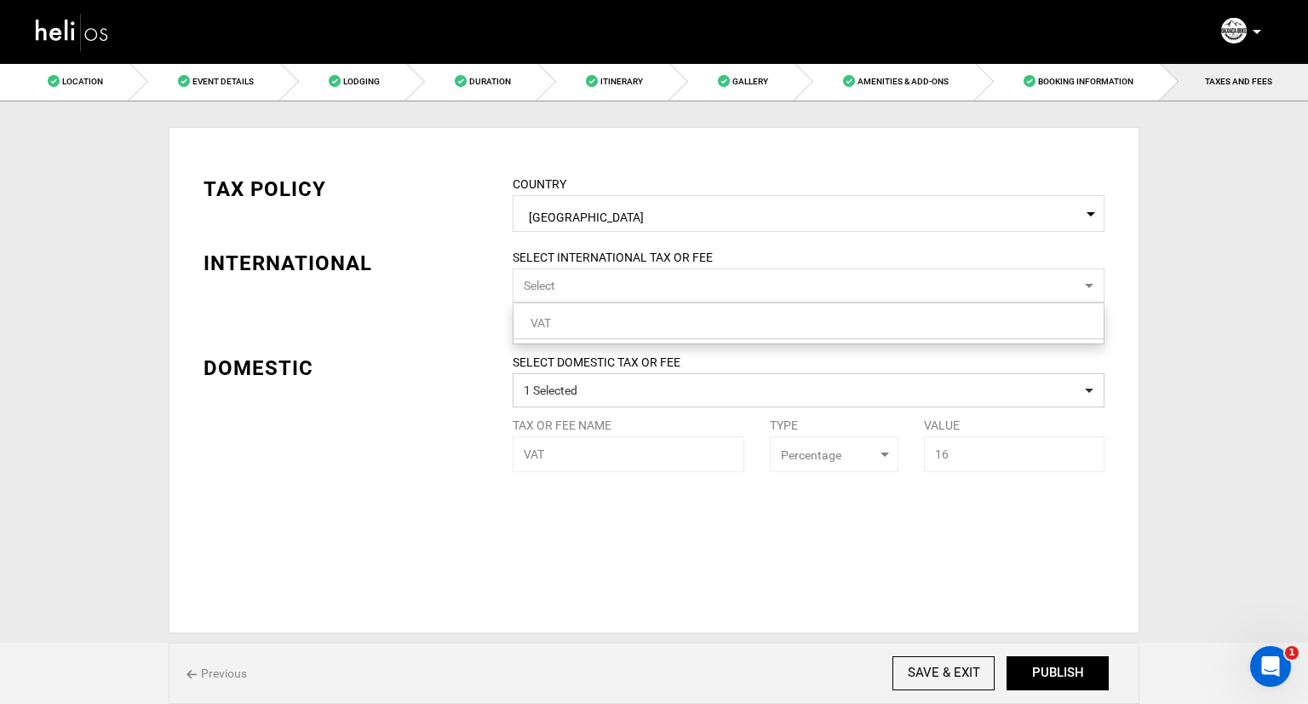
click at [593, 335] on li "VAT" at bounding box center [809, 324] width 590 height 32
click at [593, 328] on link "VAT" at bounding box center [809, 323] width 590 height 22
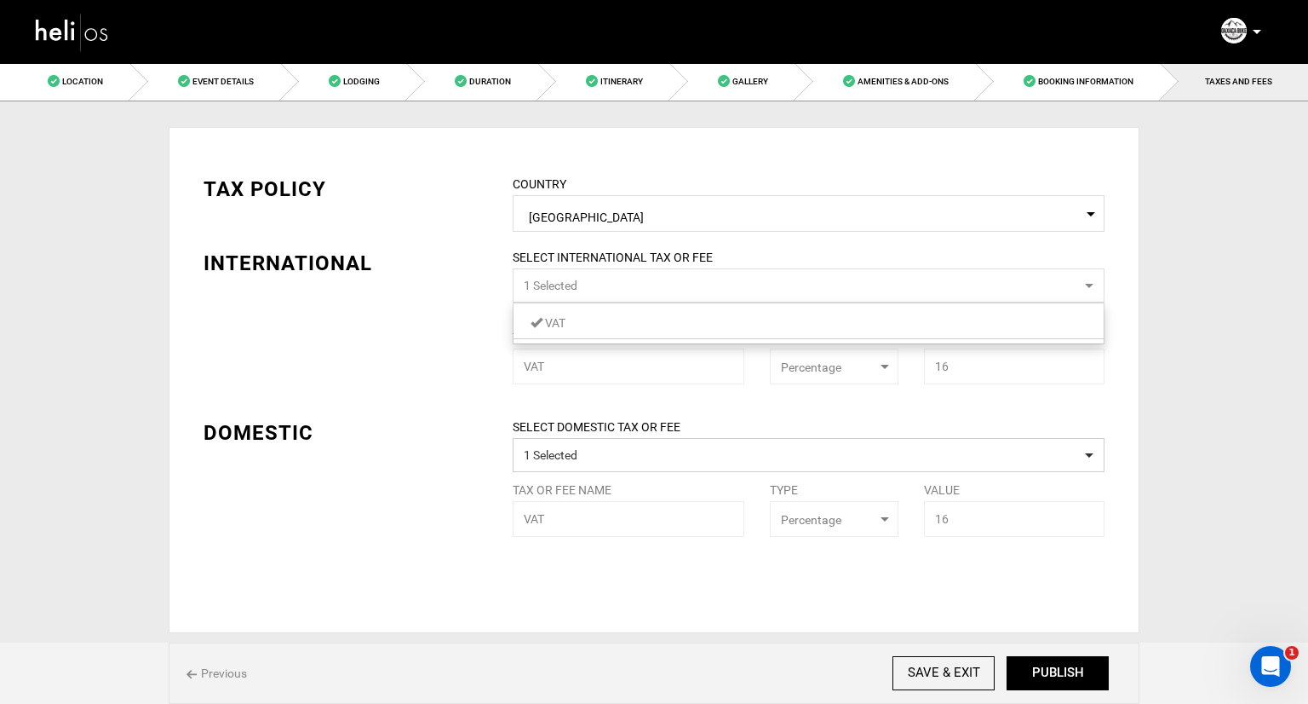
click at [425, 335] on div "TAX POLICY COUNTRY Select Country Mexico Please select a country. INTERNATIONAL…" at bounding box center [654, 343] width 927 height 388
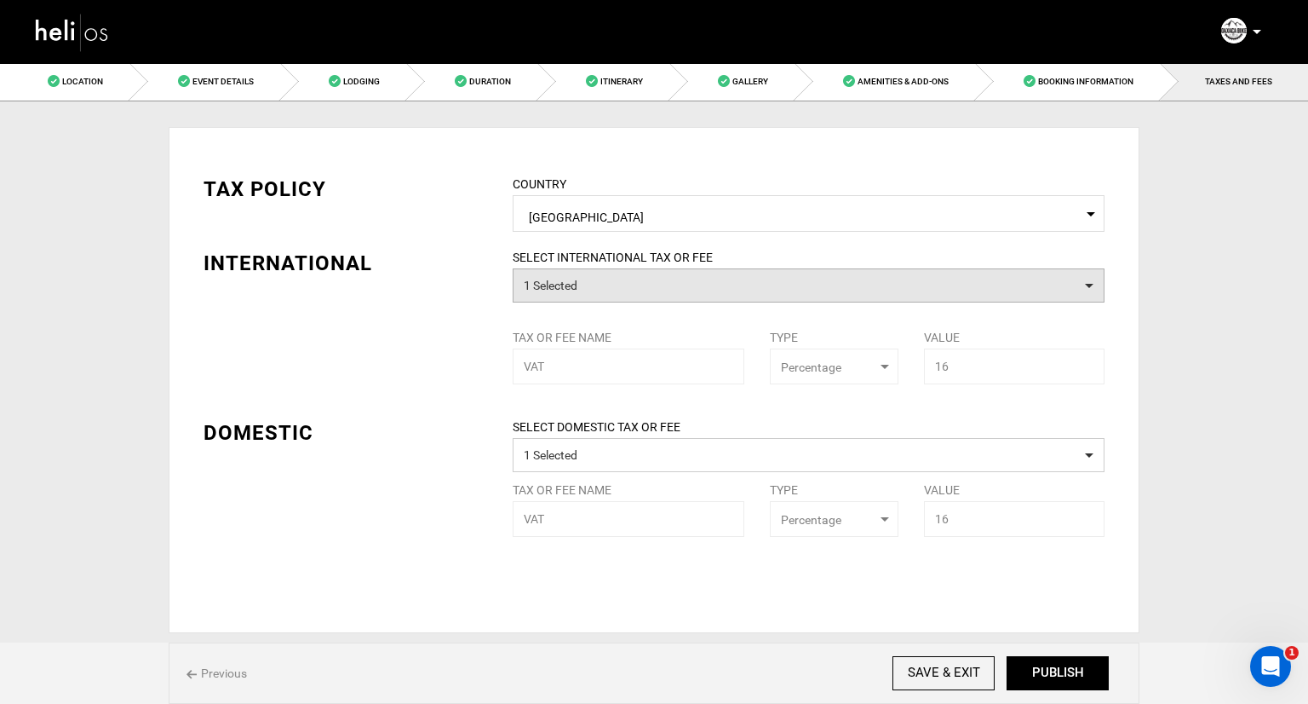
click at [808, 269] on button "1 Selected" at bounding box center [809, 285] width 592 height 34
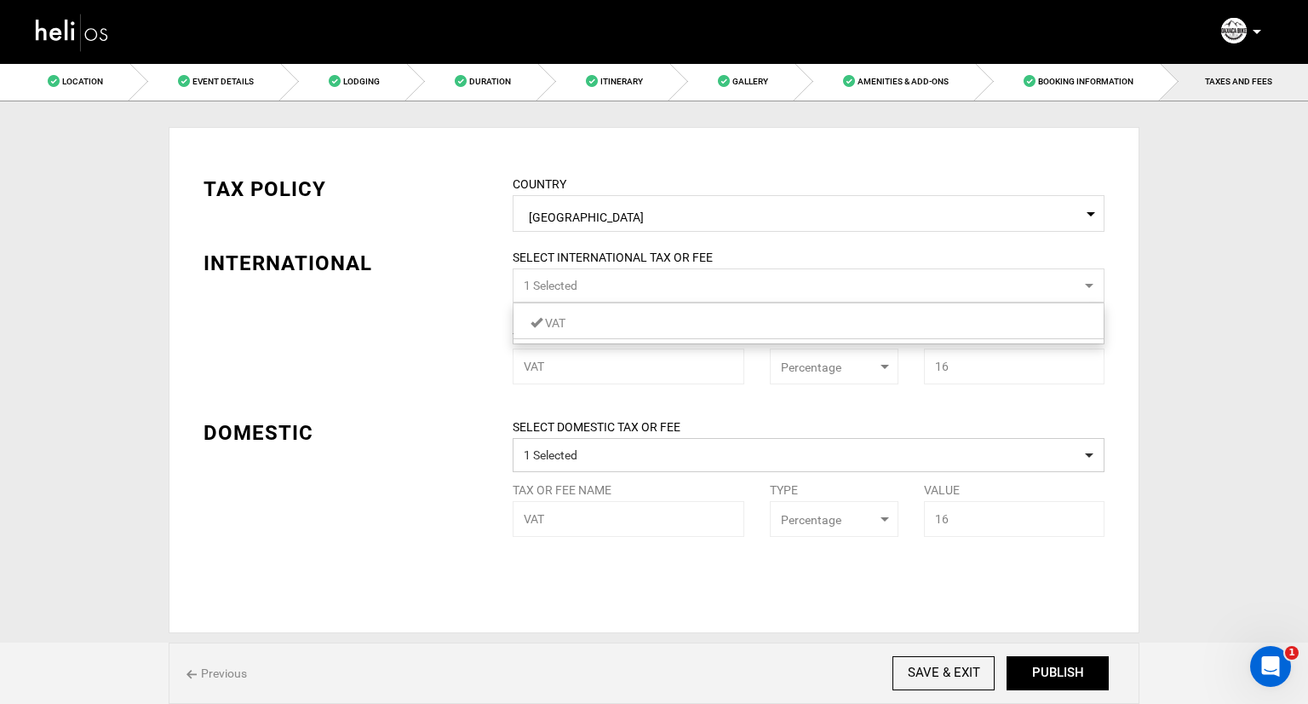
click at [788, 288] on button "1 Selected" at bounding box center [809, 285] width 592 height 34
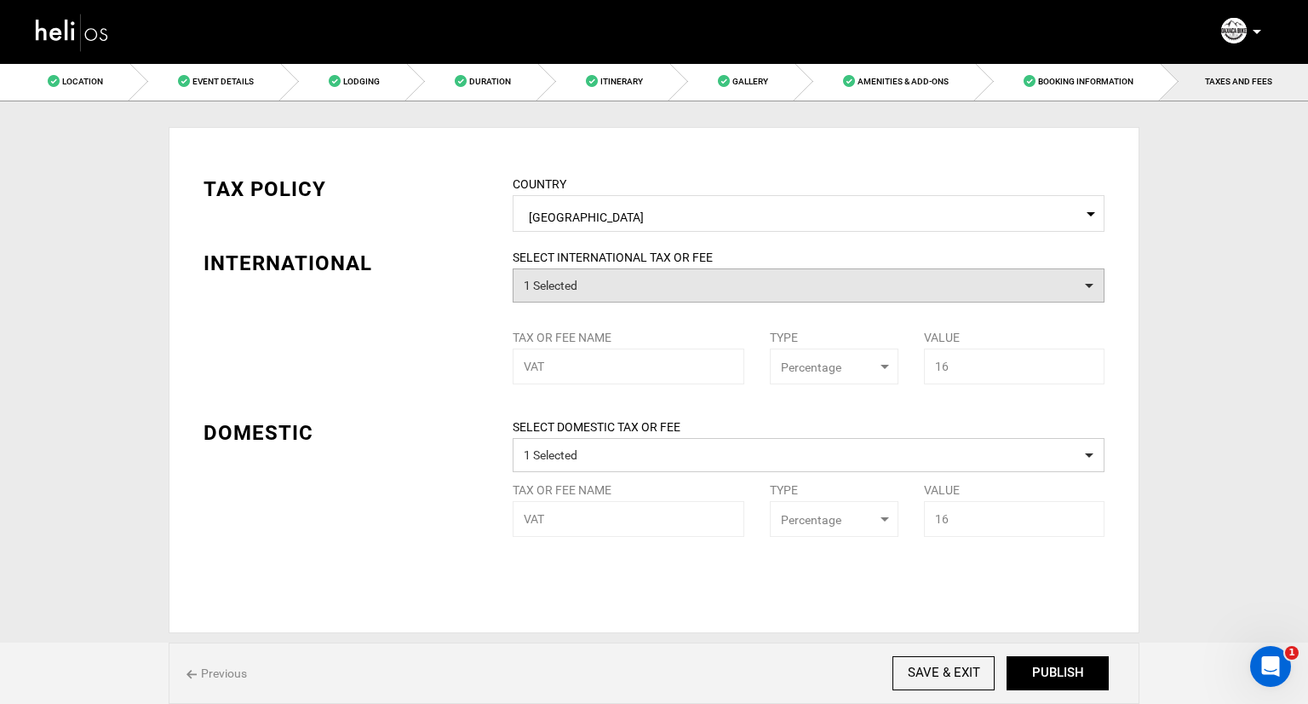
click at [746, 284] on button "1 Selected" at bounding box center [809, 285] width 592 height 34
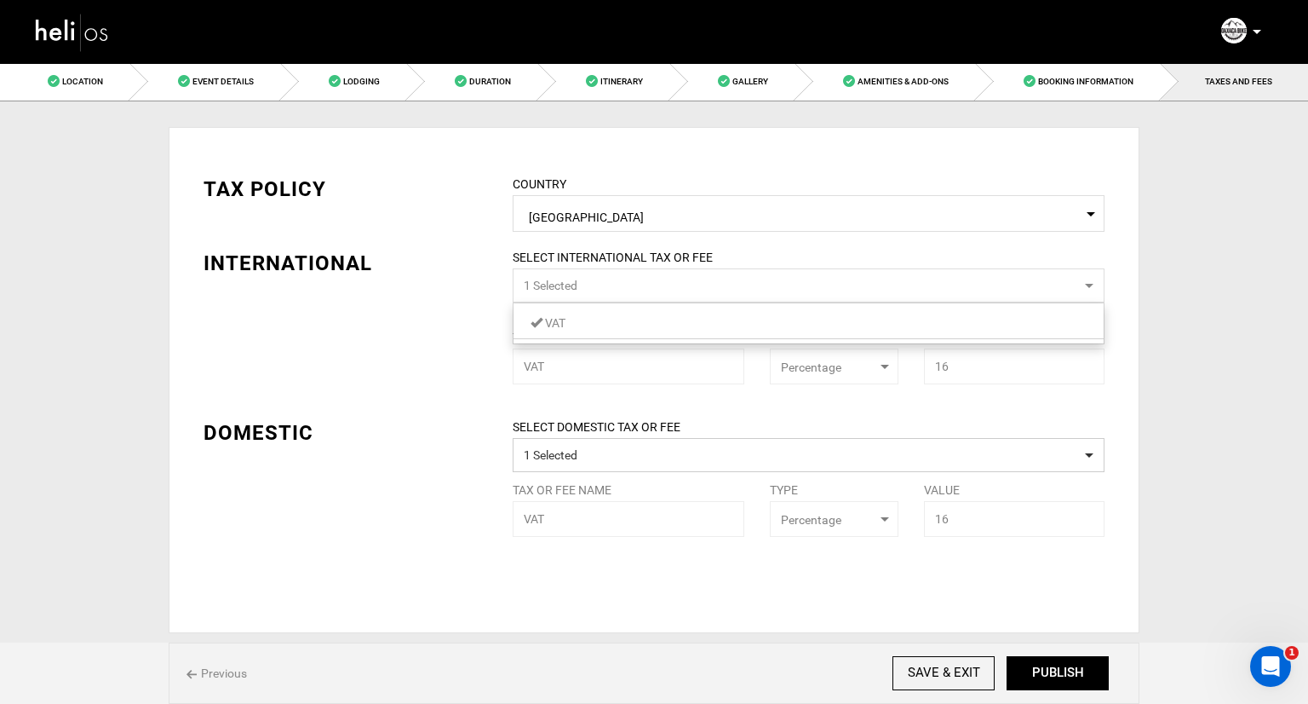
click at [637, 325] on link "VAT" at bounding box center [809, 323] width 590 height 22
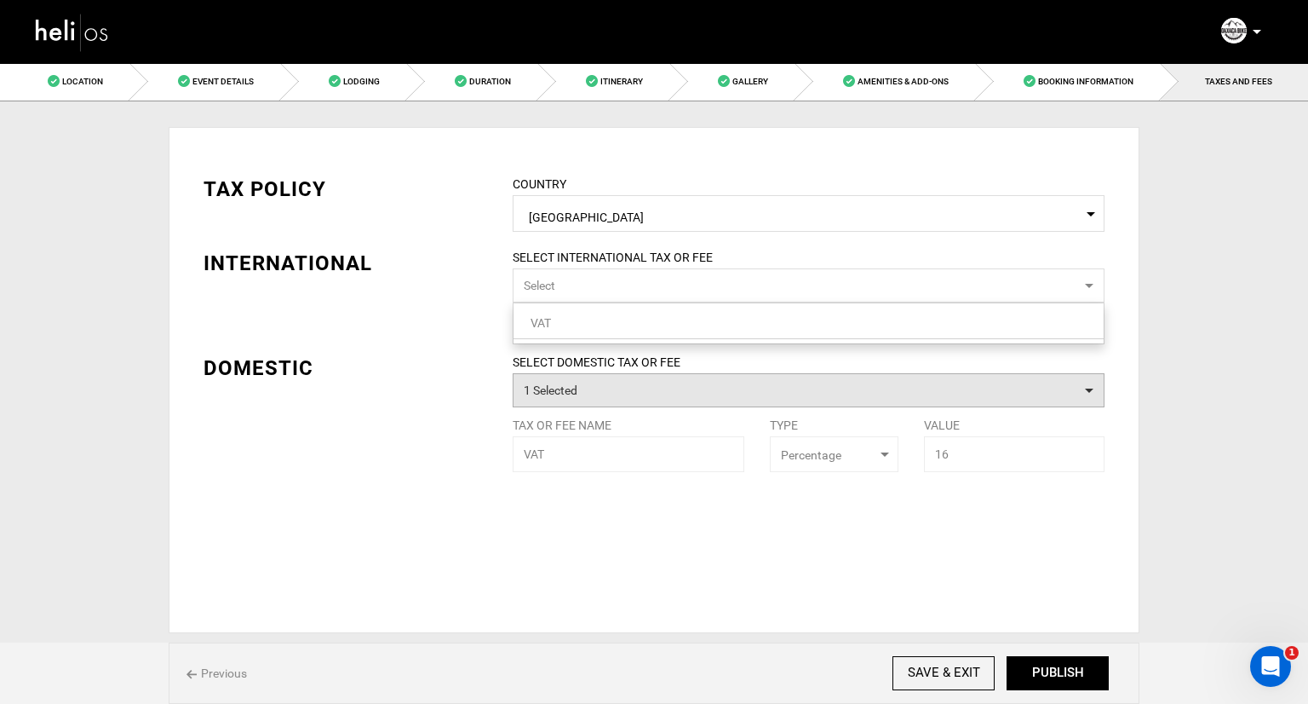
click at [603, 392] on button "1 Selected" at bounding box center [809, 390] width 592 height 34
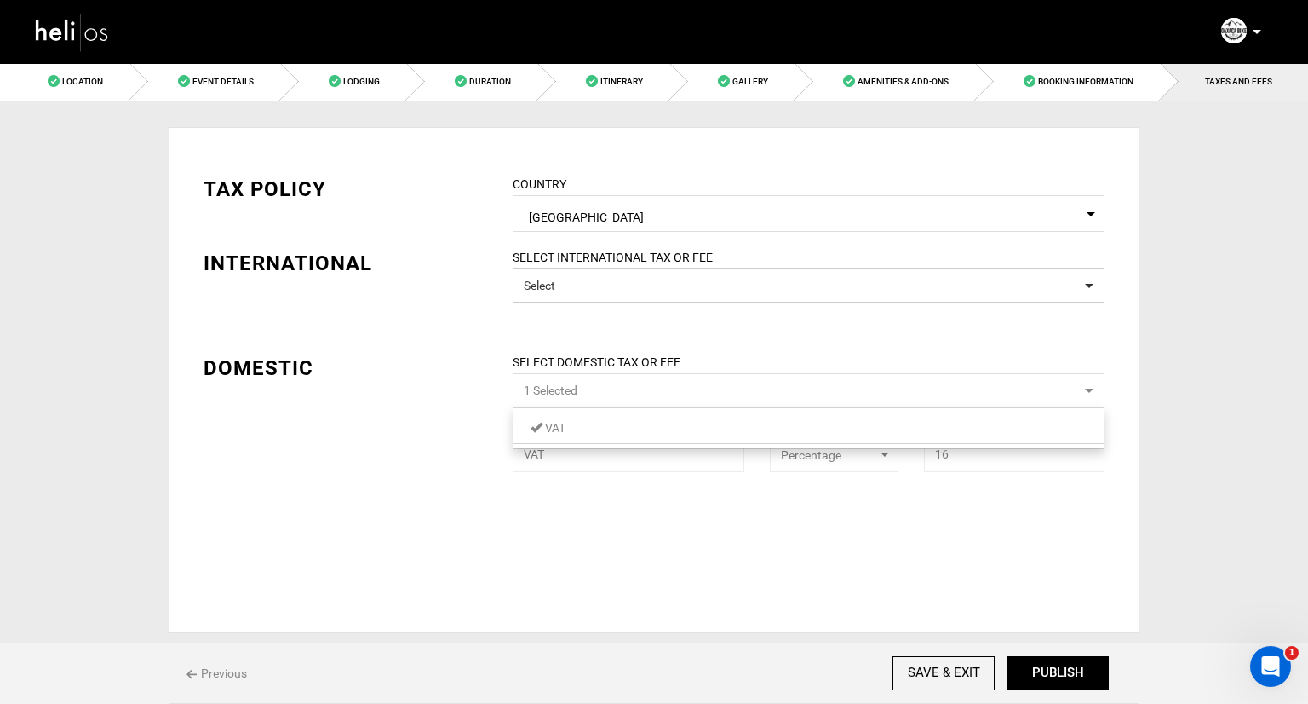
click at [578, 437] on link "VAT" at bounding box center [809, 428] width 590 height 22
click at [549, 511] on div "TAX POLICY COUNTRY Select Country Mexico Please select a country. INTERNATIONAL…" at bounding box center [654, 380] width 971 height 506
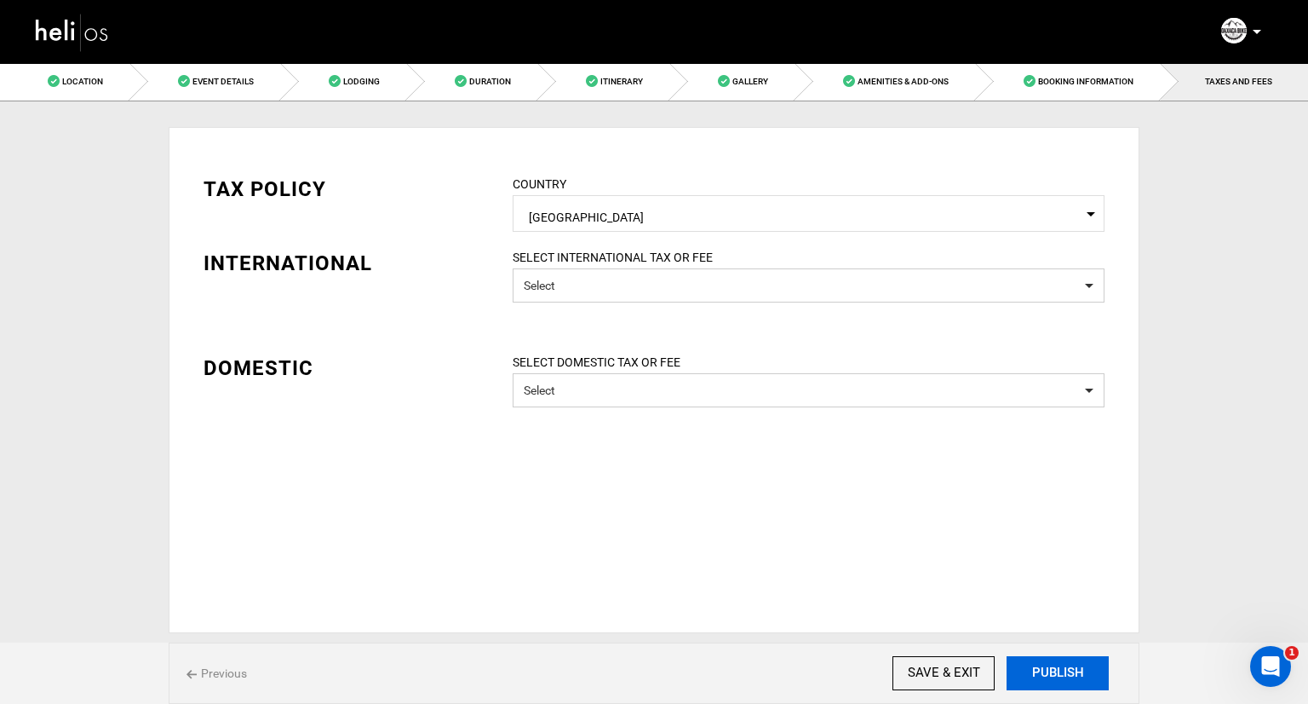
click at [1061, 669] on button "PUBLISH" at bounding box center [1058, 673] width 102 height 34
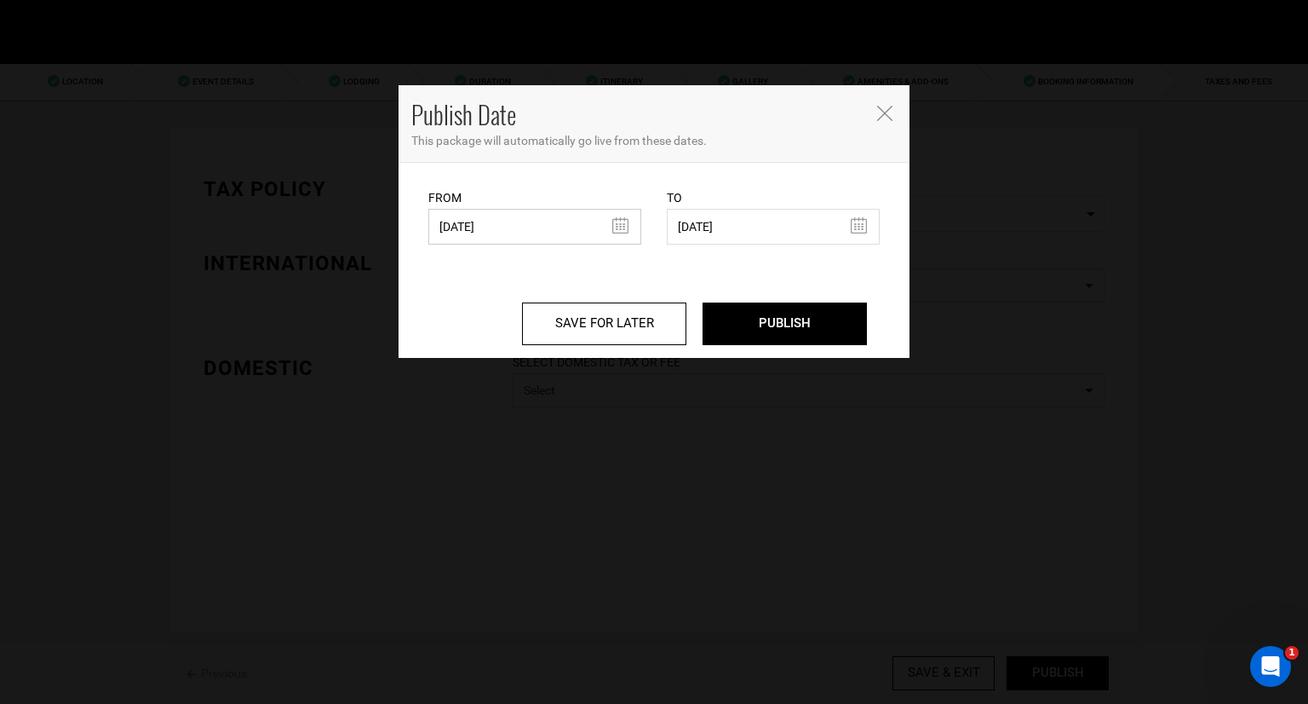
click at [622, 223] on input "03/12/2025" at bounding box center [534, 227] width 213 height 36
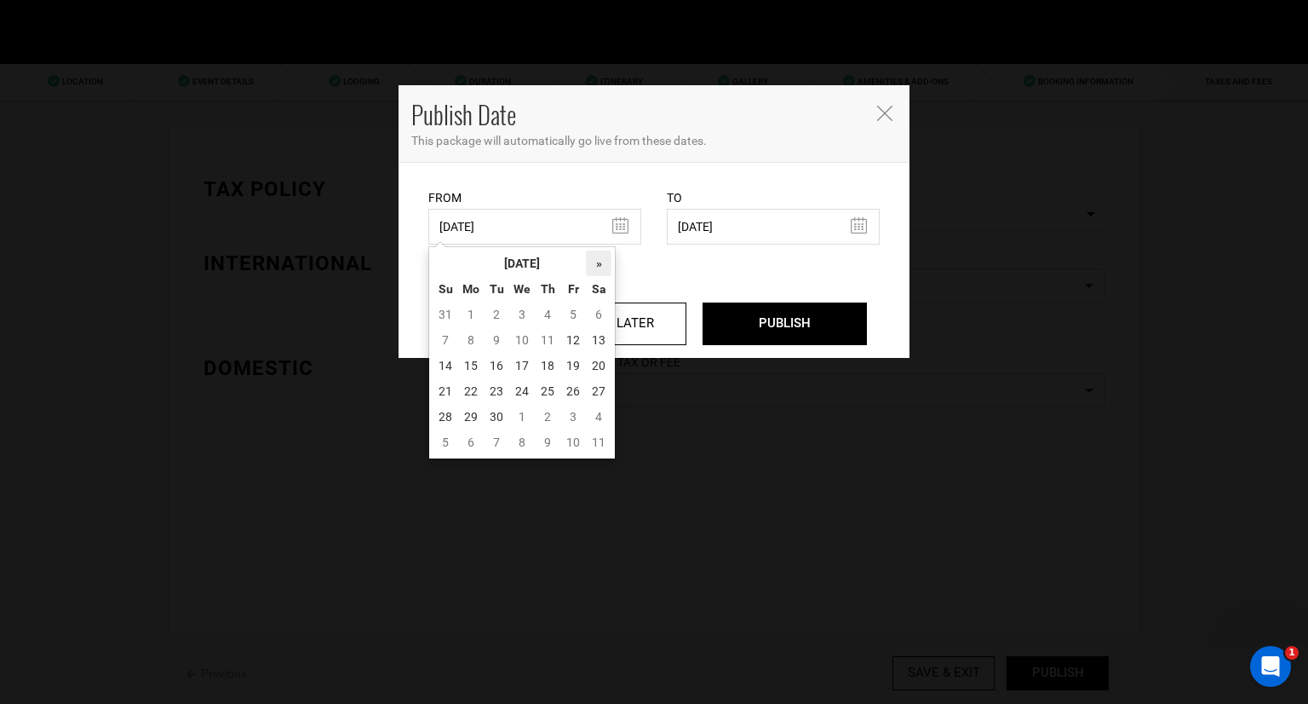
click at [602, 265] on th "»" at bounding box center [599, 263] width 26 height 26
click at [428, 268] on div "« December 2025 » Su Mo Tu We Th Fr Sa 30 1 2 3 4 5 6 7 8 9 10 11 12 13 14 15 1…" at bounding box center [521, 352] width 187 height 213
click at [436, 267] on th "«" at bounding box center [446, 263] width 26 height 26
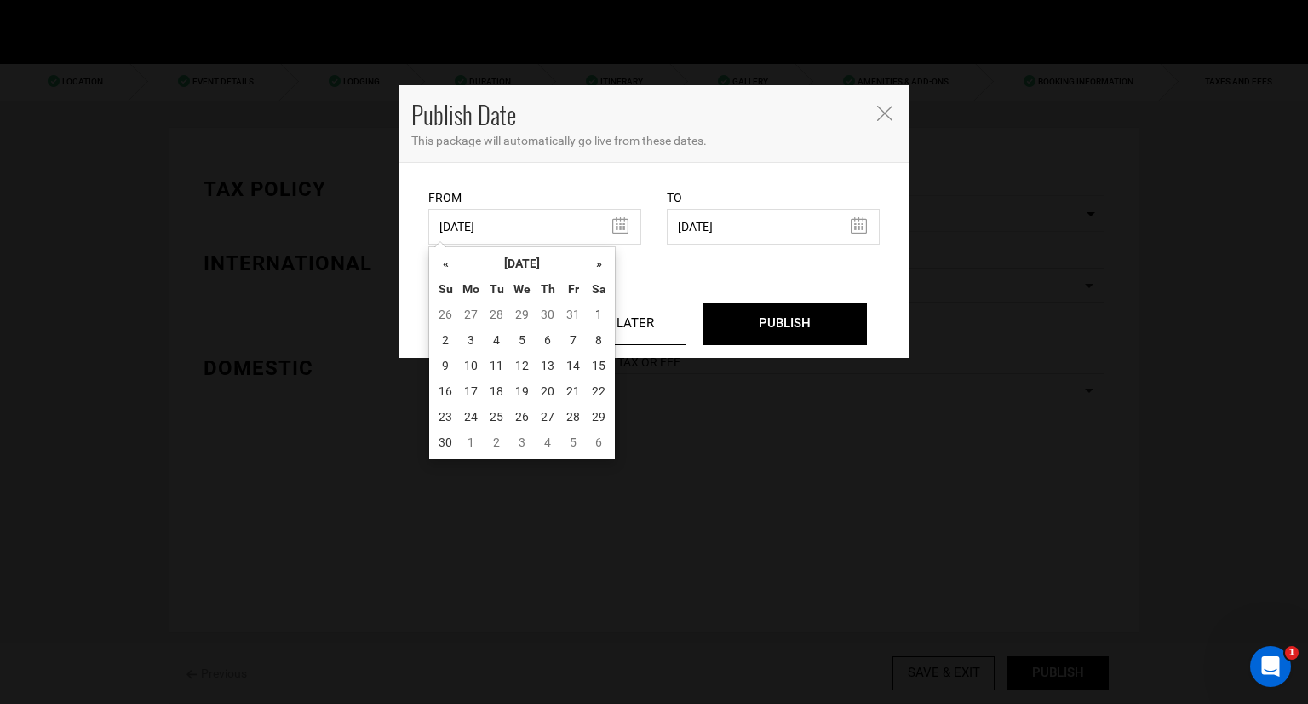
click at [436, 267] on th "«" at bounding box center [446, 263] width 26 height 26
click at [550, 338] on td "11" at bounding box center [548, 340] width 26 height 26
click at [562, 338] on td "12" at bounding box center [574, 340] width 26 height 26
type input "[DATE]"
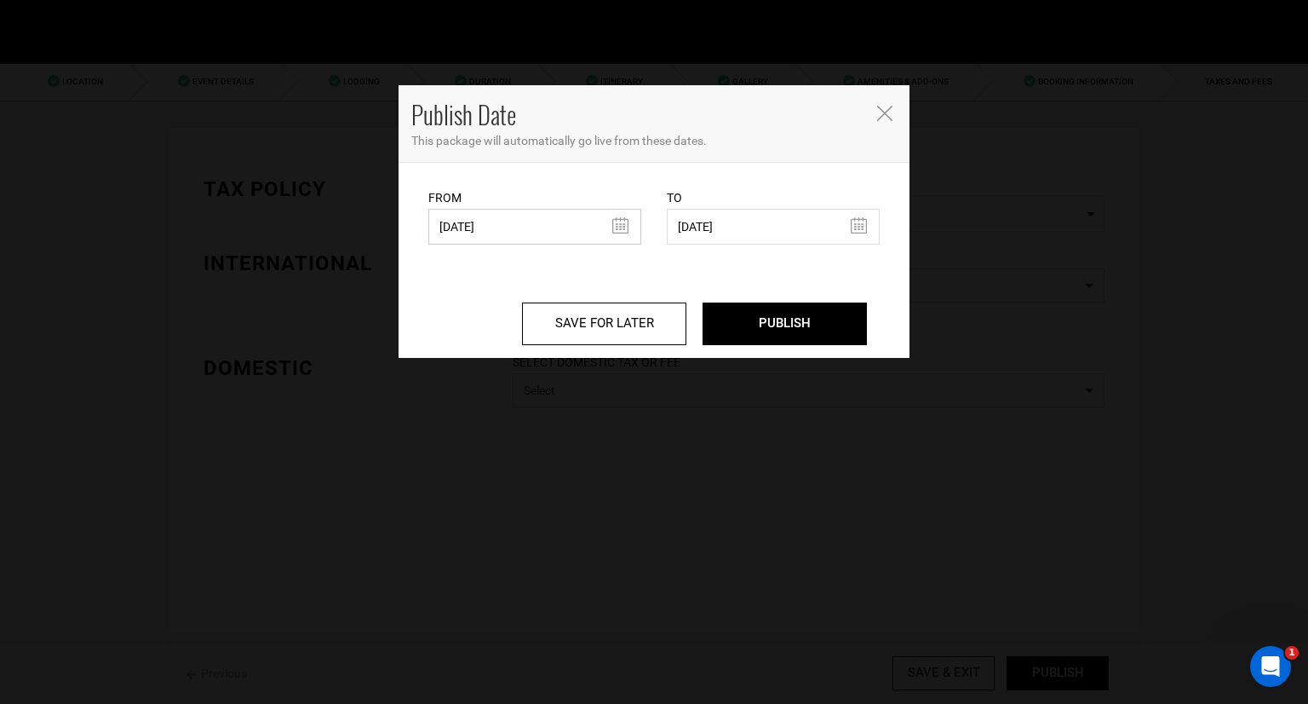
click at [621, 227] on input "[DATE]" at bounding box center [534, 227] width 213 height 36
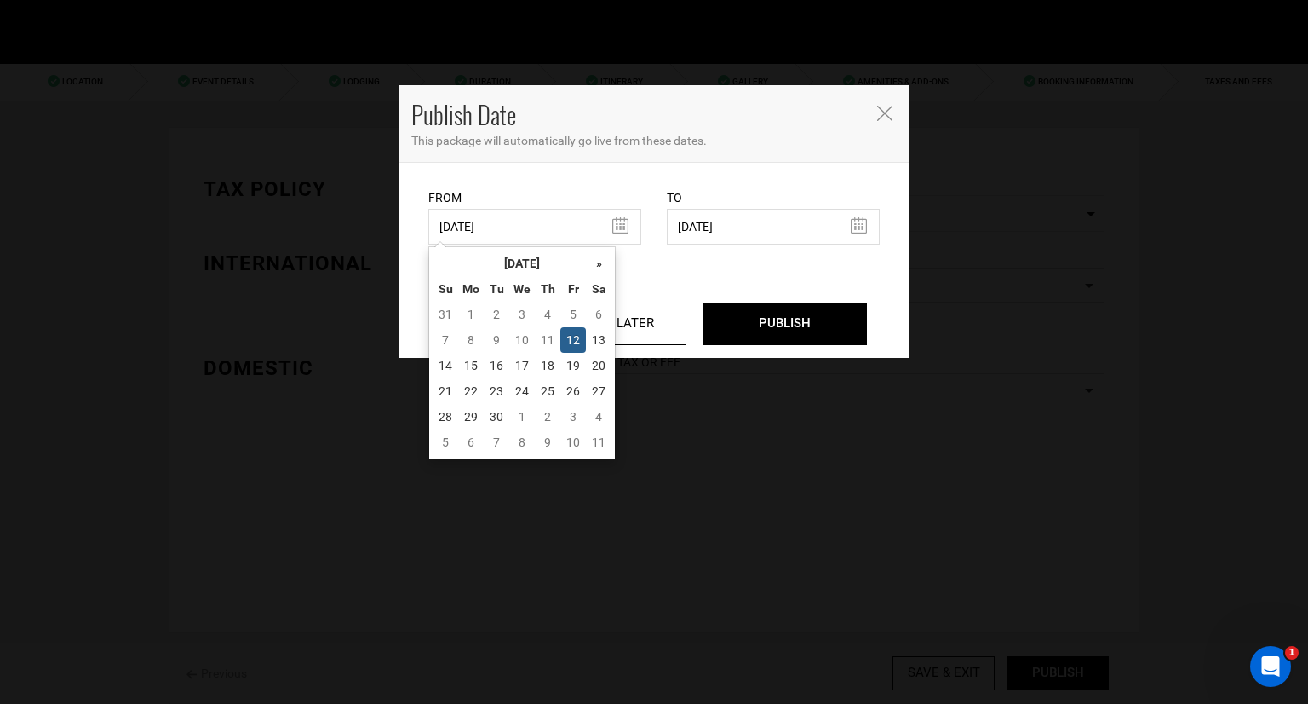
click at [543, 340] on td "11" at bounding box center [548, 340] width 26 height 26
click at [452, 265] on table "« September 2025 » Su Mo Tu We Th Fr Sa 31 1 2 3 4 5 6 7 8 9 10 11 12 13 14 15 …" at bounding box center [522, 352] width 179 height 204
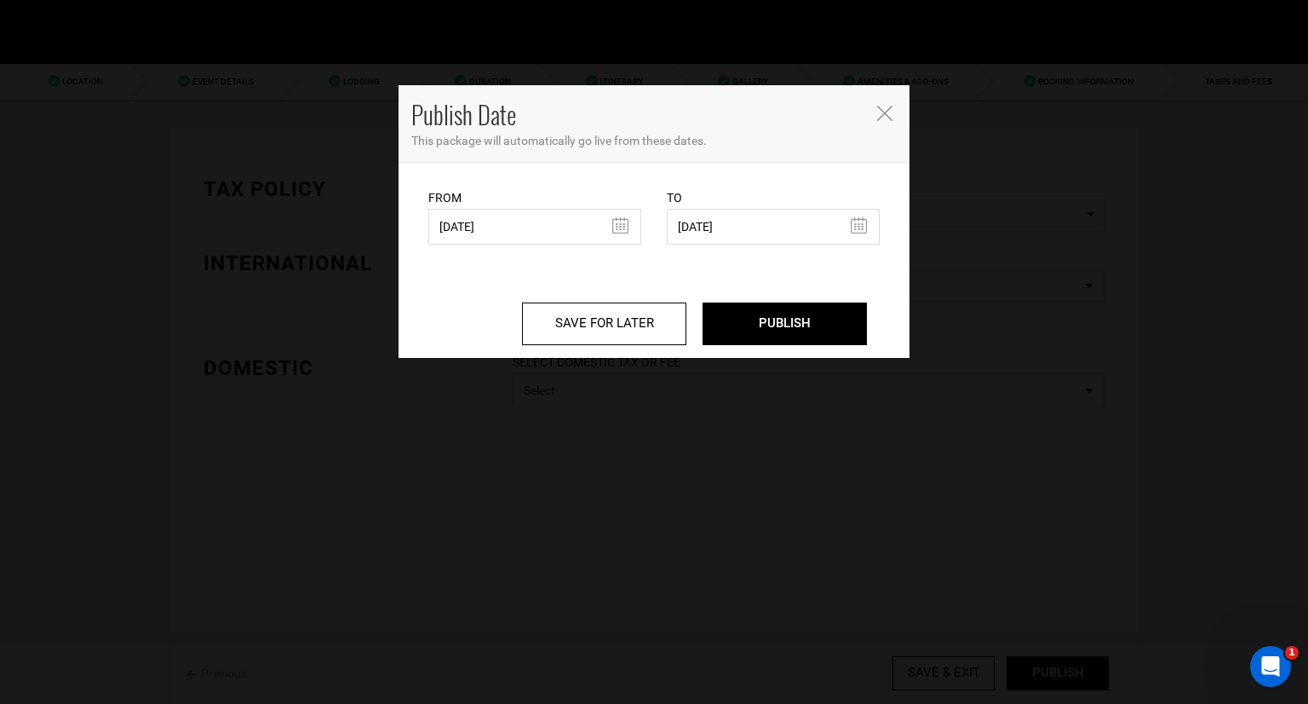
click at [556, 161] on div "Publish Date This package will automatically go live from these dates." at bounding box center [654, 124] width 511 height 78
click at [883, 112] on icon "Close" at bounding box center [884, 113] width 15 height 15
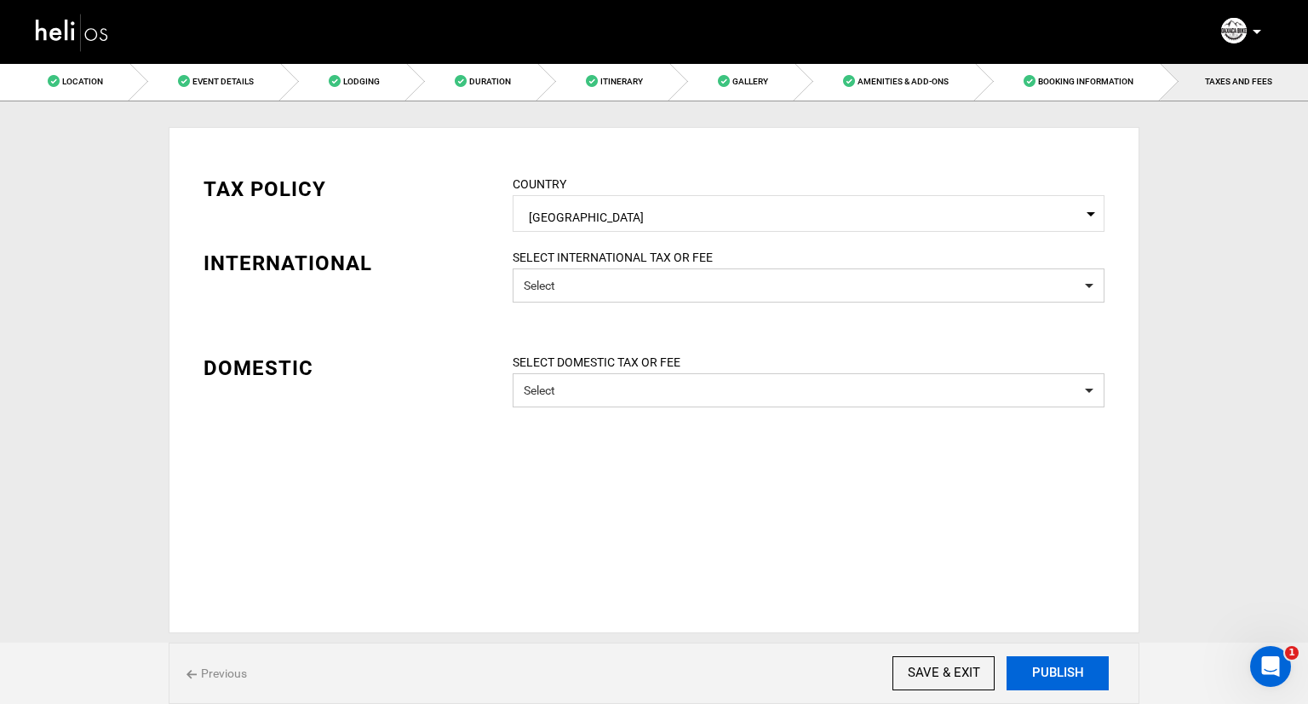
click at [1029, 662] on button "PUBLISH" at bounding box center [1058, 673] width 102 height 34
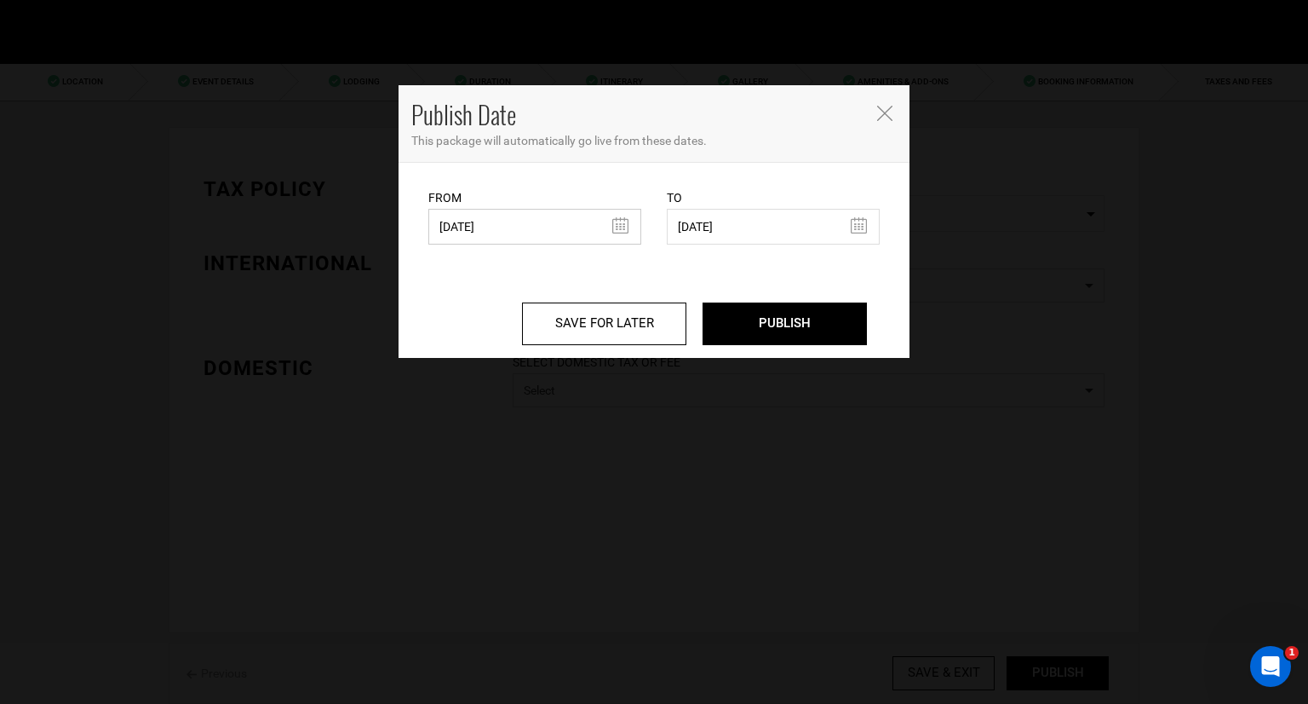
click at [573, 221] on input "[DATE]" at bounding box center [534, 227] width 213 height 36
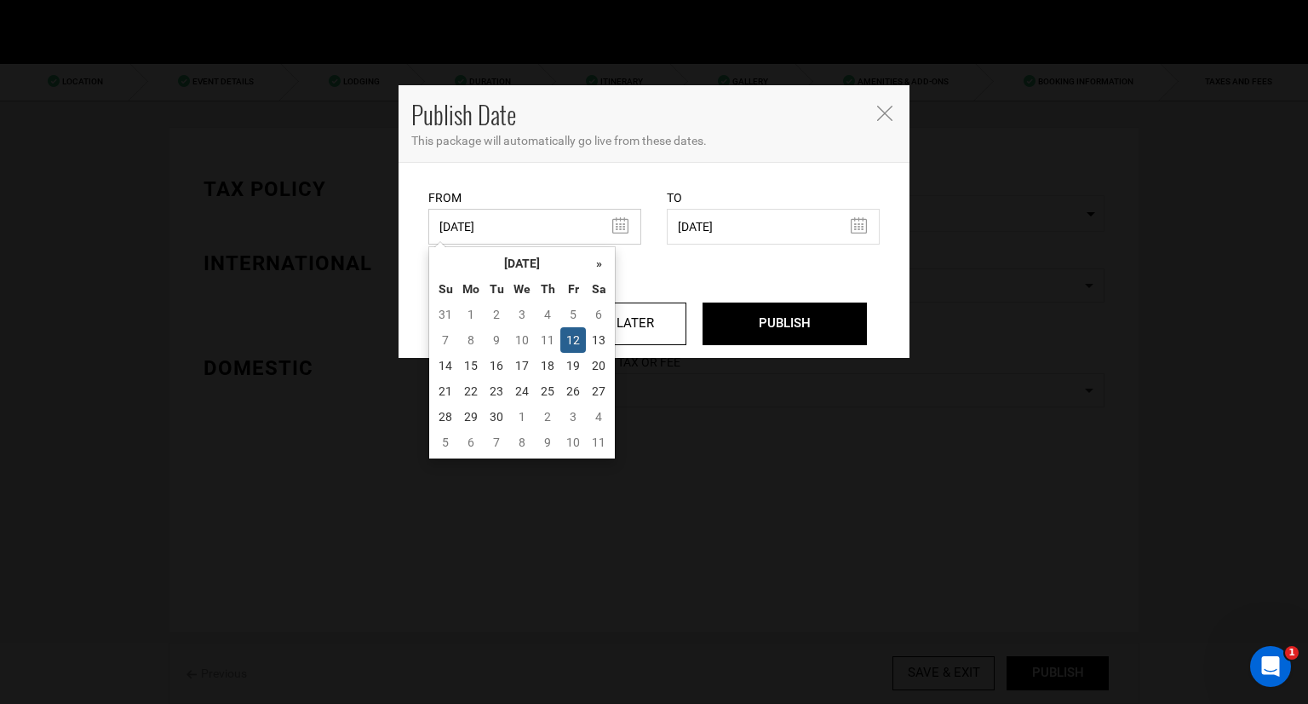
click at [573, 221] on input "[DATE]" at bounding box center [534, 227] width 213 height 36
click at [609, 176] on div "From 09/12/2025 From Date needs to be future date. Please select From Date." at bounding box center [534, 204] width 213 height 82
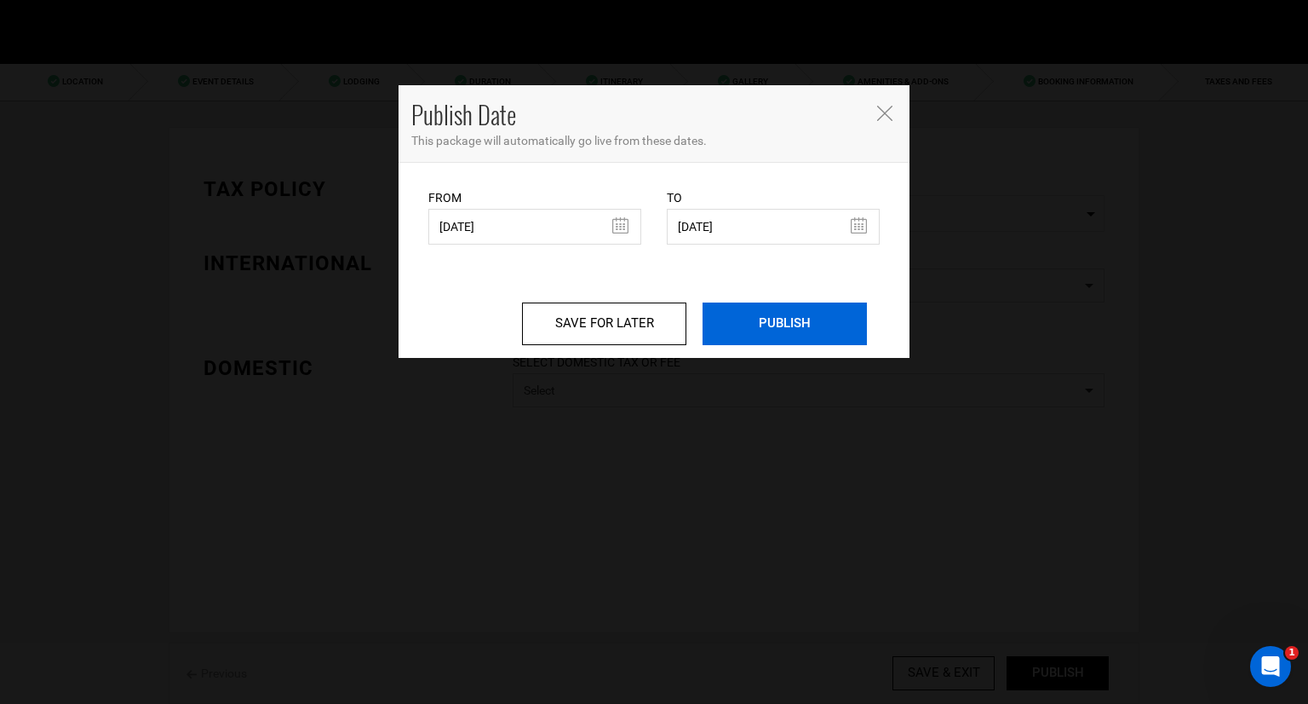
click at [777, 331] on input "PUBLISH" at bounding box center [785, 323] width 164 height 43
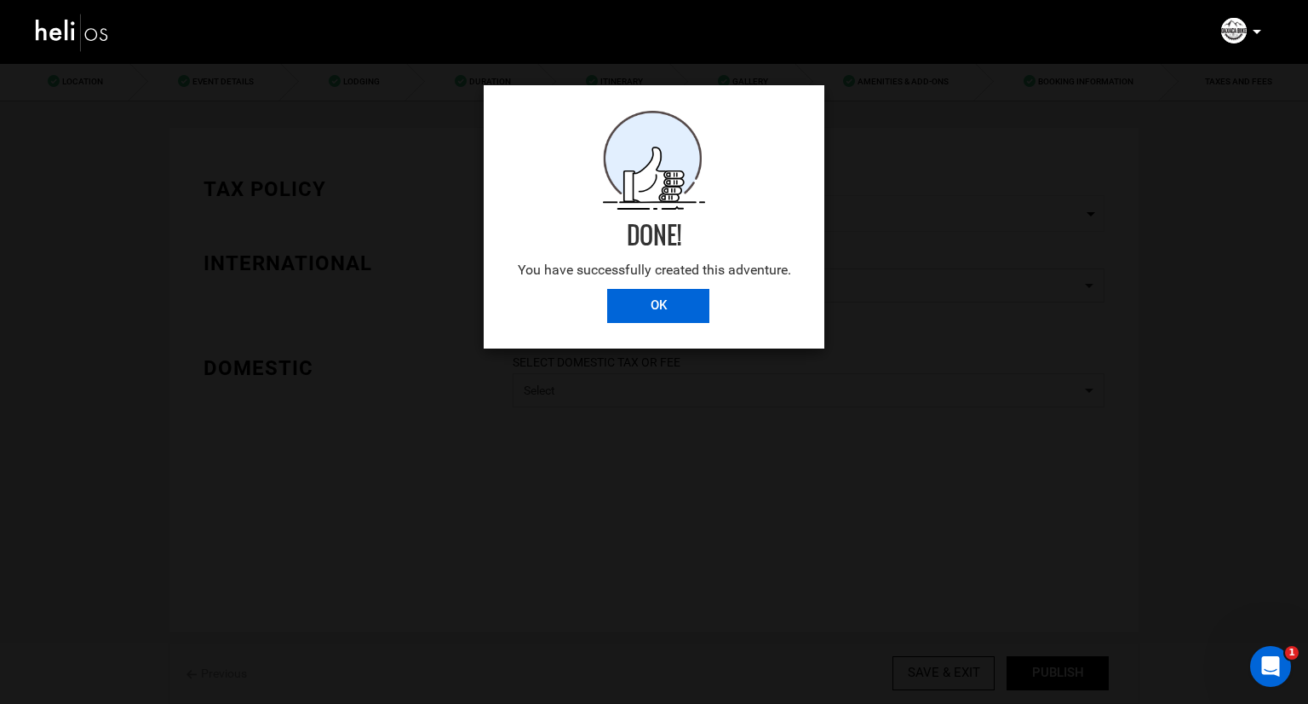
click at [657, 298] on input "OK" at bounding box center [658, 306] width 102 height 34
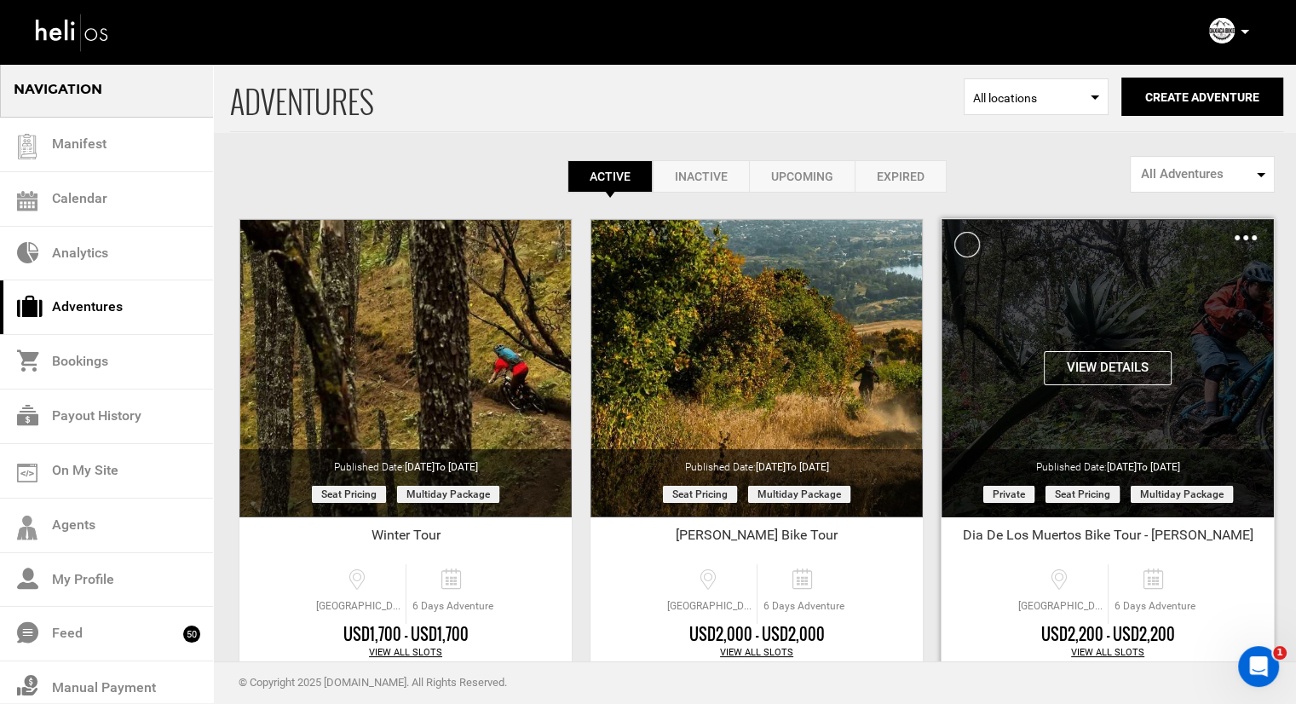
click at [1226, 239] on div "View Details Clone De-Activate Share Delete" at bounding box center [1107, 233] width 332 height 29
click at [1239, 237] on img at bounding box center [1245, 237] width 22 height 5
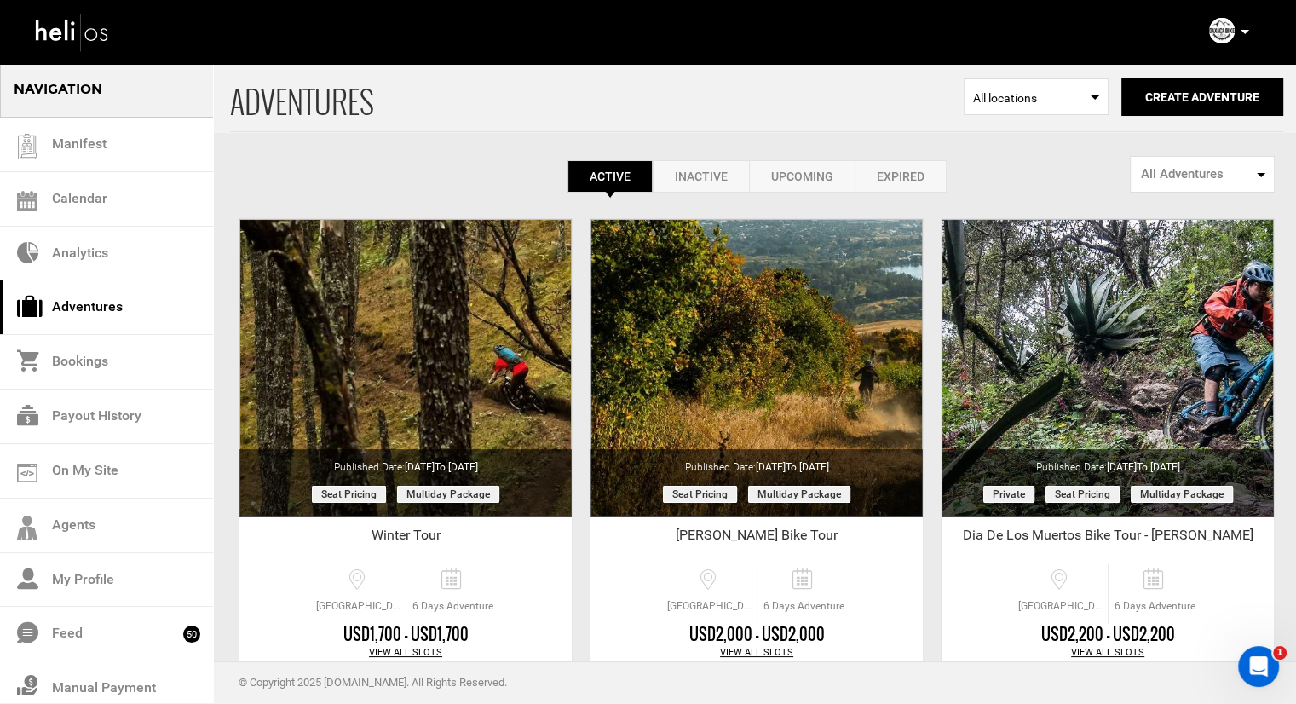
click at [1120, 190] on div "Active Inactive Upcoming Expired Active Active Inactive Upcoming Expired Active…" at bounding box center [756, 176] width 1053 height 32
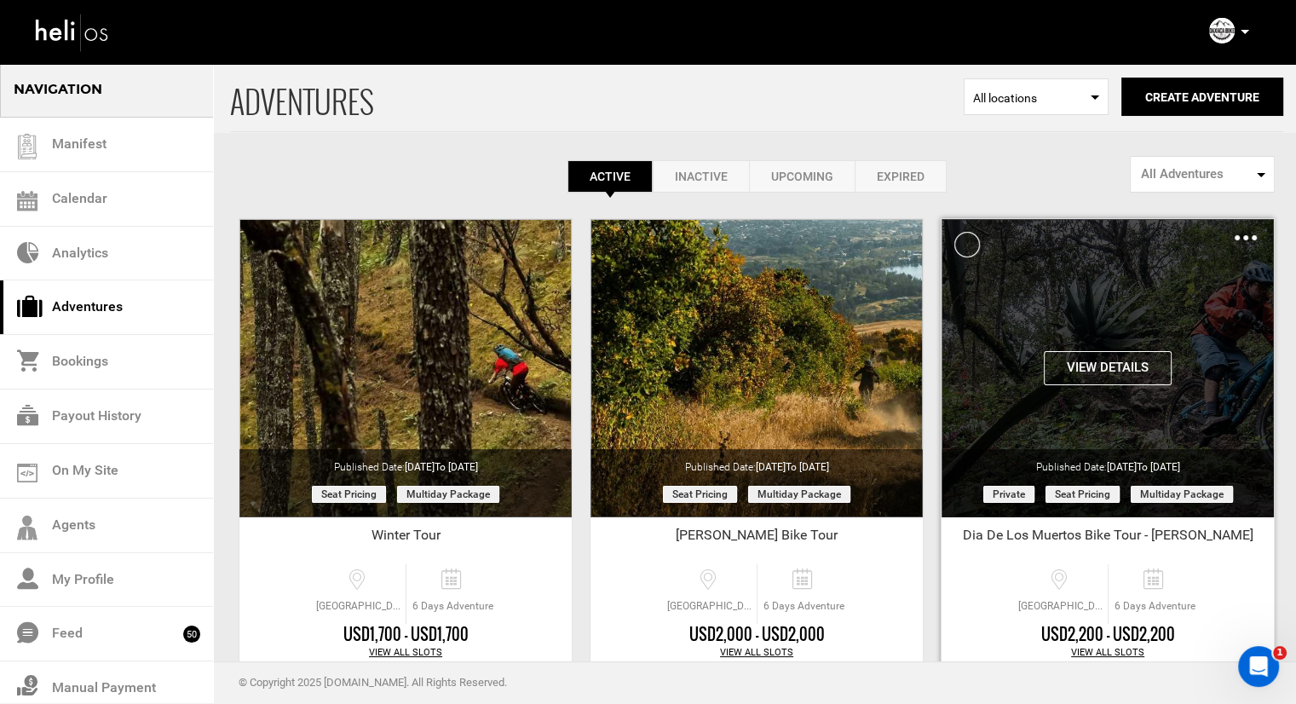
click at [1247, 241] on div "Clone De-Activate Share Delete" at bounding box center [1245, 237] width 22 height 20
click at [1241, 233] on div "Clone De-Activate Share Delete" at bounding box center [1245, 237] width 22 height 20
click at [1241, 235] on img at bounding box center [1245, 237] width 22 height 5
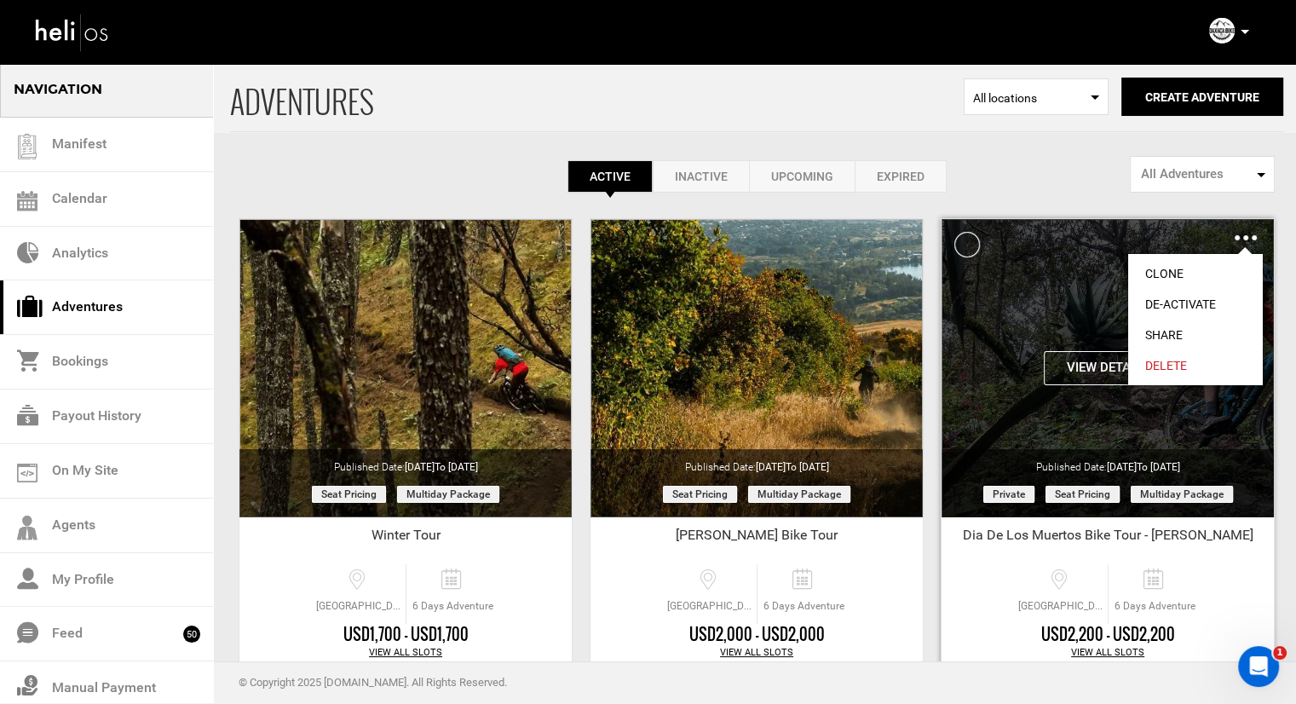
click at [1184, 325] on link "Share" at bounding box center [1195, 334] width 135 height 31
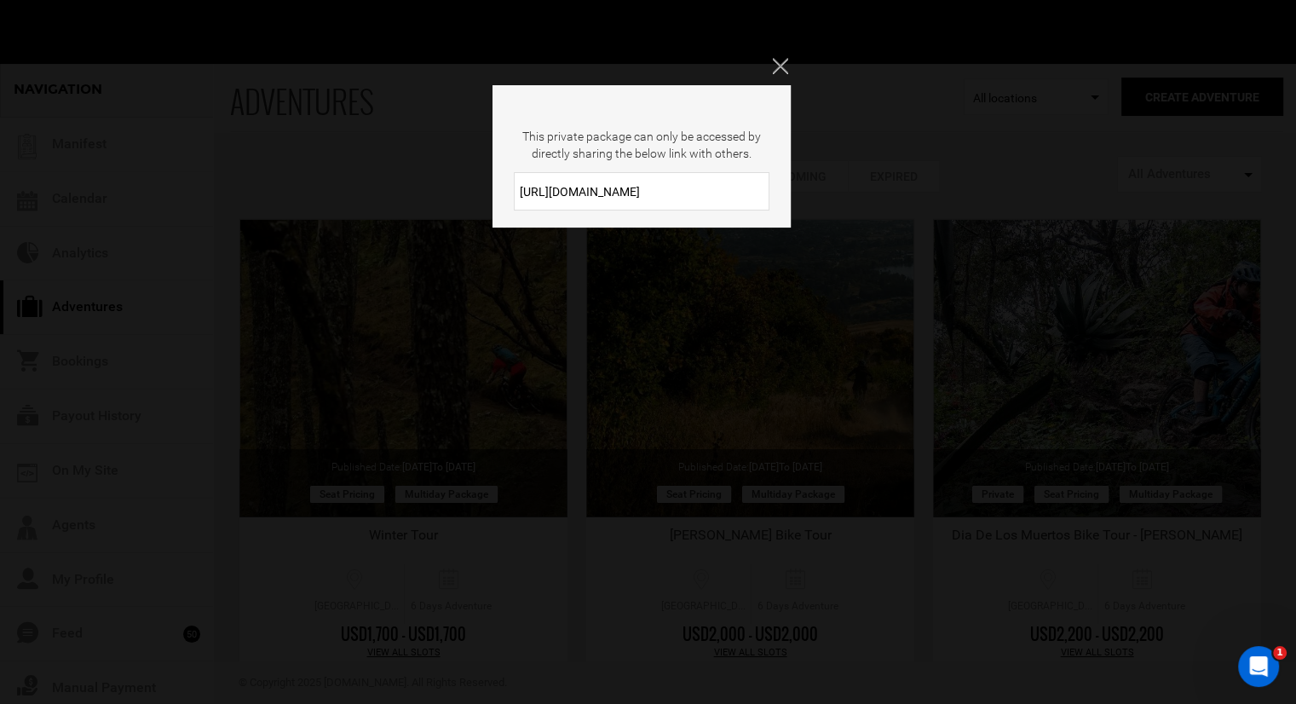
click at [653, 185] on input "https://heli.life/bvSP4b" at bounding box center [642, 191] width 256 height 38
click at [784, 69] on icon "Close" at bounding box center [779, 65] width 15 height 15
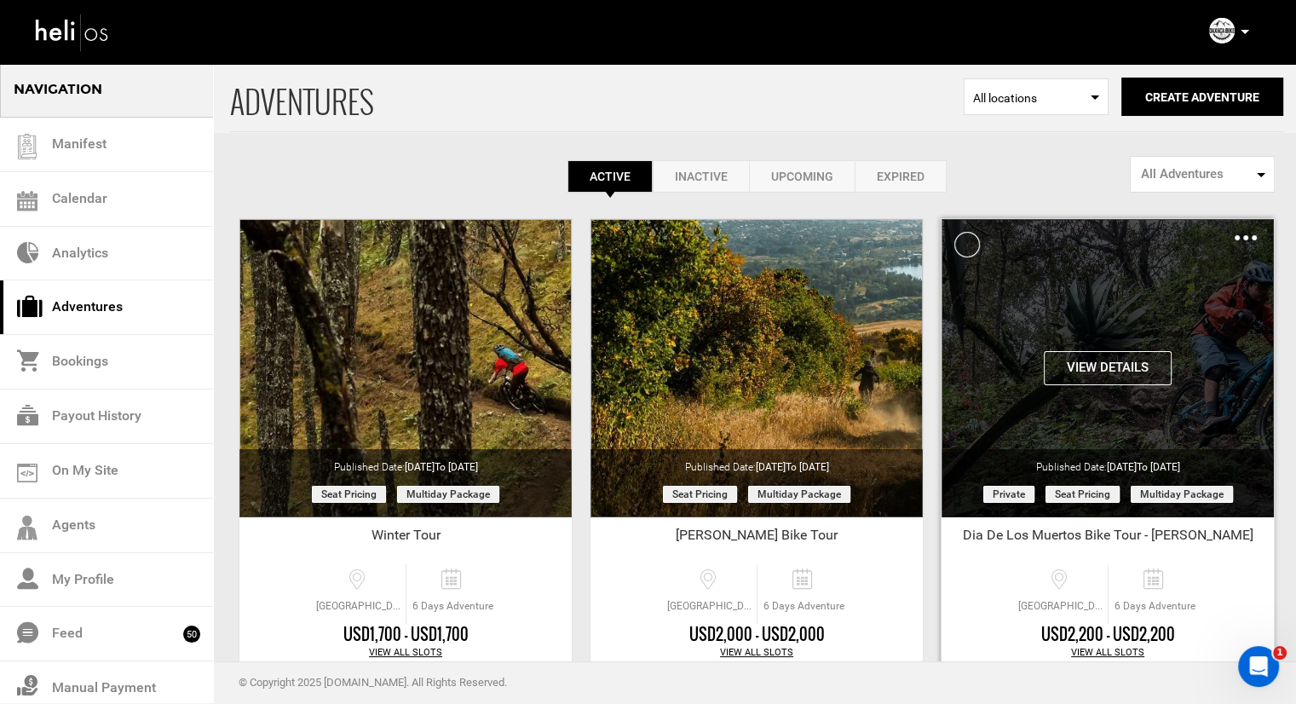
click at [1244, 242] on div "Clone De-Activate Share Delete" at bounding box center [1245, 237] width 22 height 20
click at [1245, 236] on img at bounding box center [1245, 237] width 22 height 5
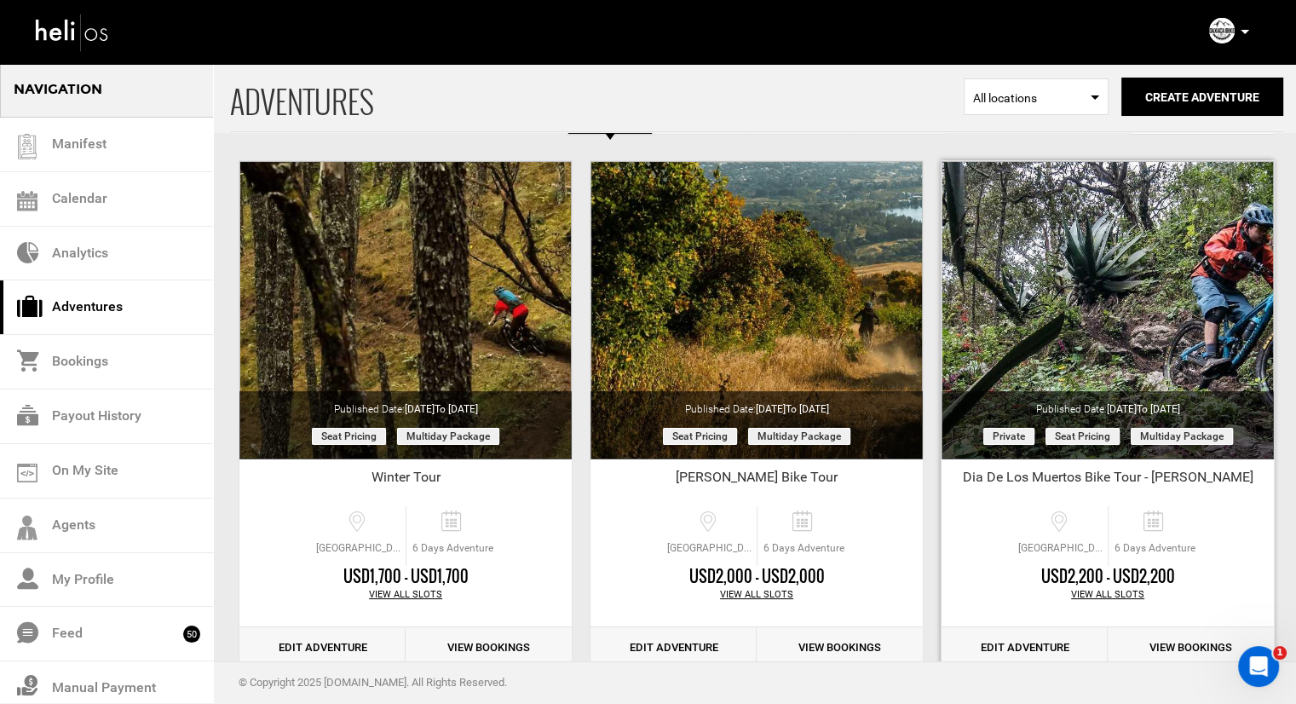
scroll to position [85, 0]
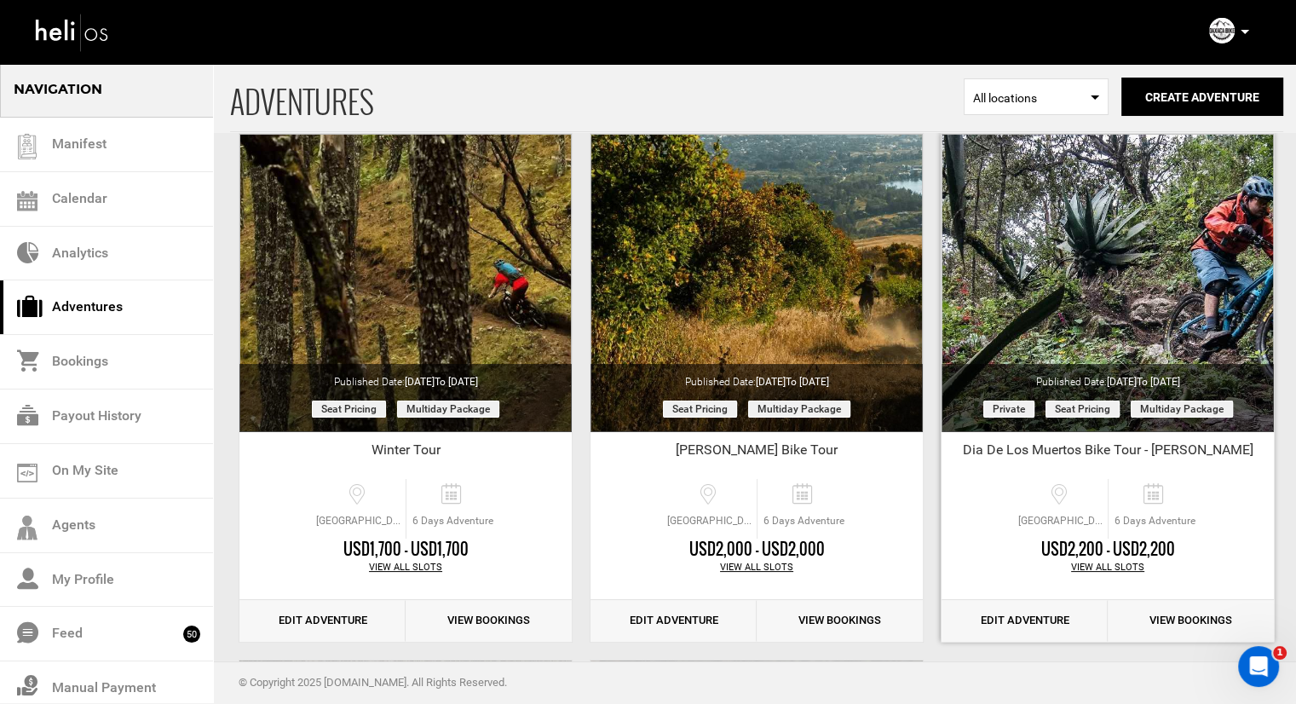
click at [1052, 618] on link "Edit Adventure" at bounding box center [1024, 621] width 166 height 42
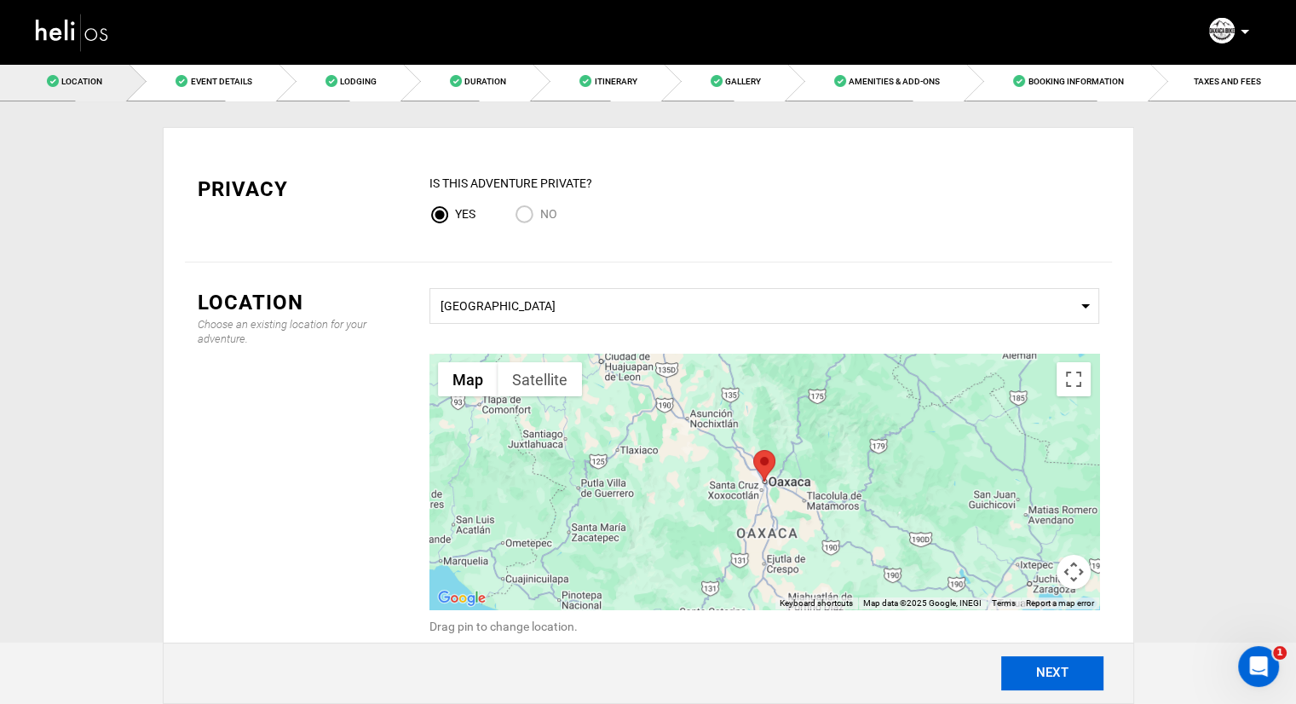
click at [1019, 680] on button "NEXT" at bounding box center [1052, 673] width 102 height 34
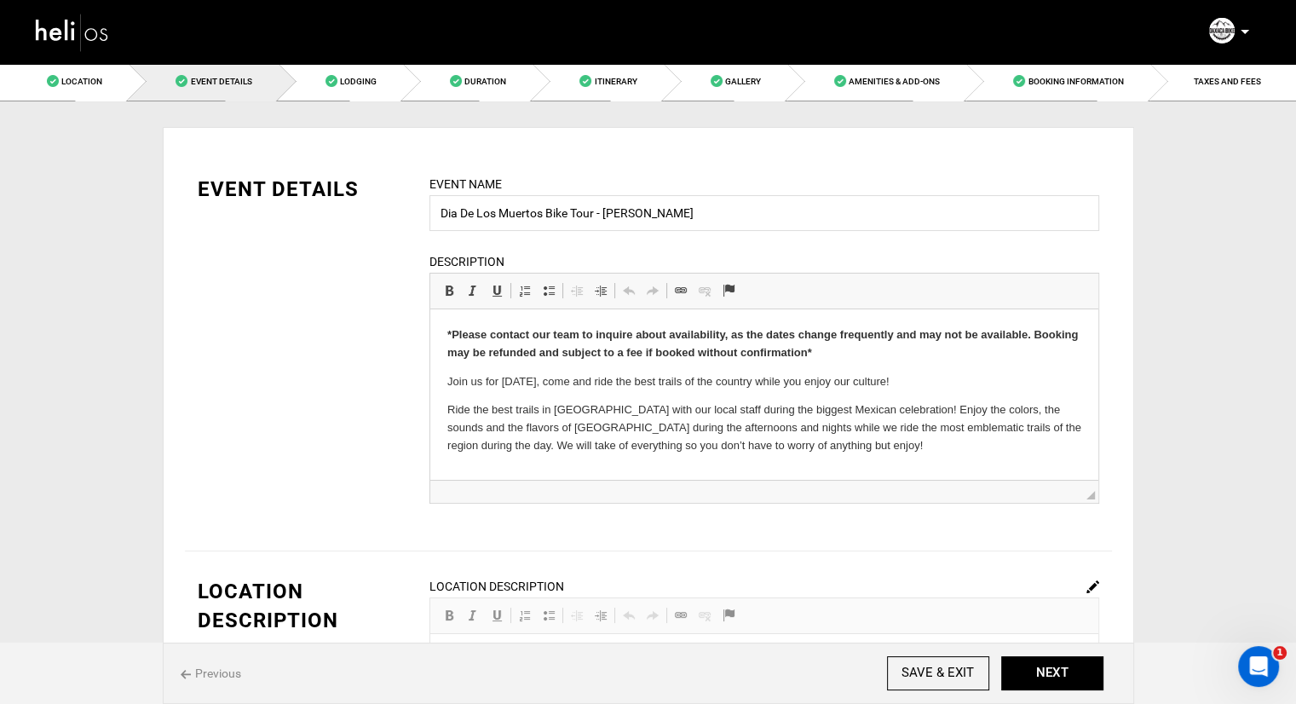
scroll to position [85, 0]
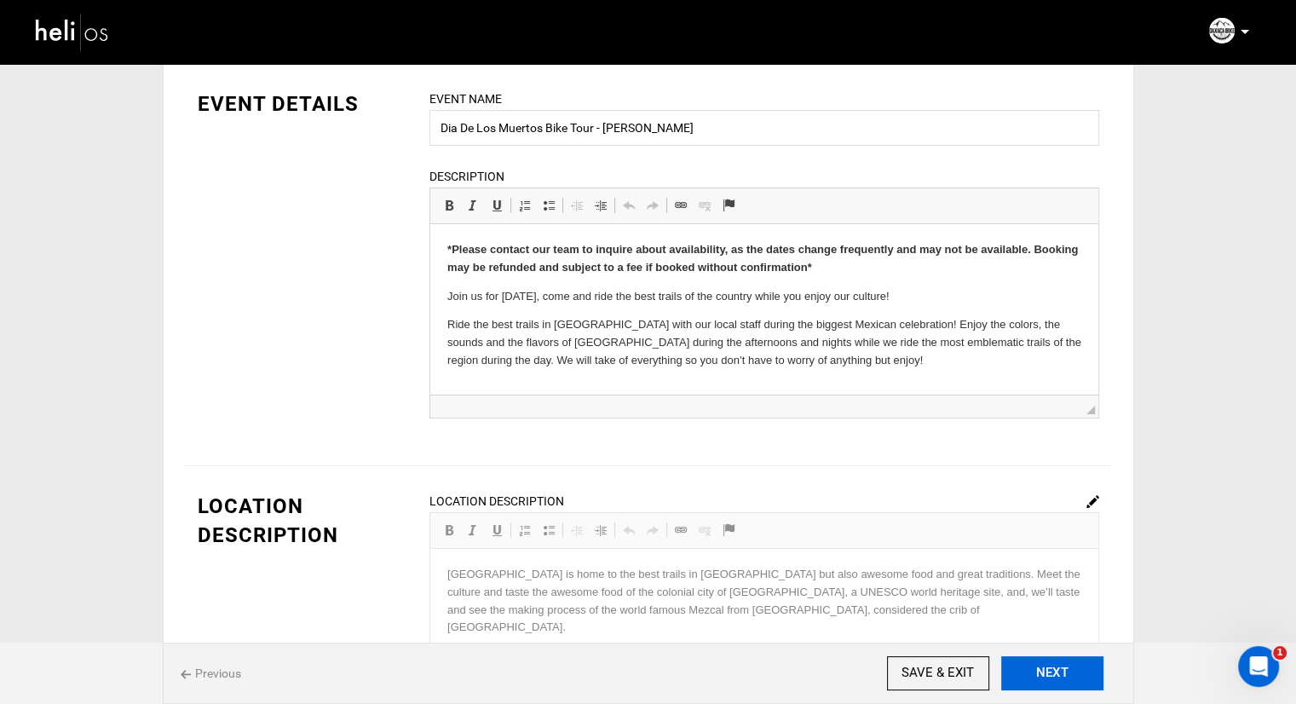
click at [1068, 669] on button "NEXT" at bounding box center [1052, 673] width 102 height 34
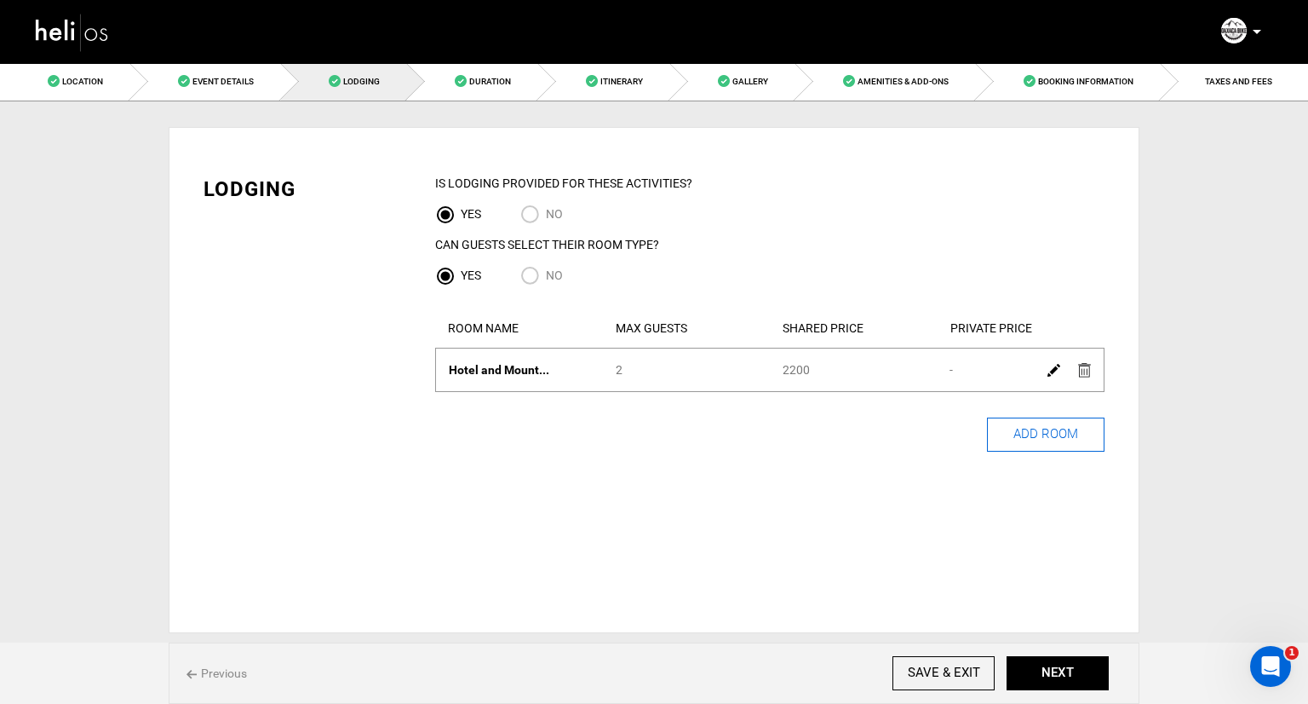
click at [1037, 437] on button "ADD ROOM" at bounding box center [1046, 434] width 118 height 34
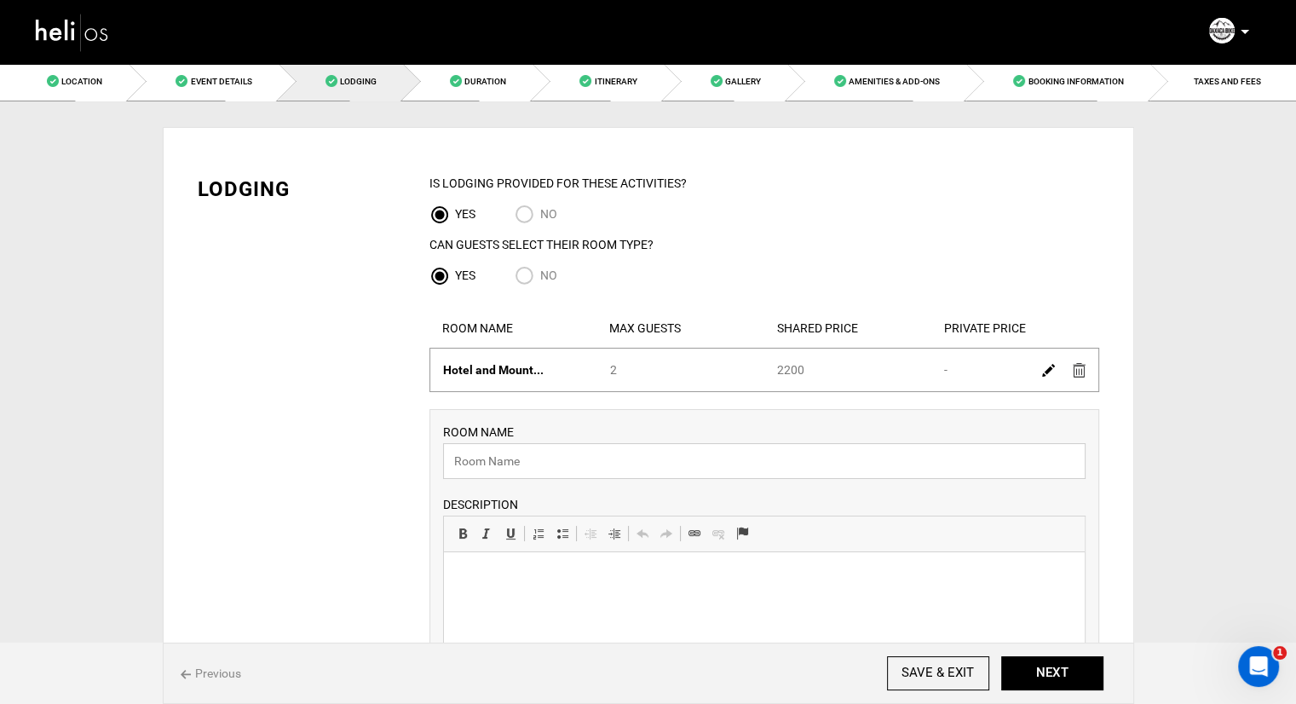
click at [850, 463] on input "text" at bounding box center [764, 461] width 642 height 36
type input "Private Room"
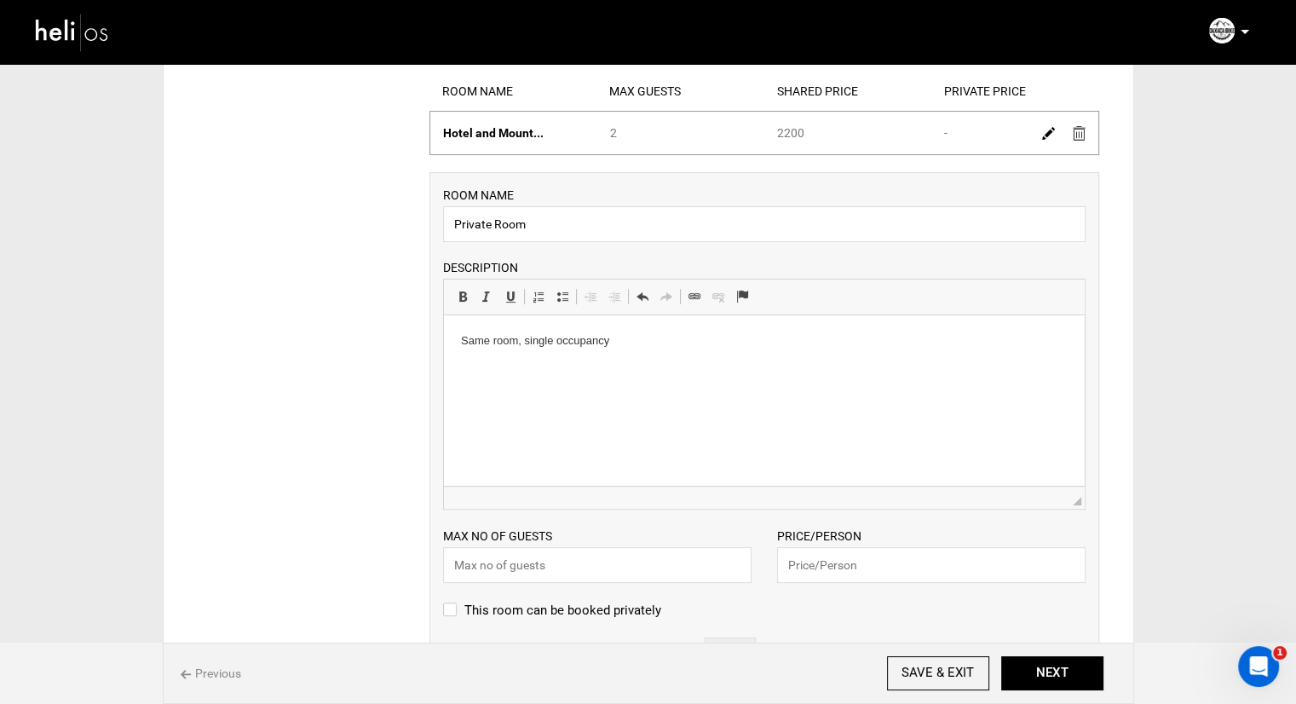
scroll to position [256, 0]
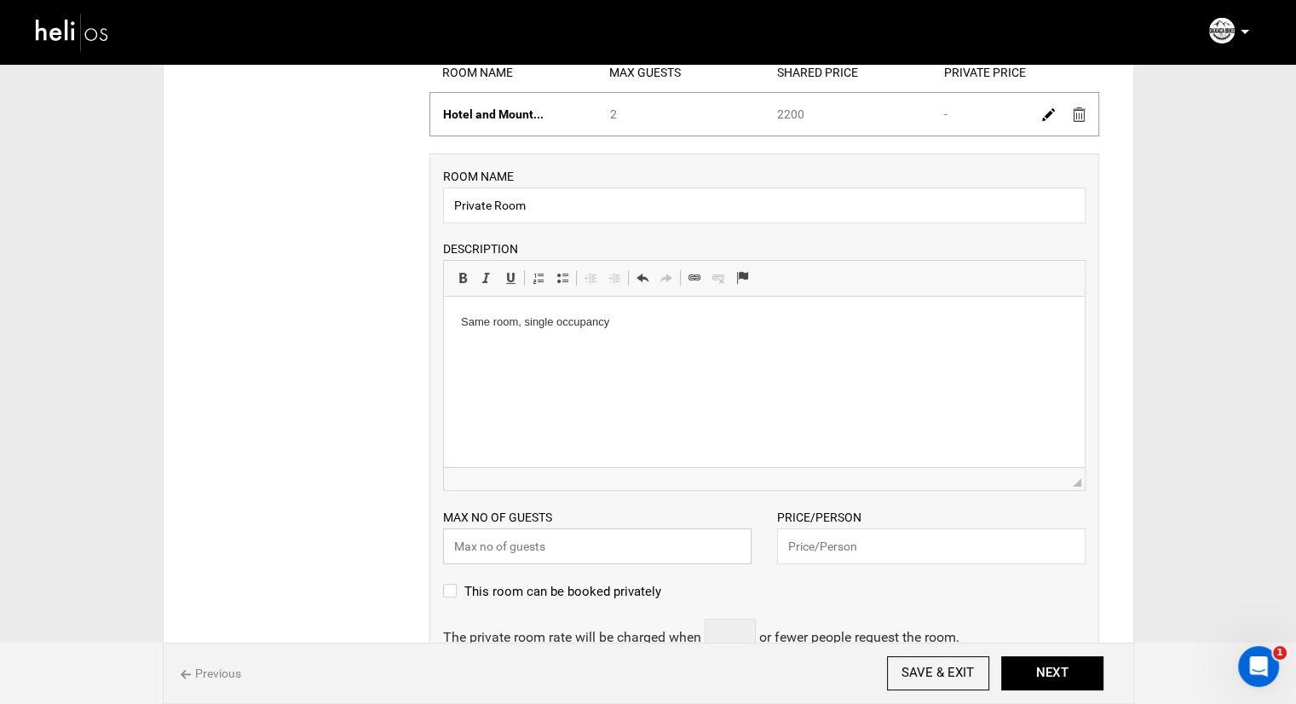
click at [573, 551] on input "text" at bounding box center [597, 546] width 308 height 36
type input "1"
click at [837, 554] on input "text" at bounding box center [931, 546] width 308 height 36
type input "2500"
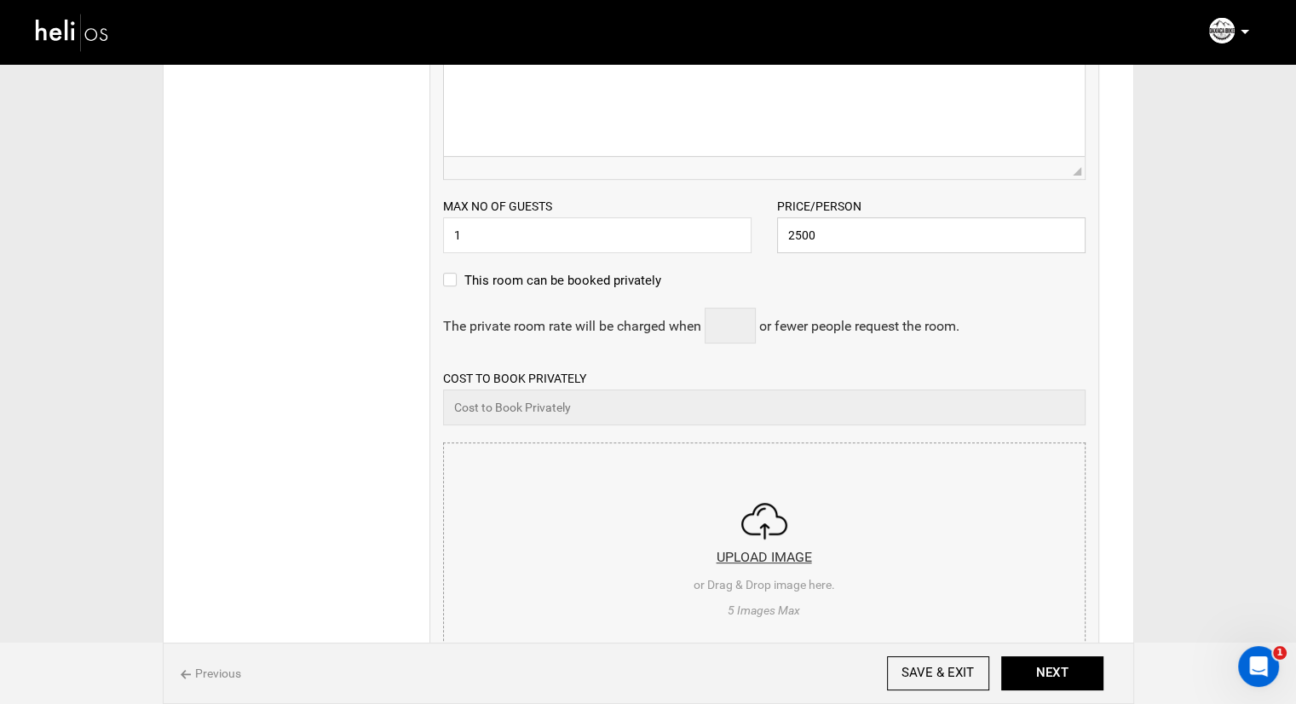
scroll to position [596, 0]
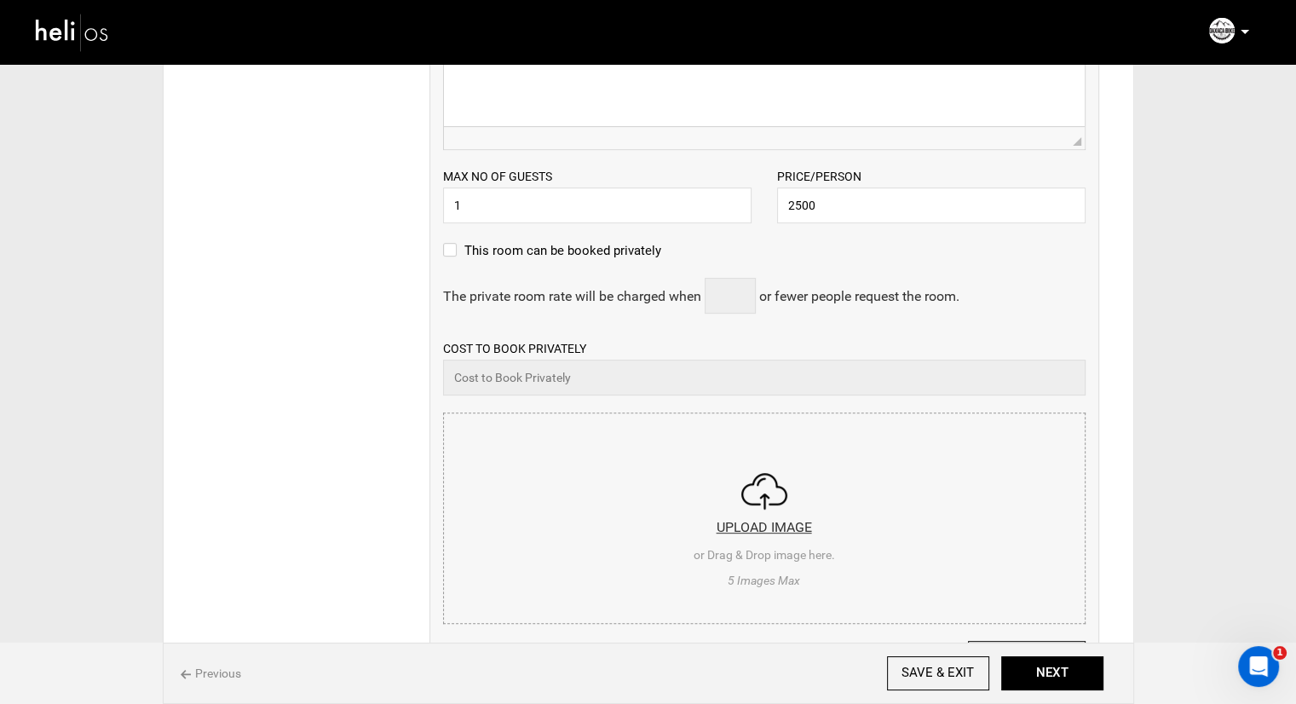
click at [752, 520] on input "file" at bounding box center [764, 515] width 641 height 204
type input "C:\fakepath\hotel.jpg"
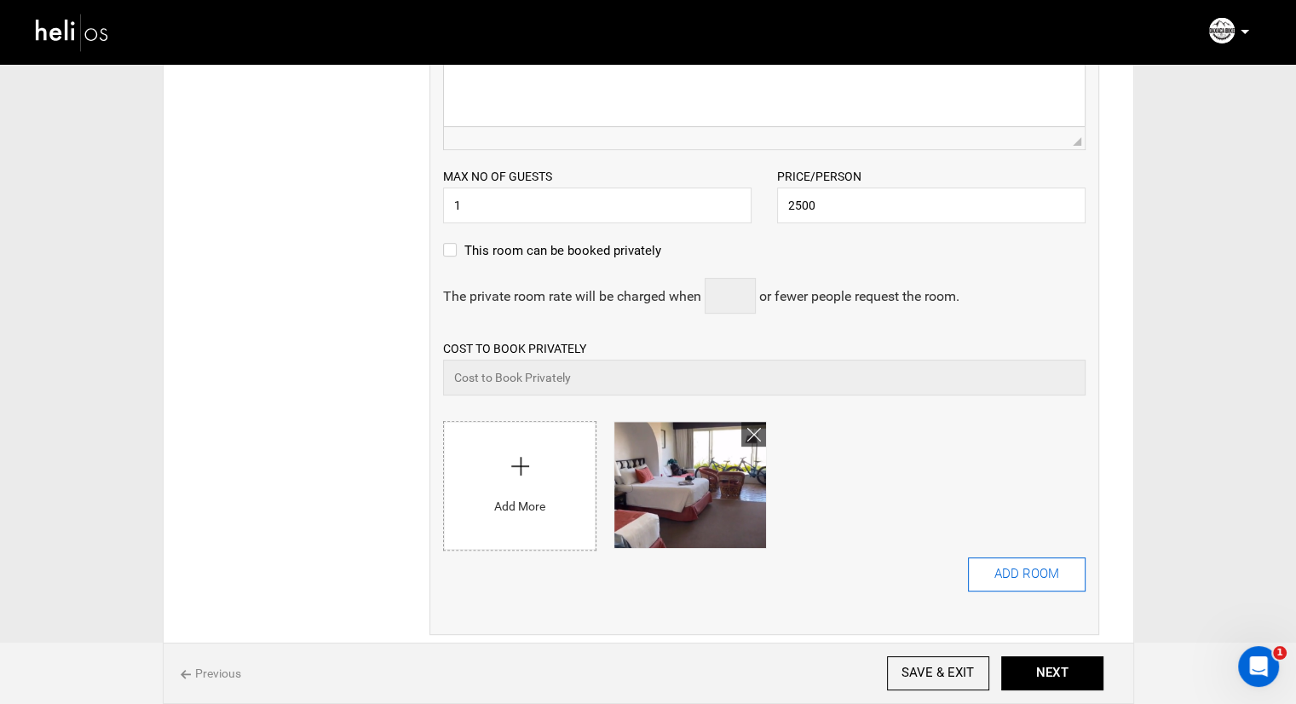
click at [1027, 572] on button "ADD ROOM" at bounding box center [1027, 574] width 118 height 34
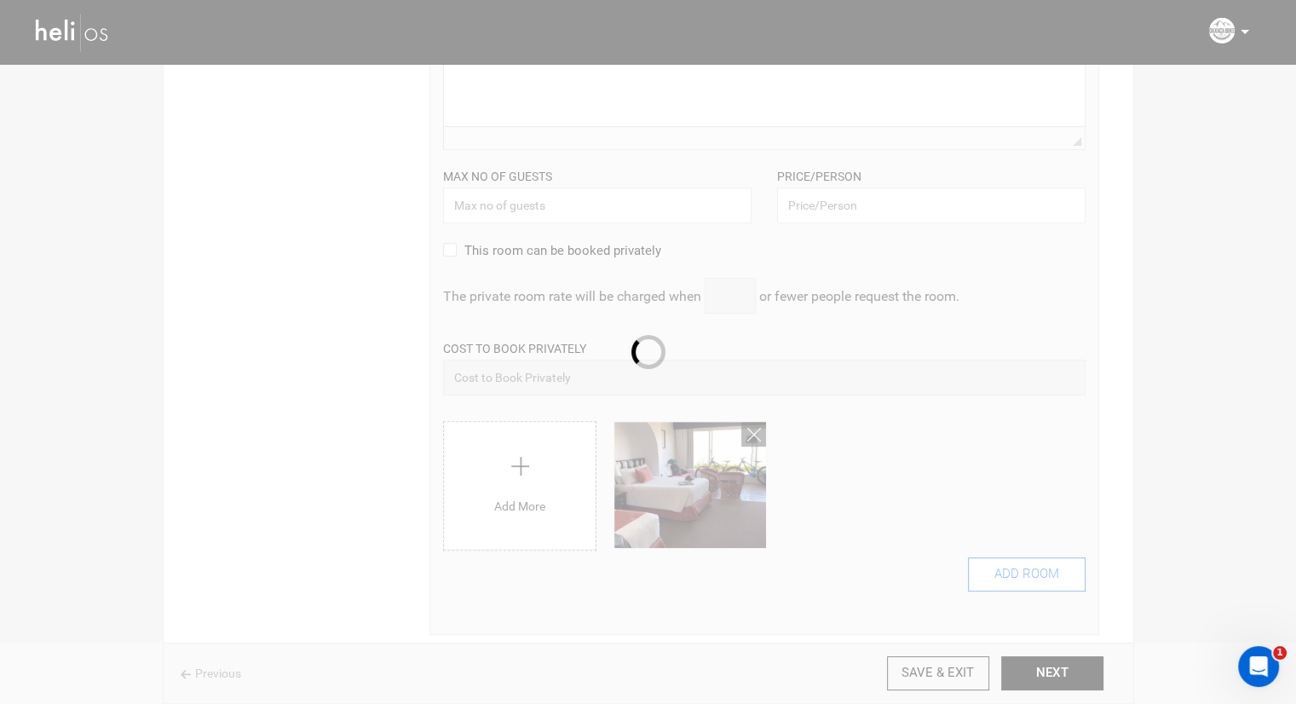
scroll to position [0, 0]
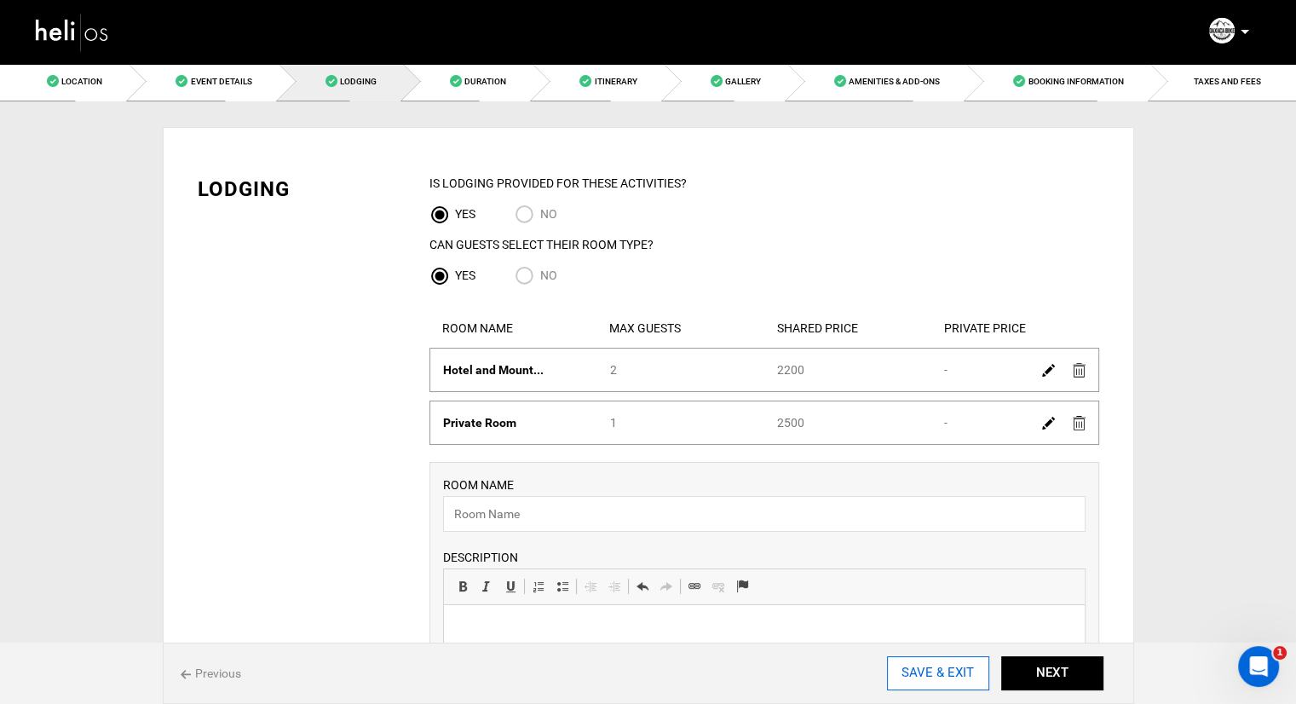
click at [926, 674] on input "SAVE & EXIT" at bounding box center [938, 673] width 102 height 34
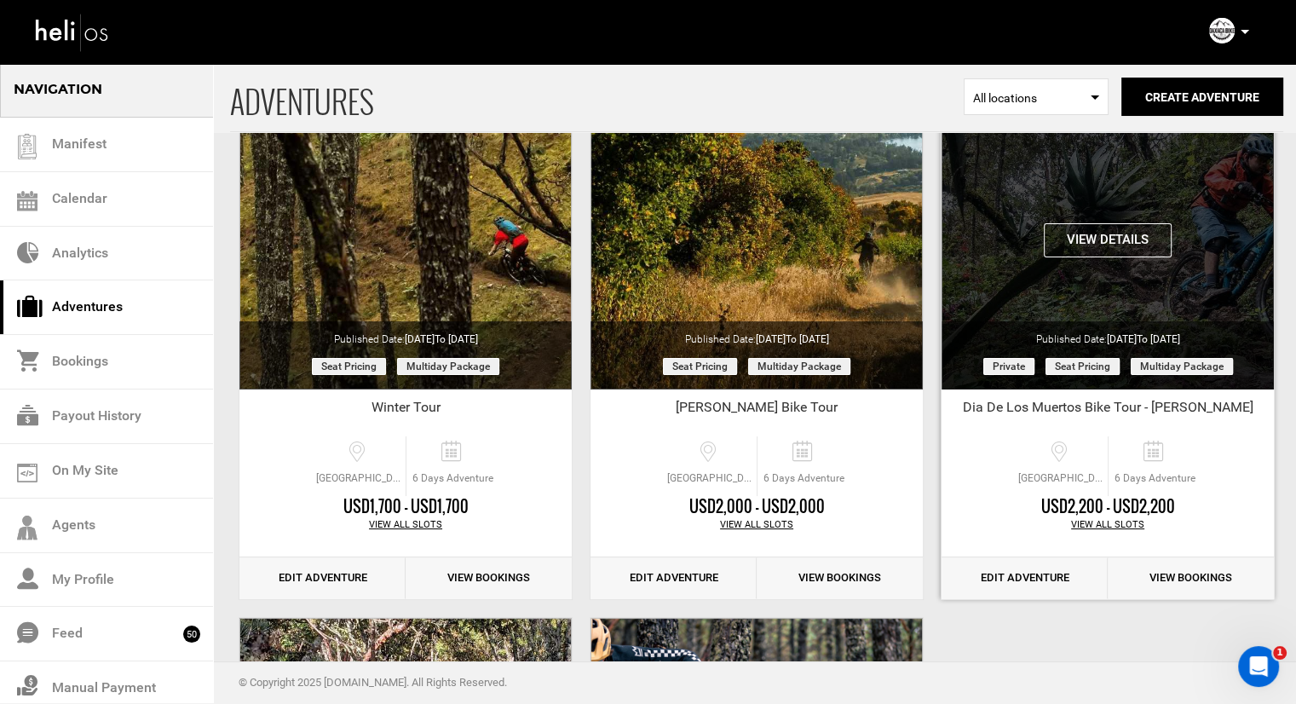
scroll to position [170, 0]
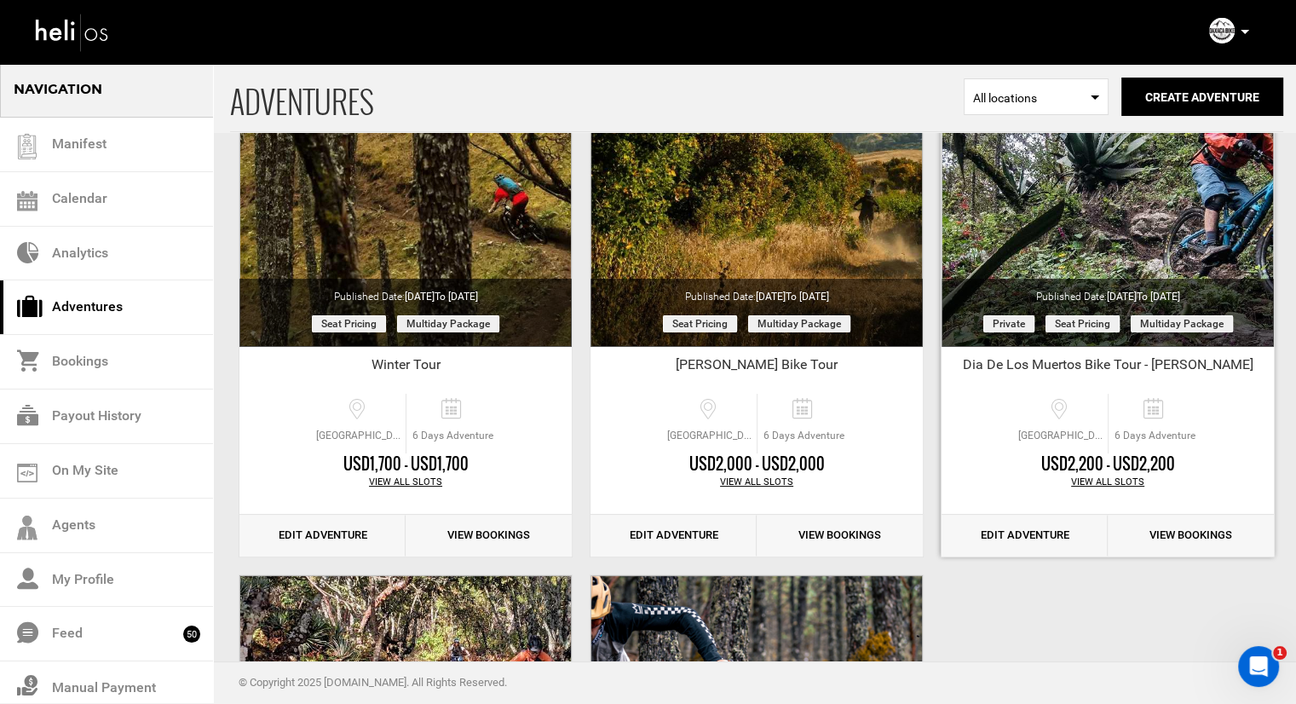
click at [1058, 529] on link "Edit Adventure" at bounding box center [1024, 536] width 166 height 42
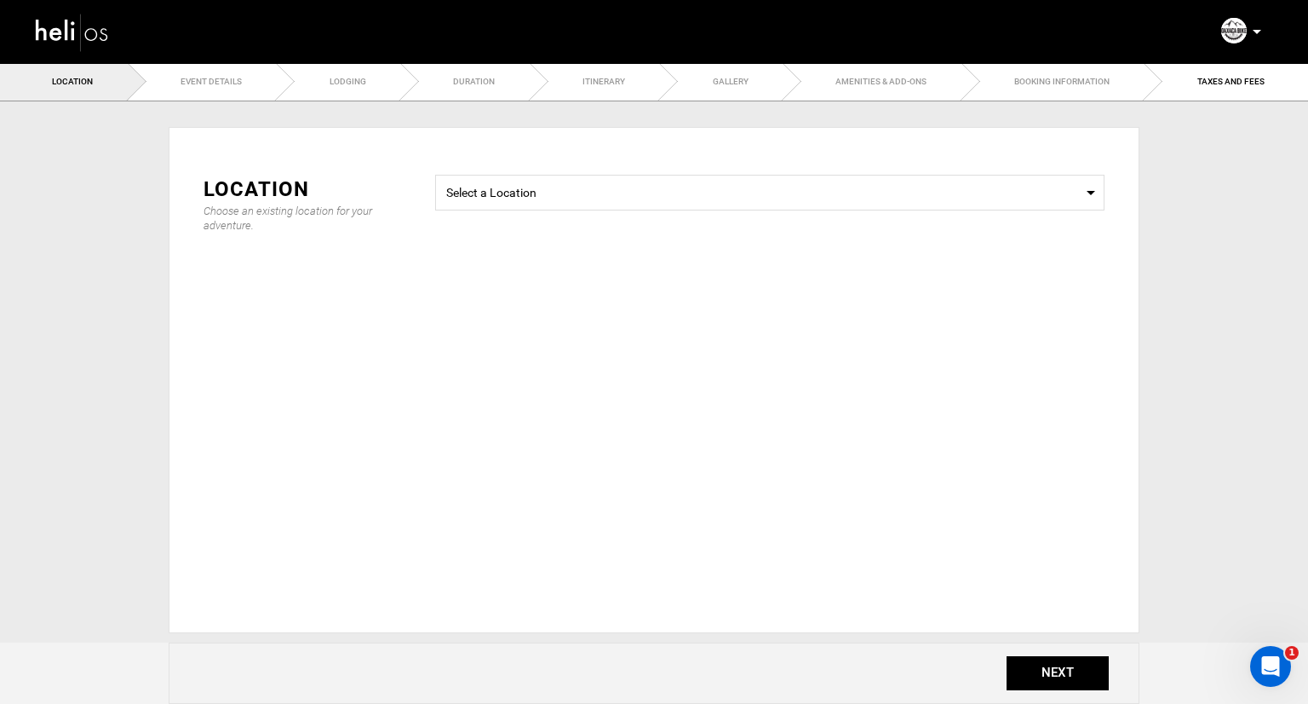
type input "Dia De Los Muertos Bike Tour - [PERSON_NAME]"
checkbox input "true"
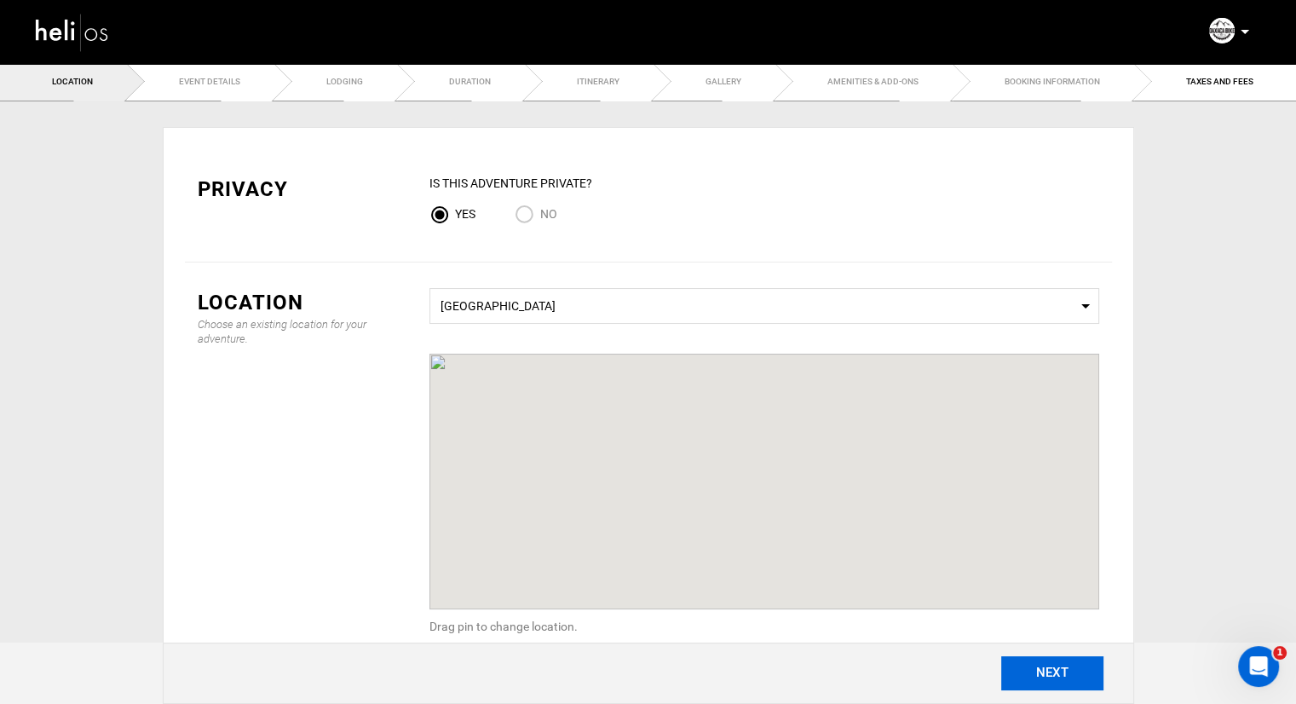
click at [1036, 662] on button "NEXT" at bounding box center [1052, 673] width 102 height 34
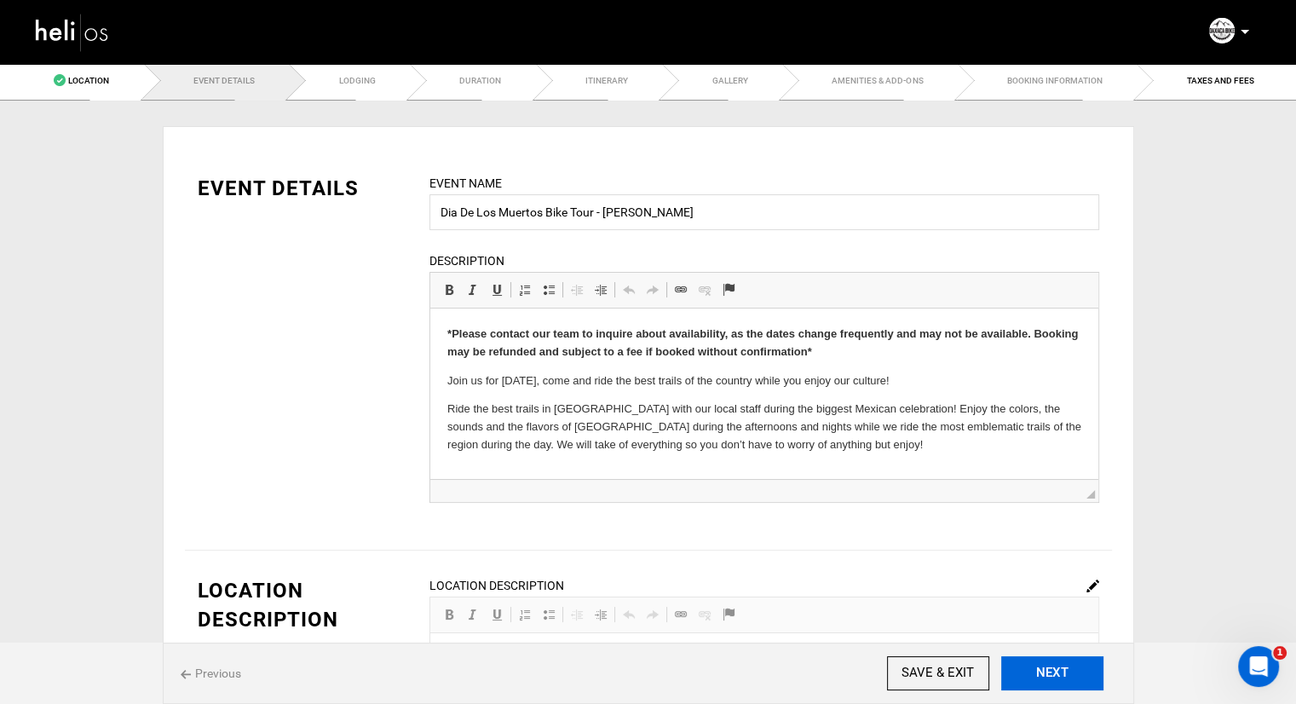
scroll to position [256, 0]
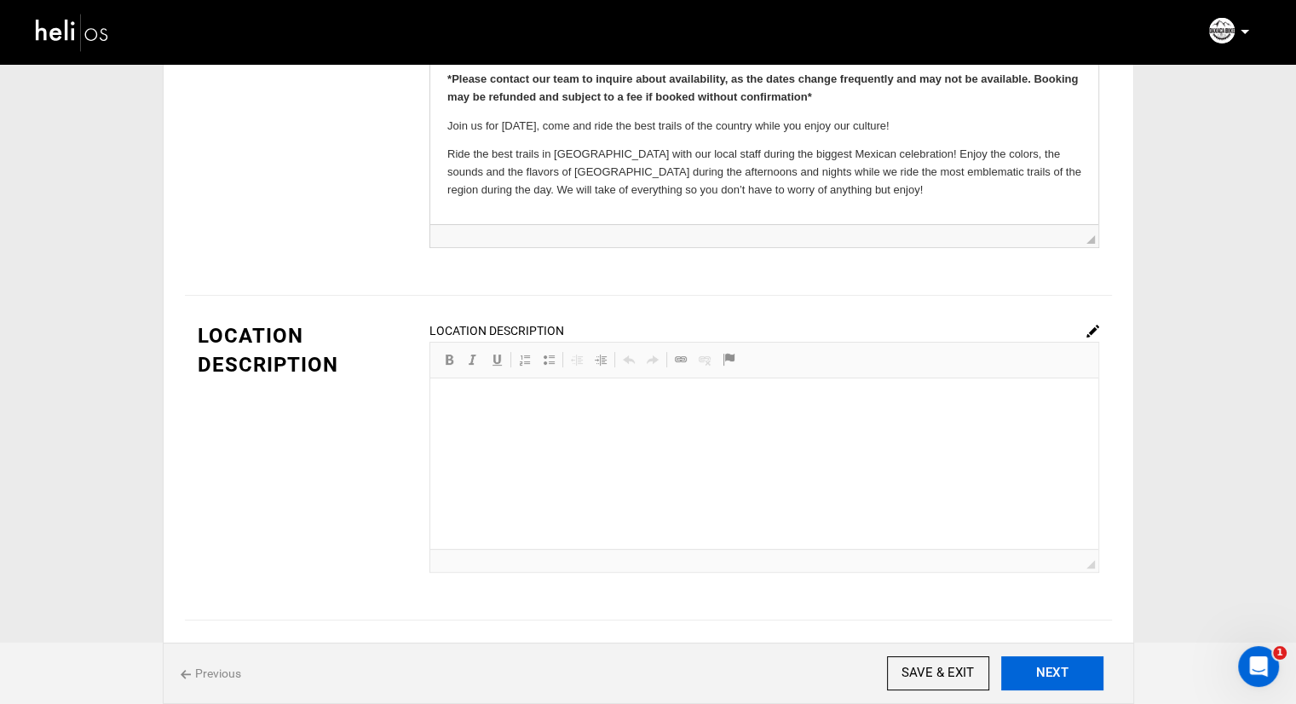
click at [1053, 689] on button "NEXT" at bounding box center [1052, 673] width 102 height 34
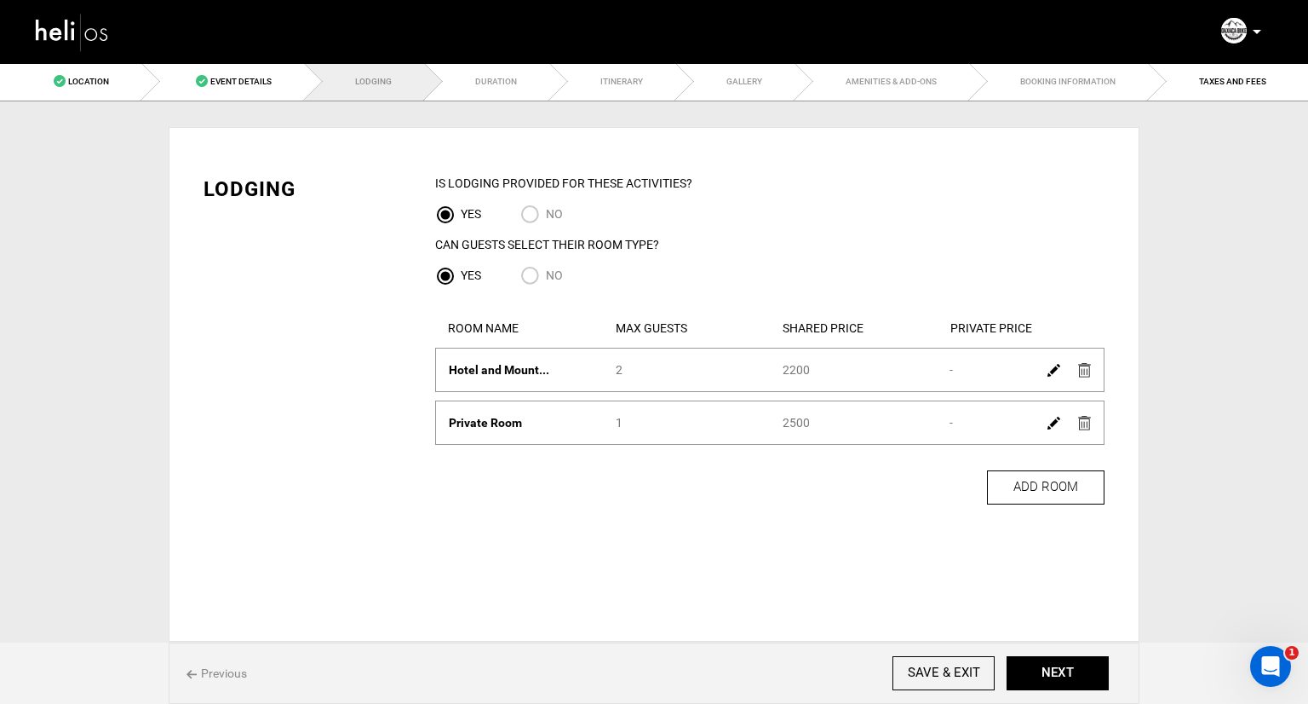
click at [1055, 426] on img at bounding box center [1054, 423] width 13 height 13
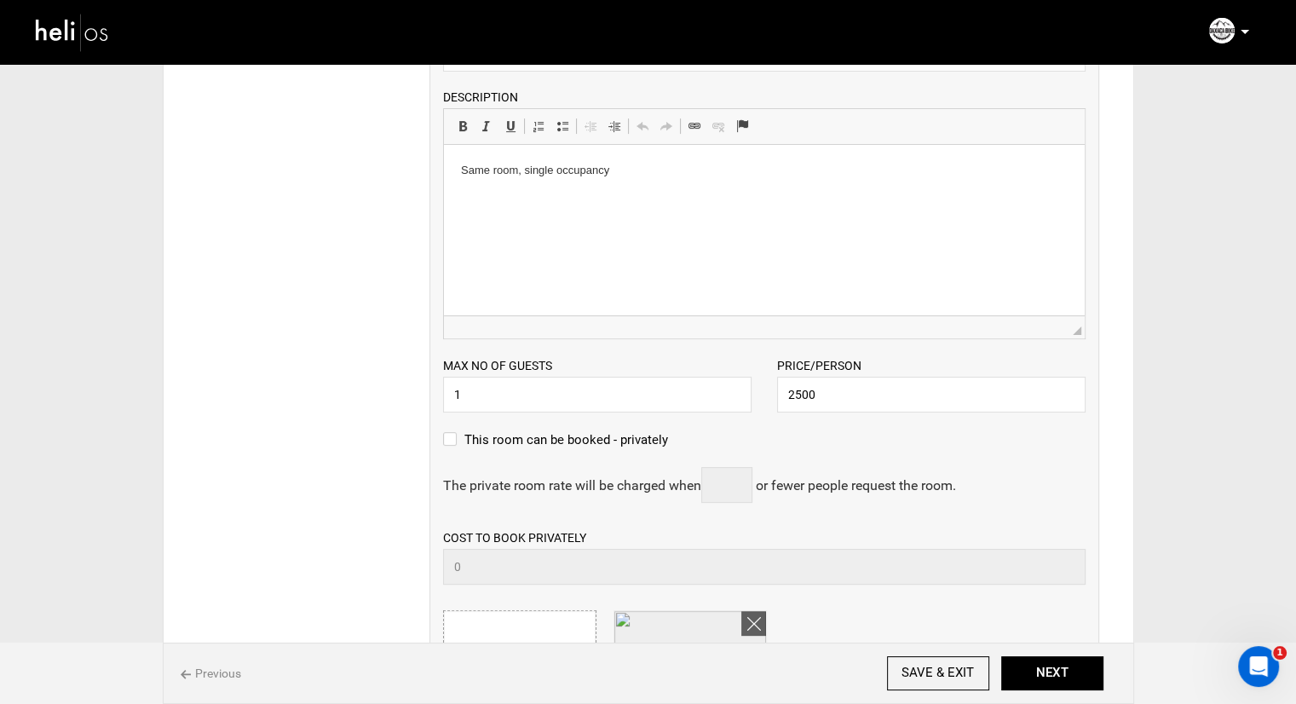
scroll to position [426, 0]
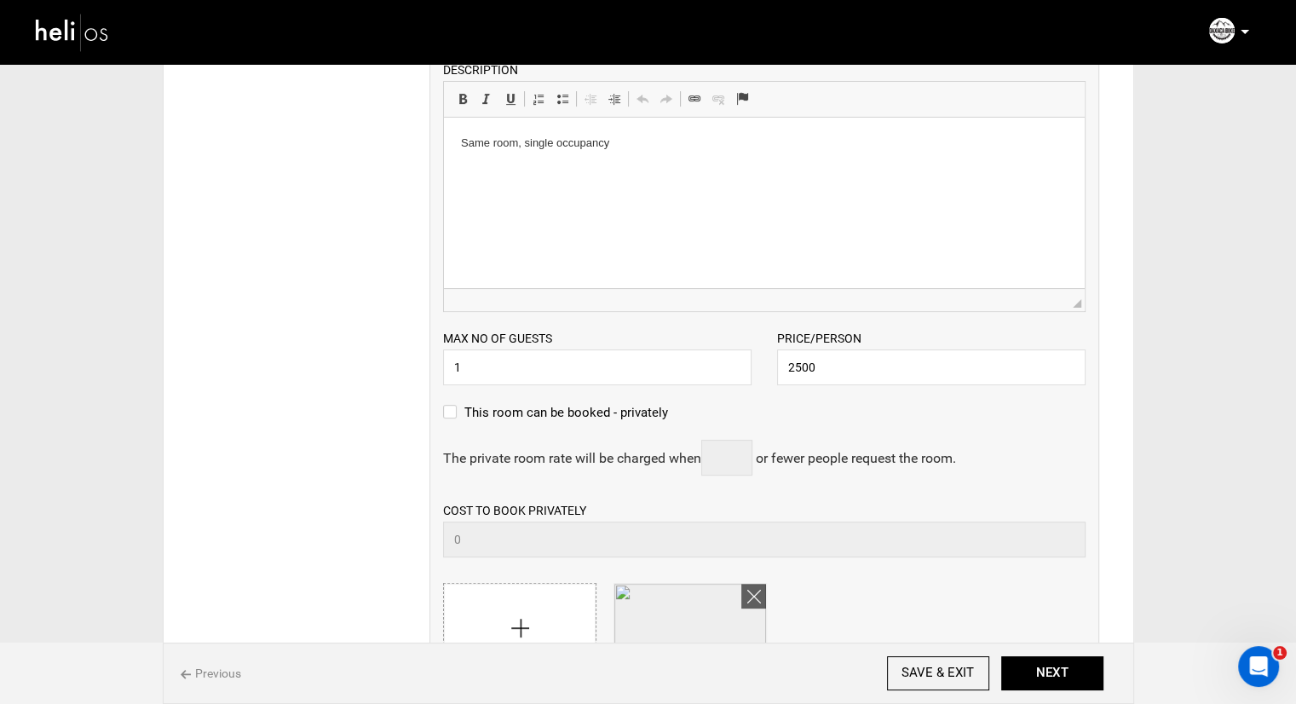
click at [454, 416] on label "This room can be booked - privately" at bounding box center [555, 412] width 225 height 20
click at [454, 416] on input "This room can be booked - privately" at bounding box center [448, 420] width 11 height 37
checkbox input "true"
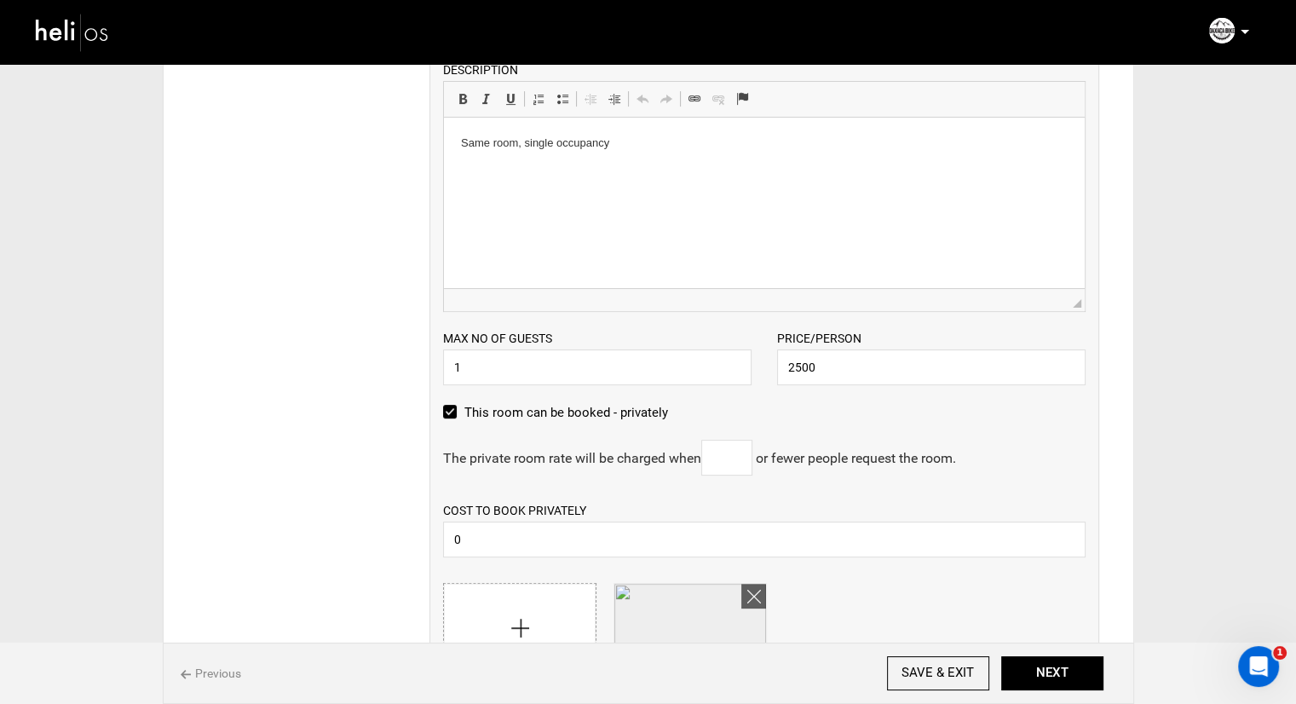
click at [737, 461] on input "text" at bounding box center [726, 458] width 51 height 36
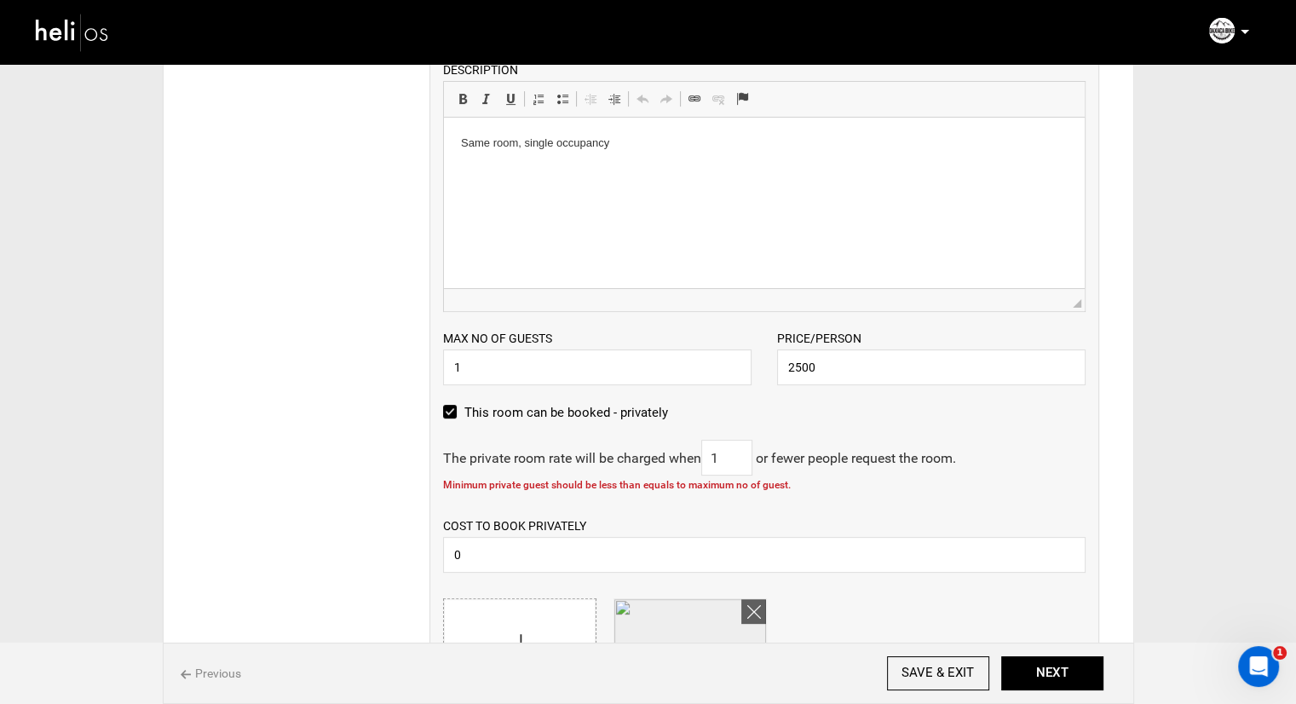
type input "1"
click at [612, 370] on input "1" at bounding box center [597, 367] width 308 height 36
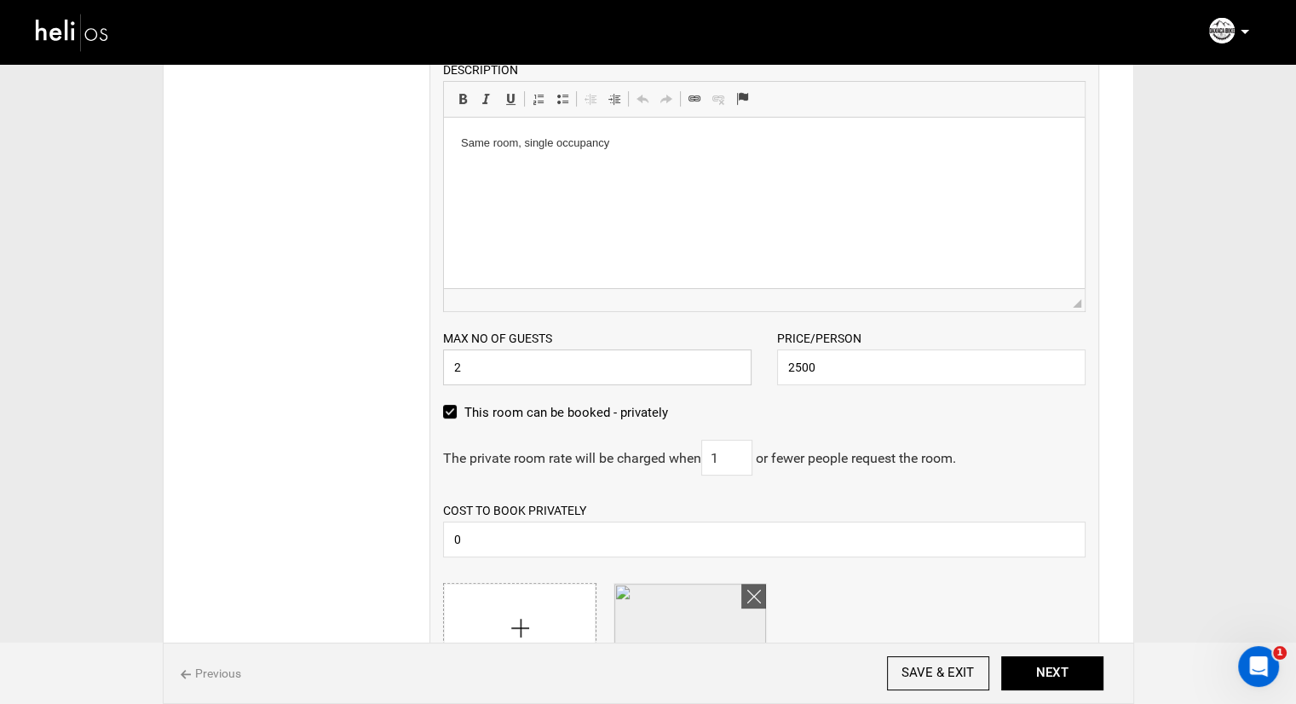
type input "2"
click at [729, 461] on input "1" at bounding box center [726, 458] width 51 height 36
click at [609, 541] on input "0" at bounding box center [764, 539] width 642 height 36
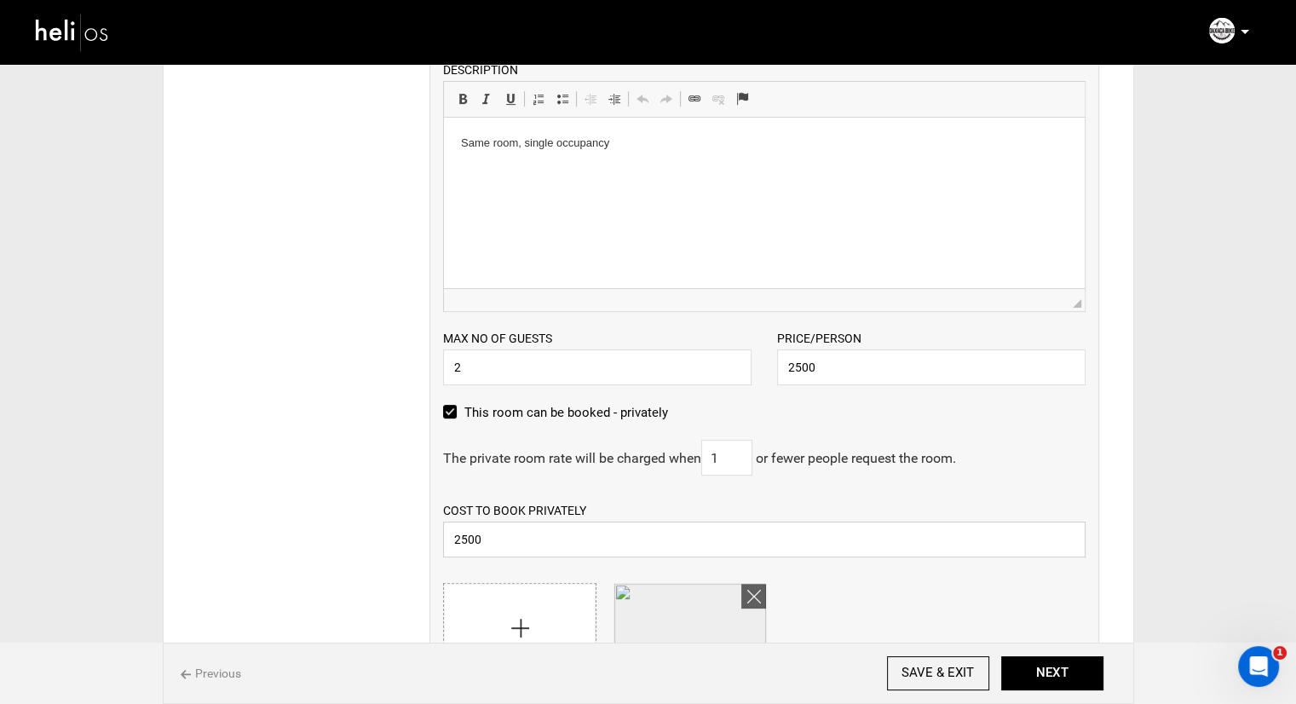
type input "2500"
click at [454, 410] on label "This room can be booked - privately" at bounding box center [555, 412] width 225 height 20
click at [454, 410] on input "This room can be booked - privately" at bounding box center [448, 420] width 11 height 37
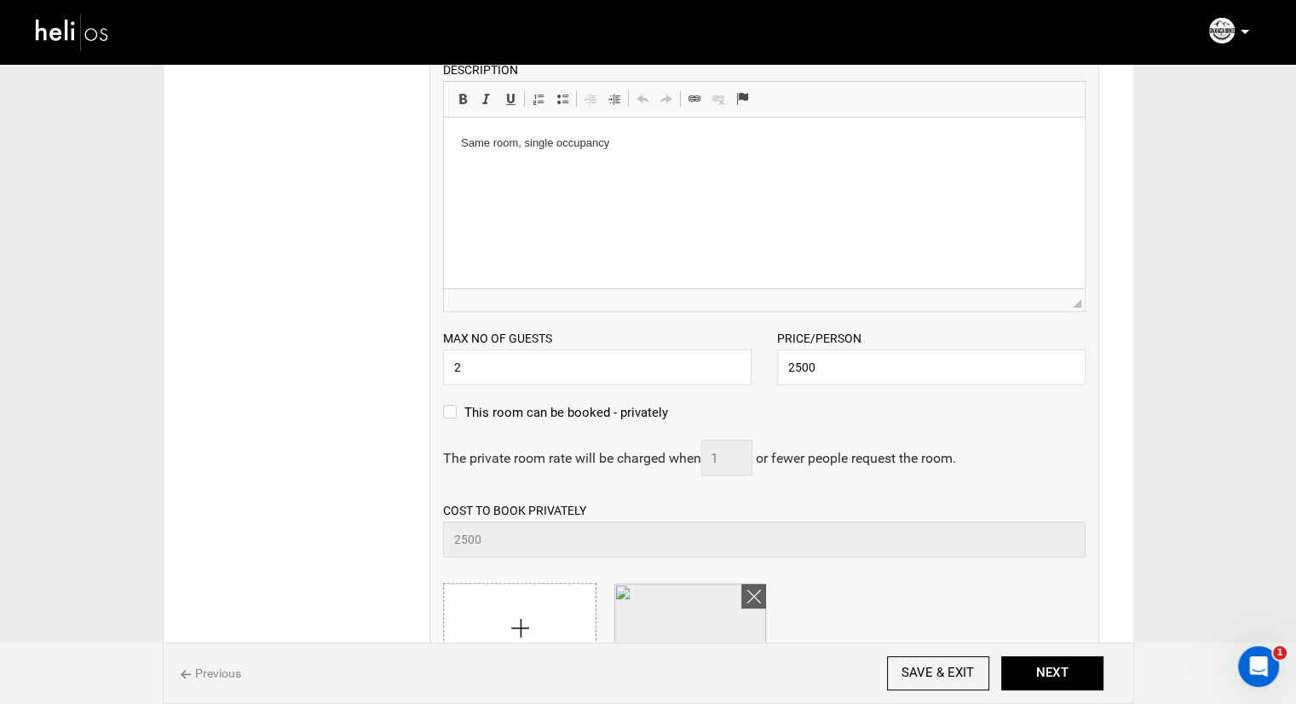
click at [579, 418] on label "This room can be booked - privately" at bounding box center [555, 412] width 225 height 20
click at [454, 418] on input "This room can be booked - privately" at bounding box center [448, 420] width 11 height 37
checkbox input "true"
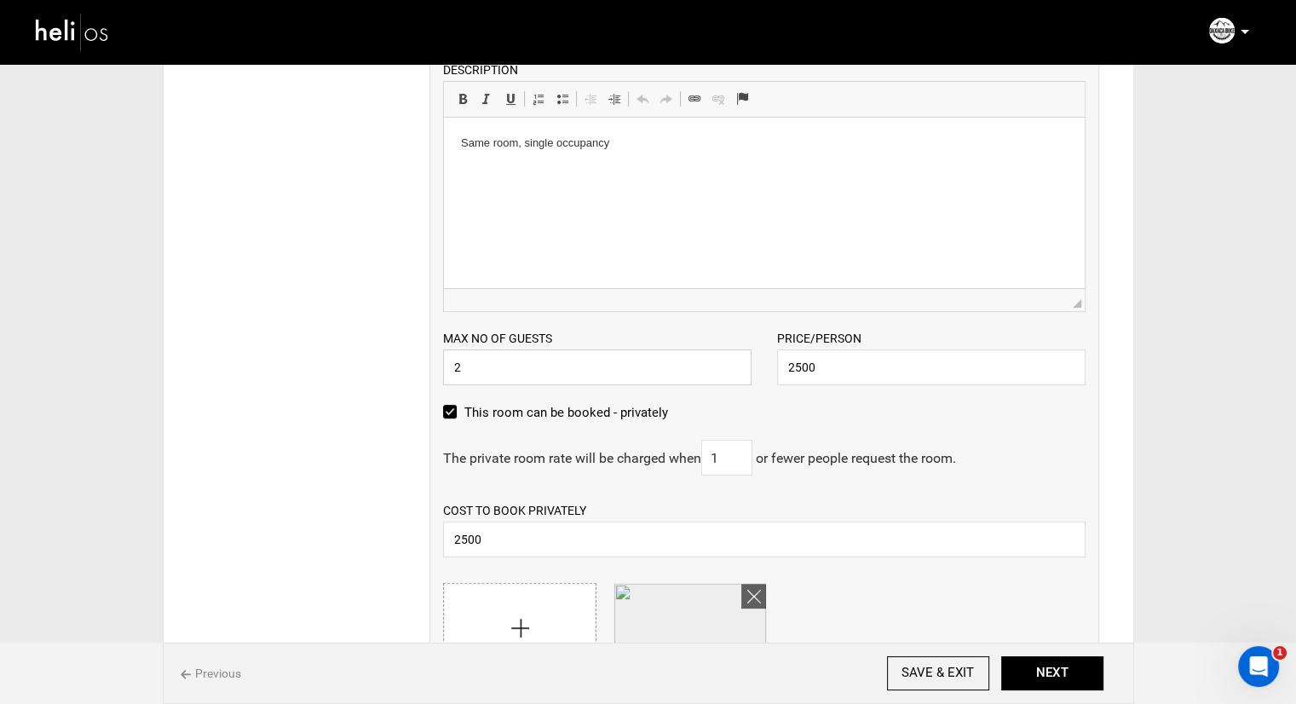
click at [728, 365] on input "2" at bounding box center [597, 367] width 308 height 36
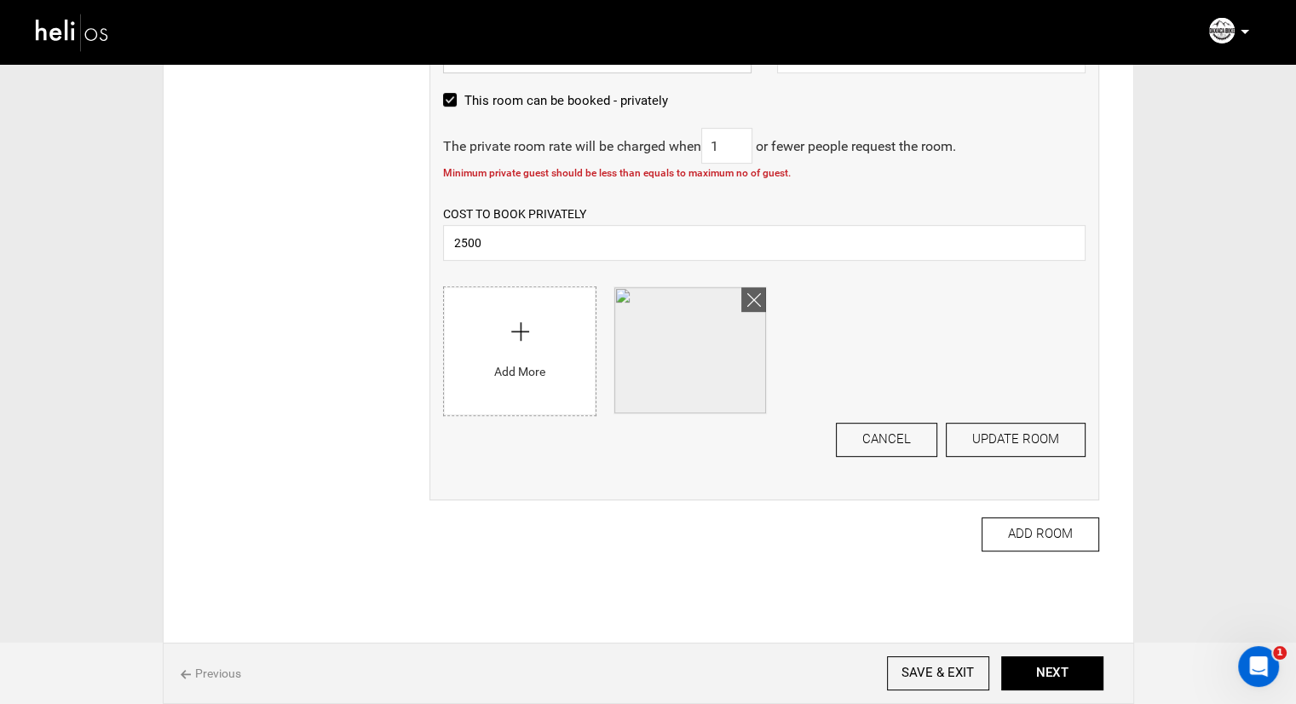
scroll to position [699, 0]
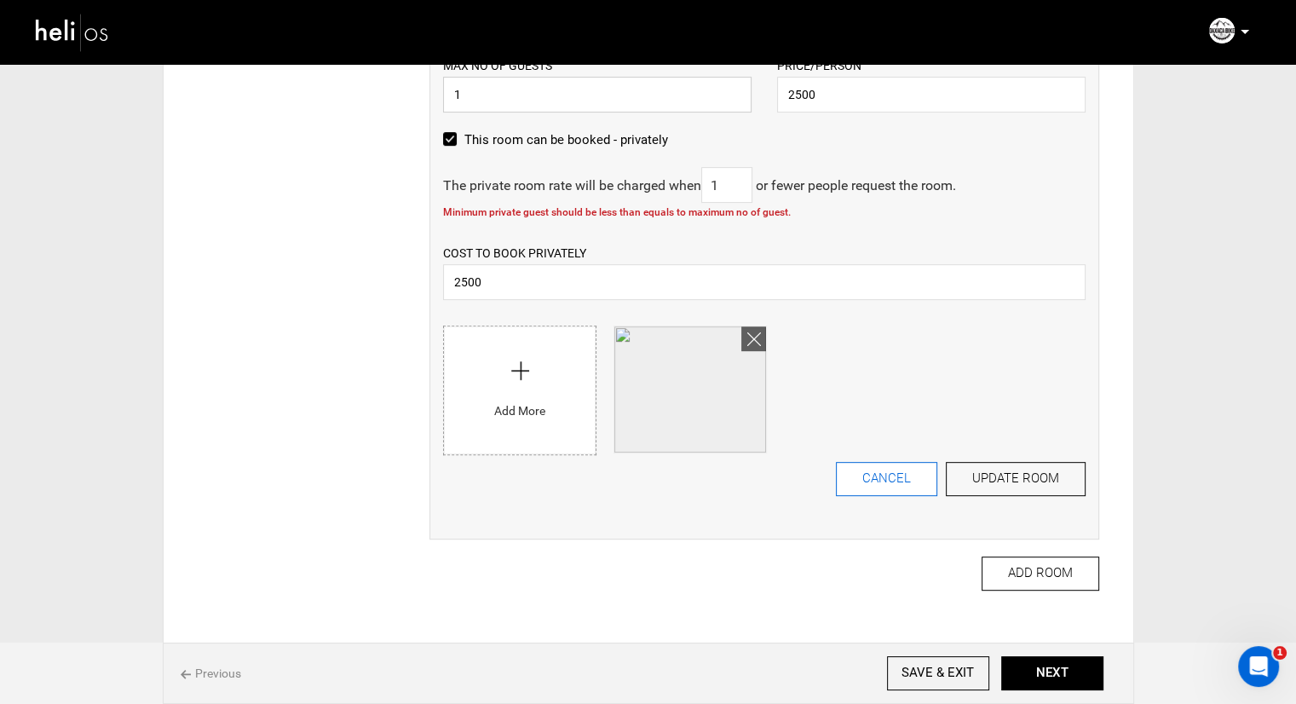
type input "1"
click at [917, 474] on button "CANCEL" at bounding box center [886, 479] width 101 height 34
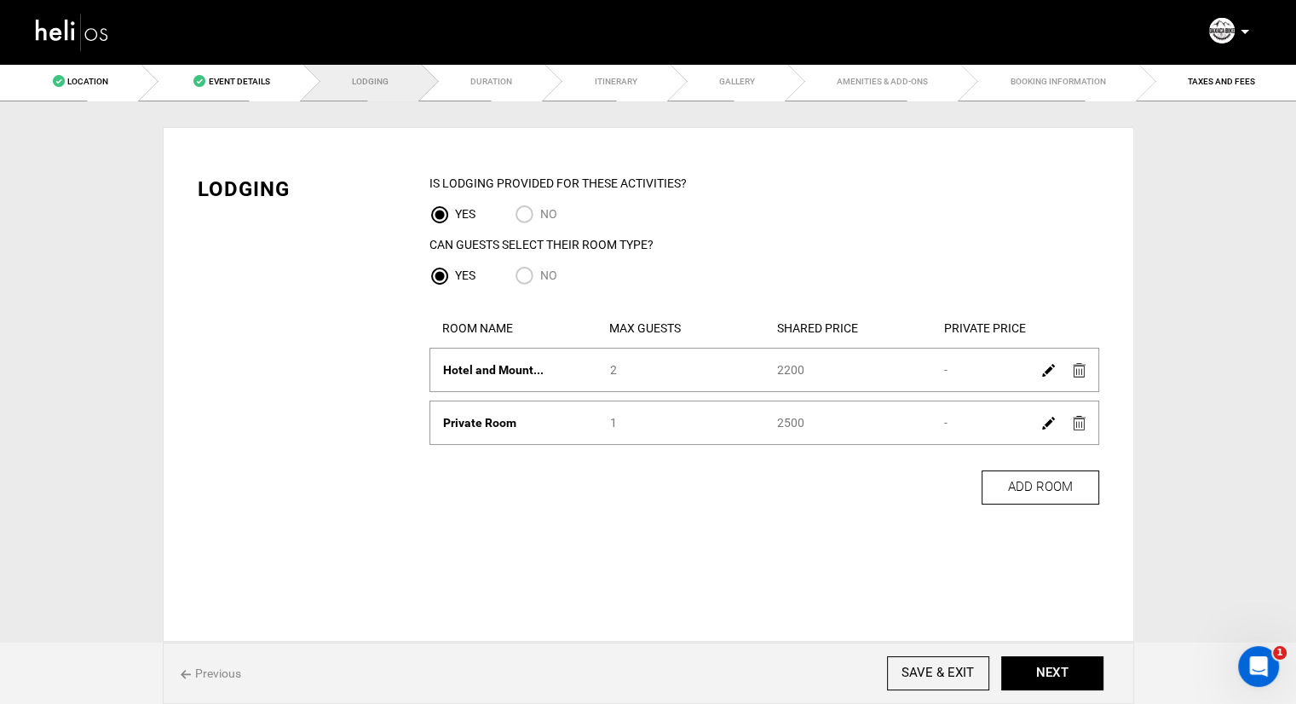
scroll to position [0, 0]
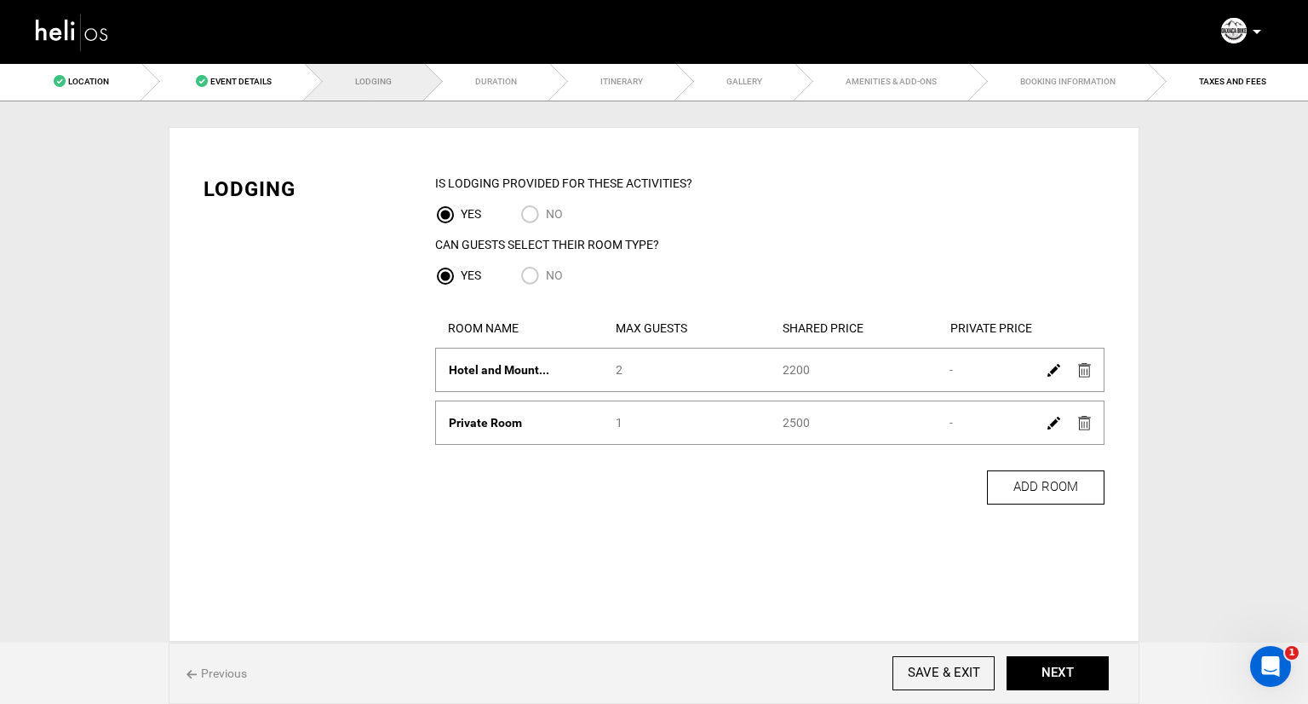
click at [1090, 427] on img at bounding box center [1084, 423] width 13 height 14
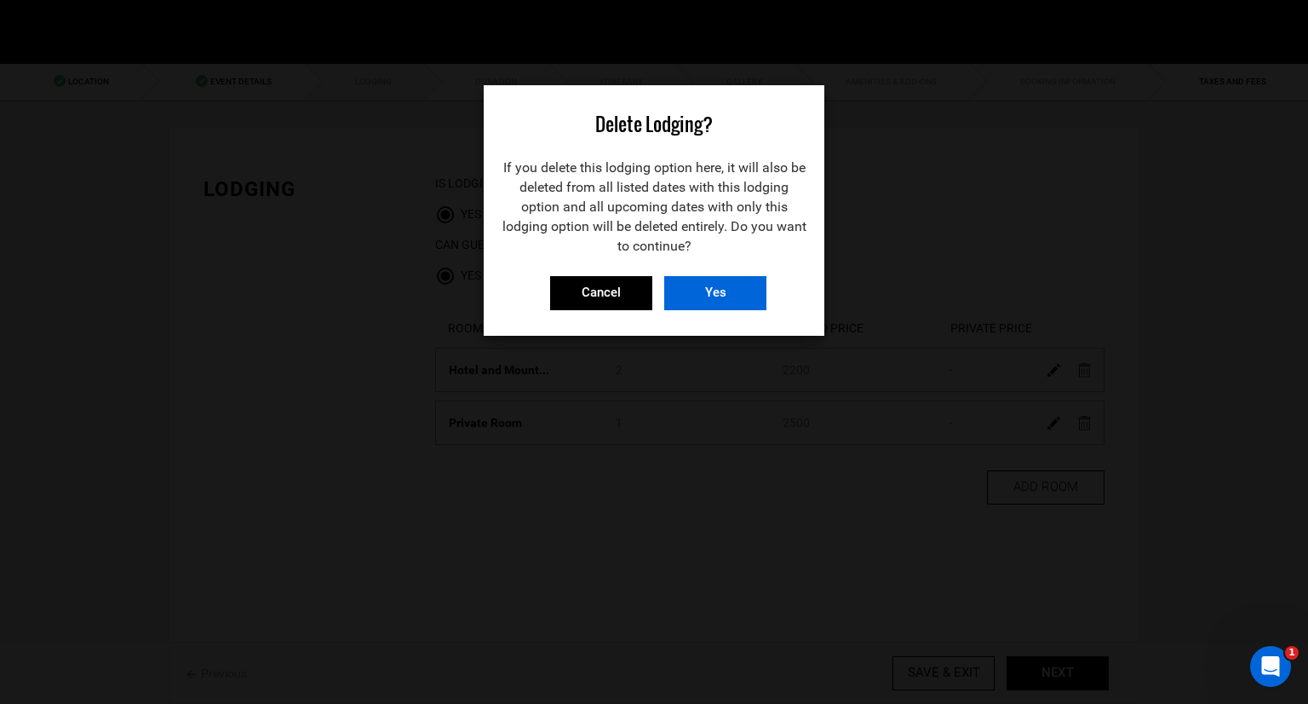
click at [748, 290] on input "Yes" at bounding box center [715, 293] width 102 height 34
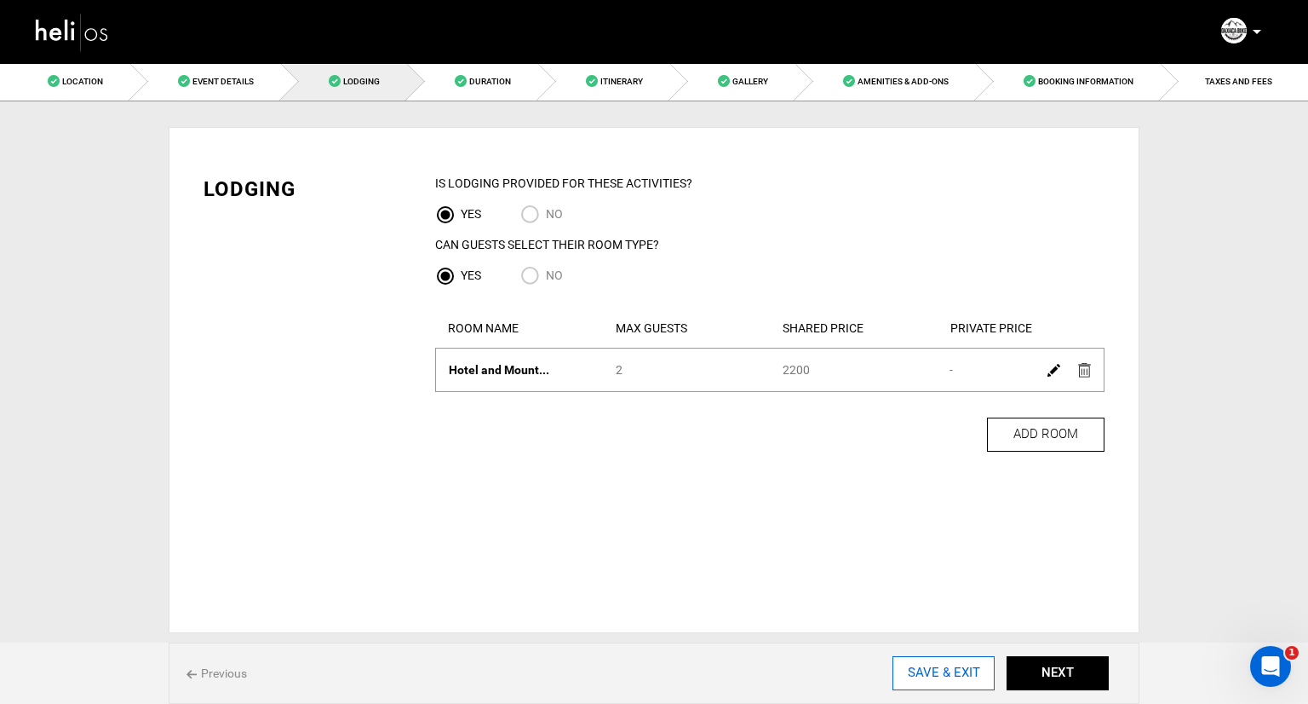
click at [910, 668] on input "SAVE & EXIT" at bounding box center [944, 673] width 102 height 34
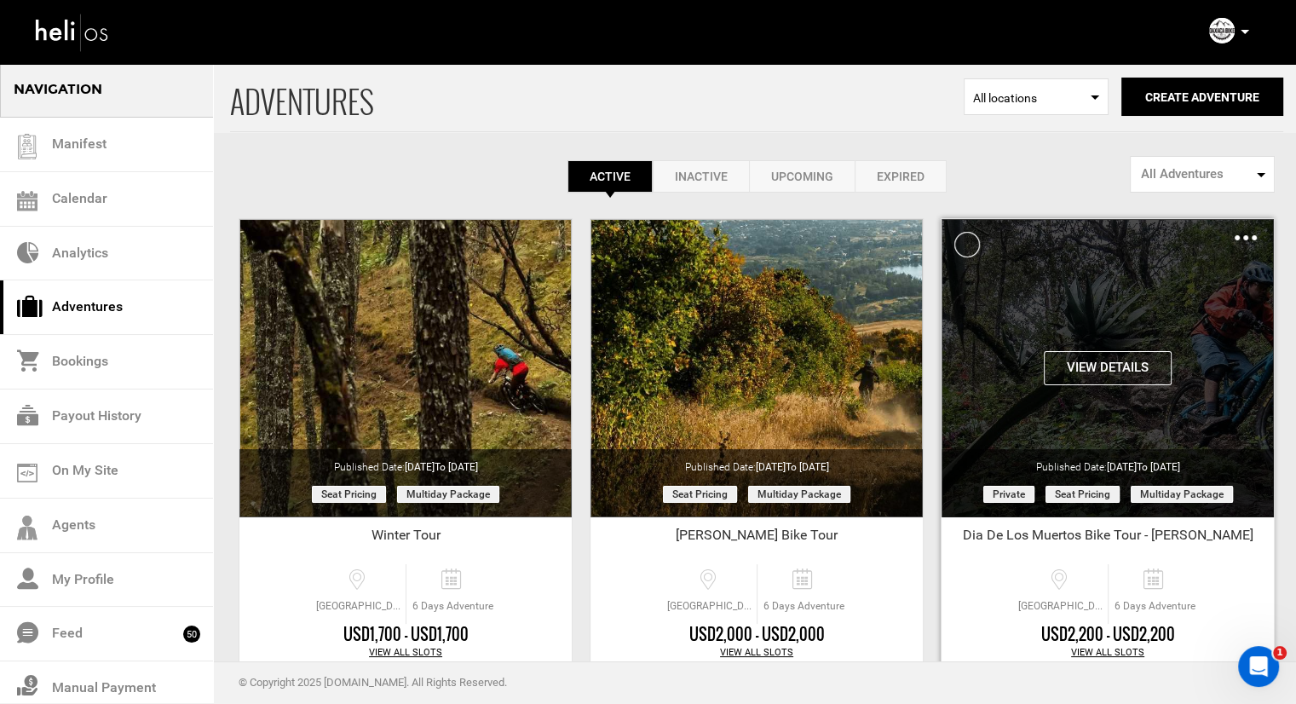
click at [1239, 239] on img at bounding box center [1245, 237] width 22 height 5
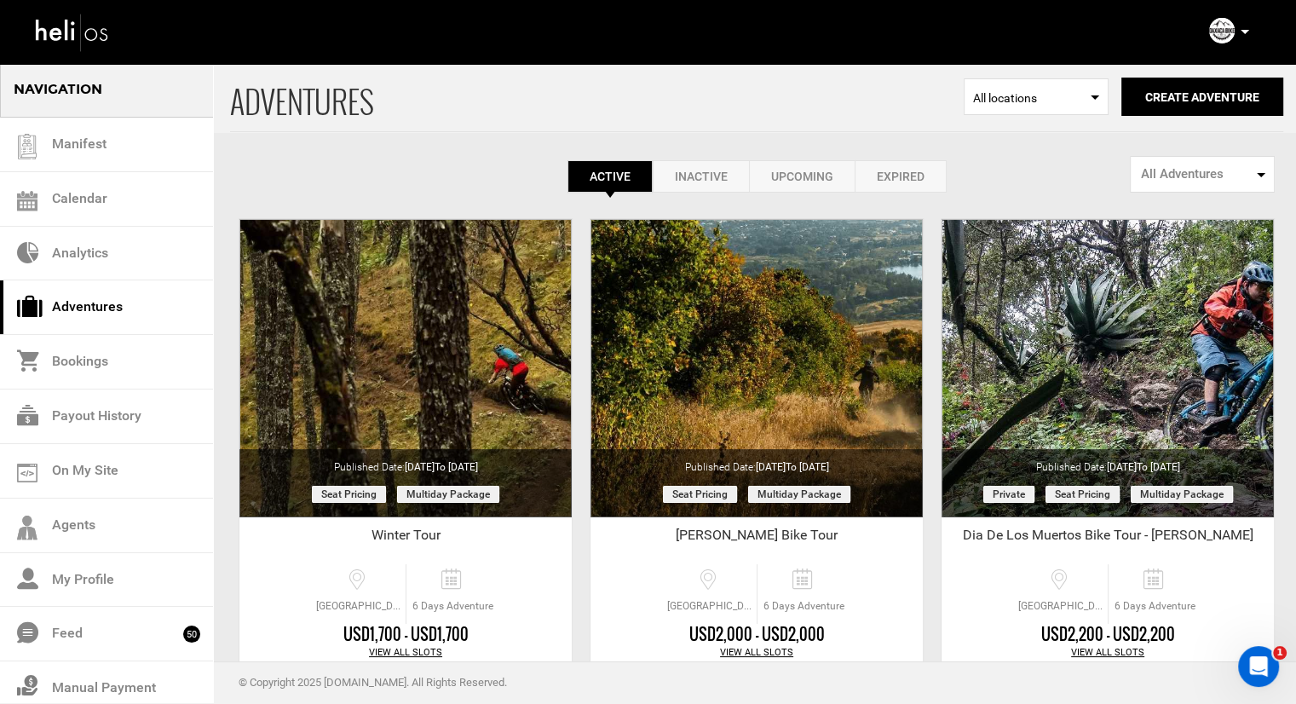
click at [1105, 161] on div "Active Inactive Upcoming Expired Active Active Inactive Upcoming Expired Active…" at bounding box center [756, 176] width 1053 height 32
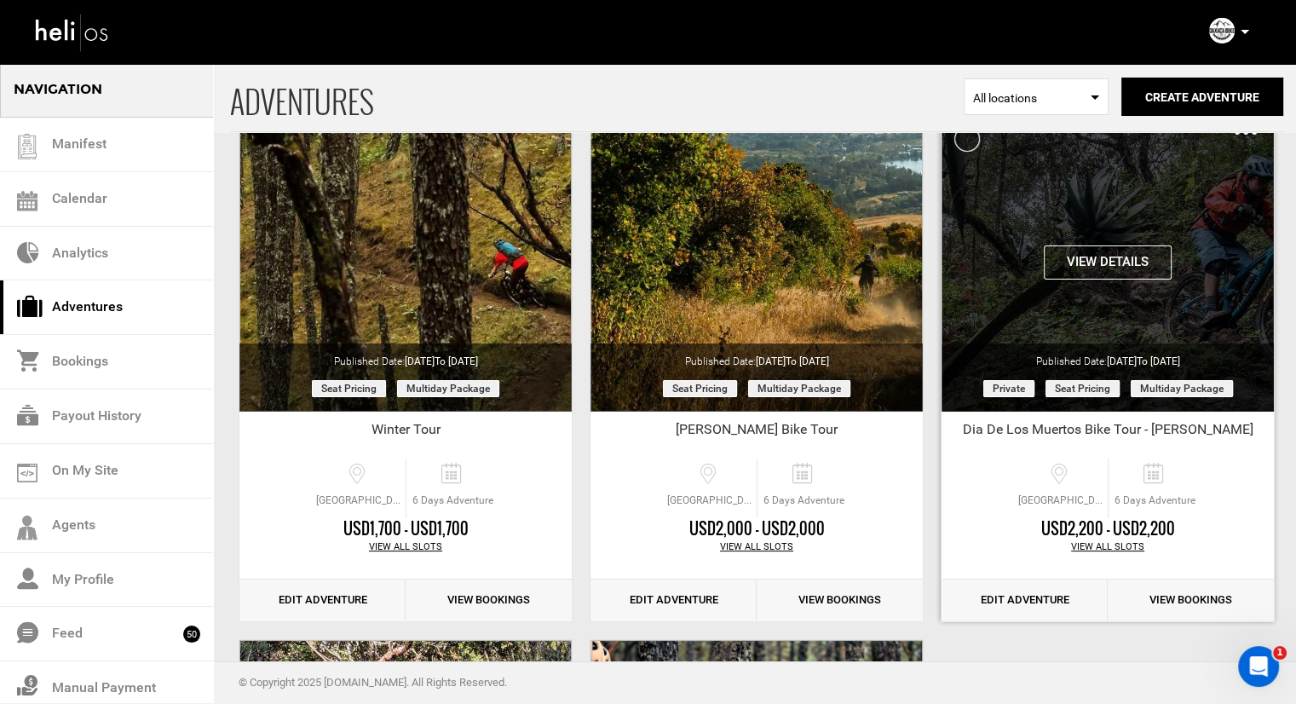
scroll to position [170, 0]
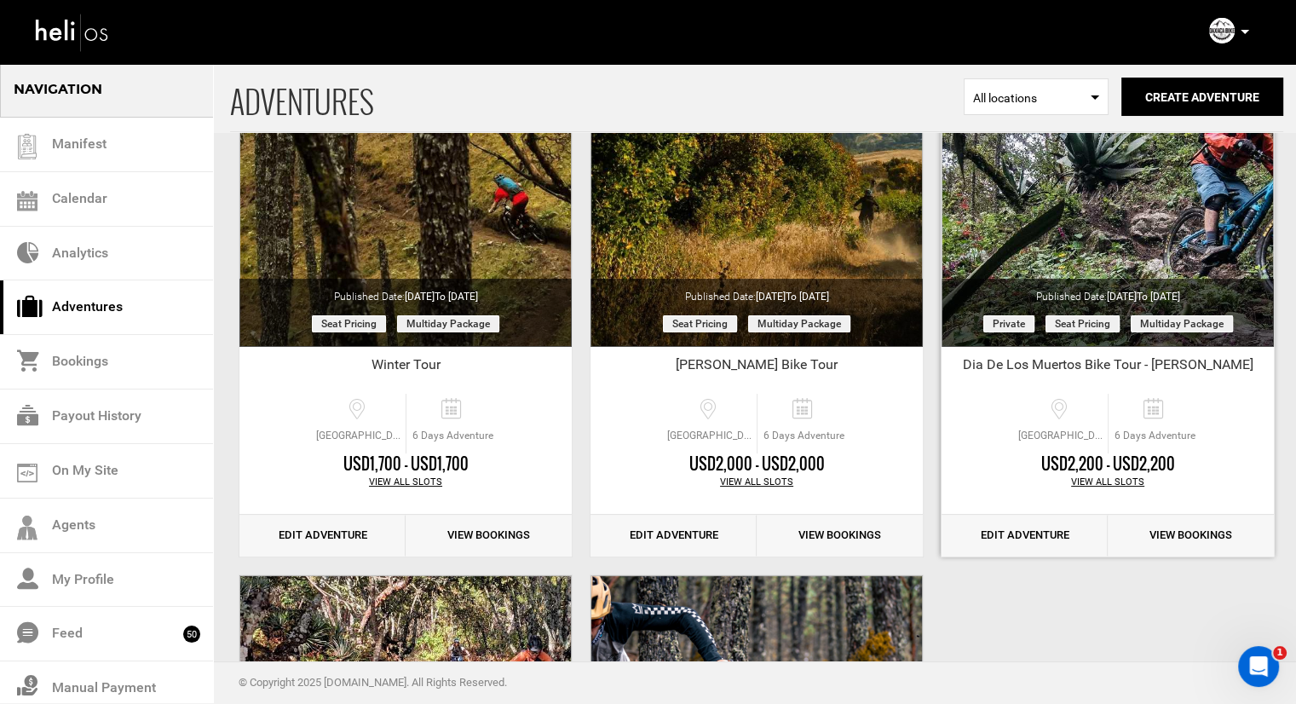
click at [1053, 529] on link "Edit Adventure" at bounding box center [1024, 536] width 166 height 42
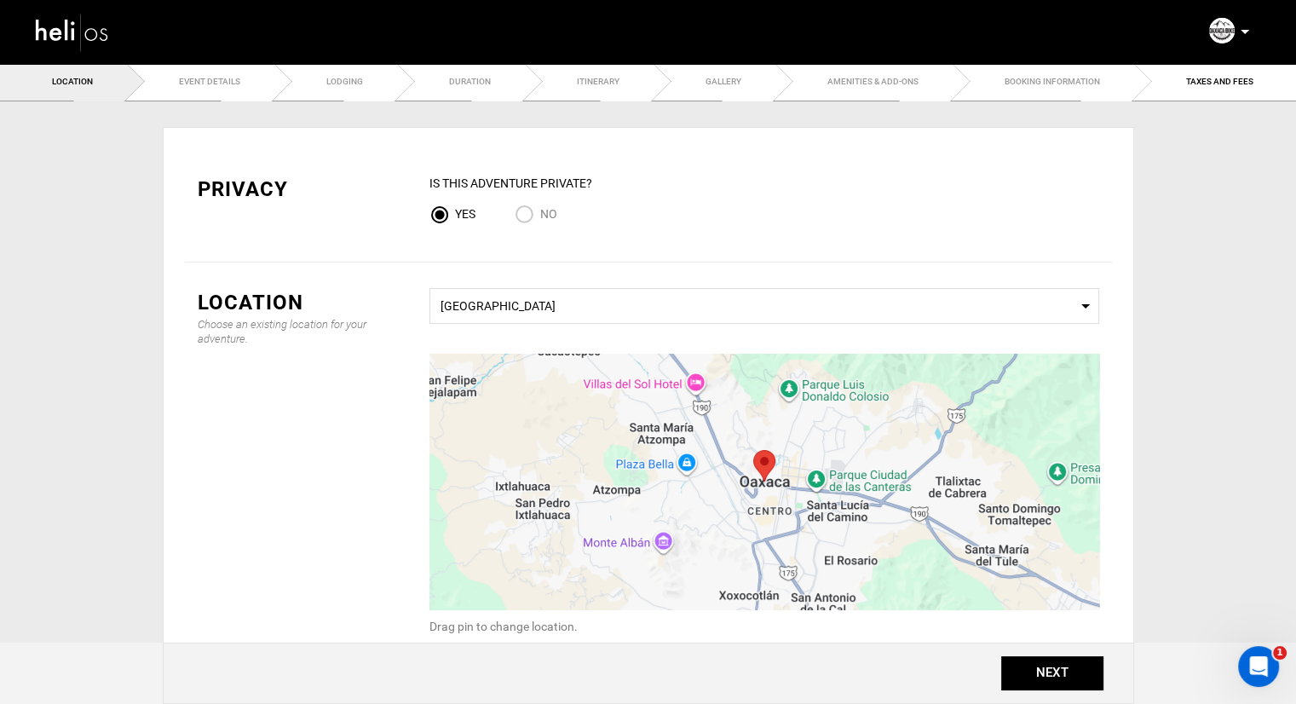
click at [385, 84] on ul "Location Event Details Lodging Duration Itinerary Gallery Amenities & Add-Ons B…" at bounding box center [648, 81] width 1296 height 39
click at [520, 88] on ul "Location Event Details Lodging Duration Itinerary Gallery Amenities & Add-Ons B…" at bounding box center [648, 81] width 1296 height 39
click at [478, 79] on ul "Location Event Details Lodging Duration Itinerary Gallery Amenities & Add-Ons B…" at bounding box center [648, 81] width 1296 height 39
click at [474, 79] on ul "Location Event Details Lodging Duration Itinerary Gallery Amenities & Add-Ons B…" at bounding box center [648, 81] width 1296 height 39
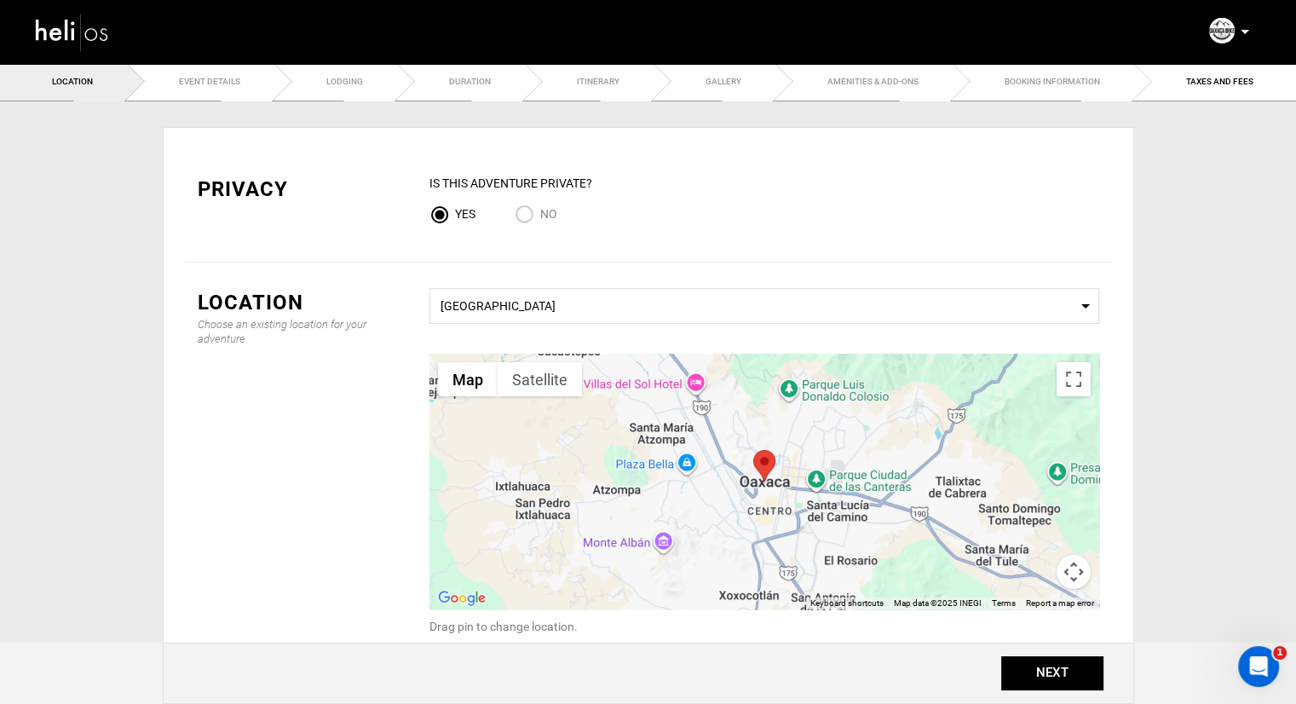
click at [243, 95] on ul "Location Event Details Lodging Duration Itinerary Gallery Amenities & Add-Ons B…" at bounding box center [648, 81] width 1296 height 39
click at [198, 76] on ul "Location Event Details Lodging Duration Itinerary Gallery Amenities & Add-Ons B…" at bounding box center [648, 81] width 1296 height 39
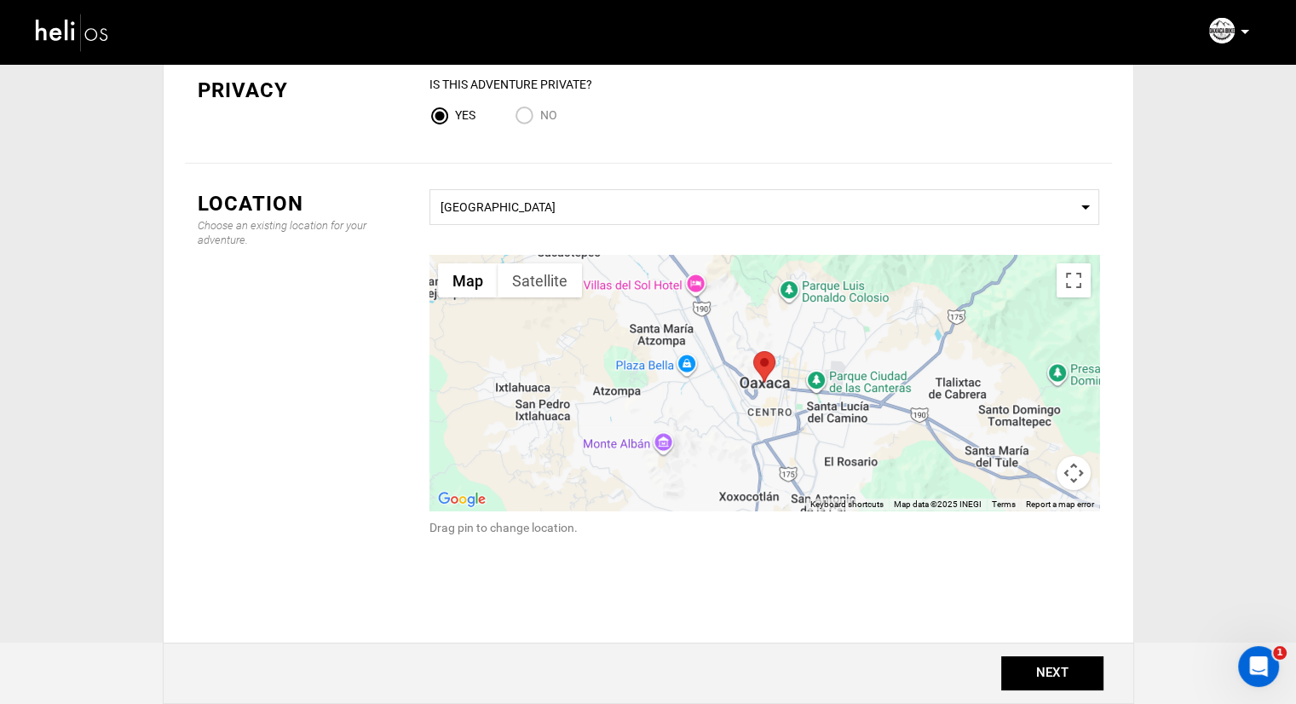
scroll to position [183, 0]
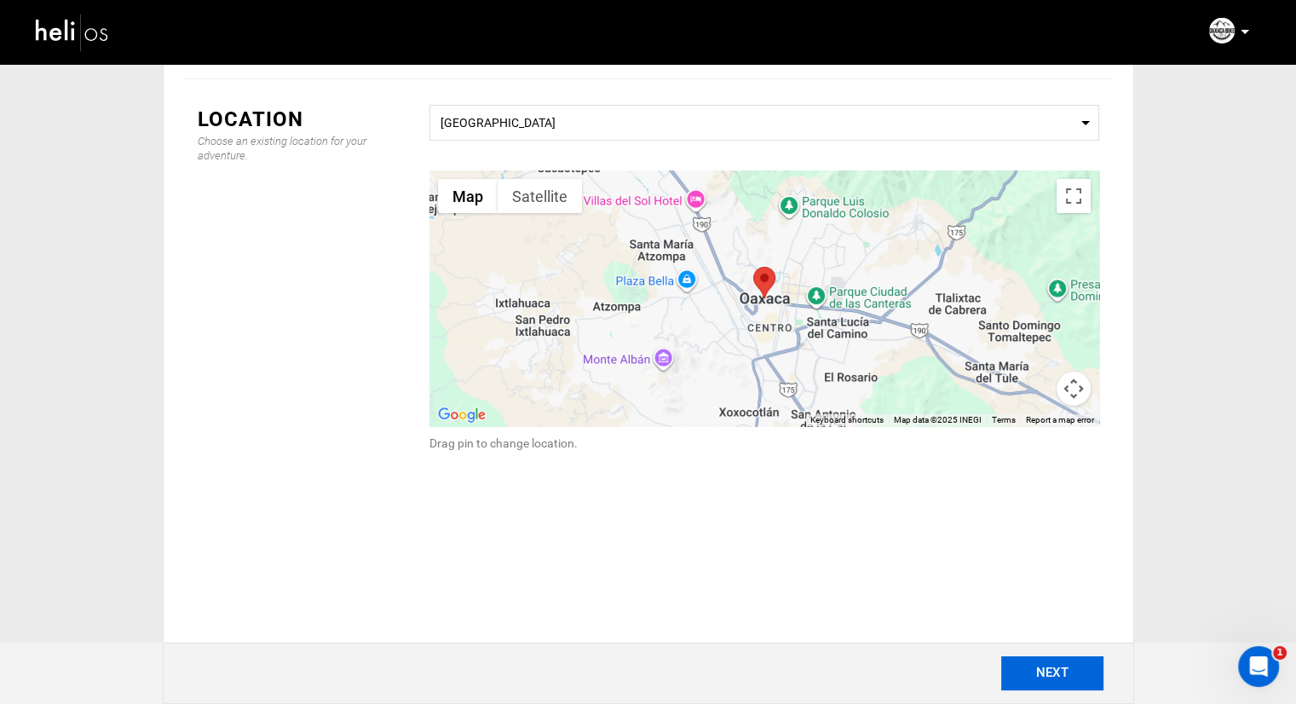
click at [1009, 662] on button "NEXT" at bounding box center [1052, 673] width 102 height 34
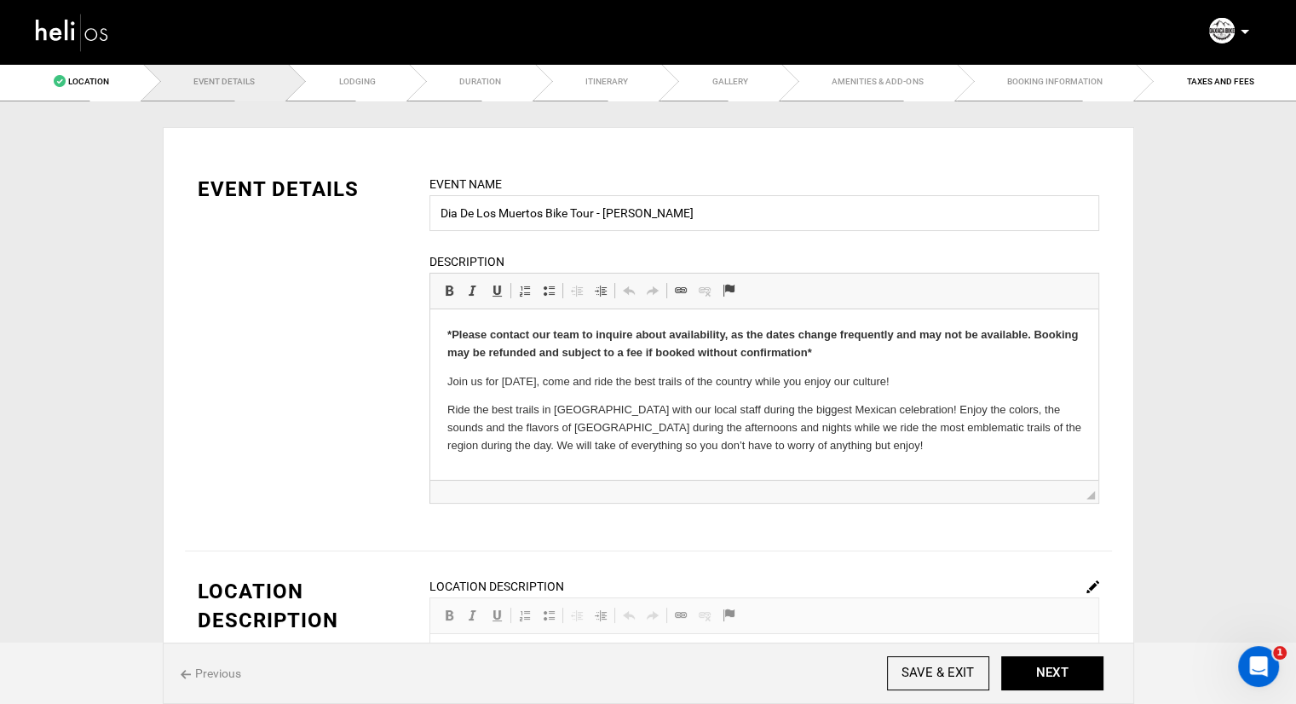
click at [480, 78] on ul "Location Event Details Lodging Duration Itinerary Gallery Amenities & Add-Ons B…" at bounding box center [648, 81] width 1296 height 39
click at [472, 83] on ul "Location Event Details Lodging Duration Itinerary Gallery Amenities & Add-Ons B…" at bounding box center [648, 81] width 1296 height 39
click at [1070, 669] on button "NEXT" at bounding box center [1052, 673] width 102 height 34
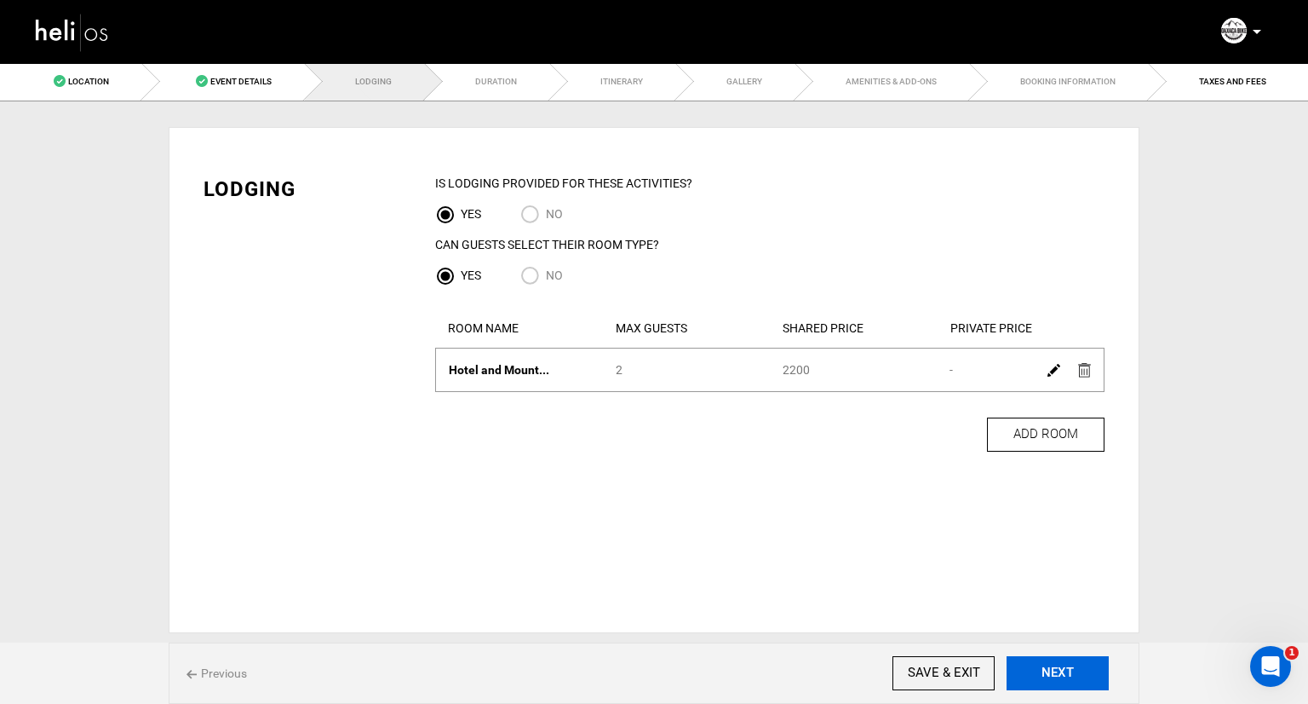
click at [1070, 669] on button "NEXT" at bounding box center [1058, 673] width 102 height 34
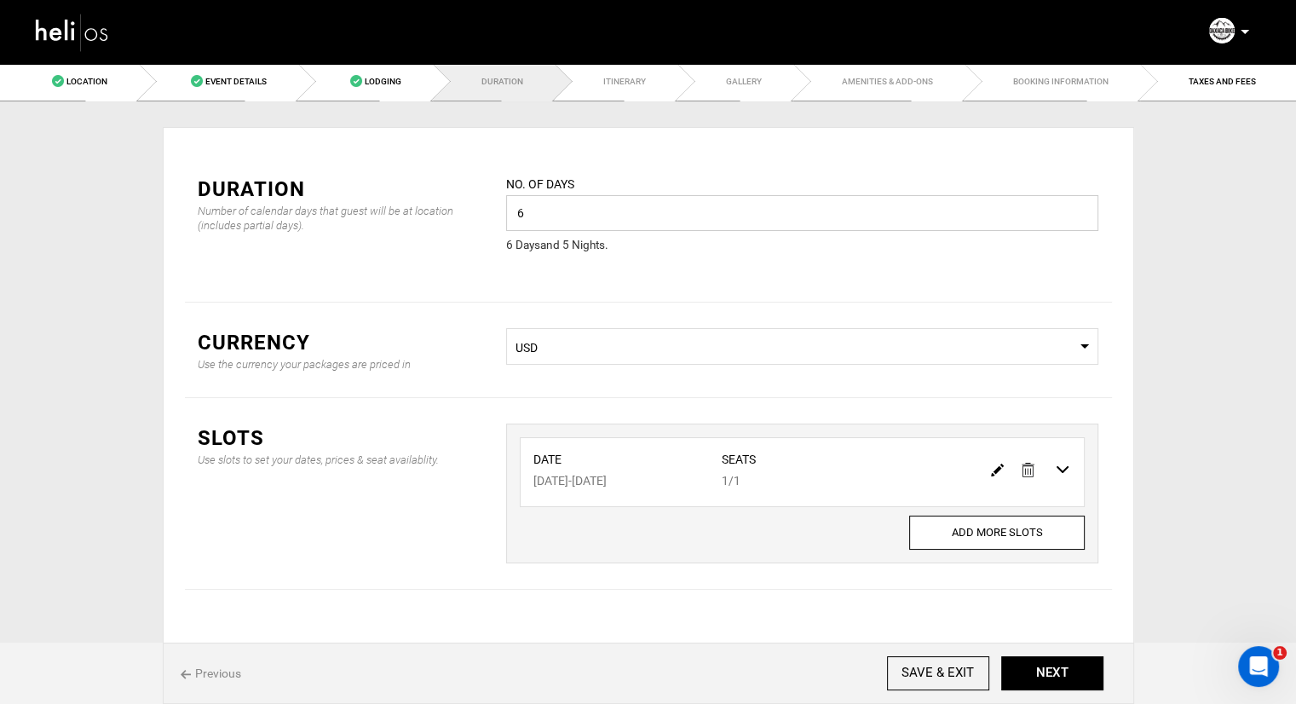
click at [796, 216] on input "6" at bounding box center [802, 213] width 592 height 36
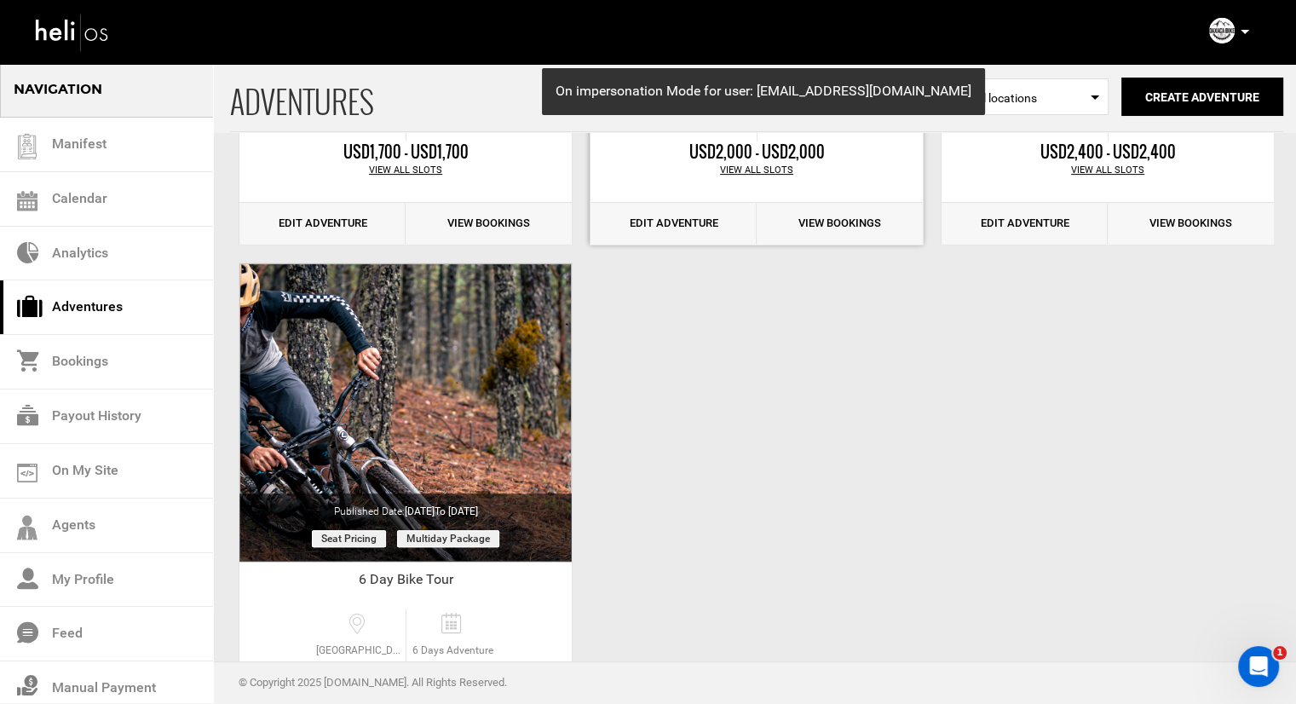
scroll to position [511, 0]
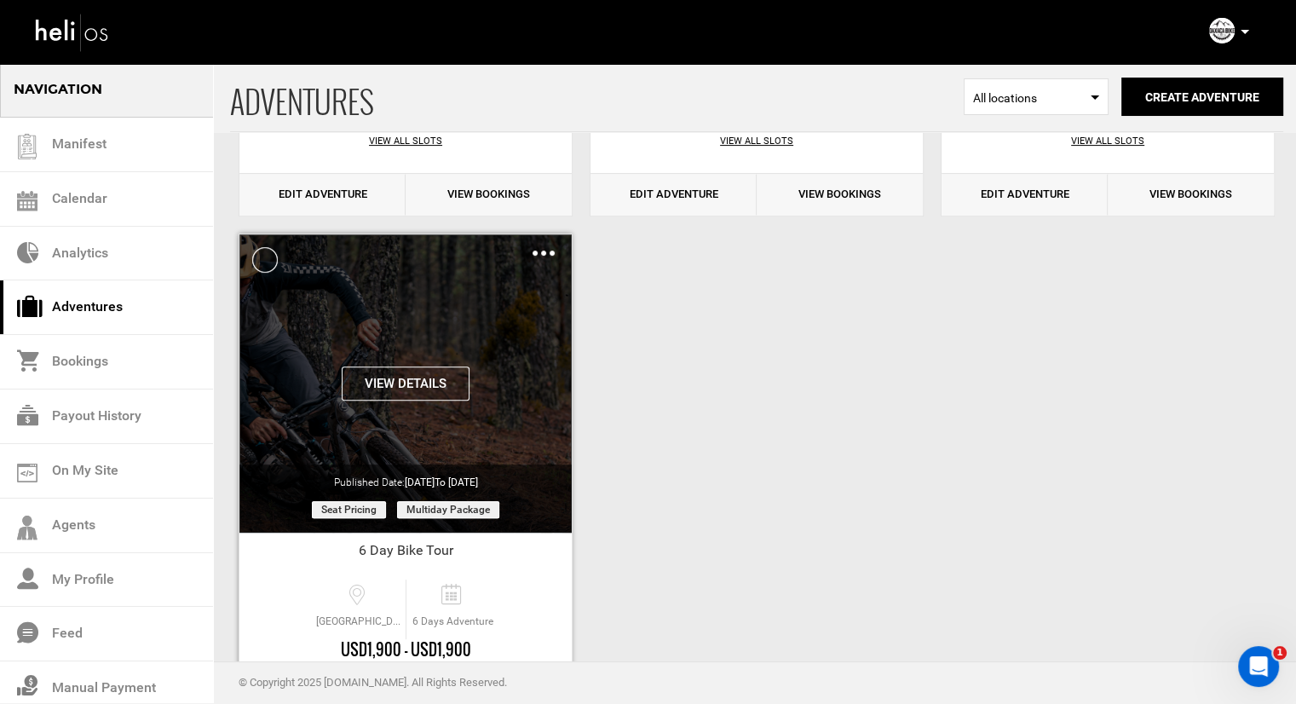
click at [508, 280] on div "View Details Clone De-Activate Share Delete" at bounding box center [405, 383] width 332 height 298
click at [402, 379] on button "View Details" at bounding box center [406, 383] width 128 height 34
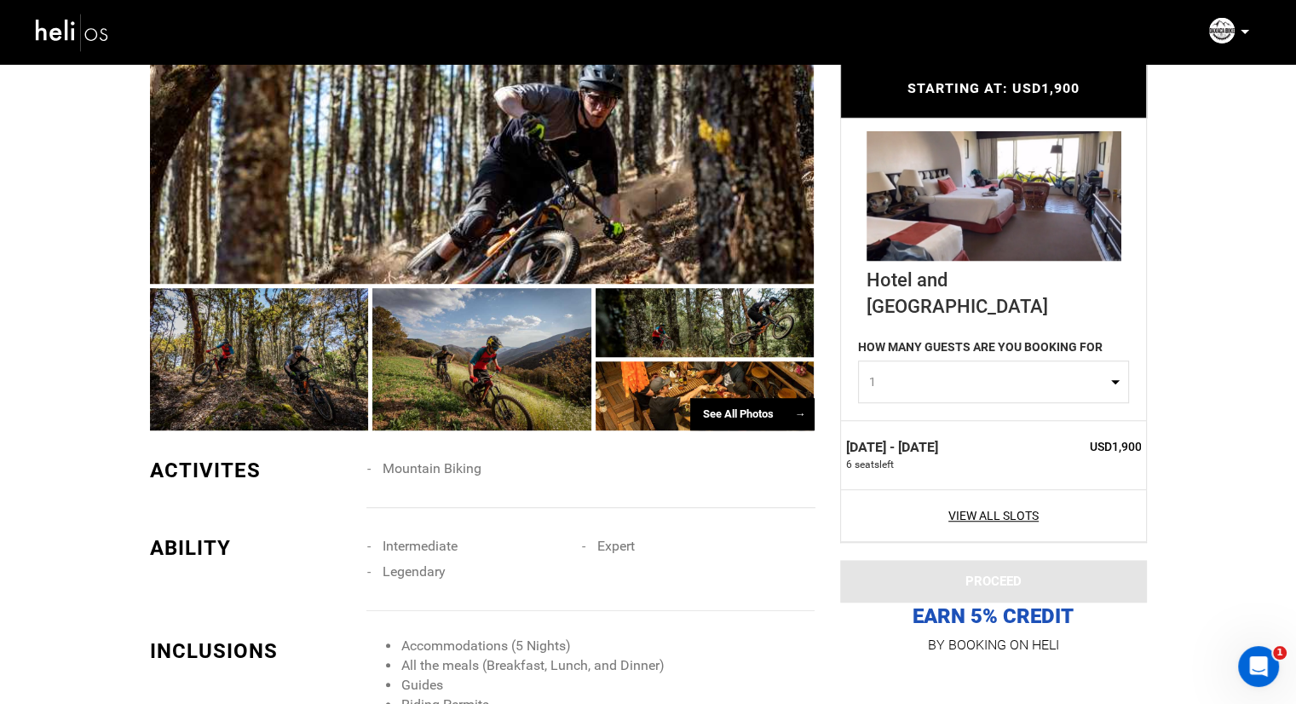
scroll to position [1107, 0]
click at [629, 368] on div at bounding box center [704, 395] width 219 height 69
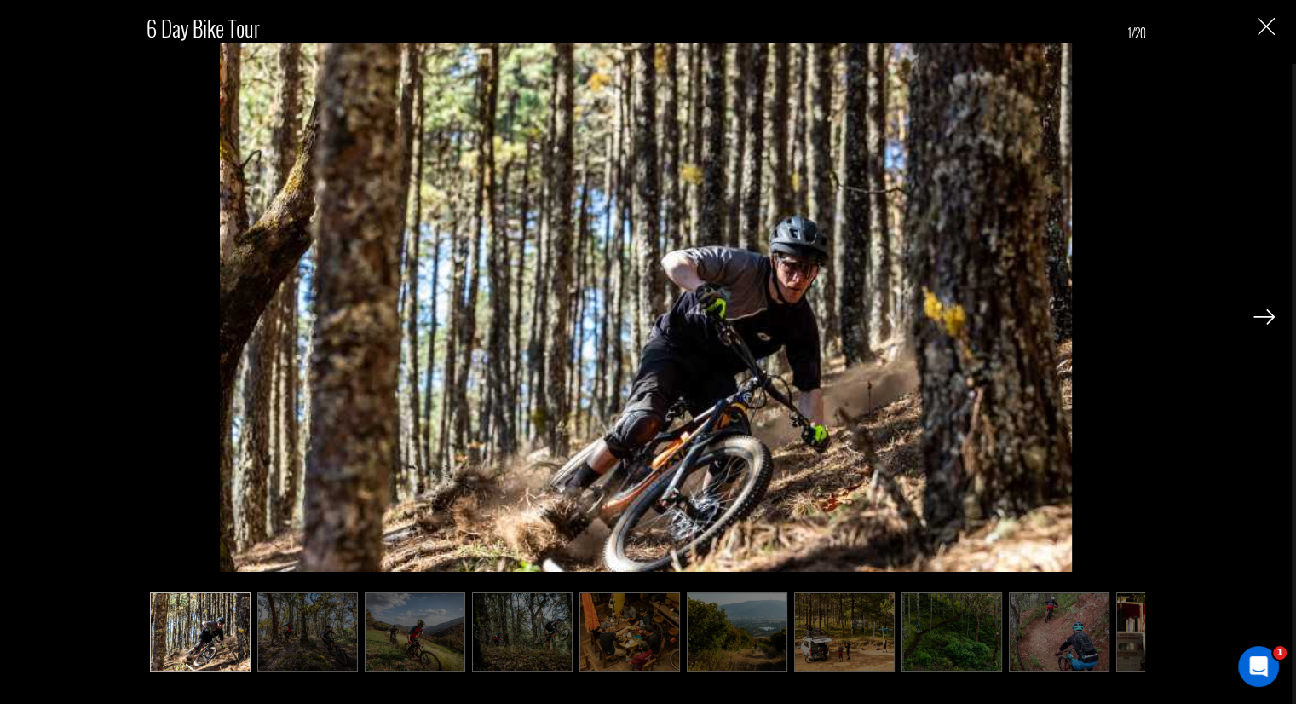
click at [833, 624] on img at bounding box center [844, 631] width 101 height 79
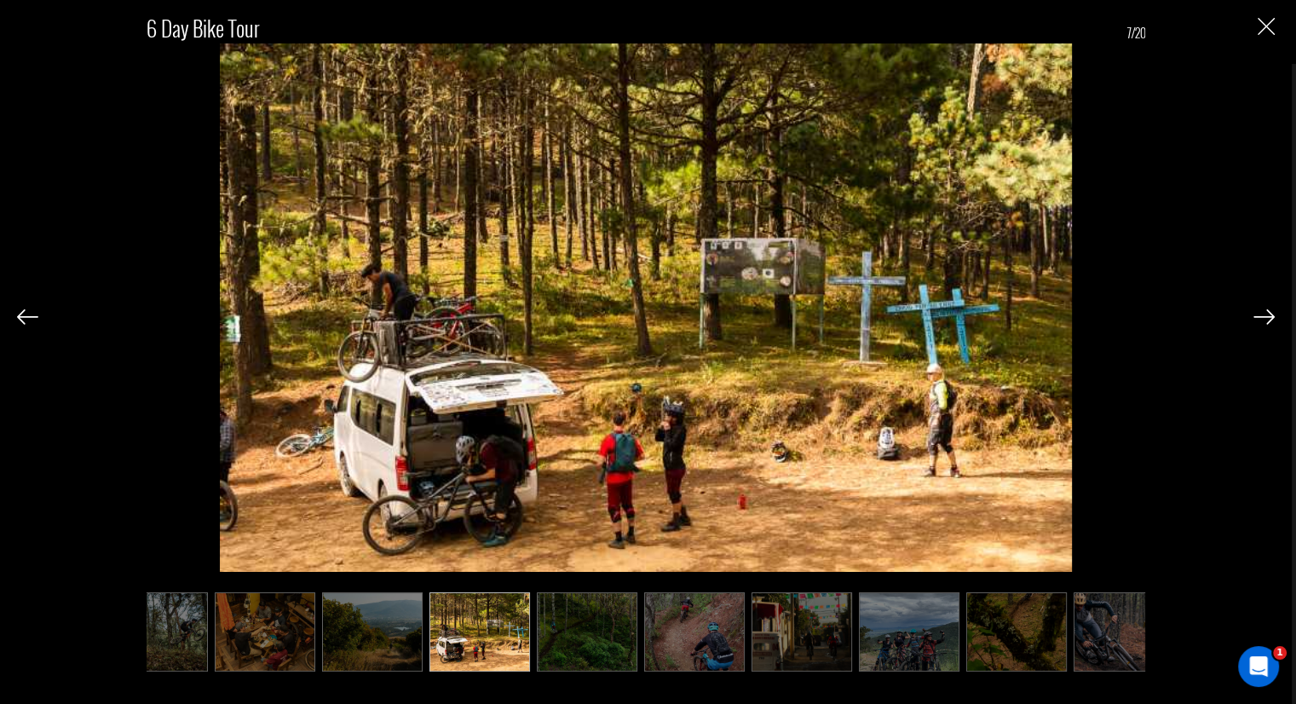
click at [833, 624] on ul at bounding box center [646, 631] width 999 height 79
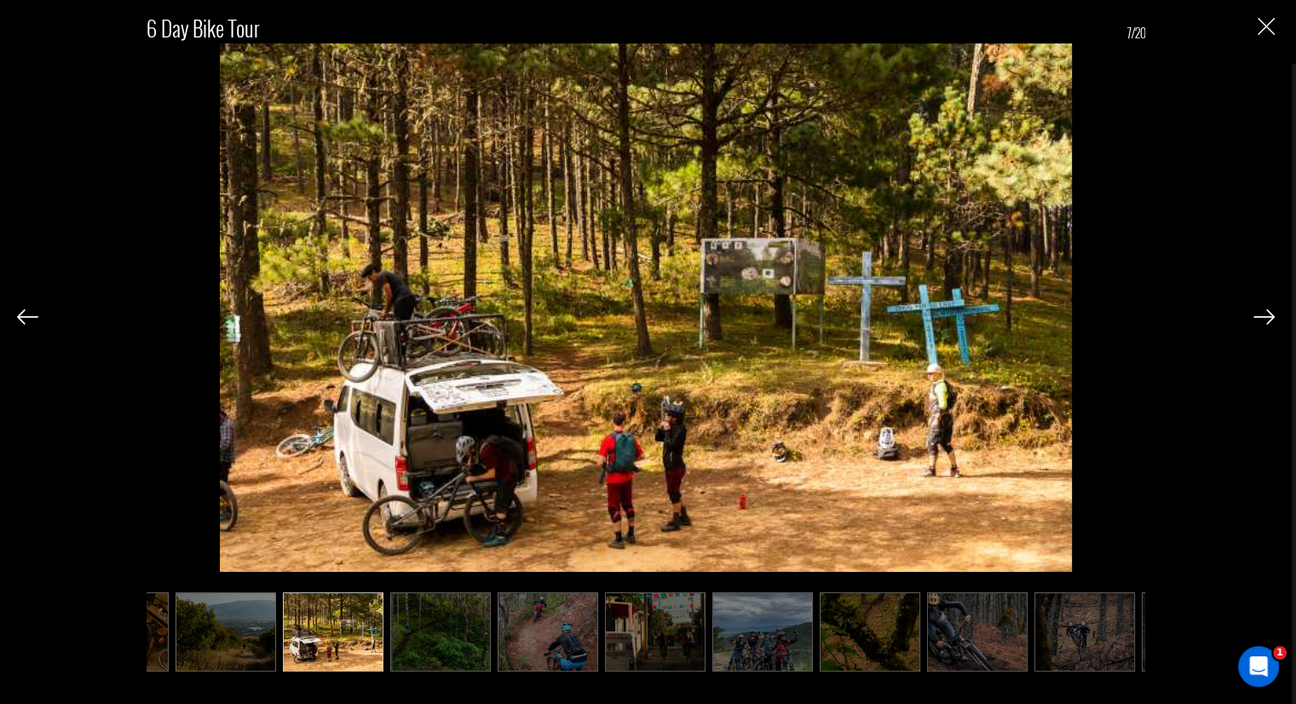
click at [831, 624] on img at bounding box center [869, 631] width 101 height 79
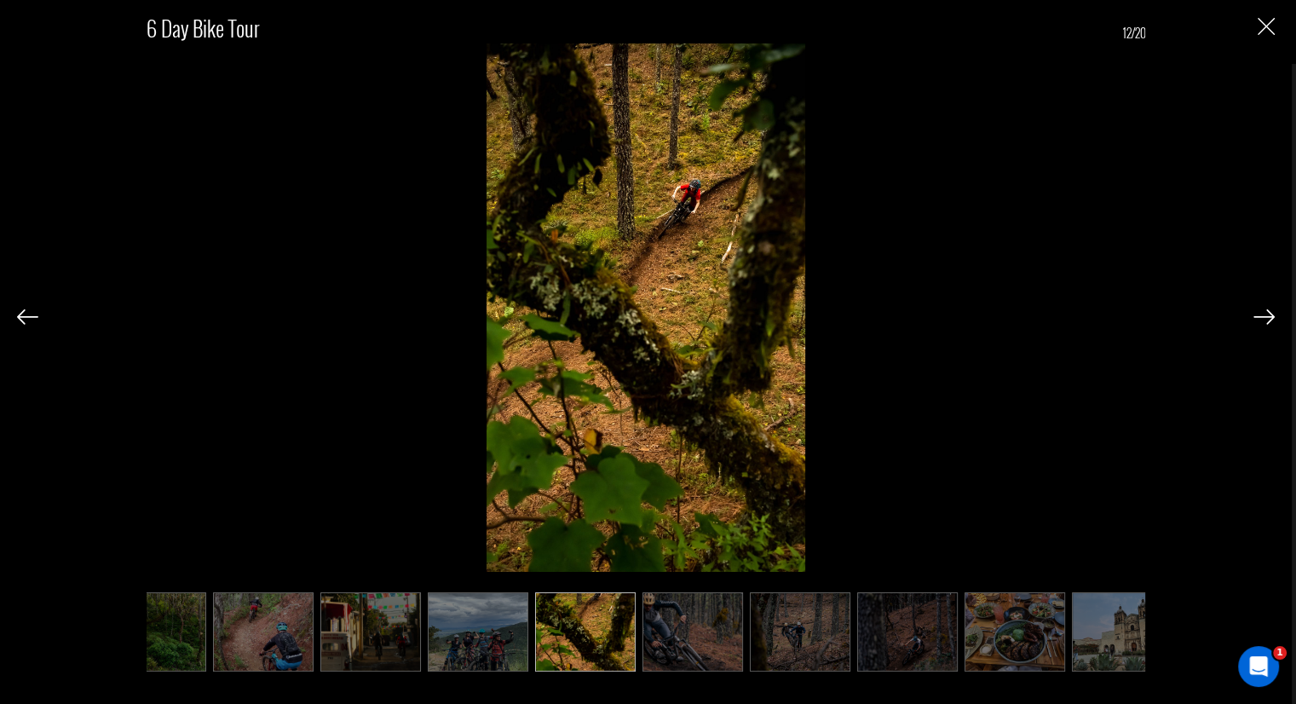
click at [831, 624] on ul at bounding box center [646, 631] width 999 height 79
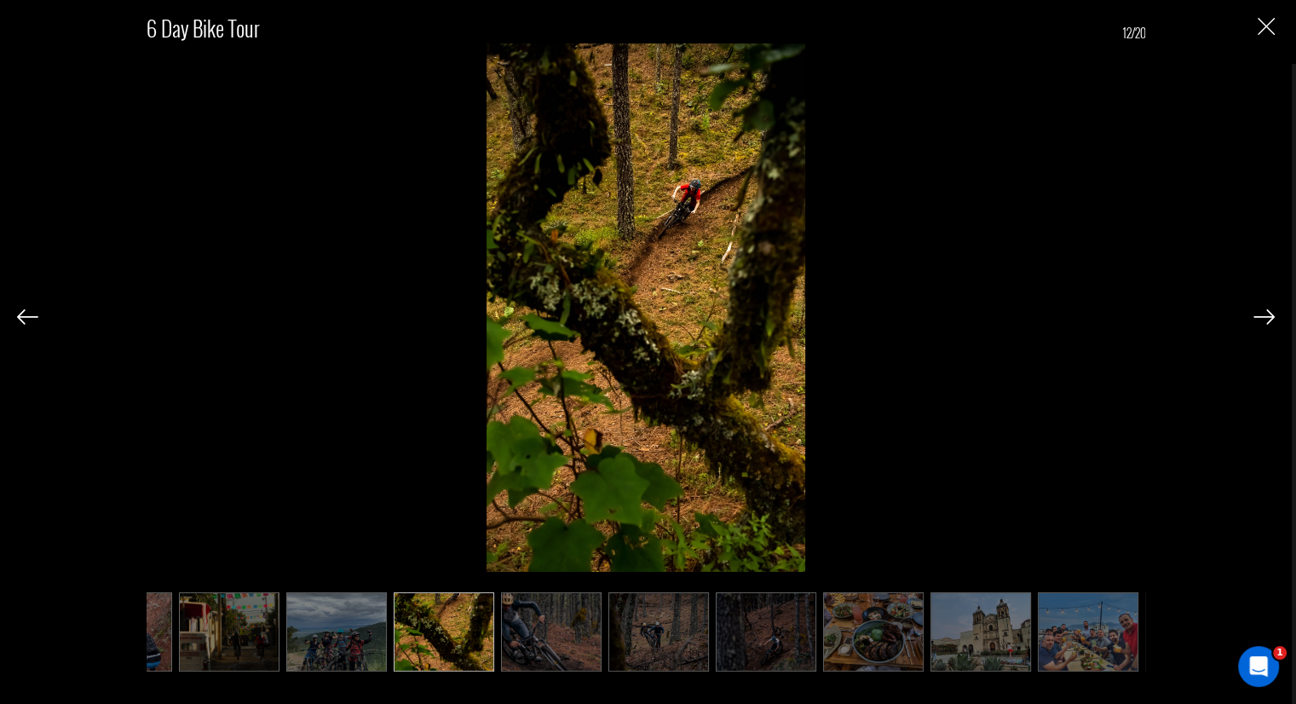
click at [802, 621] on img at bounding box center [766, 631] width 101 height 79
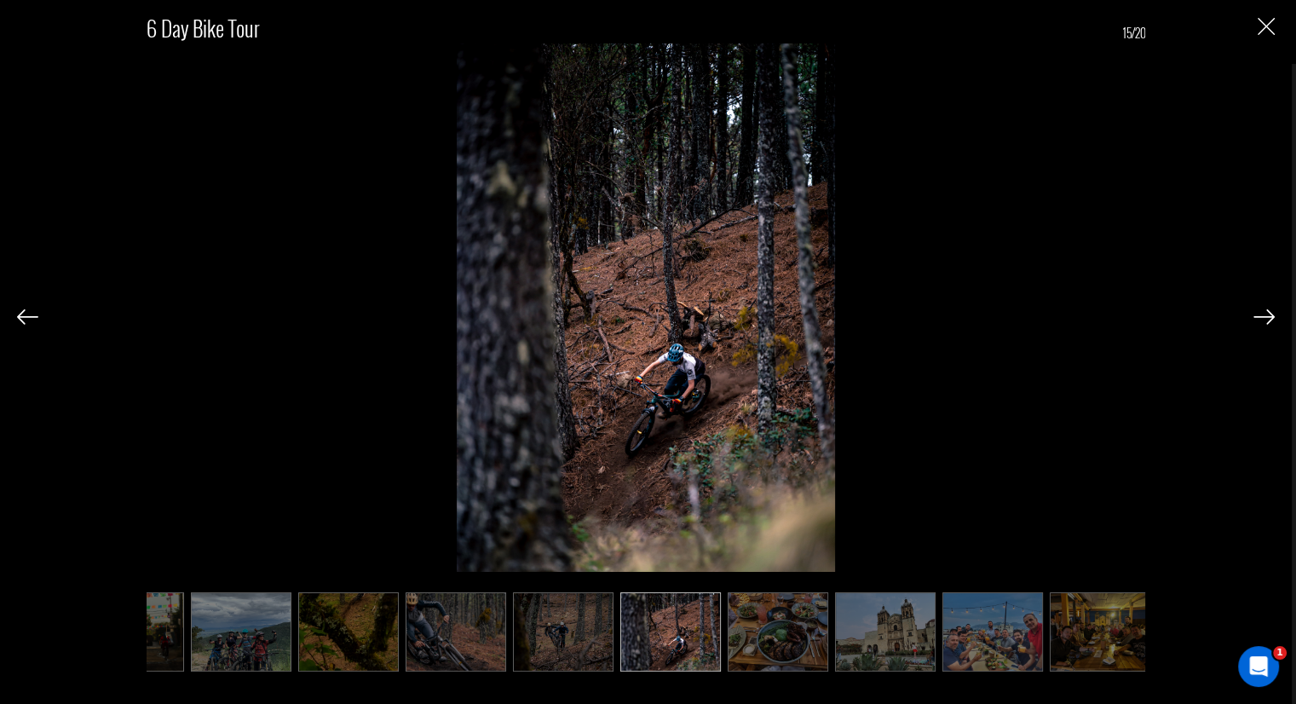
scroll to position [0, 1147]
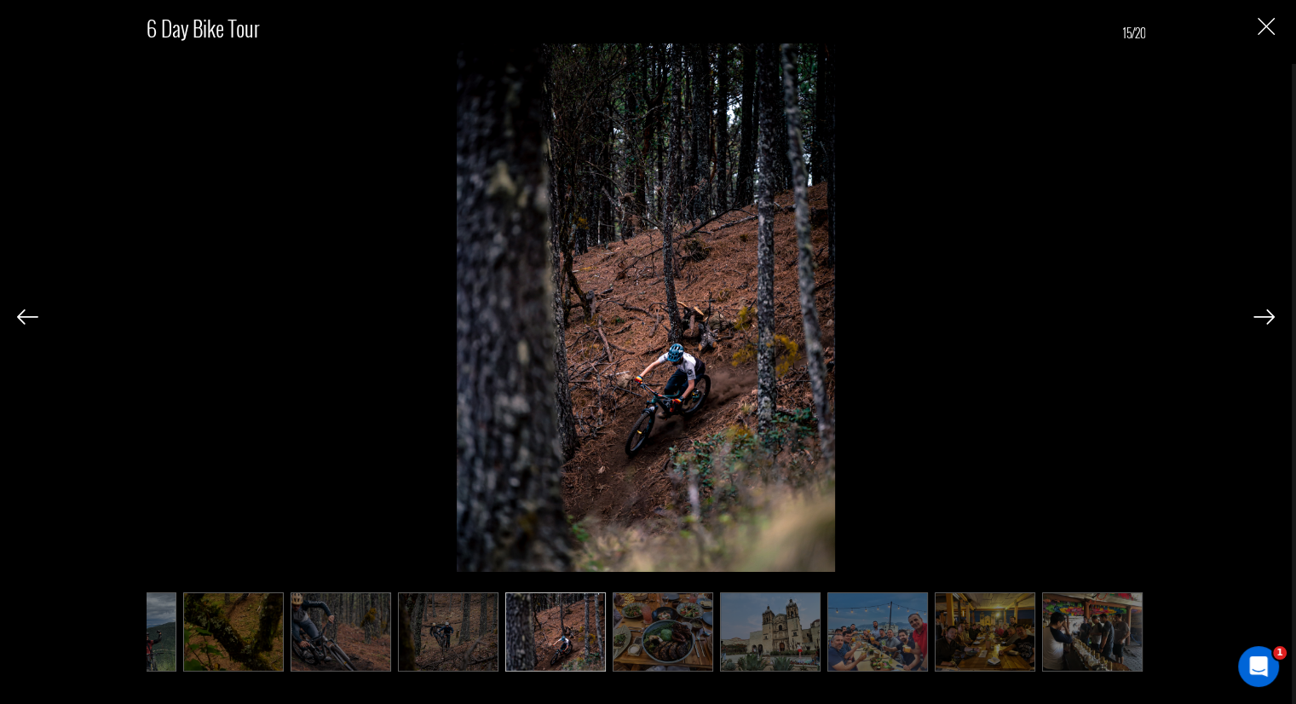
click at [781, 623] on img at bounding box center [770, 631] width 101 height 79
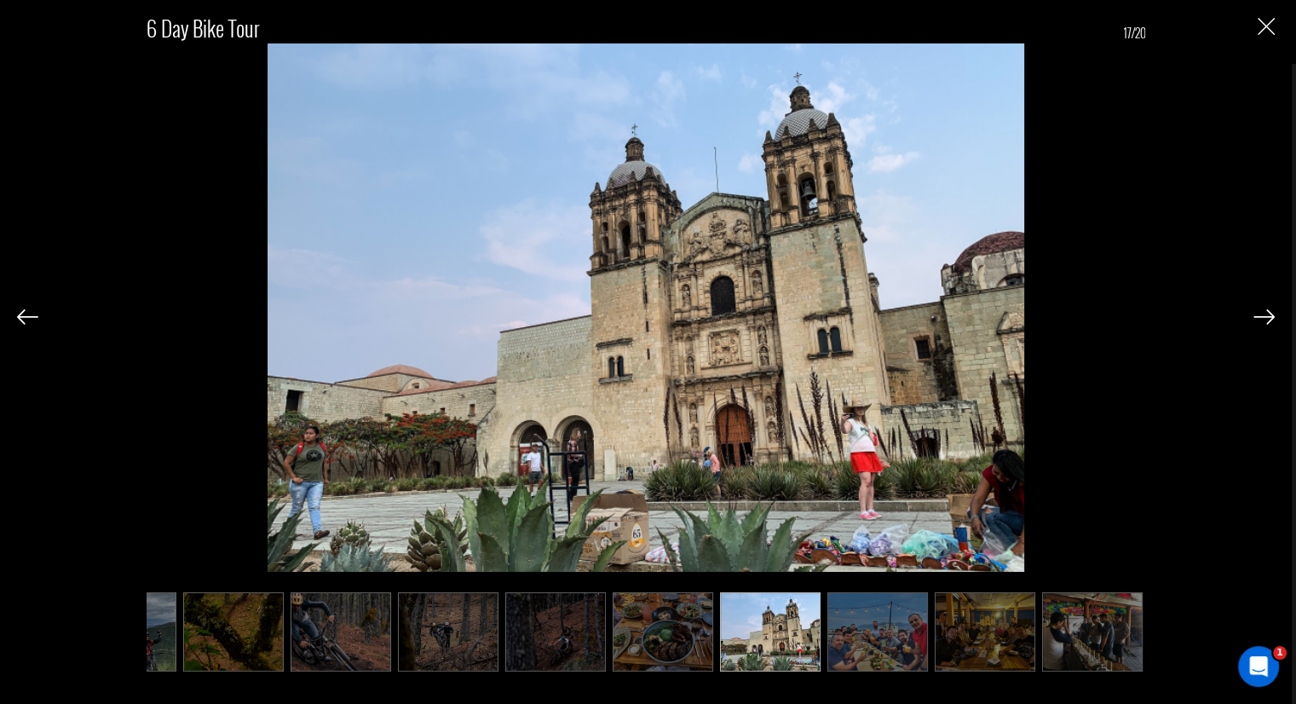
click at [821, 621] on ul at bounding box center [646, 631] width 999 height 79
click at [845, 621] on img at bounding box center [877, 631] width 101 height 79
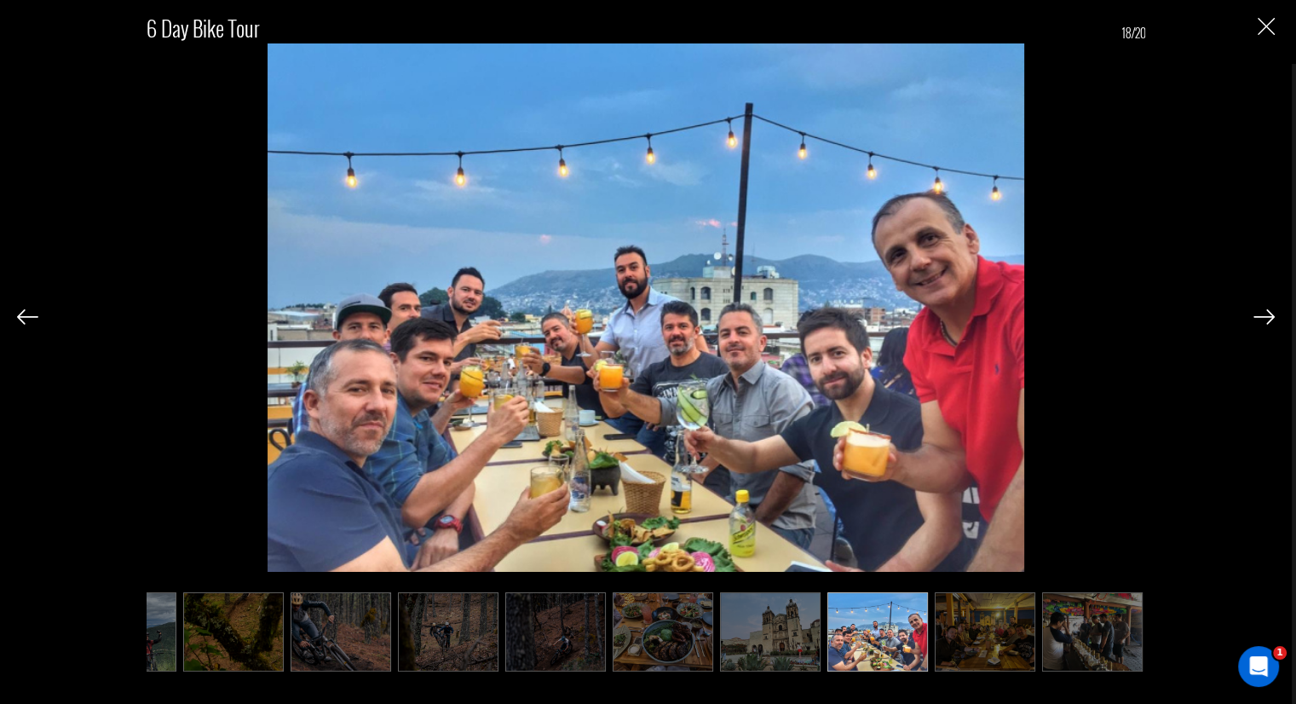
click at [930, 624] on ul at bounding box center [646, 631] width 999 height 79
click at [988, 623] on img at bounding box center [984, 631] width 101 height 79
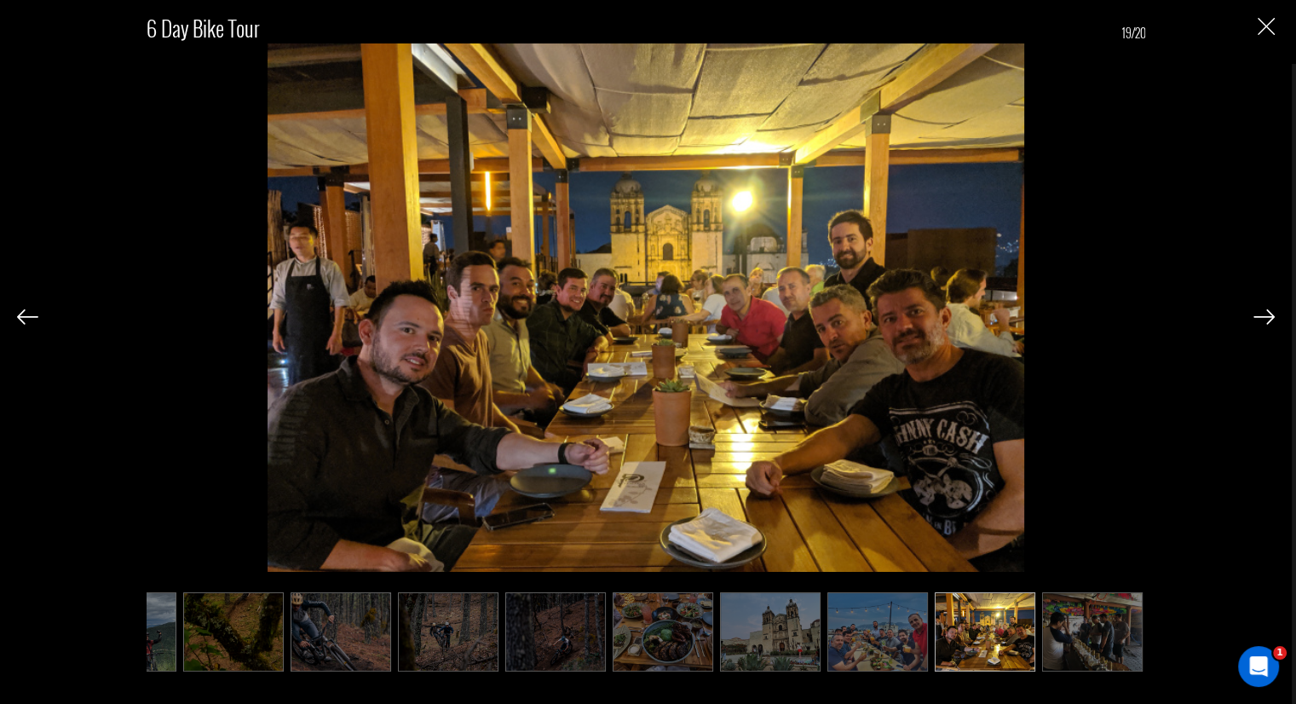
click at [1061, 622] on img at bounding box center [1092, 631] width 101 height 79
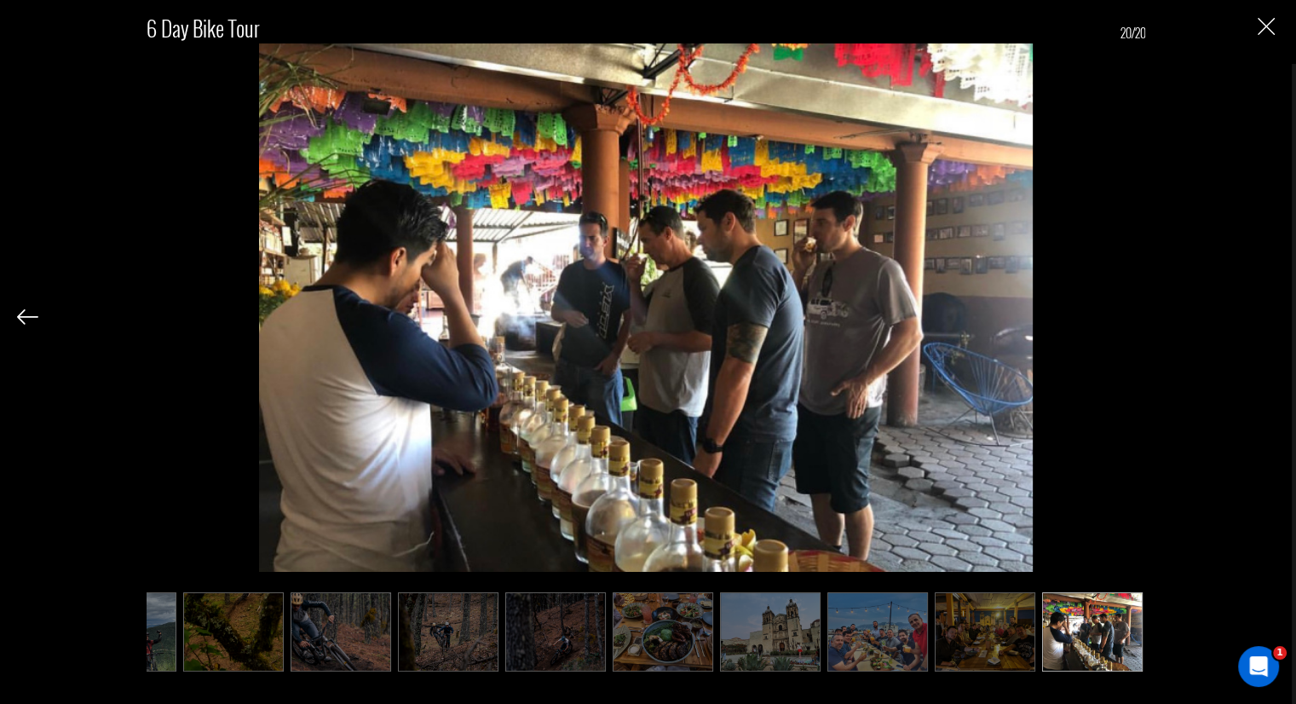
click at [1267, 29] on img "Close" at bounding box center [1265, 26] width 17 height 17
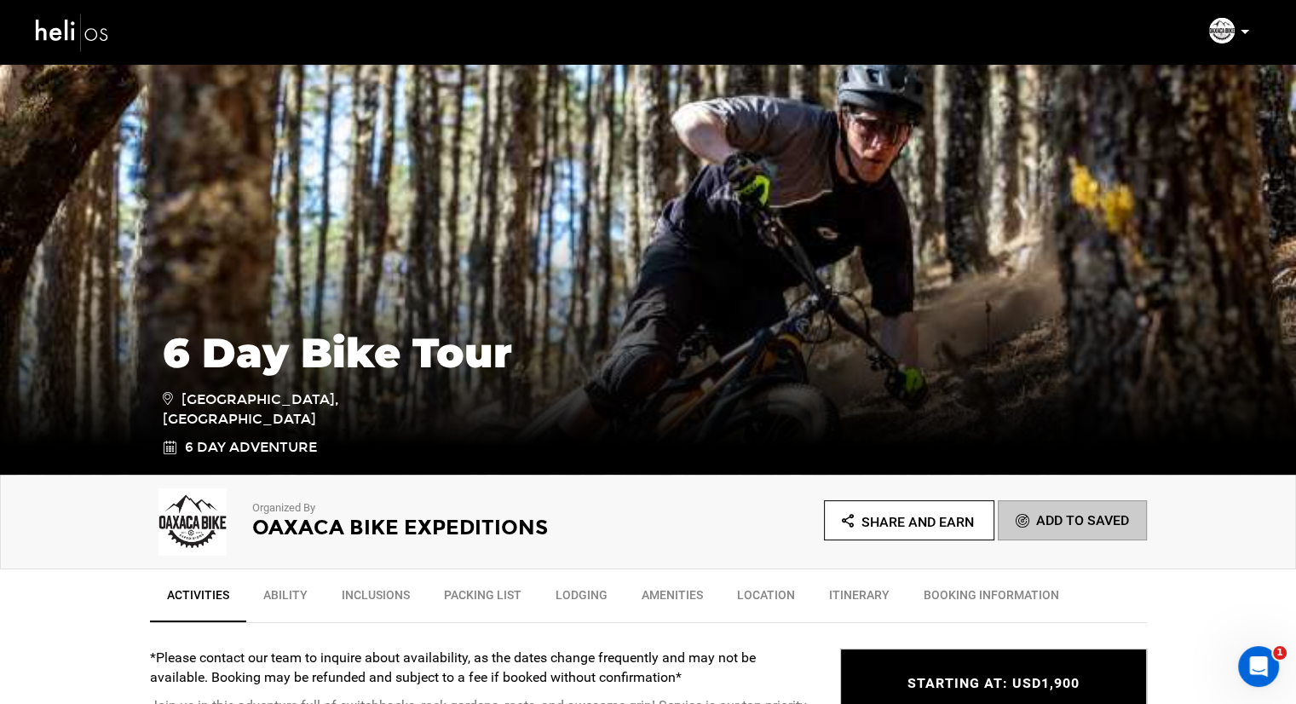
scroll to position [0, 0]
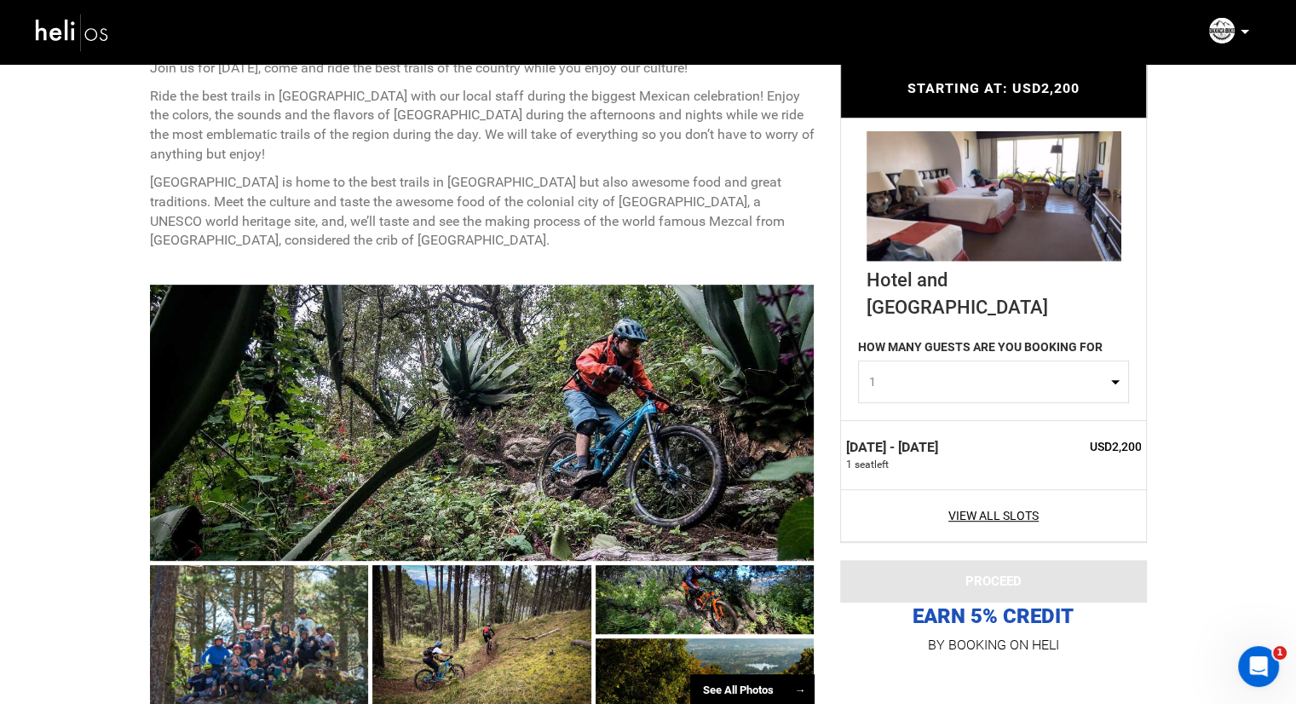
scroll to position [767, 0]
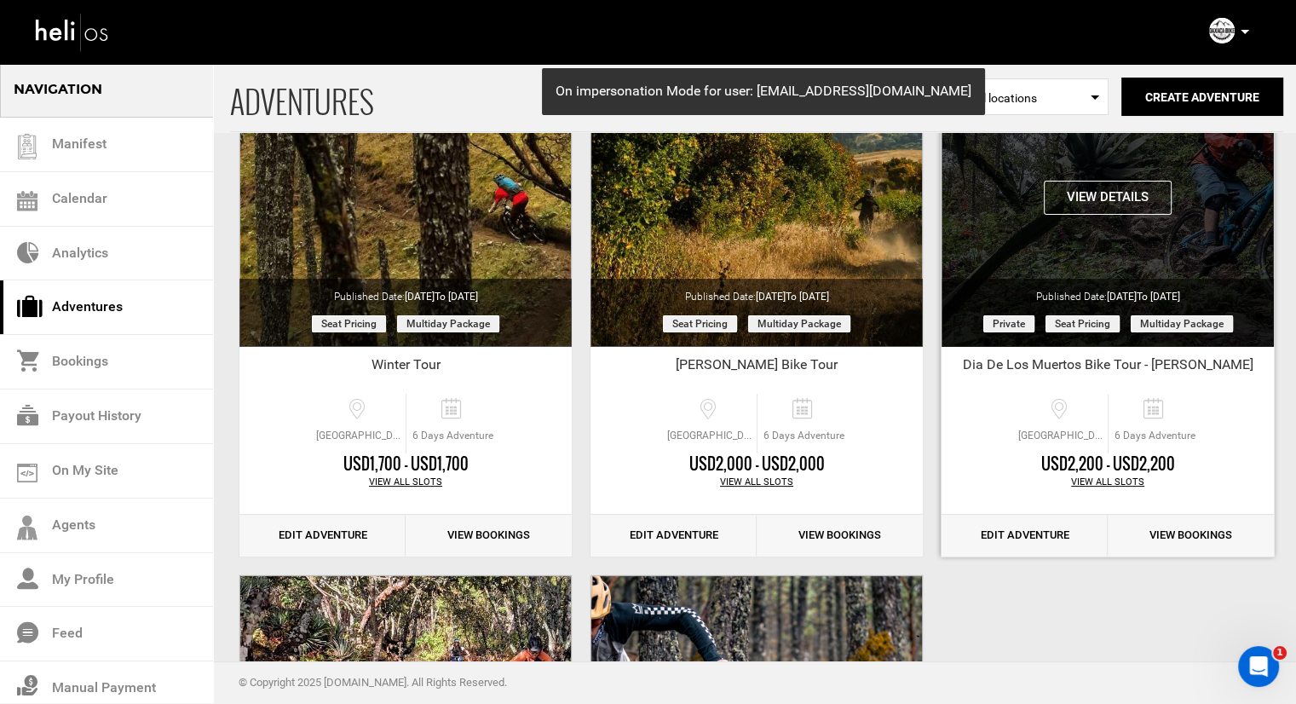
scroll to position [85, 0]
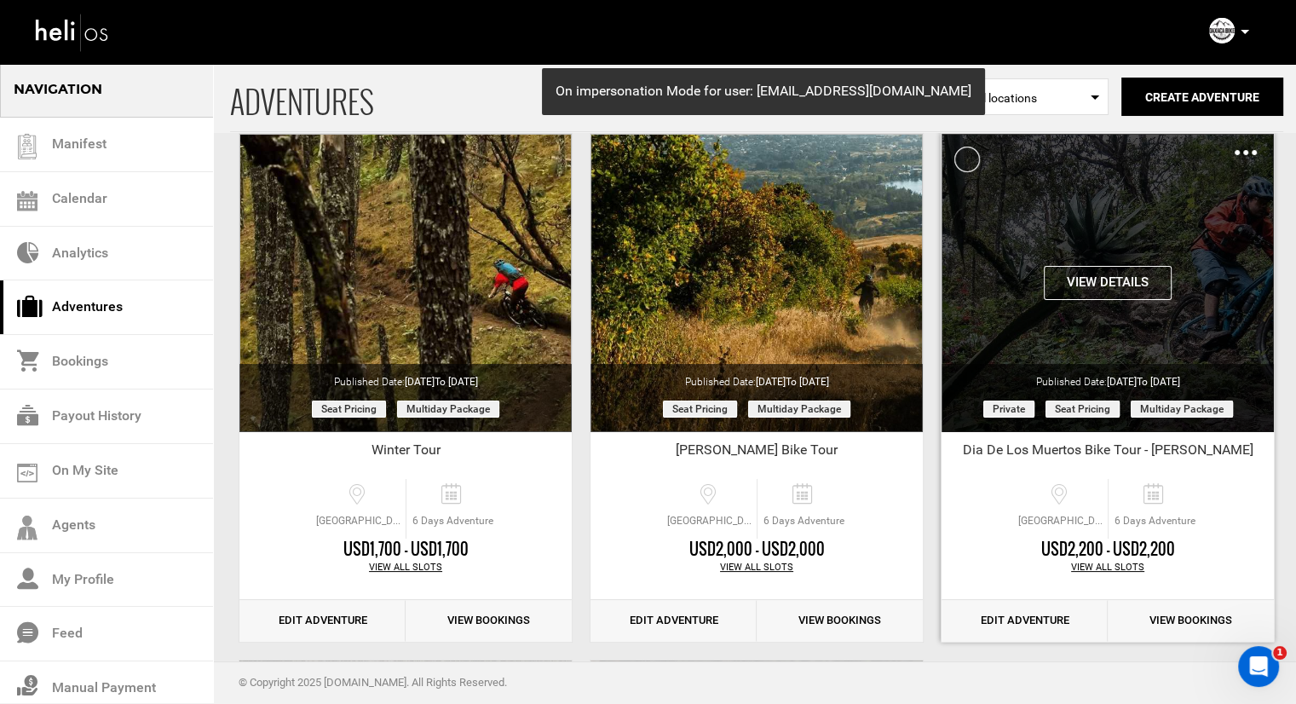
click at [1251, 154] on img at bounding box center [1245, 152] width 22 height 5
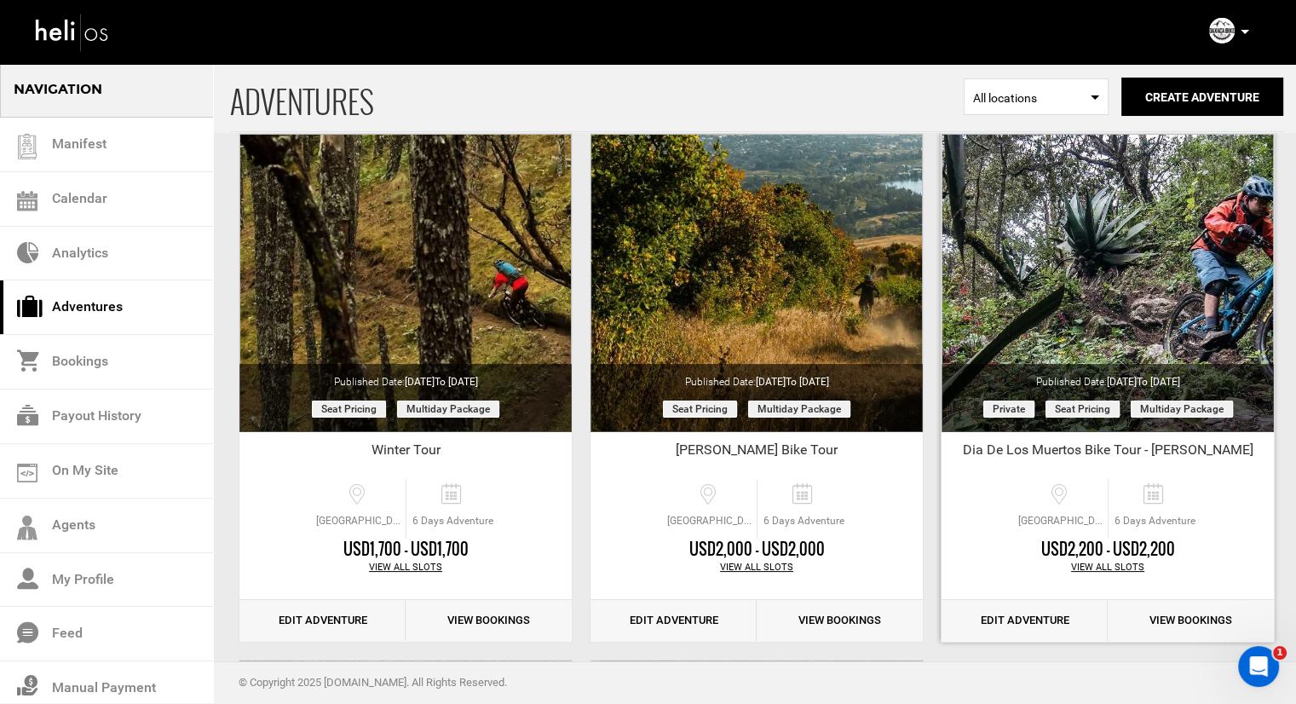
click at [1048, 616] on link "Edit Adventure" at bounding box center [1024, 621] width 166 height 42
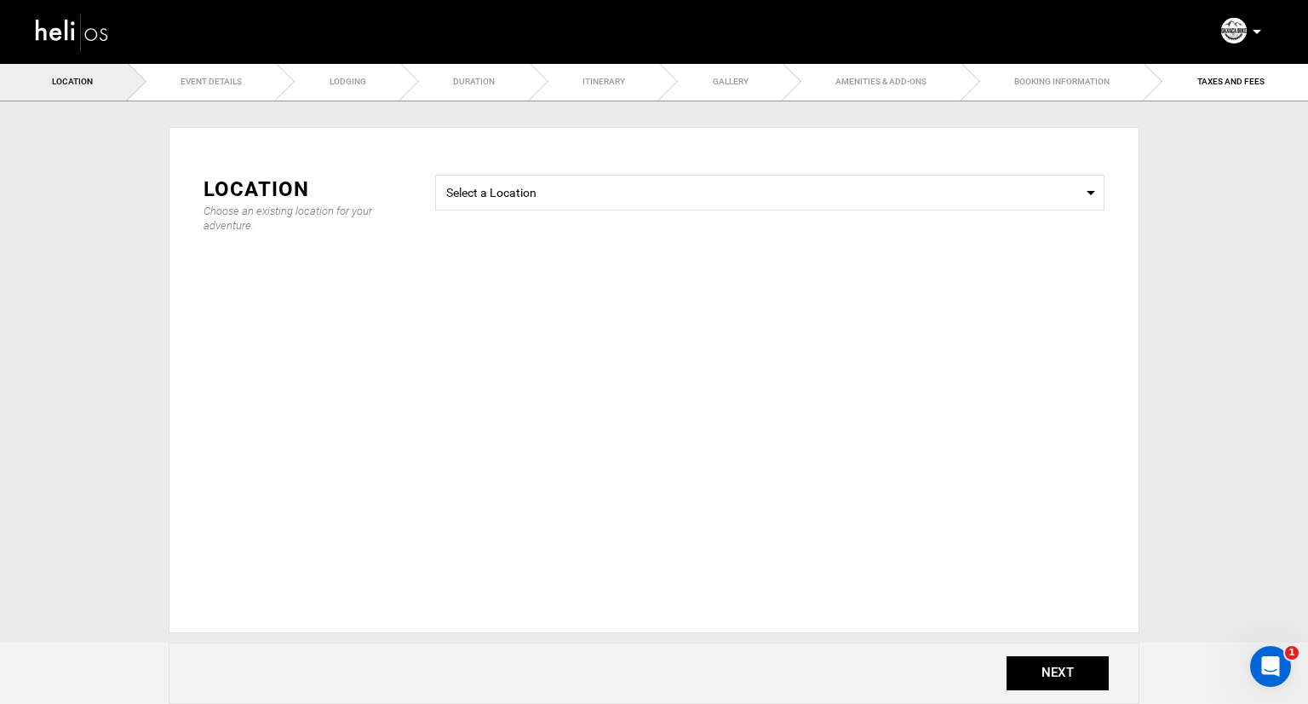
type input "Dia De Los Muertos Bike Tour - [PERSON_NAME]"
checkbox input "true"
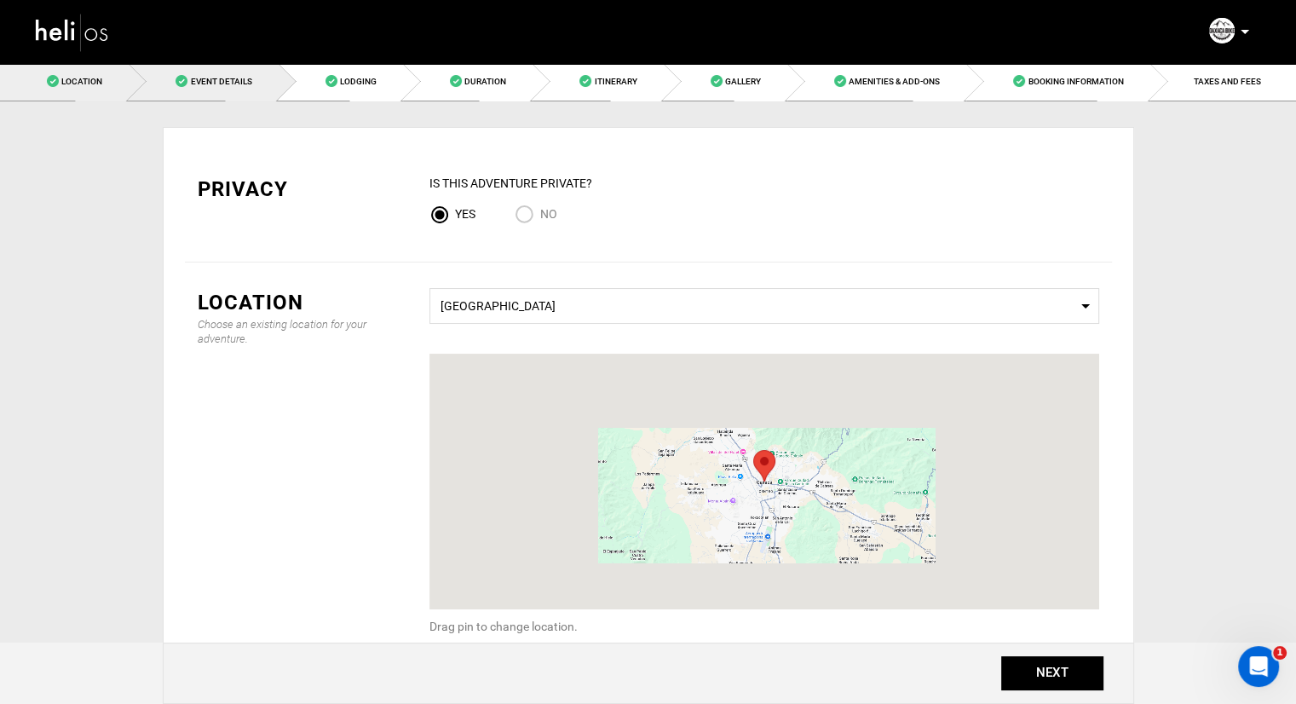
click at [233, 81] on span "Event Details" at bounding box center [220, 81] width 61 height 9
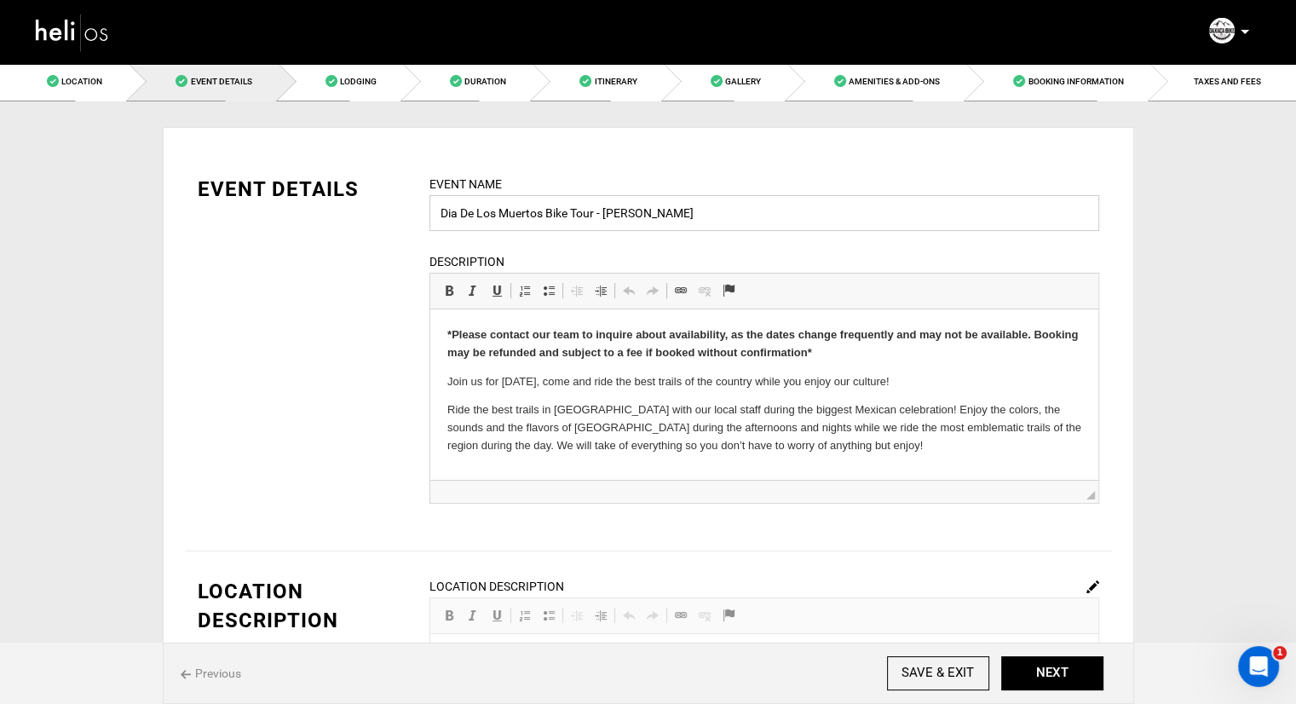
click at [622, 213] on input "Dia De Los Muertos Bike Tour - [PERSON_NAME]" at bounding box center [764, 213] width 670 height 36
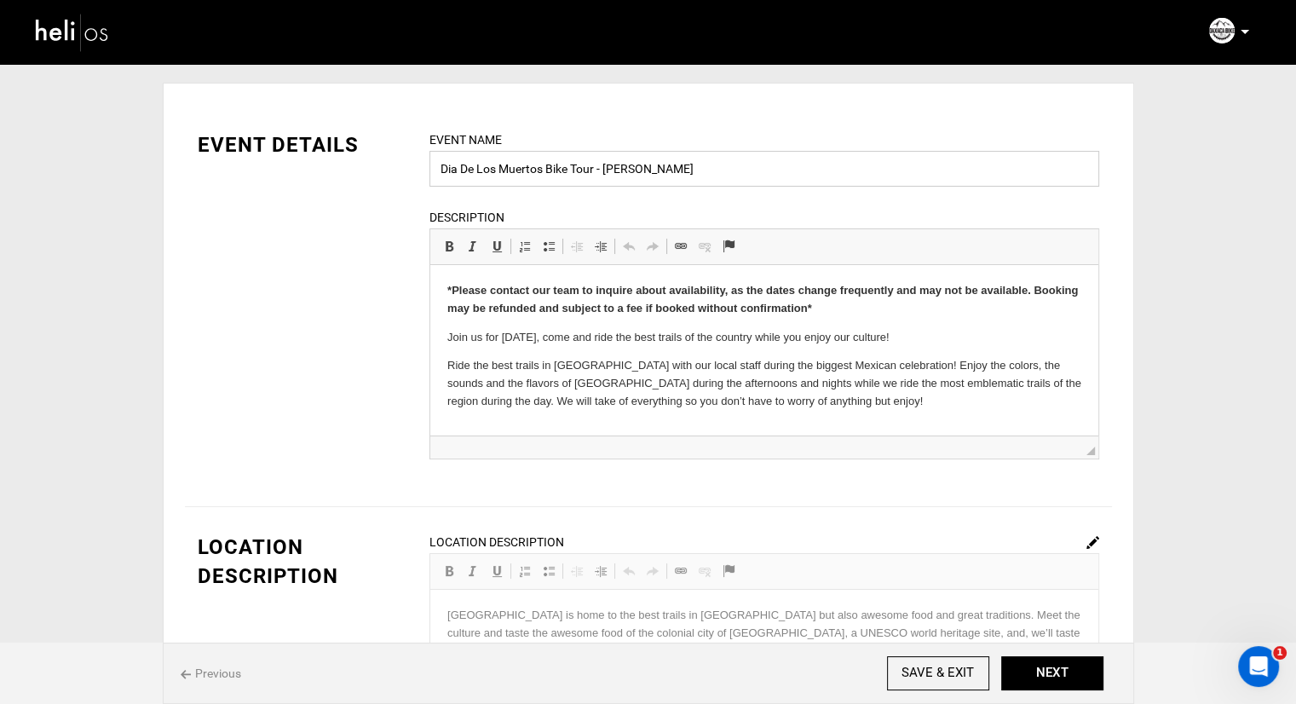
scroll to position [85, 0]
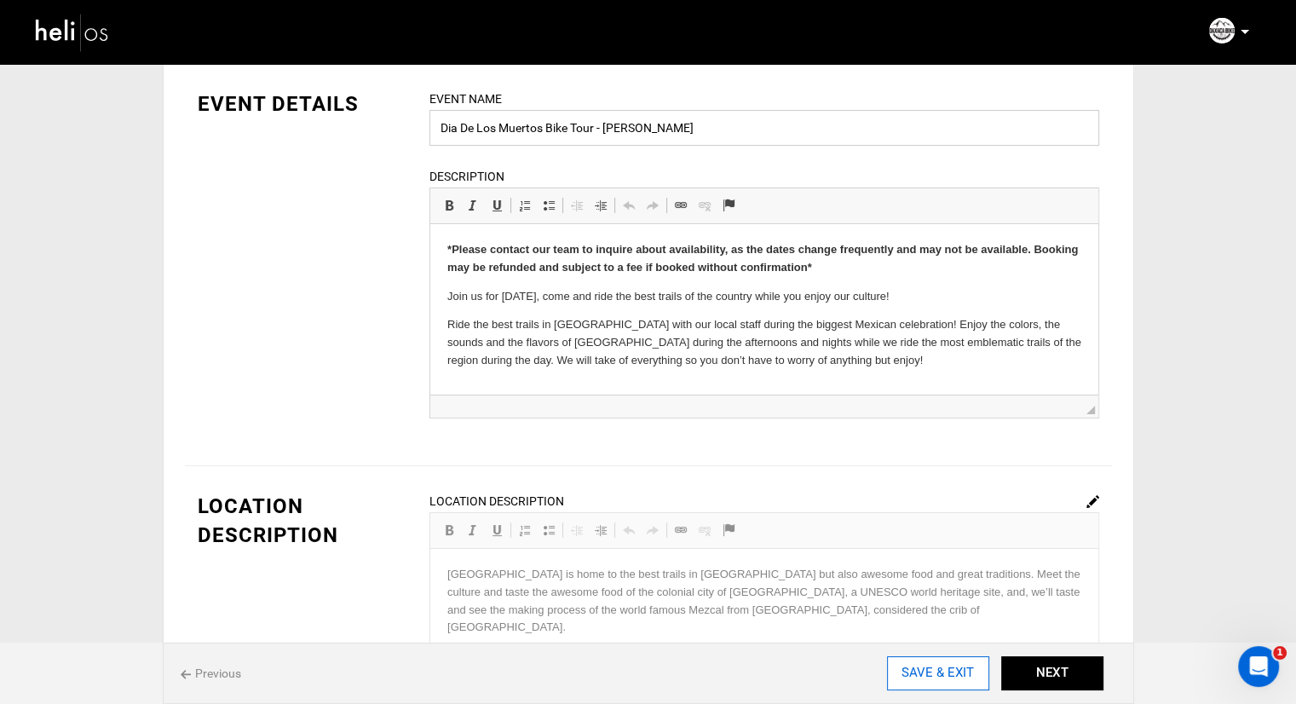
type input "Dia De Los Muertos Bike Tour - [PERSON_NAME]"
click at [921, 678] on input "SAVE & EXIT" at bounding box center [938, 673] width 102 height 34
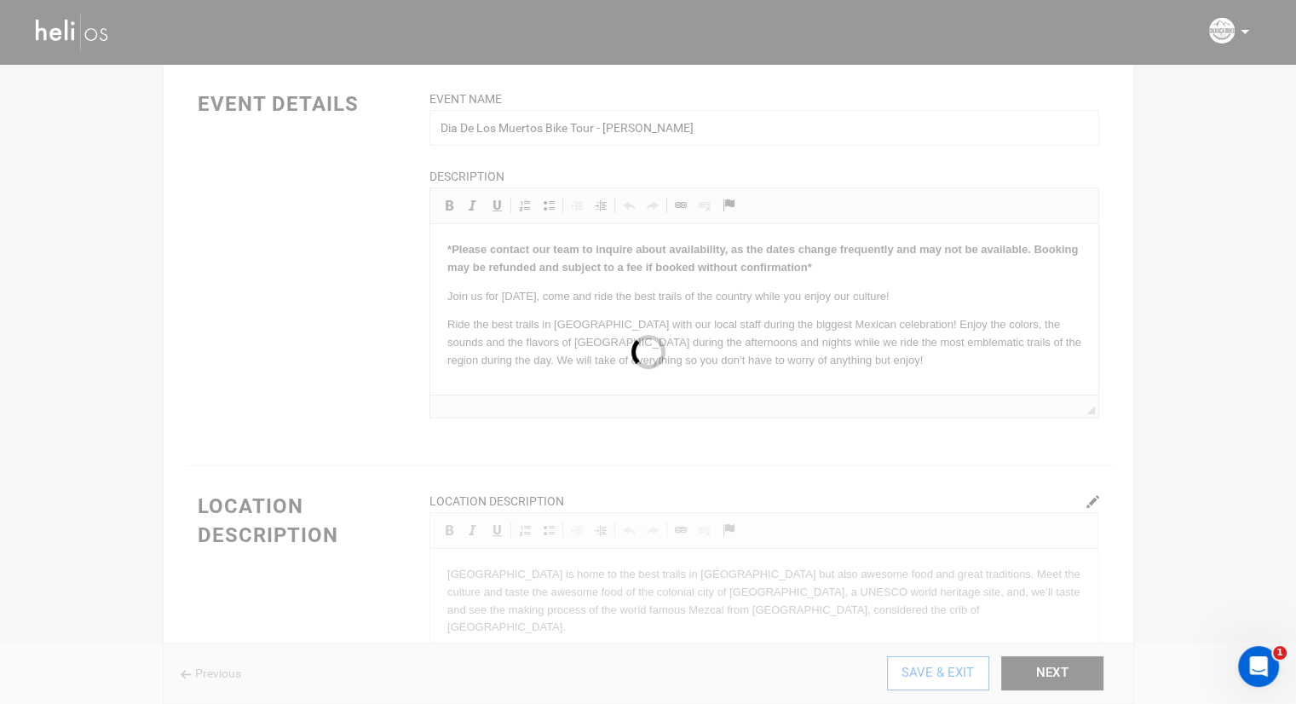
scroll to position [0, 0]
